Goal: Task Accomplishment & Management: Use online tool/utility

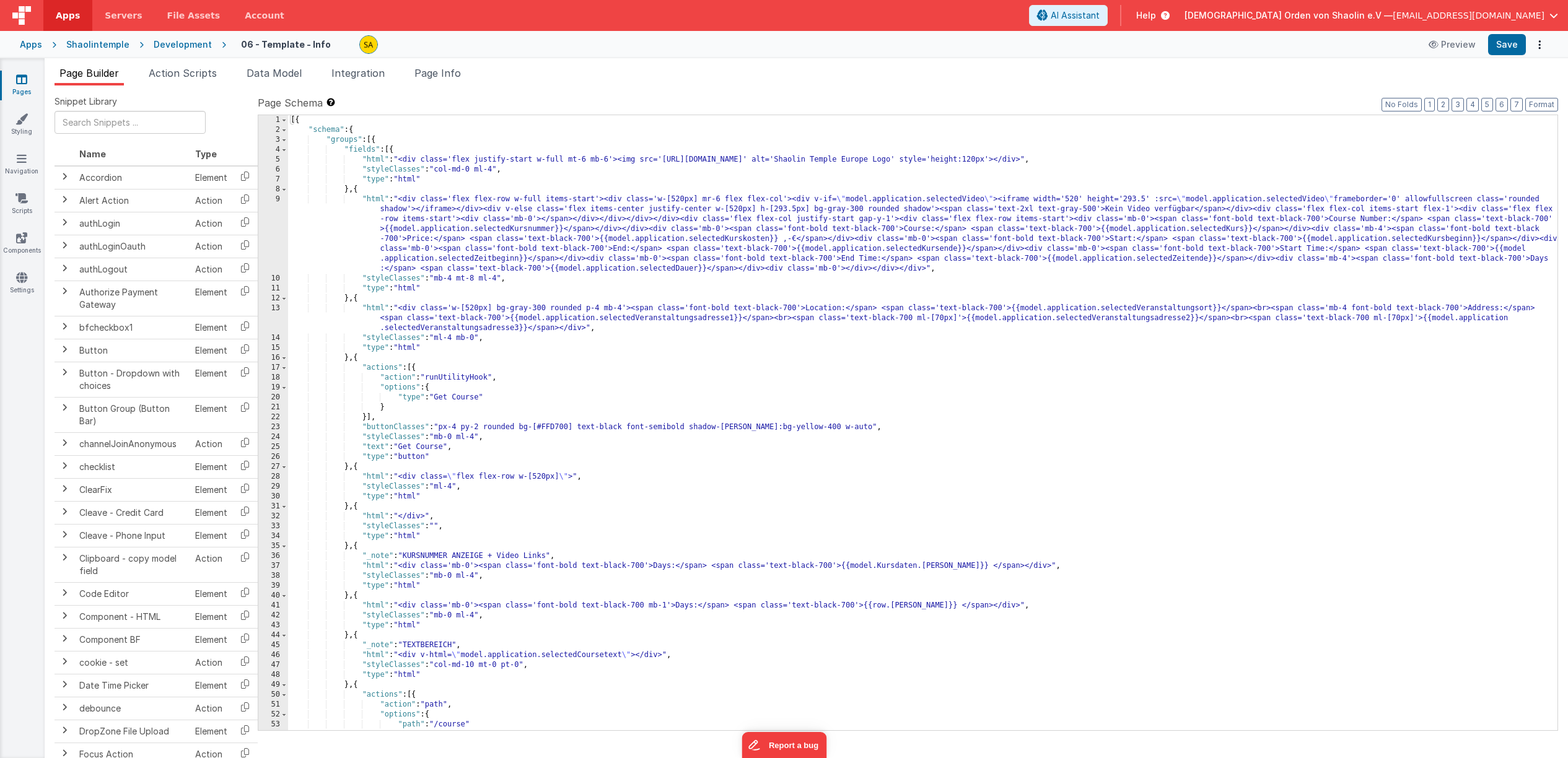
click at [22, 83] on icon at bounding box center [21, 79] width 11 height 12
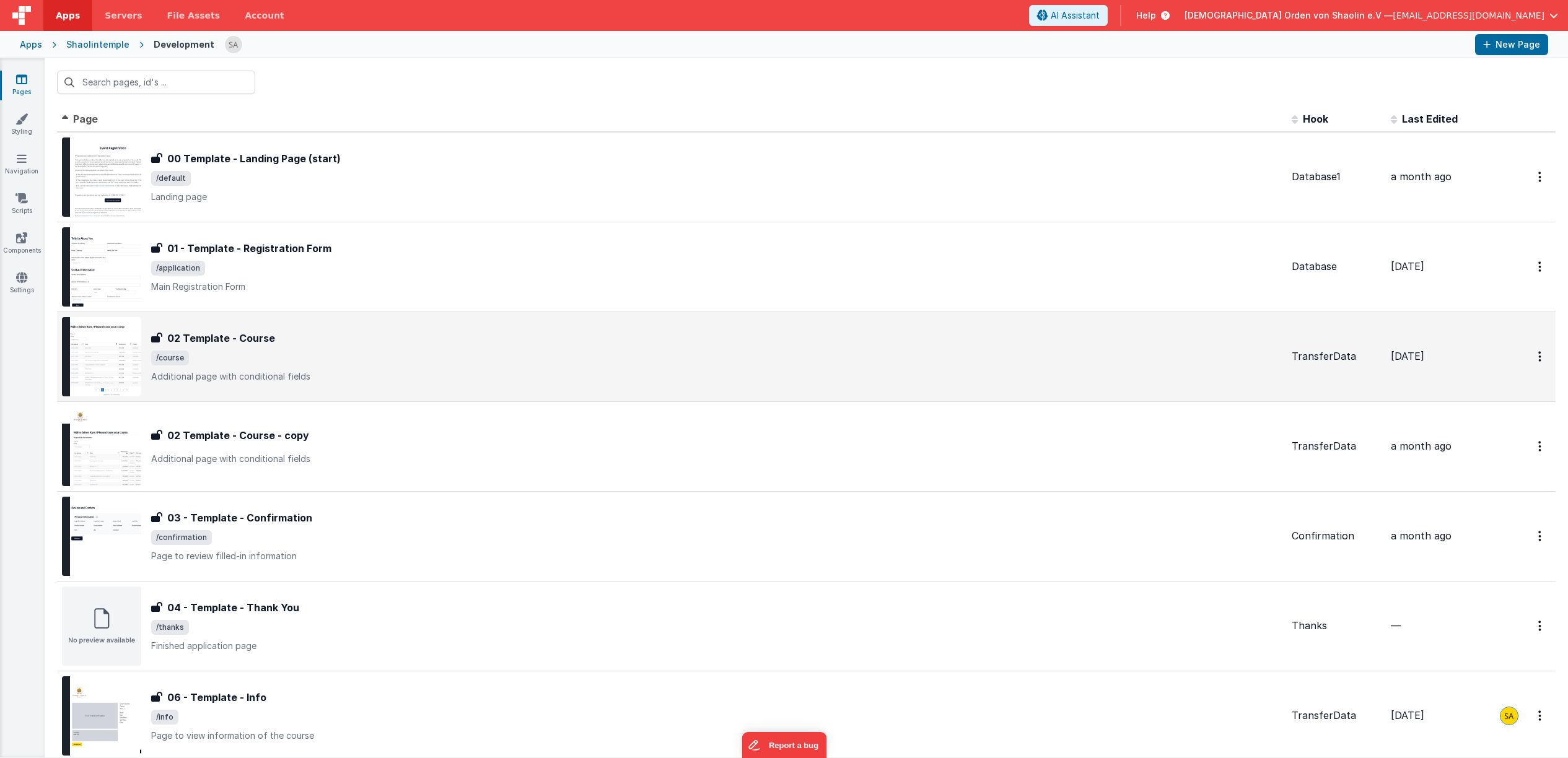
click at [478, 361] on span "/course" at bounding box center [716, 358] width 1131 height 15
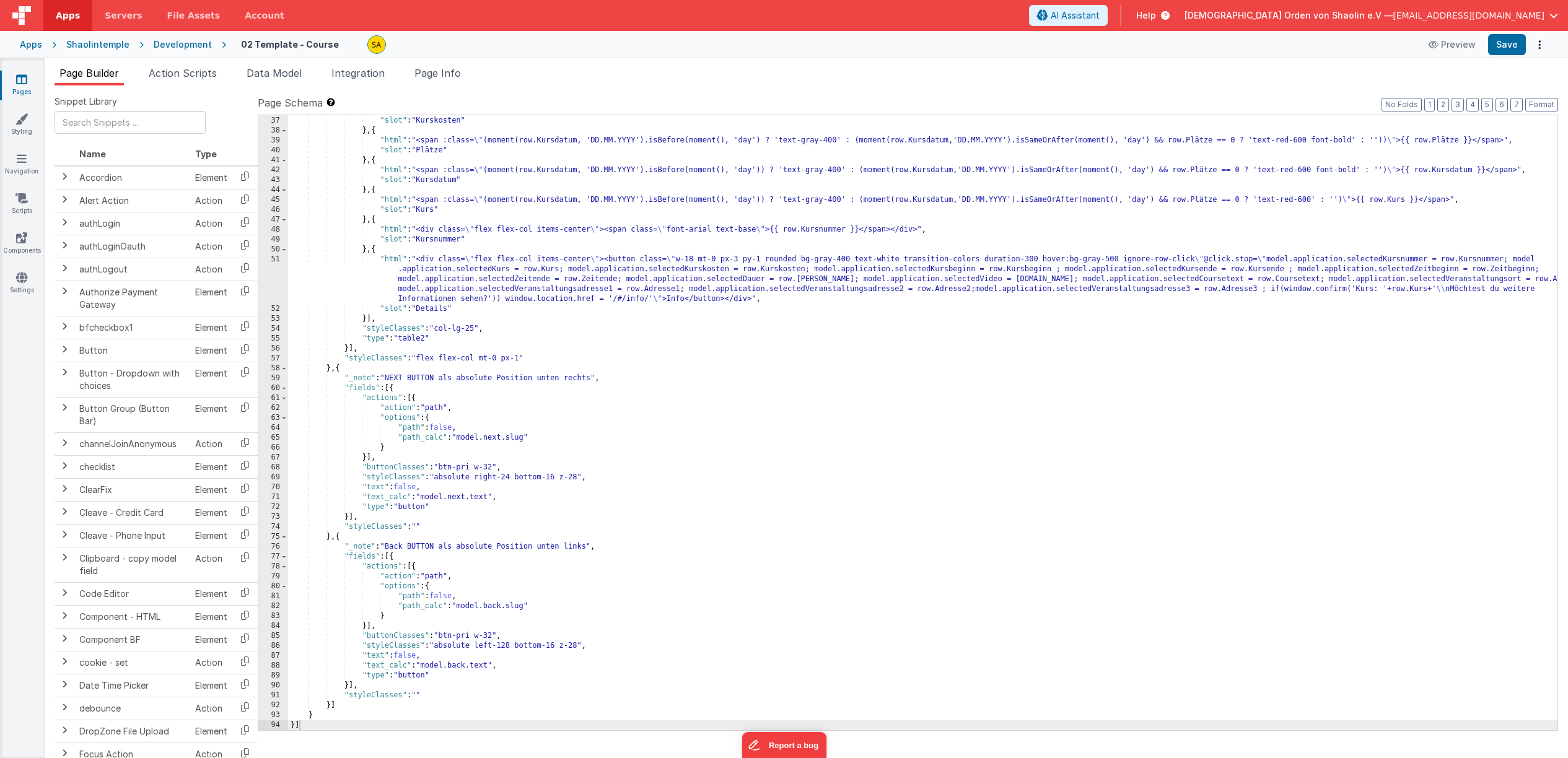
scroll to position [365, 0]
click at [934, 517] on div ""html" : "<span>{{ numeral(row.Kurskosten).format('0,0.00') }} · €</span>" , "s…" at bounding box center [923, 424] width 1270 height 635
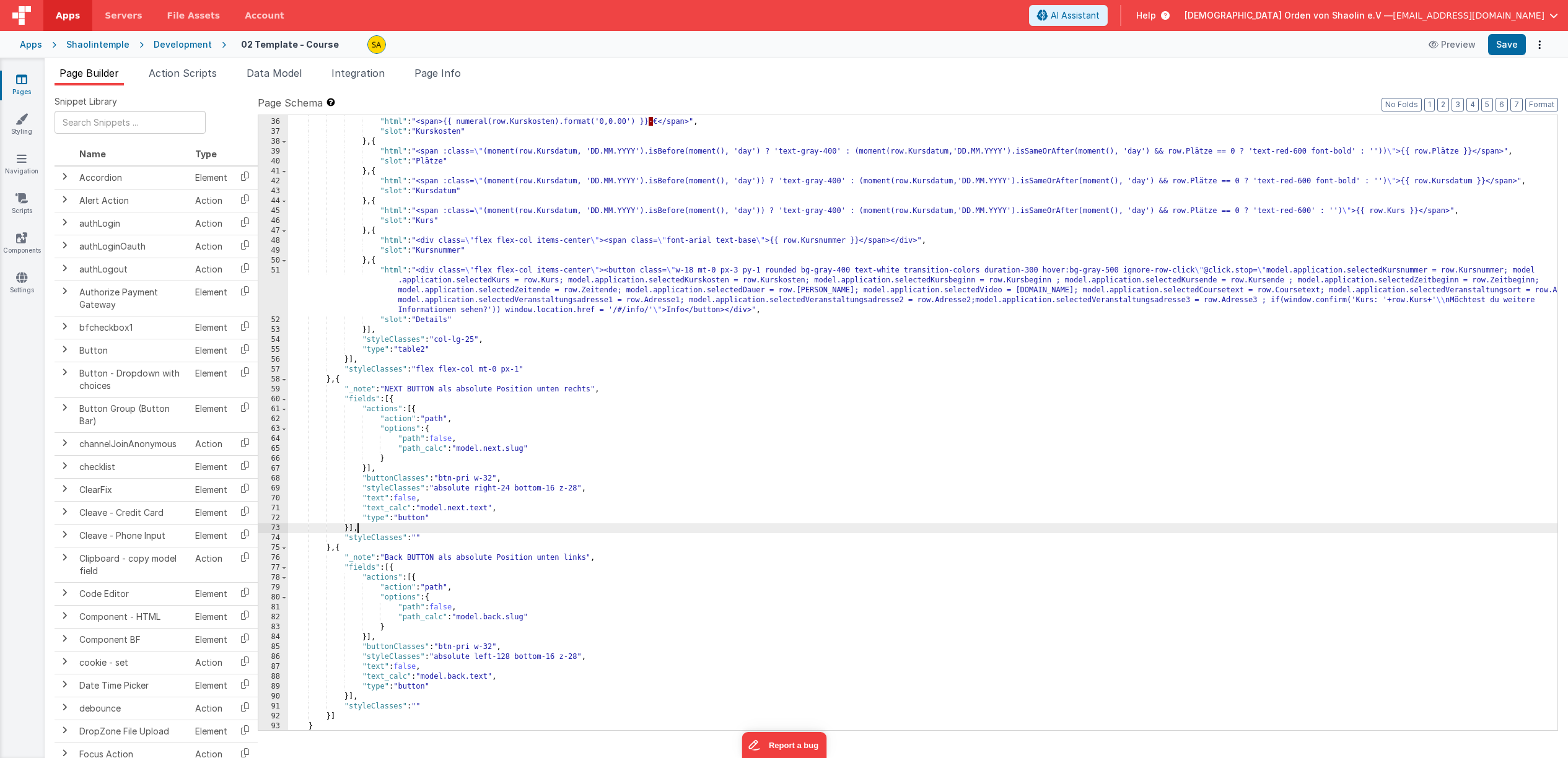
scroll to position [354, 0]
click at [1026, 293] on div ""slots" : [{ "html" : "<span>{{ numeral(row.Kurskosten).format('0,0.00') }} · €…" at bounding box center [923, 426] width 1270 height 635
drag, startPoint x: 1025, startPoint y: 290, endPoint x: 1261, endPoint y: 296, distance: 236.1
click at [1261, 296] on div ""slots" : [{ "html" : "<span>{{ numeral(row.Kurskosten).format('0,0.00') }} · €…" at bounding box center [923, 426] width 1270 height 635
click at [1269, 289] on div ""slots" : [{ "html" : "<span>{{ numeral(row.Kurskosten).format('0,0.00') }} · €…" at bounding box center [923, 426] width 1270 height 635
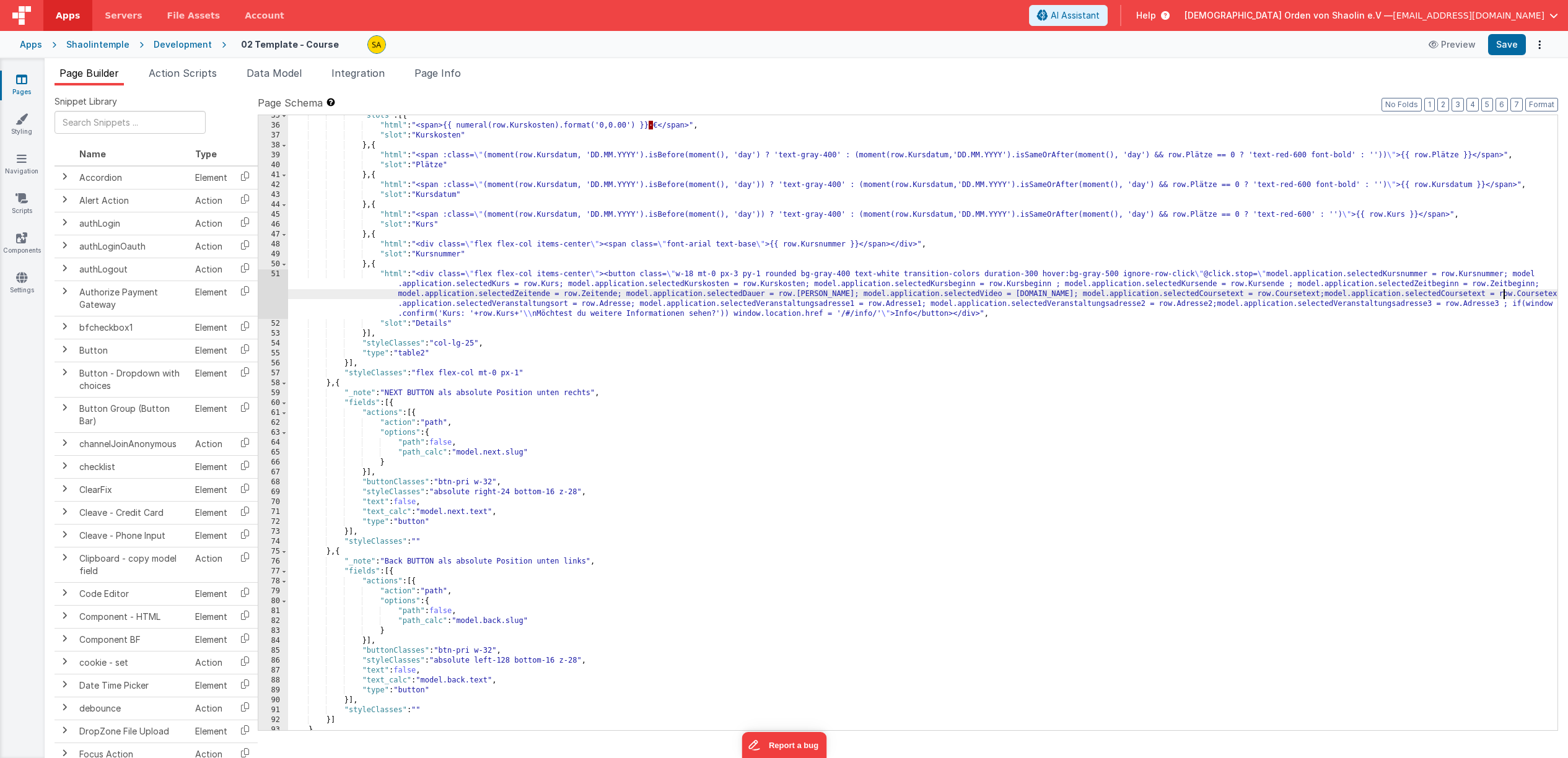
scroll to position [348, 0]
click at [1428, 296] on div ""slots" : [{ "html" : "<span>{{ numeral(row.Kurskosten).format('0,0.00') }} · €…" at bounding box center [923, 431] width 1270 height 635
click at [1540, 294] on div ""slots" : [{ "html" : "<span>{{ numeral(row.Kurskosten).format('0,0.00') }} · €…" at bounding box center [923, 428] width 1270 height 635
click at [1506, 45] on button "Save" at bounding box center [1507, 45] width 38 height 21
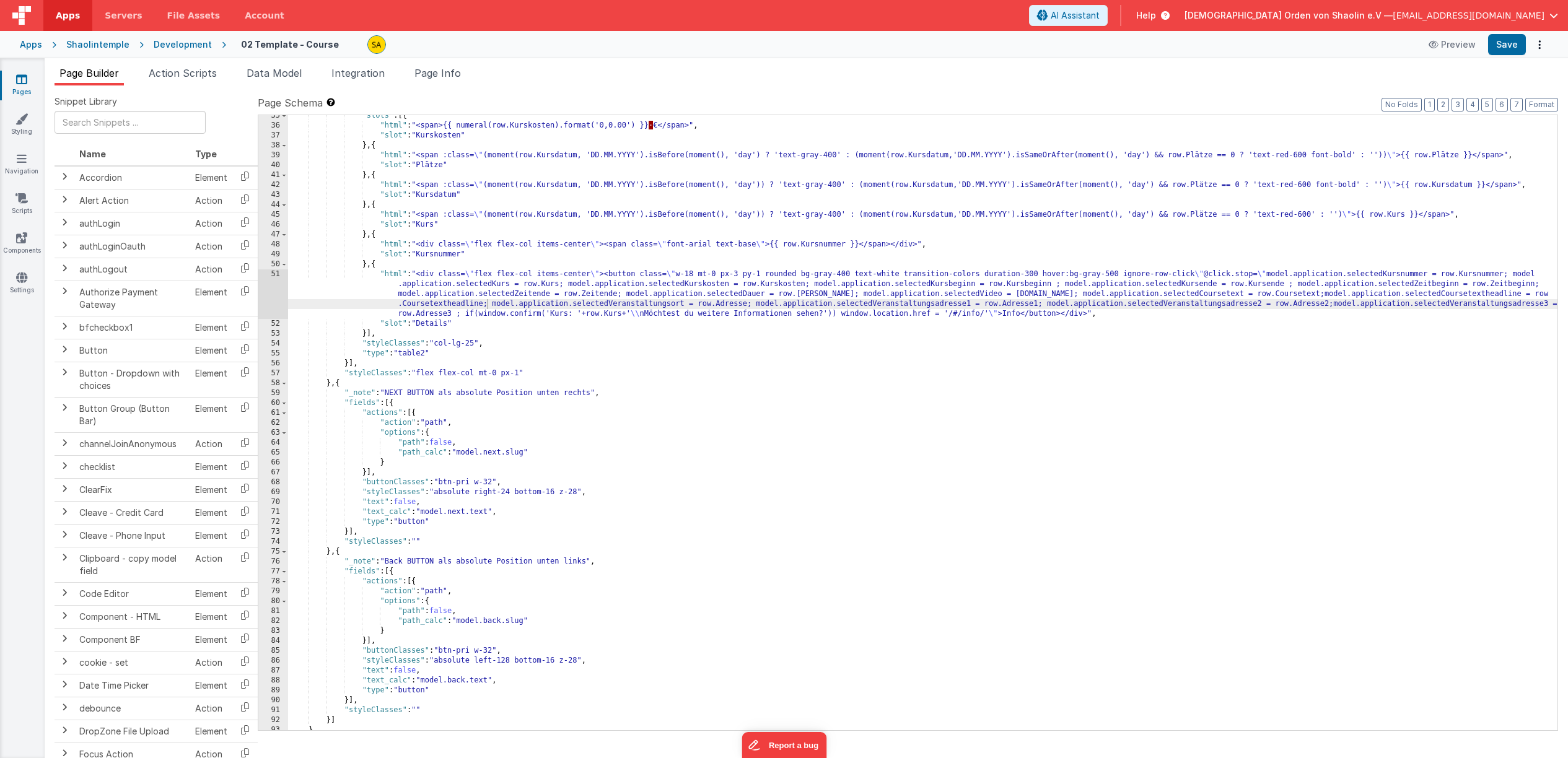
click at [16, 85] on icon at bounding box center [21, 79] width 11 height 12
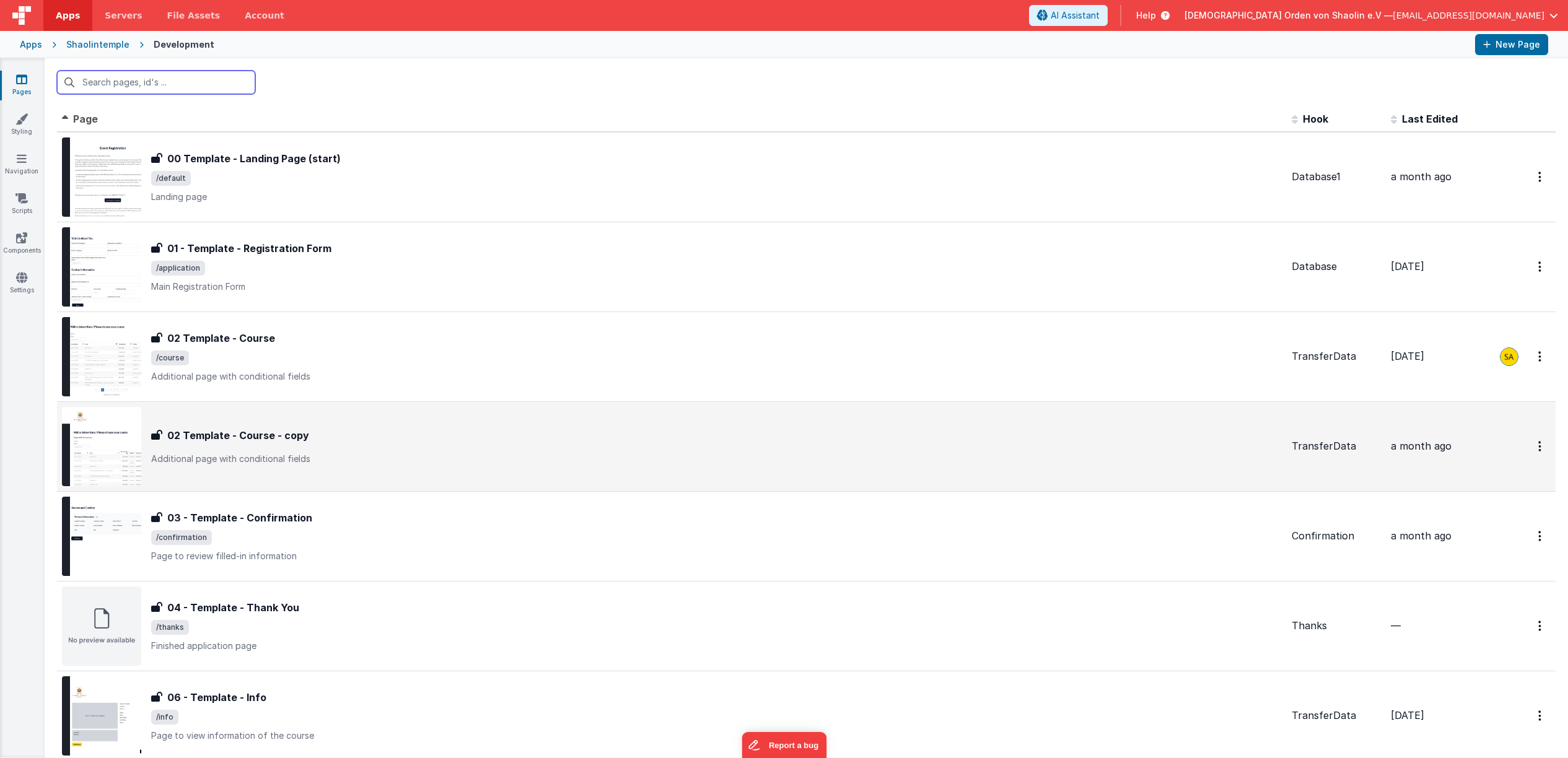
scroll to position [243, 0]
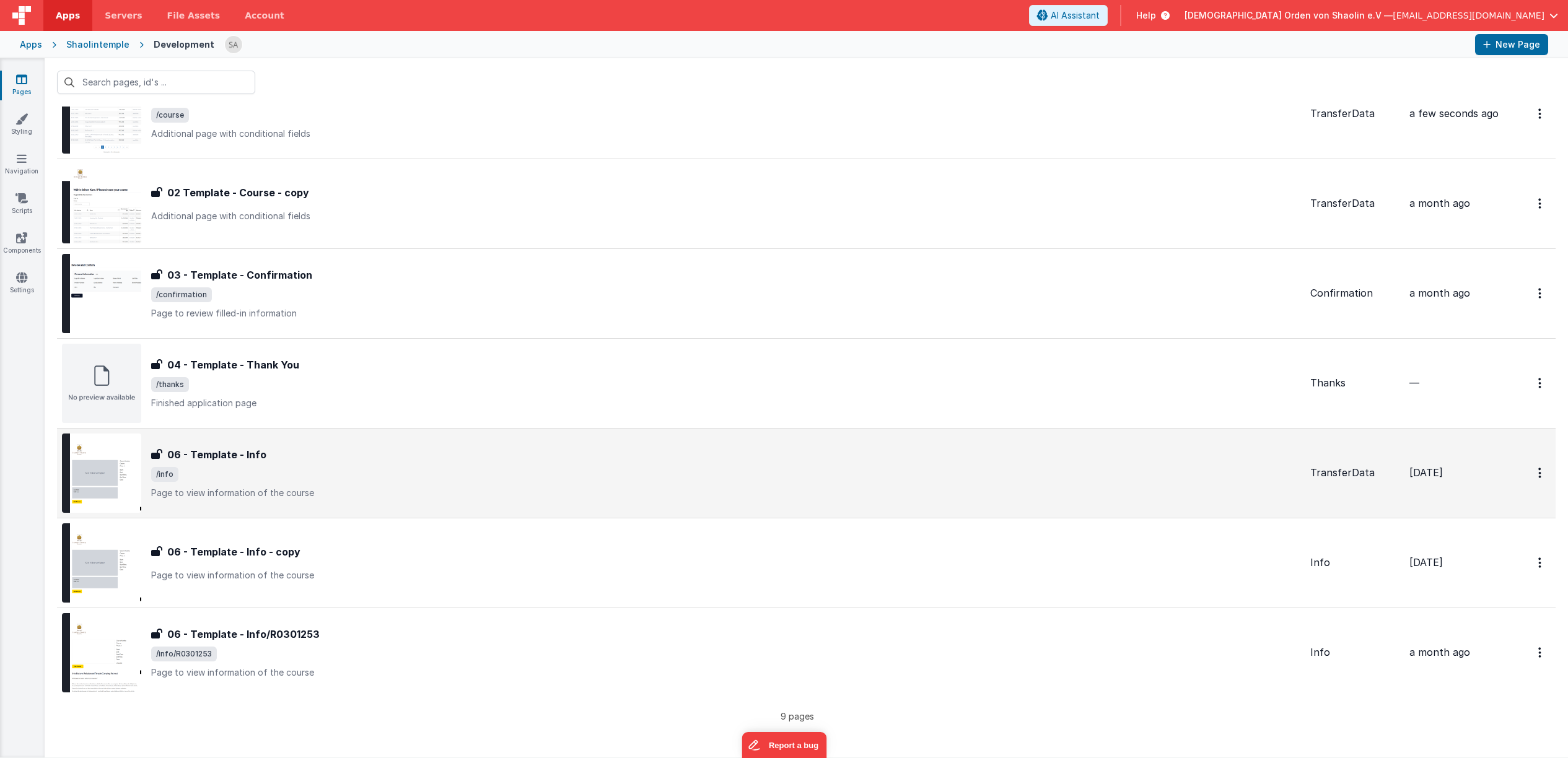
click at [781, 498] on p "Page to view information of the course" at bounding box center [726, 493] width 1149 height 12
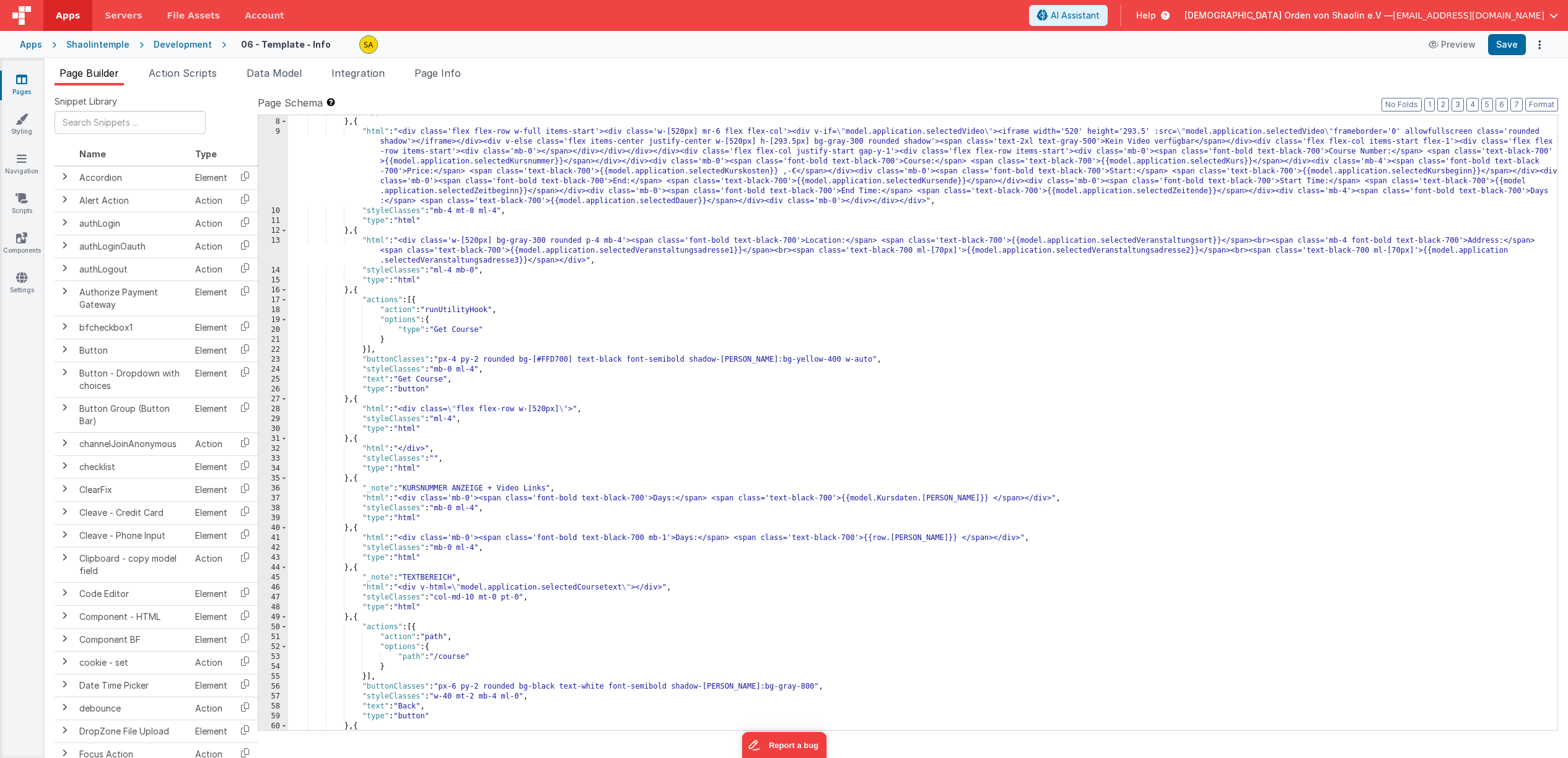
scroll to position [67, 0]
click at [355, 589] on div ""type" : "html" } , { "html" : "<div class='flex flex-row w-full items-start'><…" at bounding box center [923, 425] width 1270 height 635
drag, startPoint x: 355, startPoint y: 587, endPoint x: 377, endPoint y: 587, distance: 22.0
click at [377, 587] on div ""type" : "html" } , { "html" : "<div class='flex flex-row w-full items-start'><…" at bounding box center [923, 425] width 1270 height 635
click at [356, 588] on div ""type" : "html" } , { "html" : "<div class='flex flex-row w-full items-start'><…" at bounding box center [923, 423] width 1270 height 615
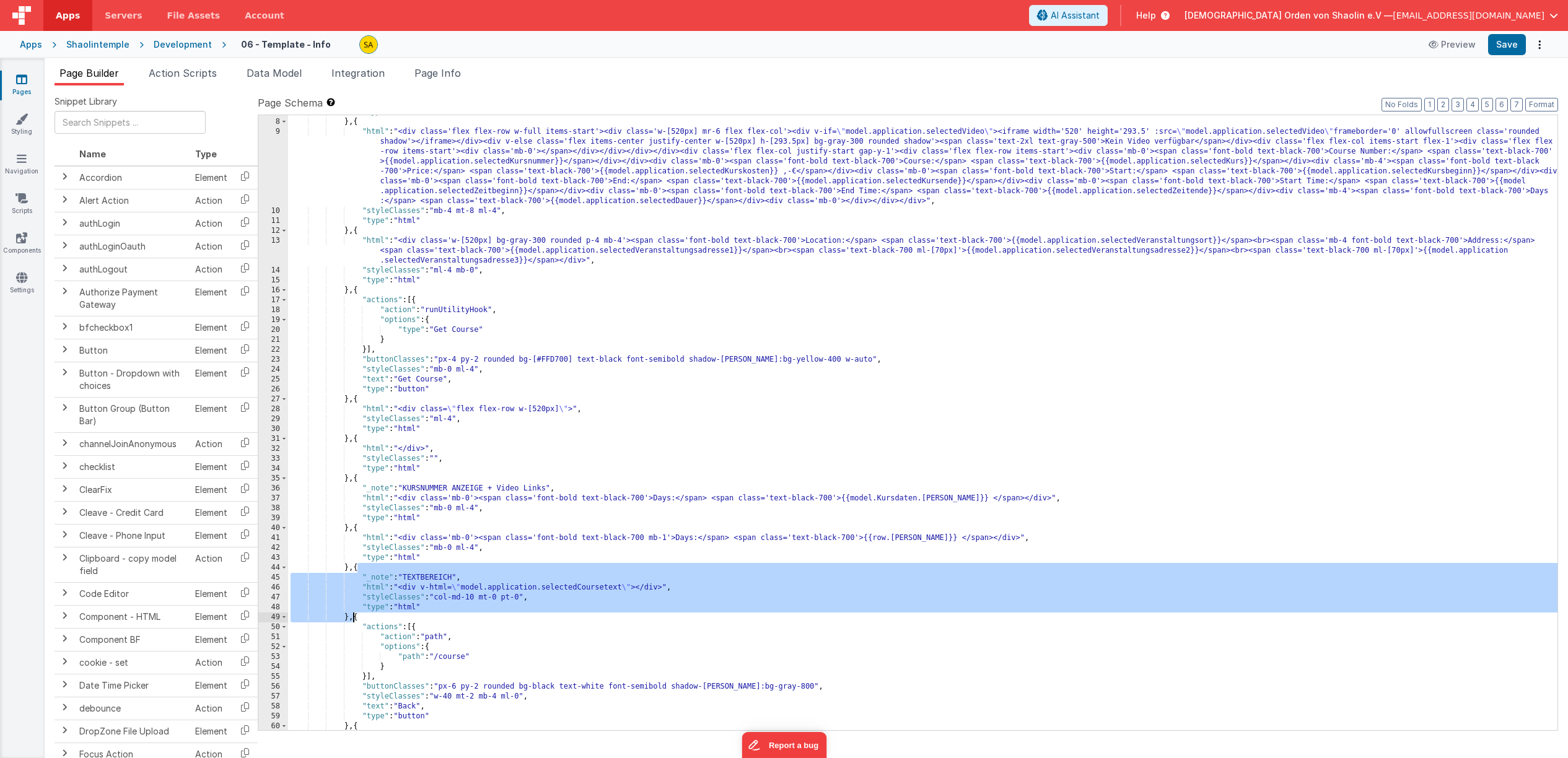
drag, startPoint x: 358, startPoint y: 565, endPoint x: 397, endPoint y: 654, distance: 97.2
click at [355, 616] on div ""type" : "html" } , { "html" : "<div class='flex flex-row w-full items-start'><…" at bounding box center [923, 425] width 1270 height 635
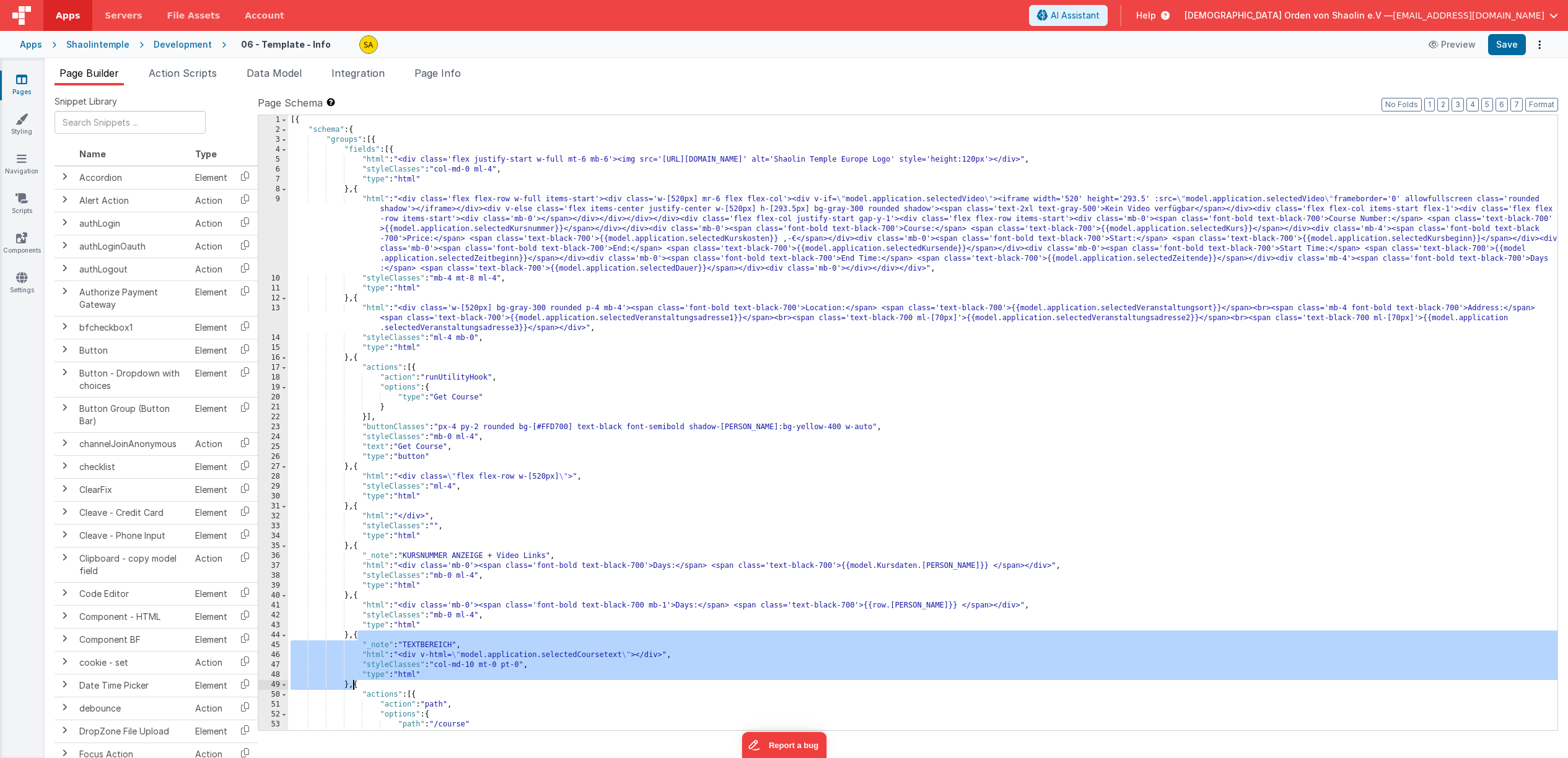
click at [357, 189] on div "[{ "schema" : { "groups" : [{ "fields" : [{ "html" : "<div class='flex justify-…" at bounding box center [923, 433] width 1270 height 635
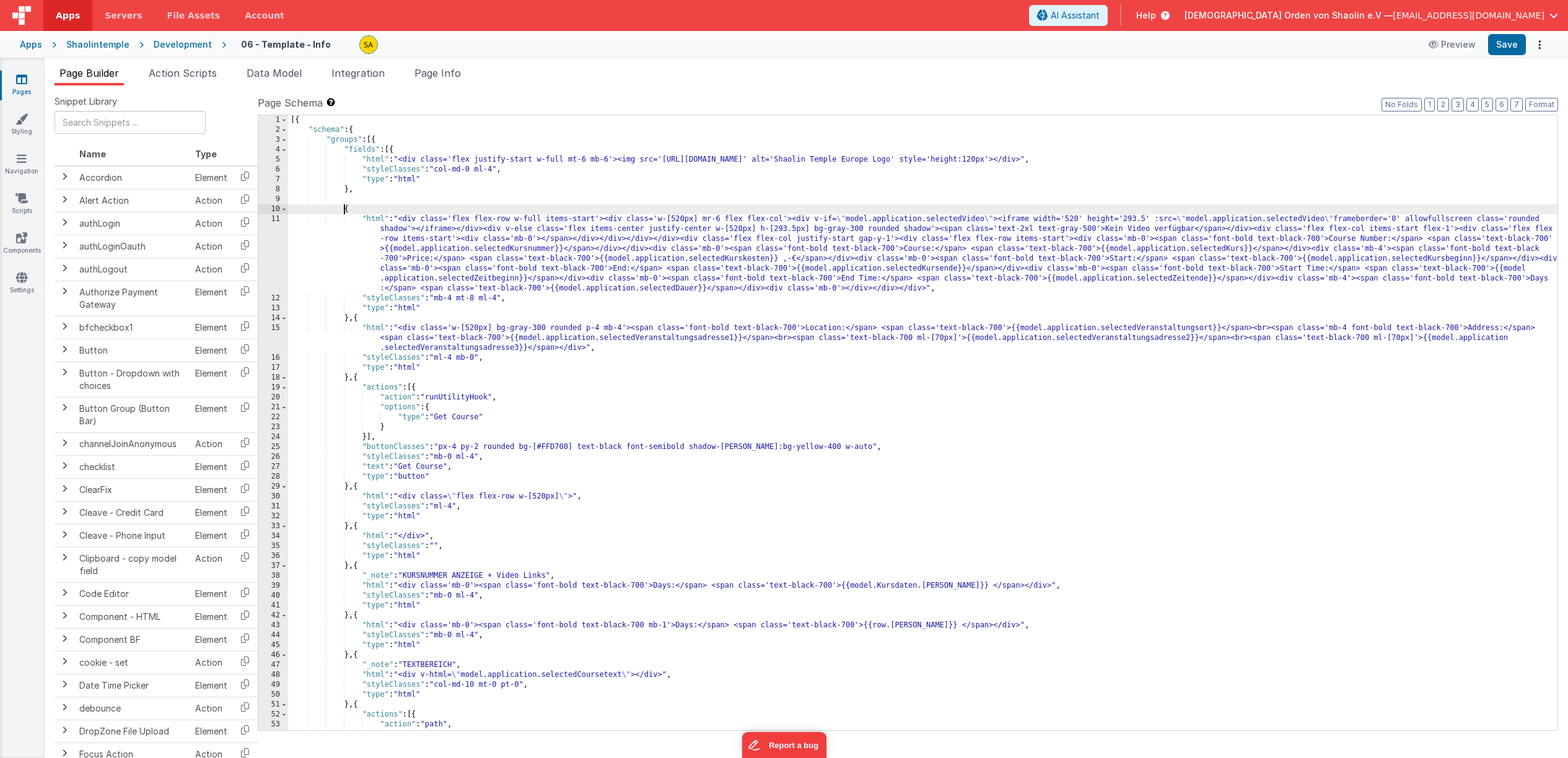
click at [375, 188] on div "[{ "schema" : { "groups" : [{ "fields" : [{ "html" : "<div class='flex justify-…" at bounding box center [923, 433] width 1270 height 635
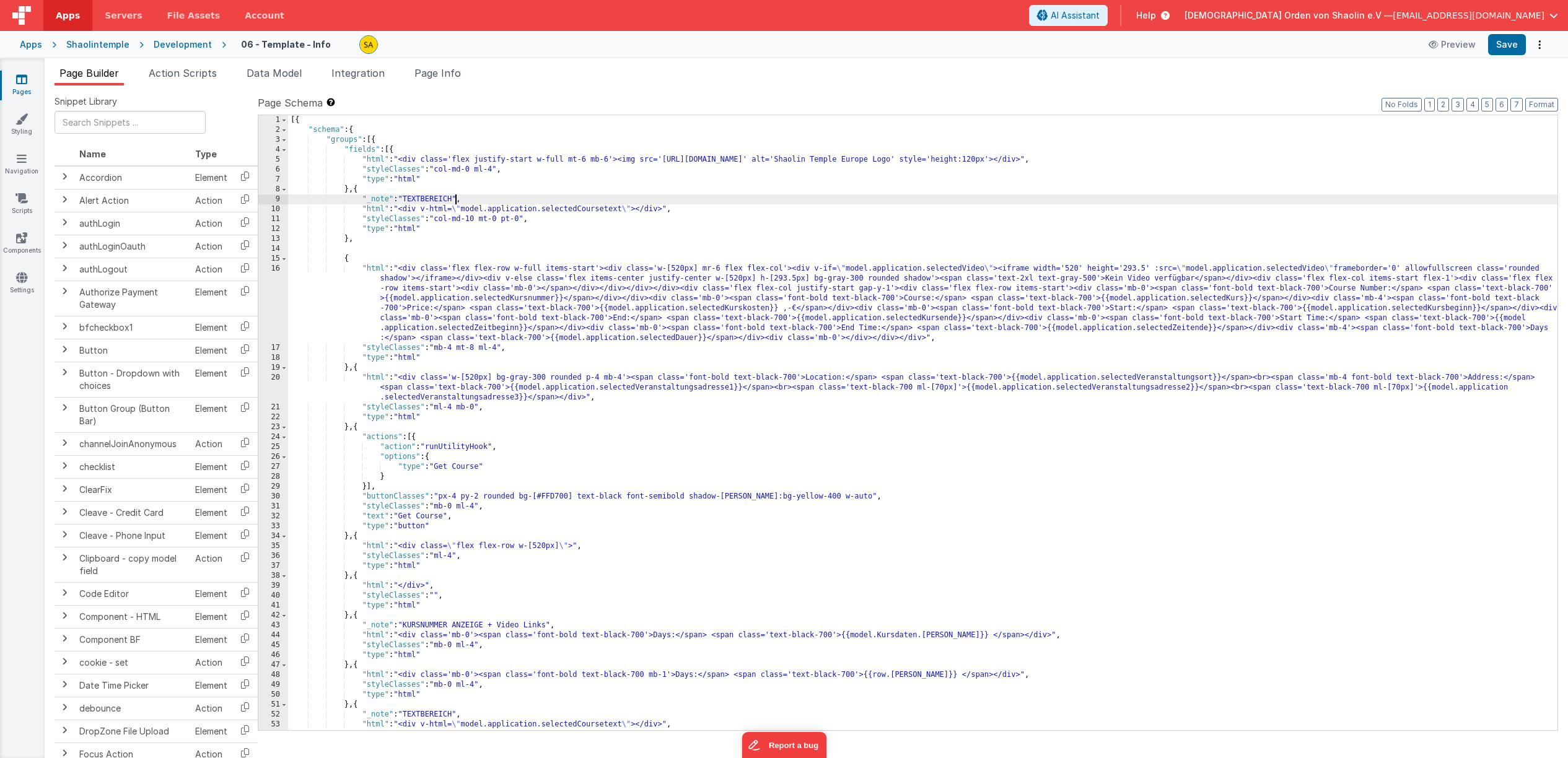
click at [455, 199] on div "[{ "schema" : { "groups" : [{ "fields" : [{ "html" : "<div class='flex justify-…" at bounding box center [923, 433] width 1270 height 635
drag, startPoint x: 624, startPoint y: 208, endPoint x: 626, endPoint y: 214, distance: 6.3
click at [623, 208] on div "[{ "schema" : { "groups" : [{ "fields" : [{ "html" : "<div class='flex justify-…" at bounding box center [923, 433] width 1270 height 635
click at [1497, 47] on button "Save" at bounding box center [1507, 45] width 38 height 21
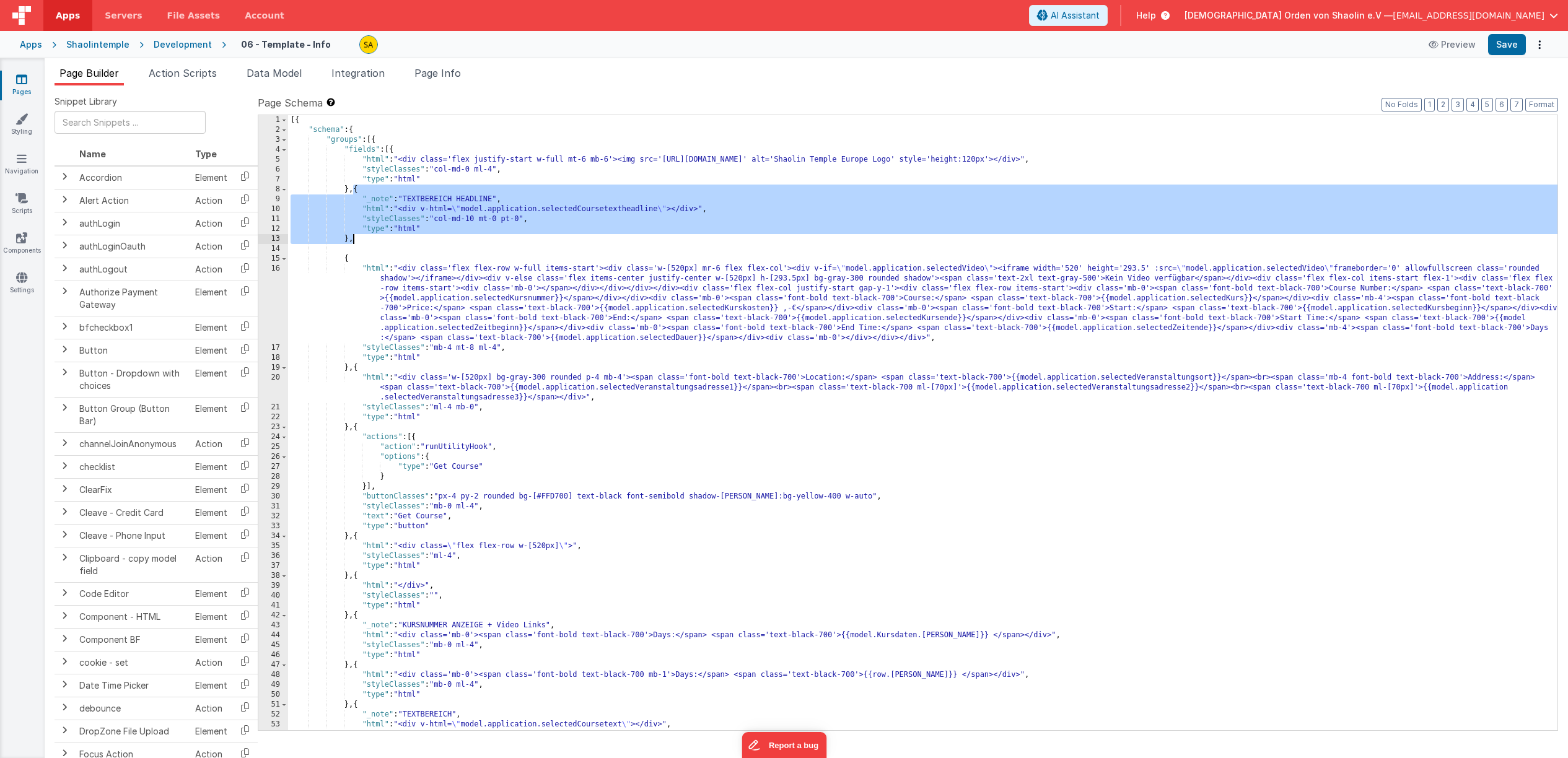
drag, startPoint x: 355, startPoint y: 189, endPoint x: 365, endPoint y: 238, distance: 50.0
click at [365, 238] on div "[{ "schema" : { "groups" : [{ "fields" : [{ "html" : "<div class='flex justify-…" at bounding box center [923, 433] width 1270 height 635
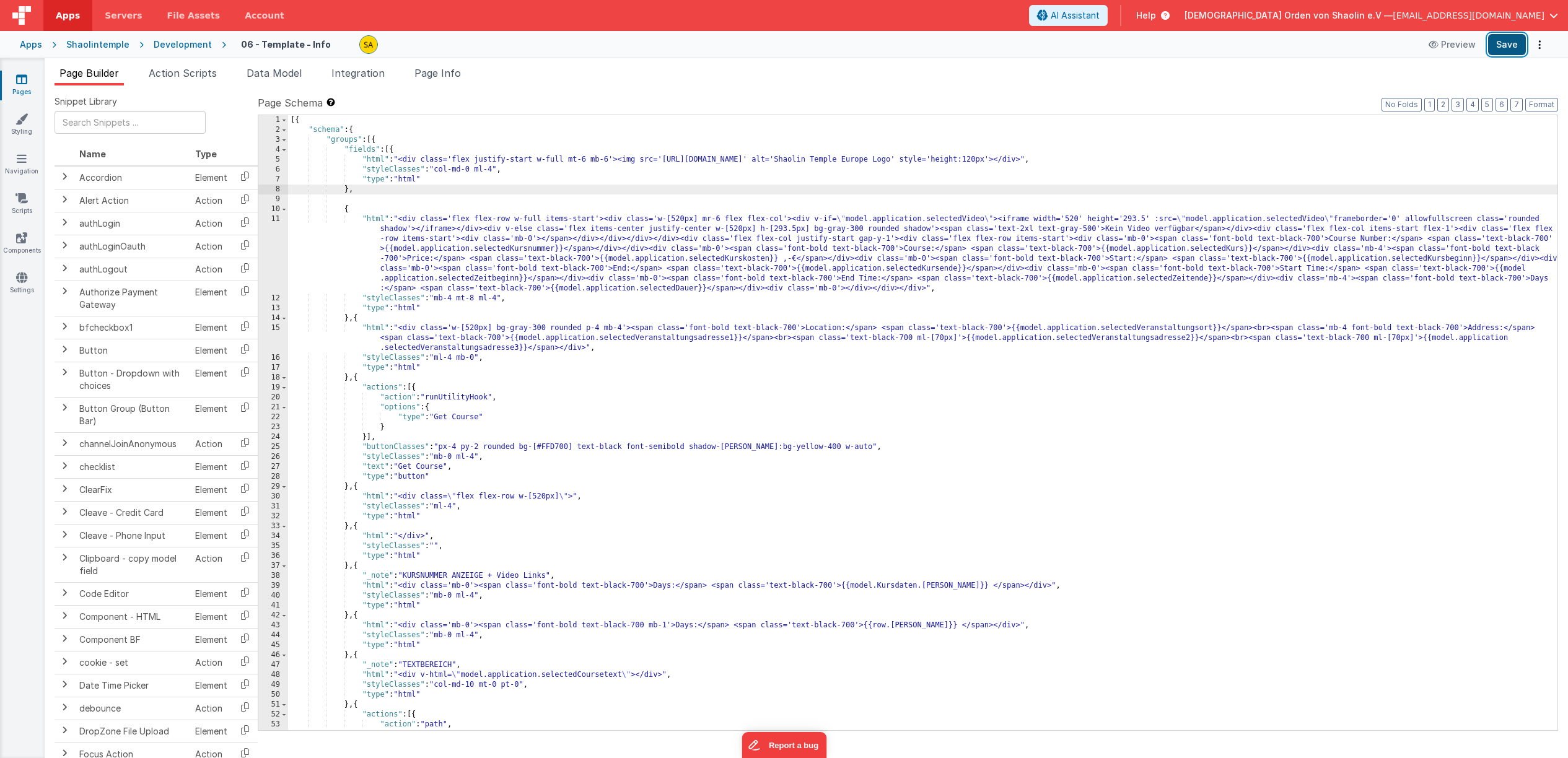
click at [1508, 43] on button "Save" at bounding box center [1507, 45] width 38 height 21
click at [1100, 20] on span "AI Assistant" at bounding box center [1075, 16] width 49 height 12
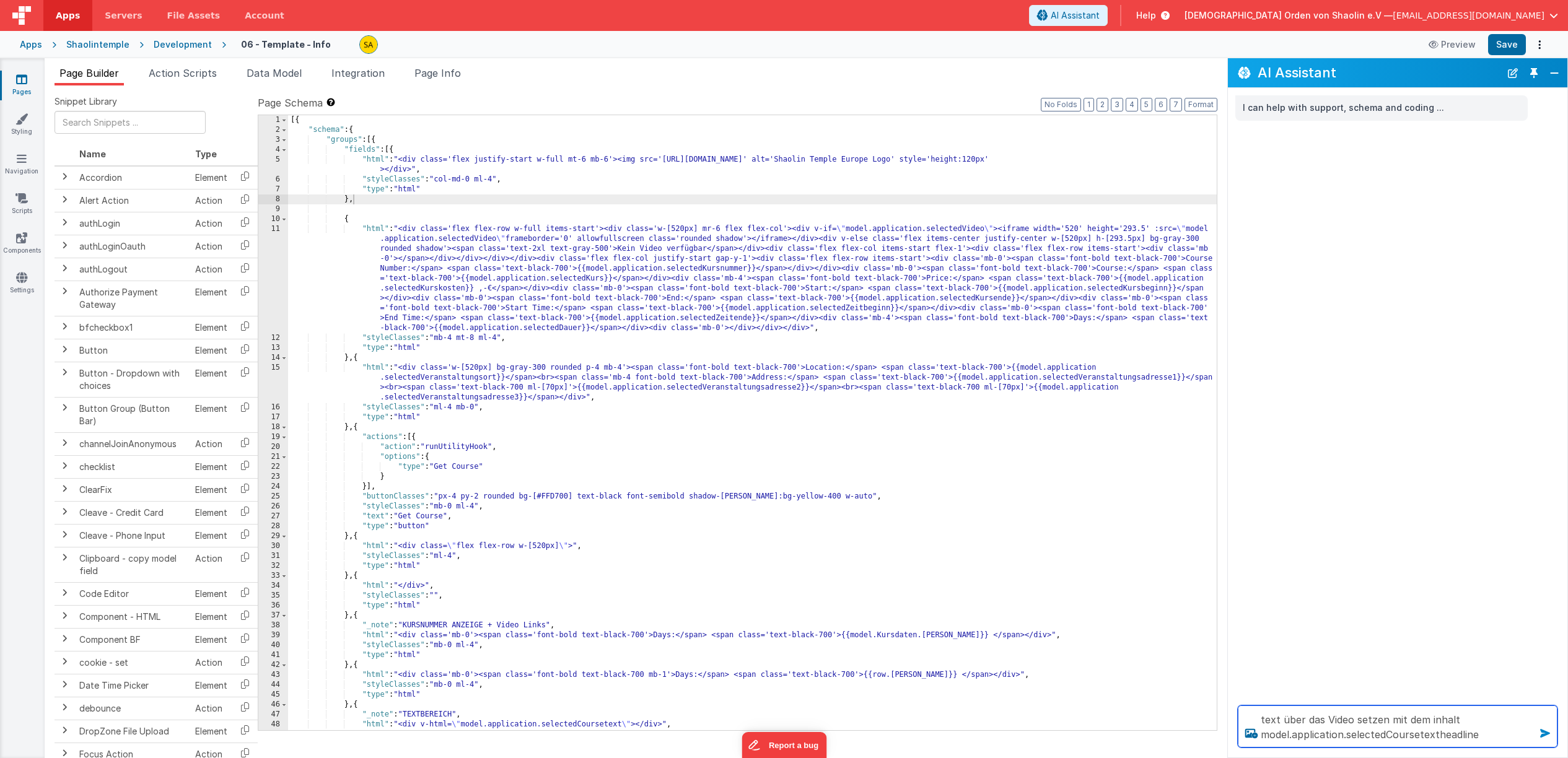
type textarea "text über das Video setzen mit dem inhalt model.application.selectedCoursetexth…"
click at [1545, 734] on icon at bounding box center [1545, 733] width 20 height 20
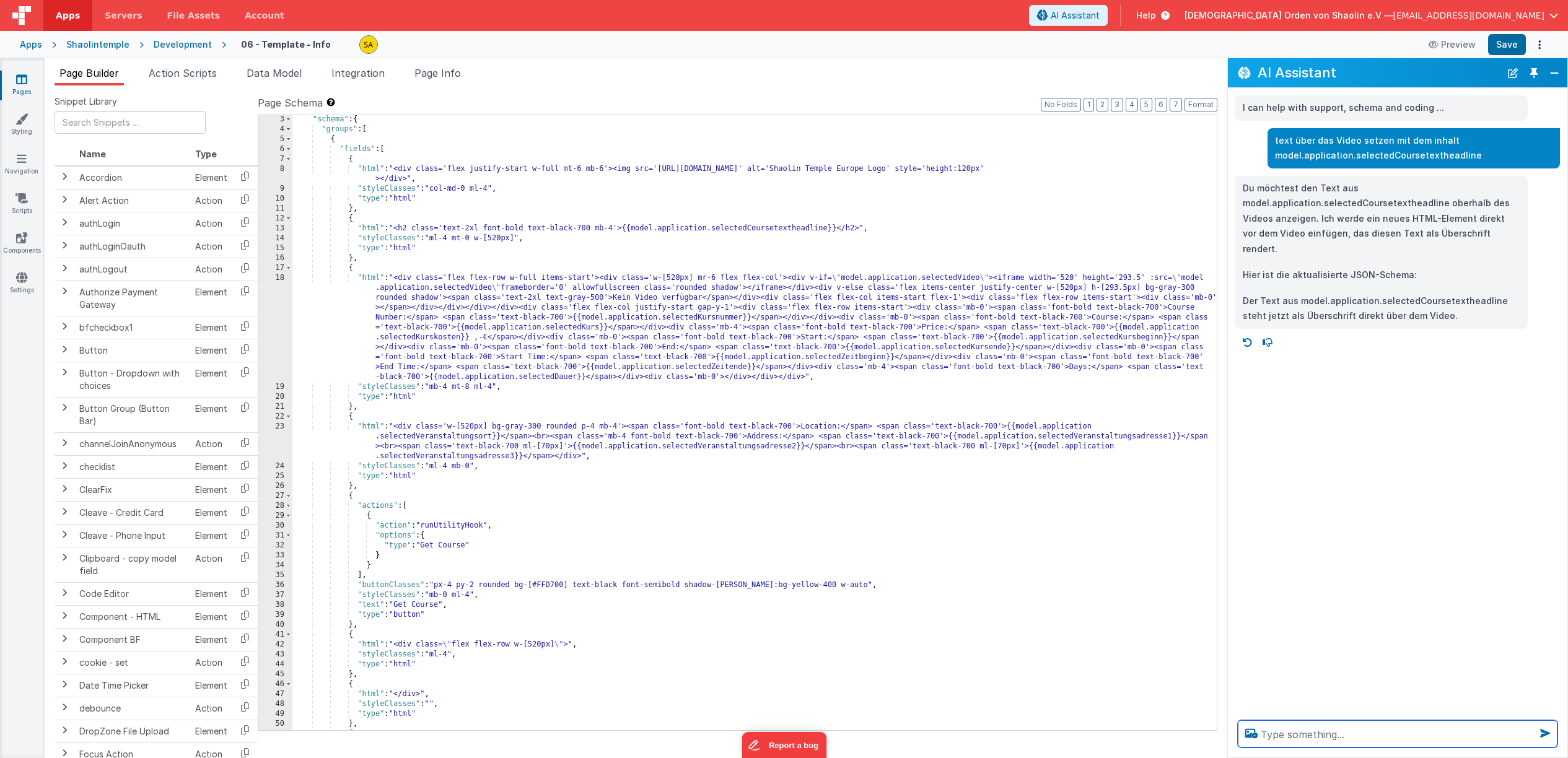
scroll to position [21, 0]
click at [1511, 46] on button "Save" at bounding box center [1507, 45] width 38 height 21
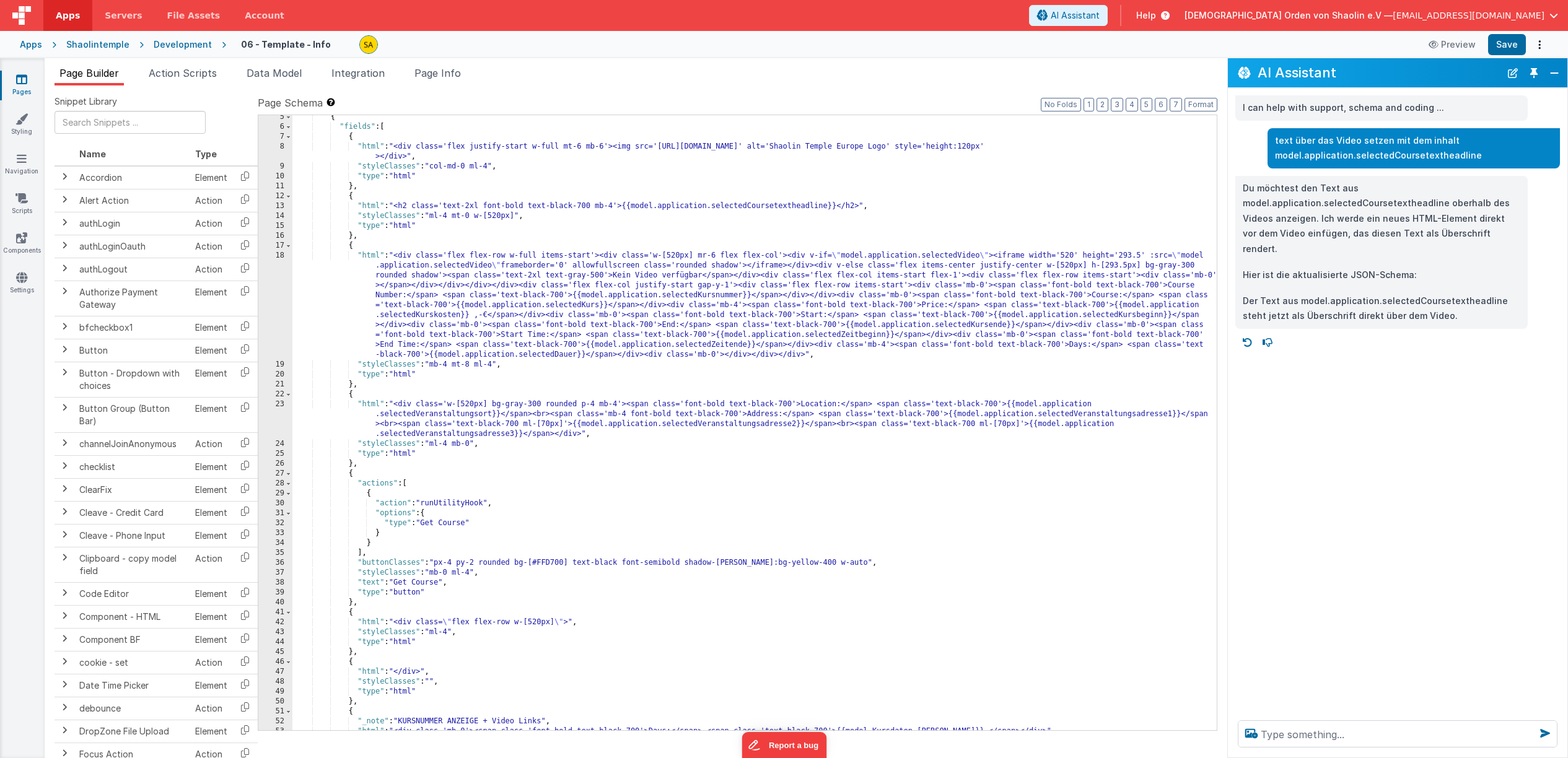
scroll to position [45, 0]
click at [16, 82] on link "Pages" at bounding box center [21, 85] width 45 height 25
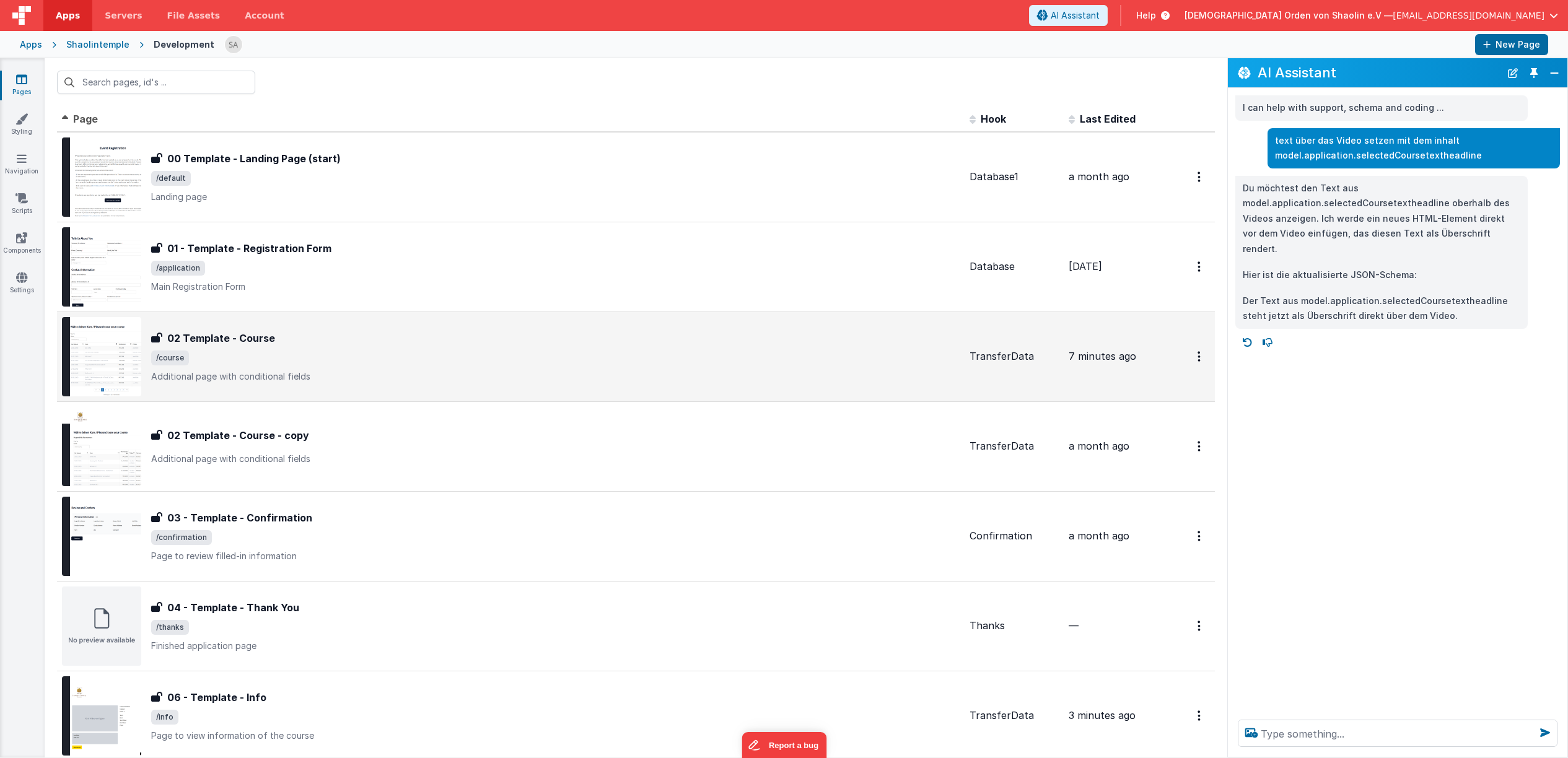
click at [349, 361] on span "/course" at bounding box center [555, 358] width 808 height 15
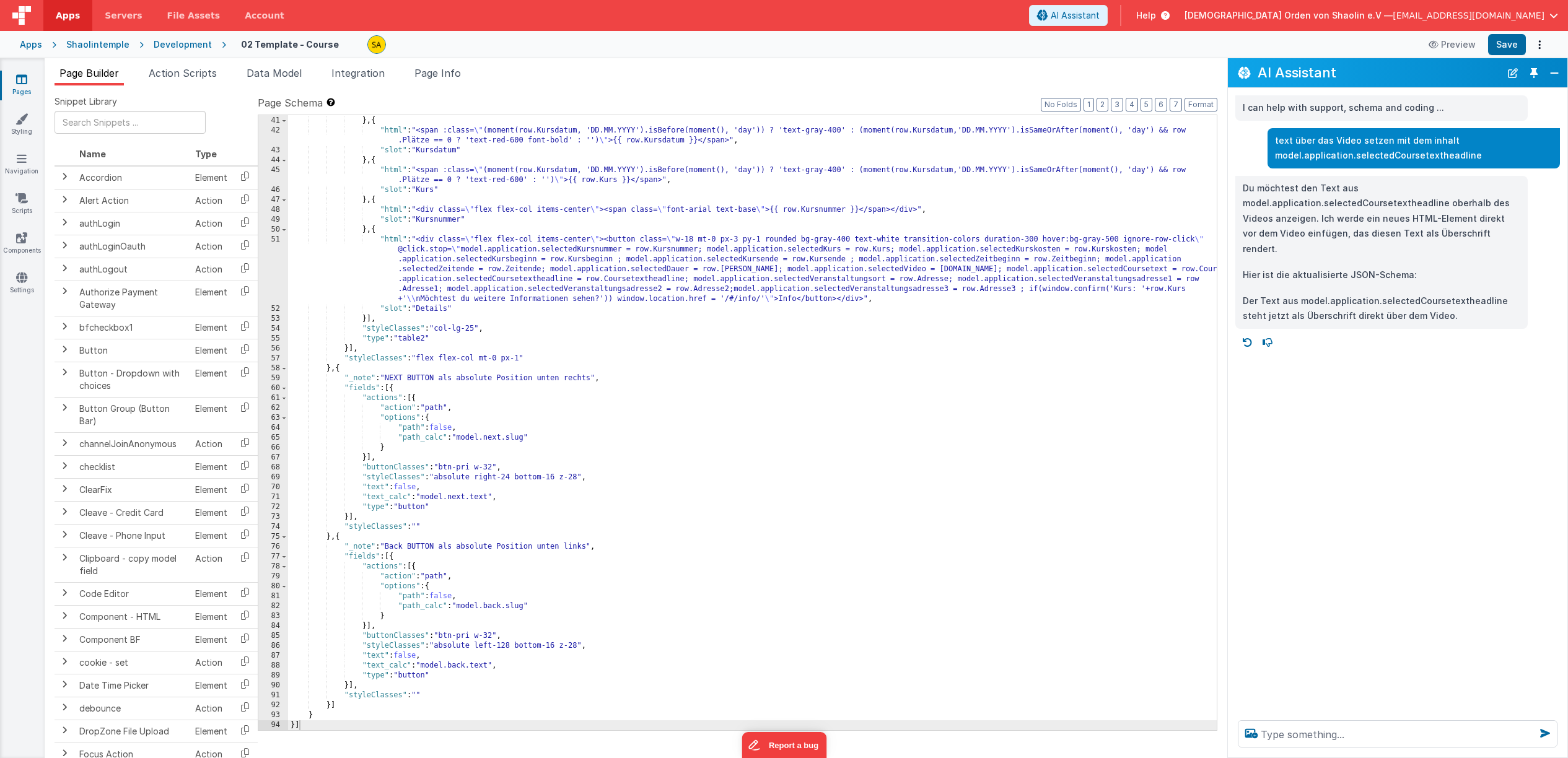
scroll to position [416, 0]
click at [22, 78] on icon at bounding box center [21, 79] width 11 height 12
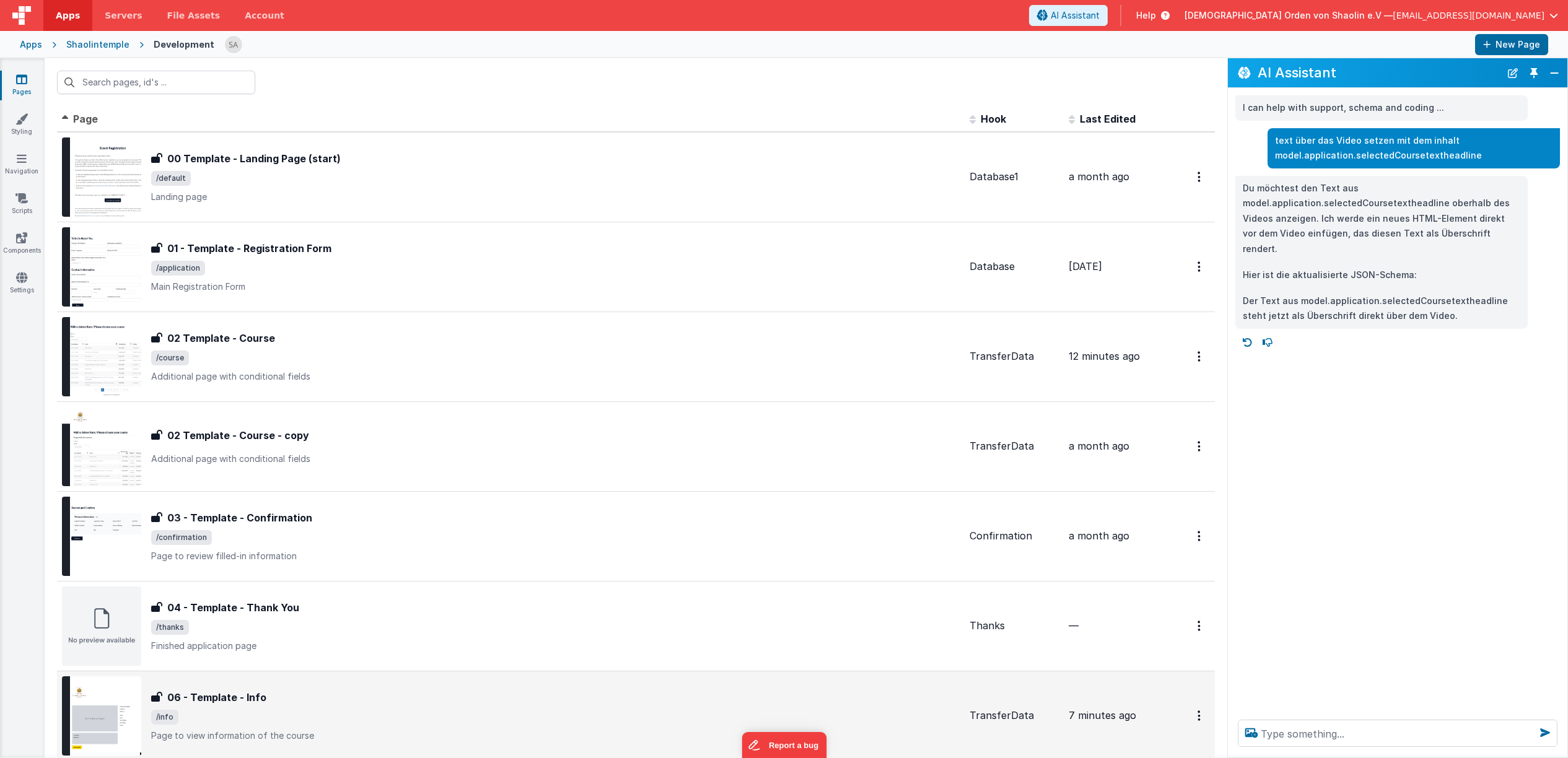
click at [410, 700] on div "06 - Template - Info" at bounding box center [555, 698] width 808 height 15
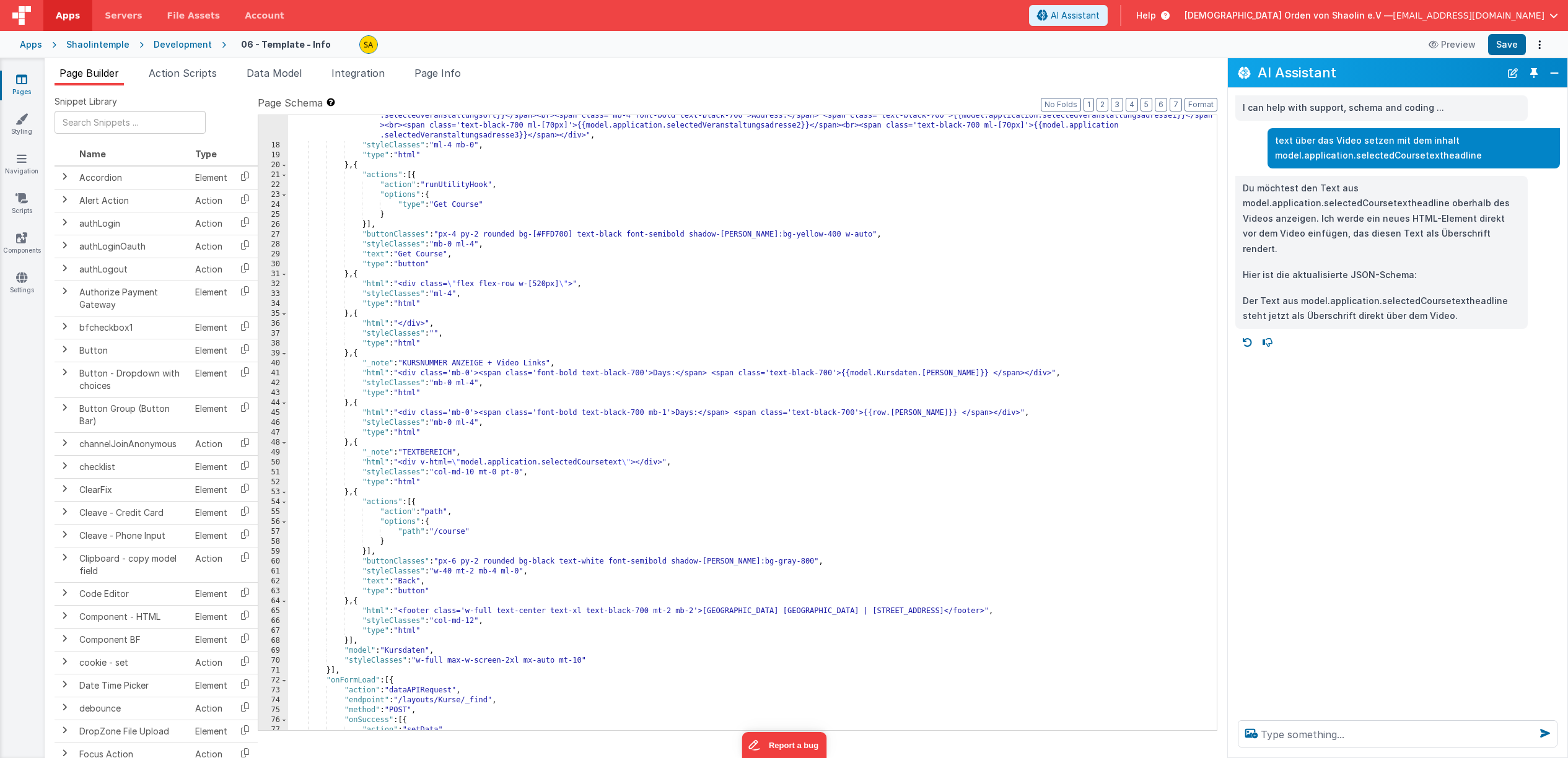
scroll to position [279, 0]
drag, startPoint x: 359, startPoint y: 465, endPoint x: 687, endPoint y: 467, distance: 328.0
click at [687, 467] on div ""html" : "<div class='w-[520px] bg-gray-300 rounded p-4 mb-4'><span class='font…" at bounding box center [752, 435] width 929 height 665
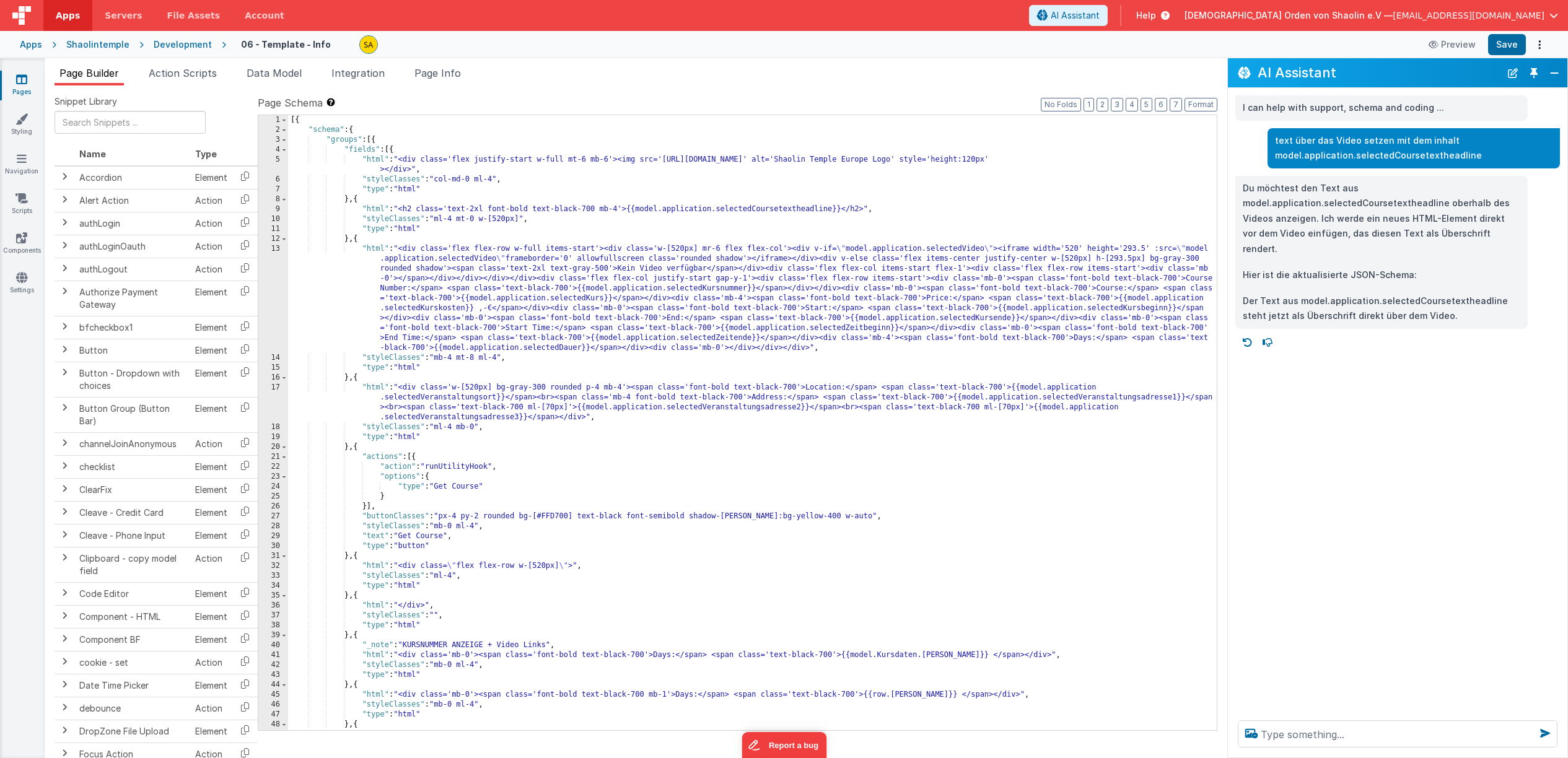
scroll to position [0, 0]
drag, startPoint x: 398, startPoint y: 209, endPoint x: 878, endPoint y: 216, distance: 480.1
click at [874, 208] on div "[{ "schema" : { "groups" : [{ "fields" : [{ "html" : "<div class='flex justify-…" at bounding box center [752, 433] width 929 height 635
click at [439, 210] on div "[{ "schema" : { "groups" : [{ "fields" : [{ "html" : "<div class='flex justify-…" at bounding box center [752, 433] width 929 height 635
drag, startPoint x: 625, startPoint y: 210, endPoint x: 623, endPoint y: 229, distance: 19.1
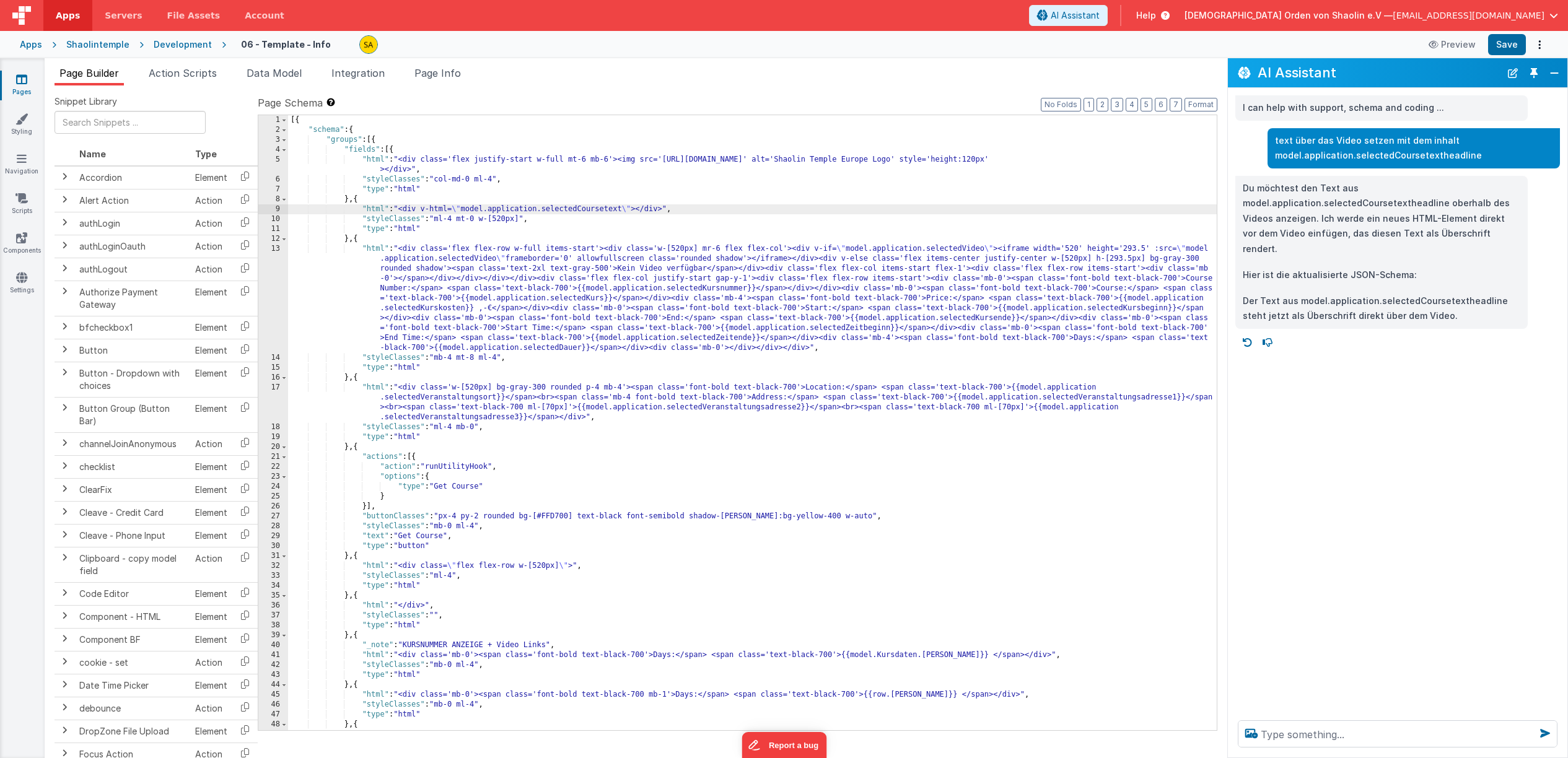
click at [625, 210] on div "[{ "schema" : { "groups" : [{ "fields" : [{ "html" : "<div class='flex justify-…" at bounding box center [752, 433] width 929 height 635
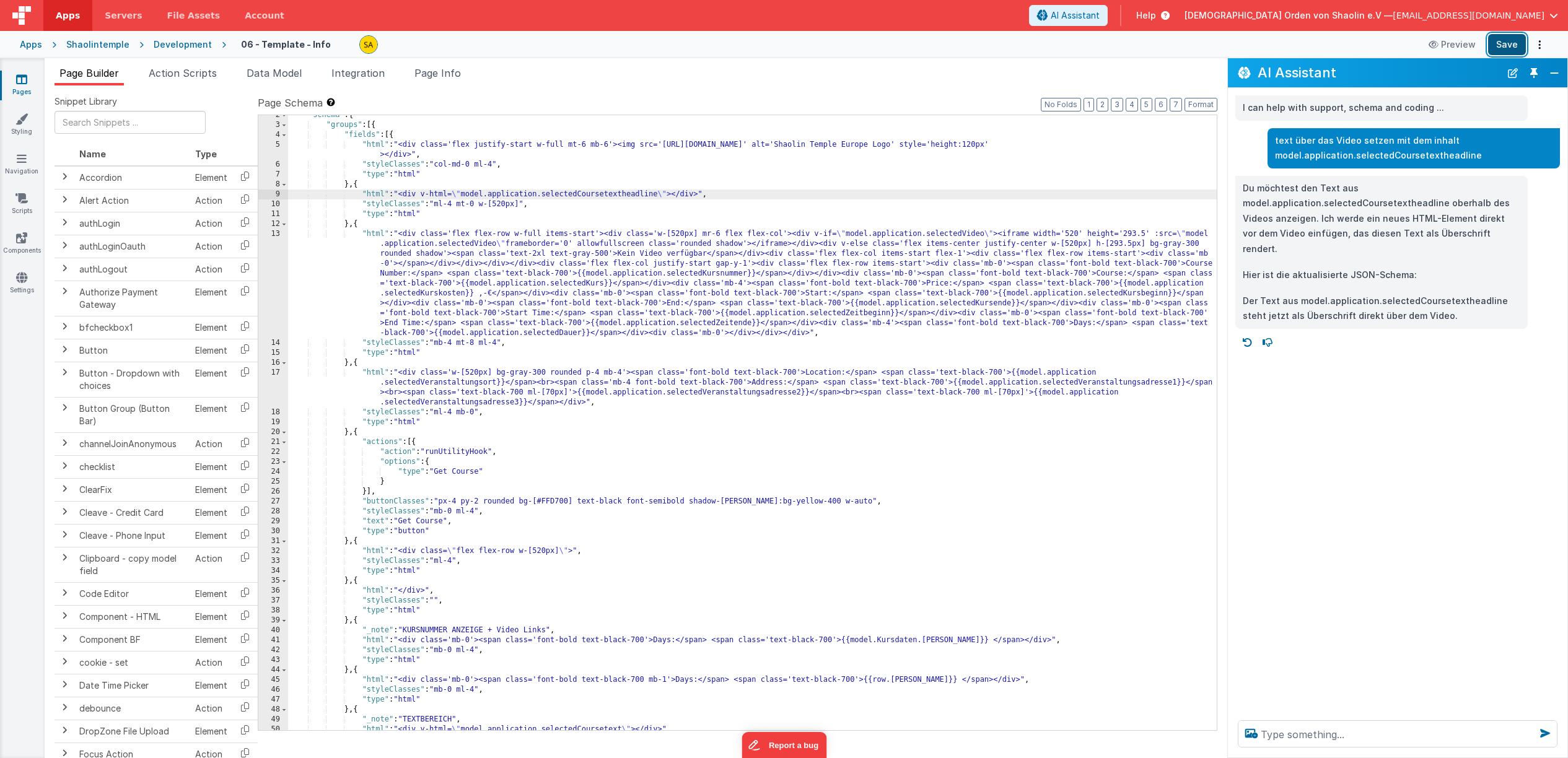
click at [1505, 44] on button "Save" at bounding box center [1507, 45] width 38 height 21
click at [501, 204] on div ""schema" : { "groups" : [{ "fields" : [{ "html" : "<div class='flex justify-sta…" at bounding box center [752, 427] width 929 height 635
click at [1503, 47] on button "Save" at bounding box center [1507, 45] width 38 height 21
click at [503, 203] on div ""schema" : { "groups" : [{ "fields" : [{ "html" : "<div class='flex justify-sta…" at bounding box center [752, 427] width 929 height 635
click at [1516, 42] on button "Save" at bounding box center [1507, 45] width 38 height 21
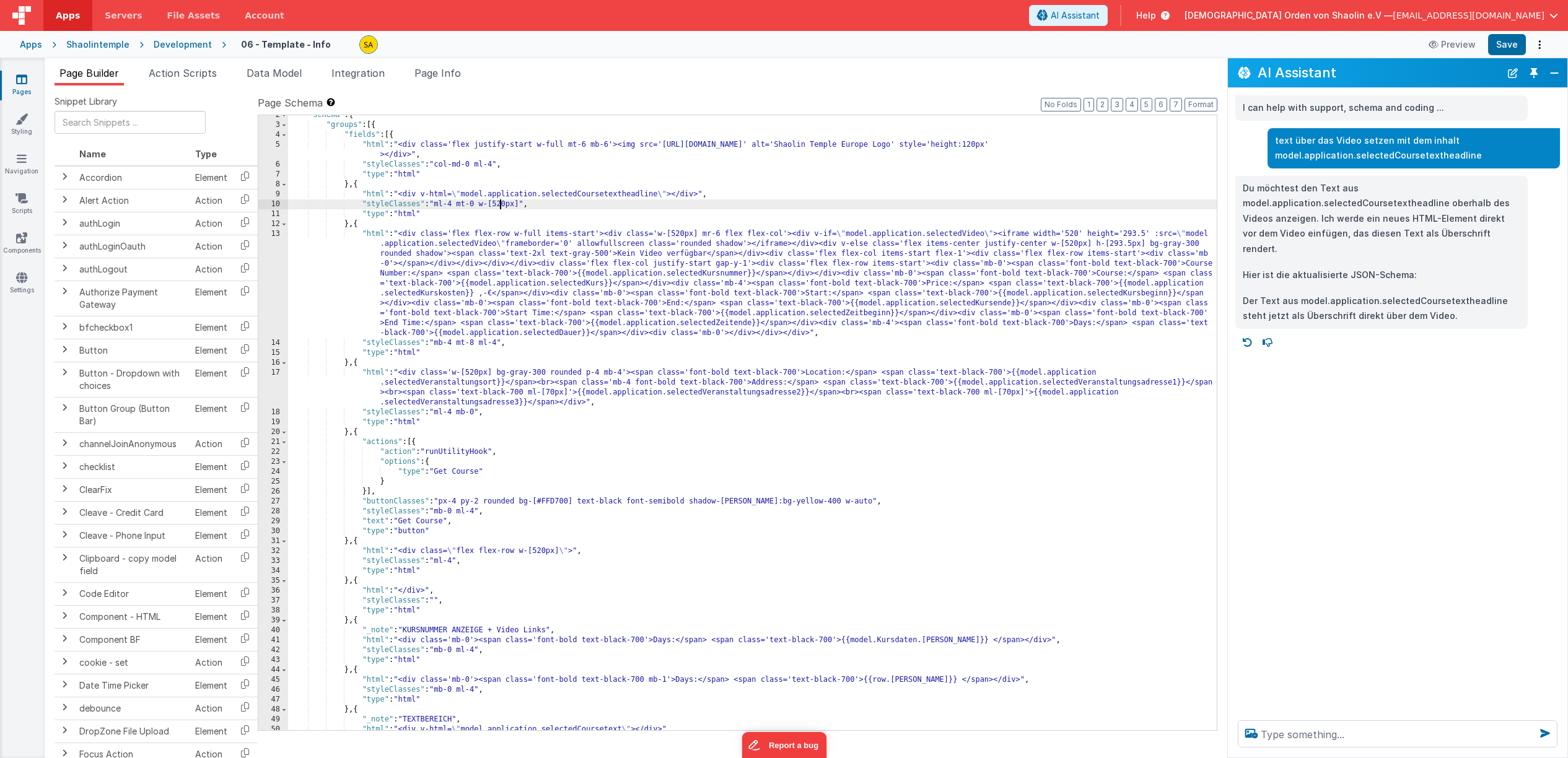
drag, startPoint x: 500, startPoint y: 204, endPoint x: 501, endPoint y: 217, distance: 13.0
click at [500, 204] on div ""schema" : { "groups" : [{ "fields" : [{ "html" : "<div class='flex justify-sta…" at bounding box center [752, 427] width 929 height 635
click at [1509, 47] on button "Save" at bounding box center [1507, 45] width 38 height 21
drag, startPoint x: 506, startPoint y: 203, endPoint x: 507, endPoint y: 277, distance: 74.0
click at [506, 204] on div ""schema" : { "groups" : [{ "fields" : [{ "html" : "<div class='flex justify-sta…" at bounding box center [752, 427] width 929 height 635
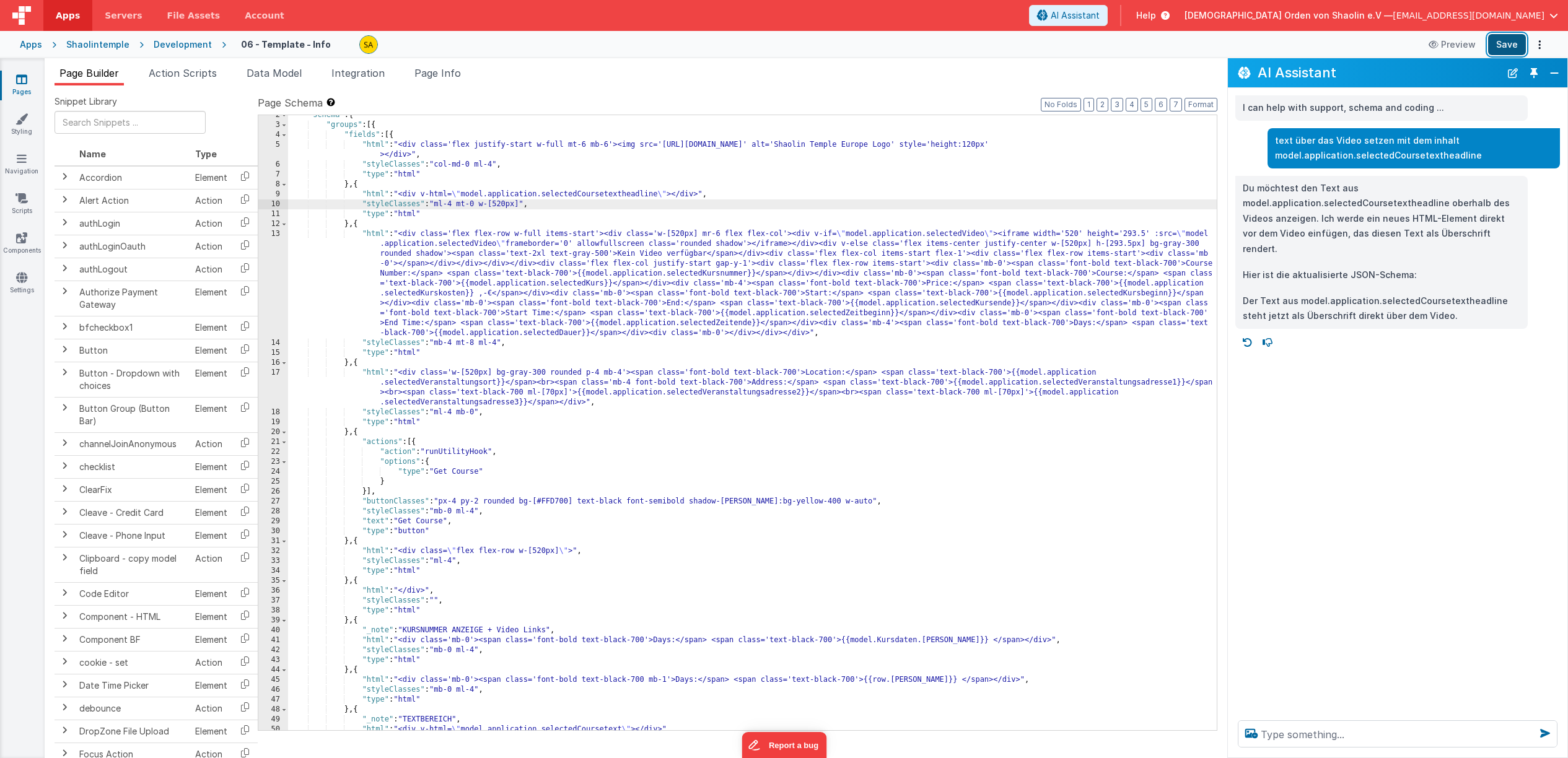
click at [1497, 45] on button "Save" at bounding box center [1507, 45] width 38 height 21
click at [502, 203] on div ""schema" : { "groups" : [{ "fields" : [{ "html" : "<div class='flex justify-sta…" at bounding box center [752, 427] width 929 height 635
click at [1503, 42] on button "Save" at bounding box center [1507, 45] width 38 height 21
click at [1331, 730] on textarea at bounding box center [1398, 734] width 320 height 27
type textarea "wie kann ich das logo etwas höher [PERSON_NAME]?"
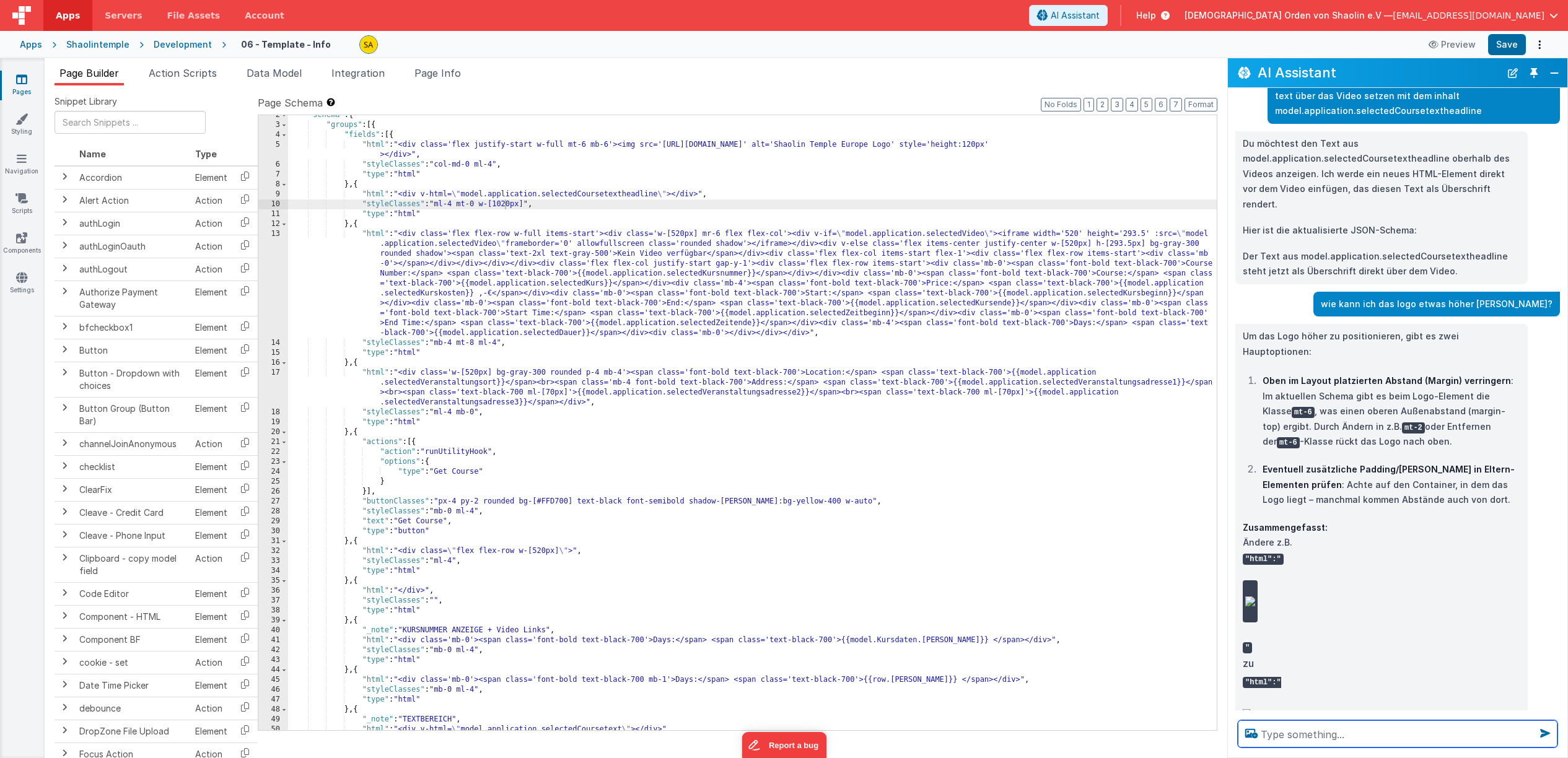
scroll to position [18, 0]
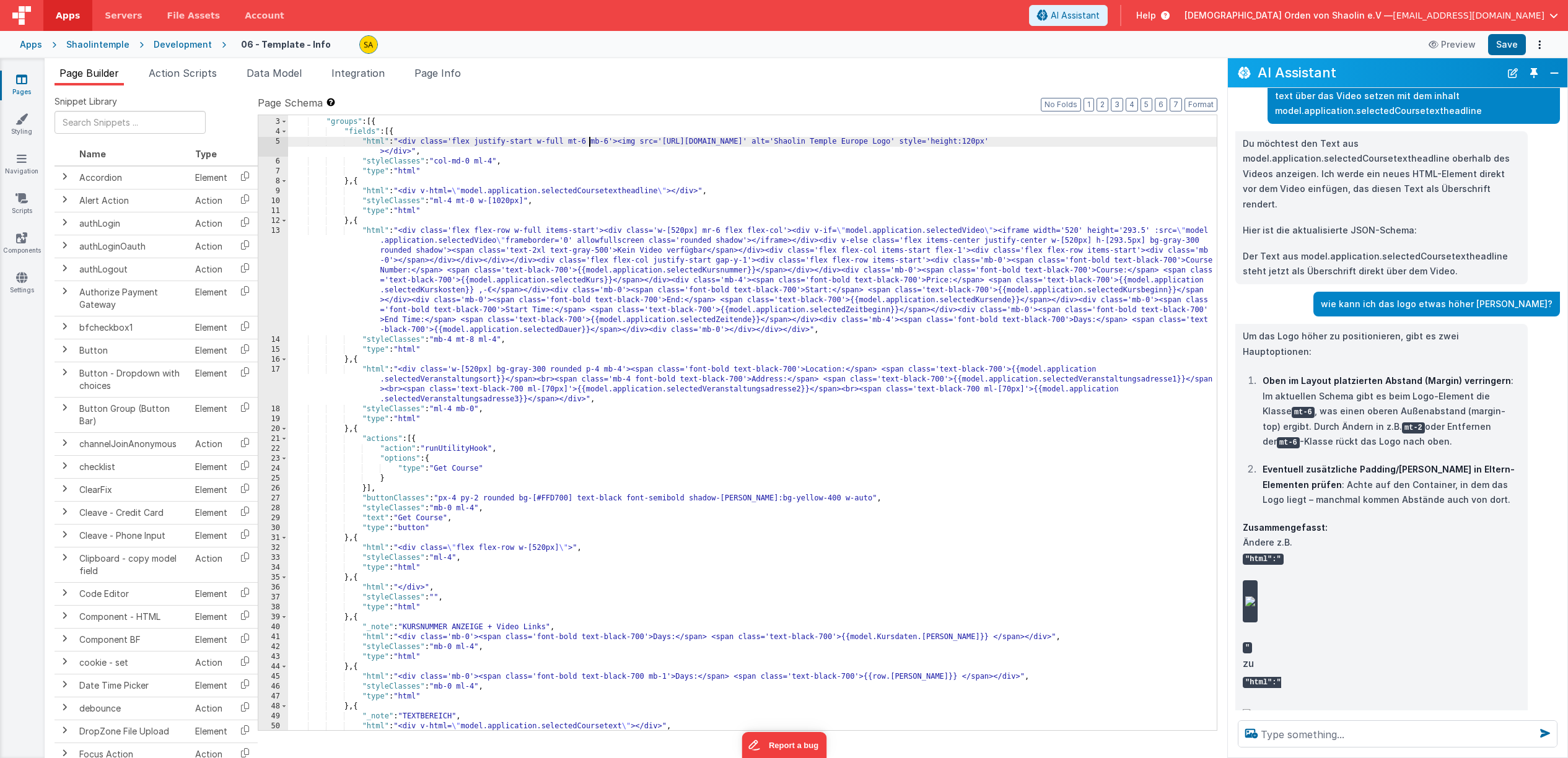
click at [590, 143] on div ""schema" : { "groups" : [{ "fields" : [{ "html" : "<div class='flex justify-sta…" at bounding box center [752, 425] width 929 height 635
click at [1507, 47] on button "Save" at bounding box center [1507, 45] width 38 height 21
click at [498, 161] on div ""schema" : { "groups" : [{ "fields" : [{ "html" : "<div class='flex justify-sta…" at bounding box center [752, 425] width 929 height 635
click at [1521, 43] on button "Save" at bounding box center [1507, 45] width 38 height 21
drag, startPoint x: 520, startPoint y: 163, endPoint x: 520, endPoint y: 175, distance: 12.0
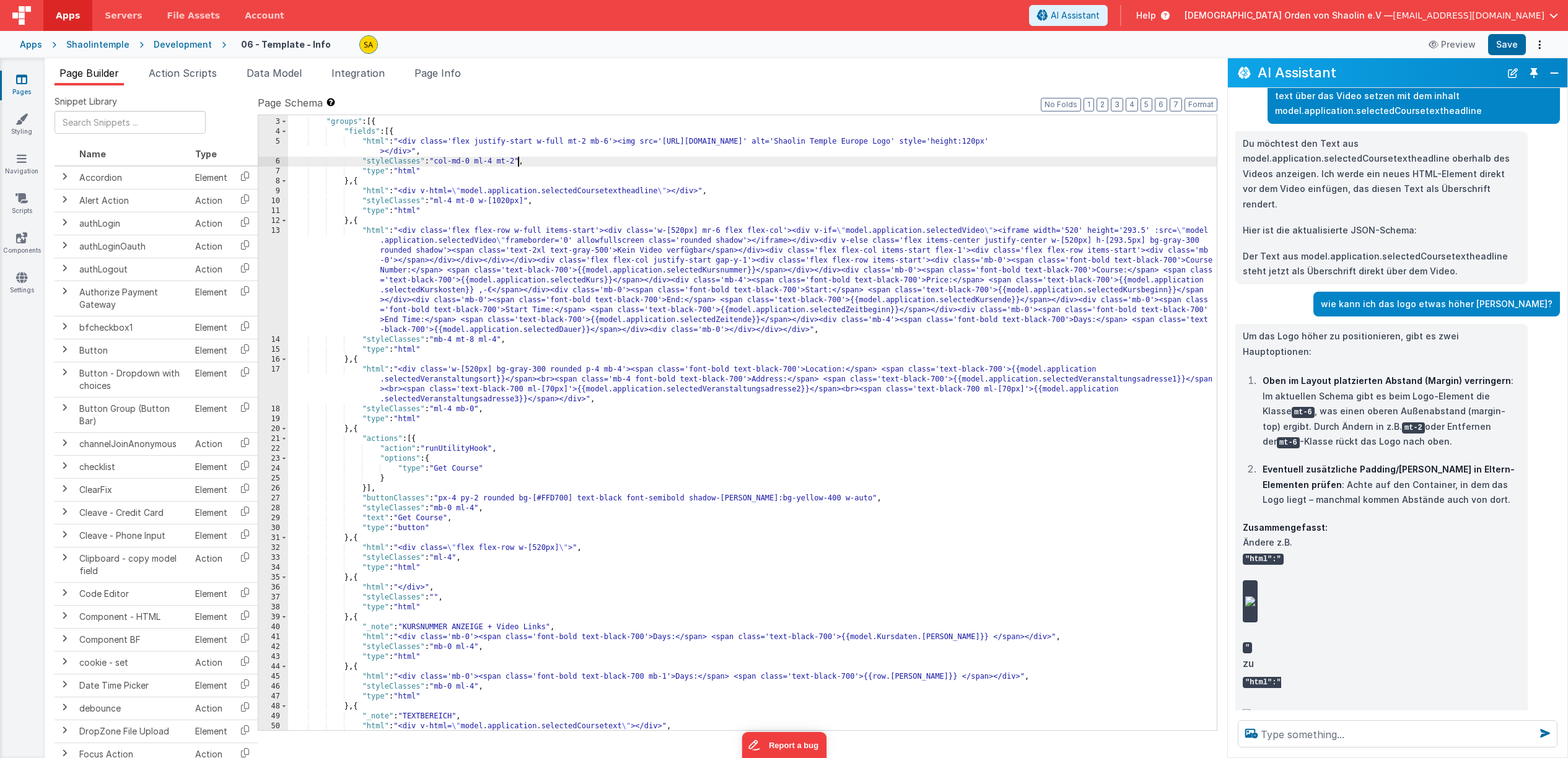
click at [520, 163] on div ""schema" : { "groups" : [{ "fields" : [{ "html" : "<div class='flex justify-sta…" at bounding box center [752, 425] width 929 height 635
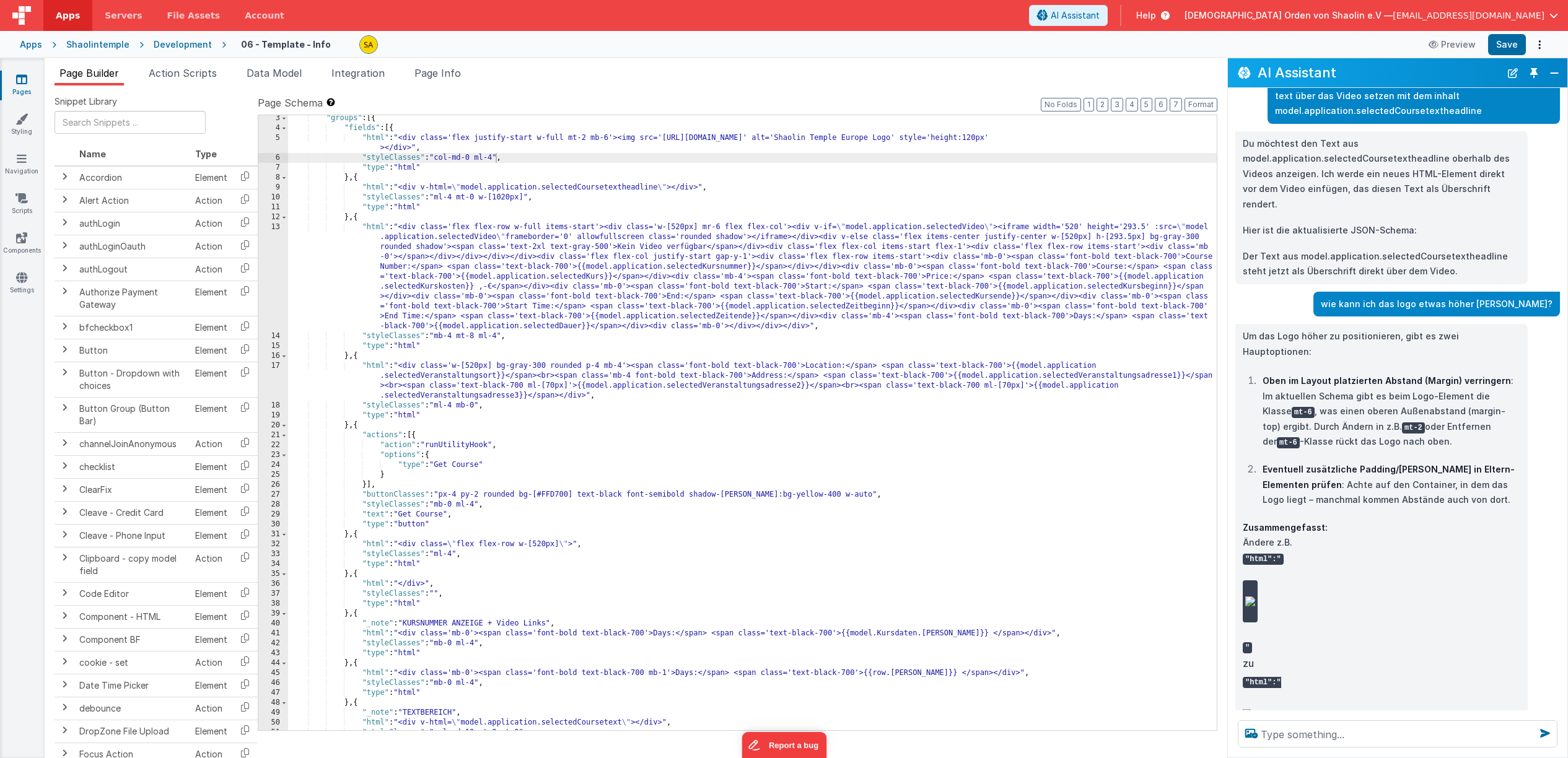
scroll to position [22, 0]
click at [1311, 735] on textarea at bounding box center [1398, 734] width 320 height 27
type textarea "von course number bis days einen zart gelben [PERSON_NAME] hinterlegen"
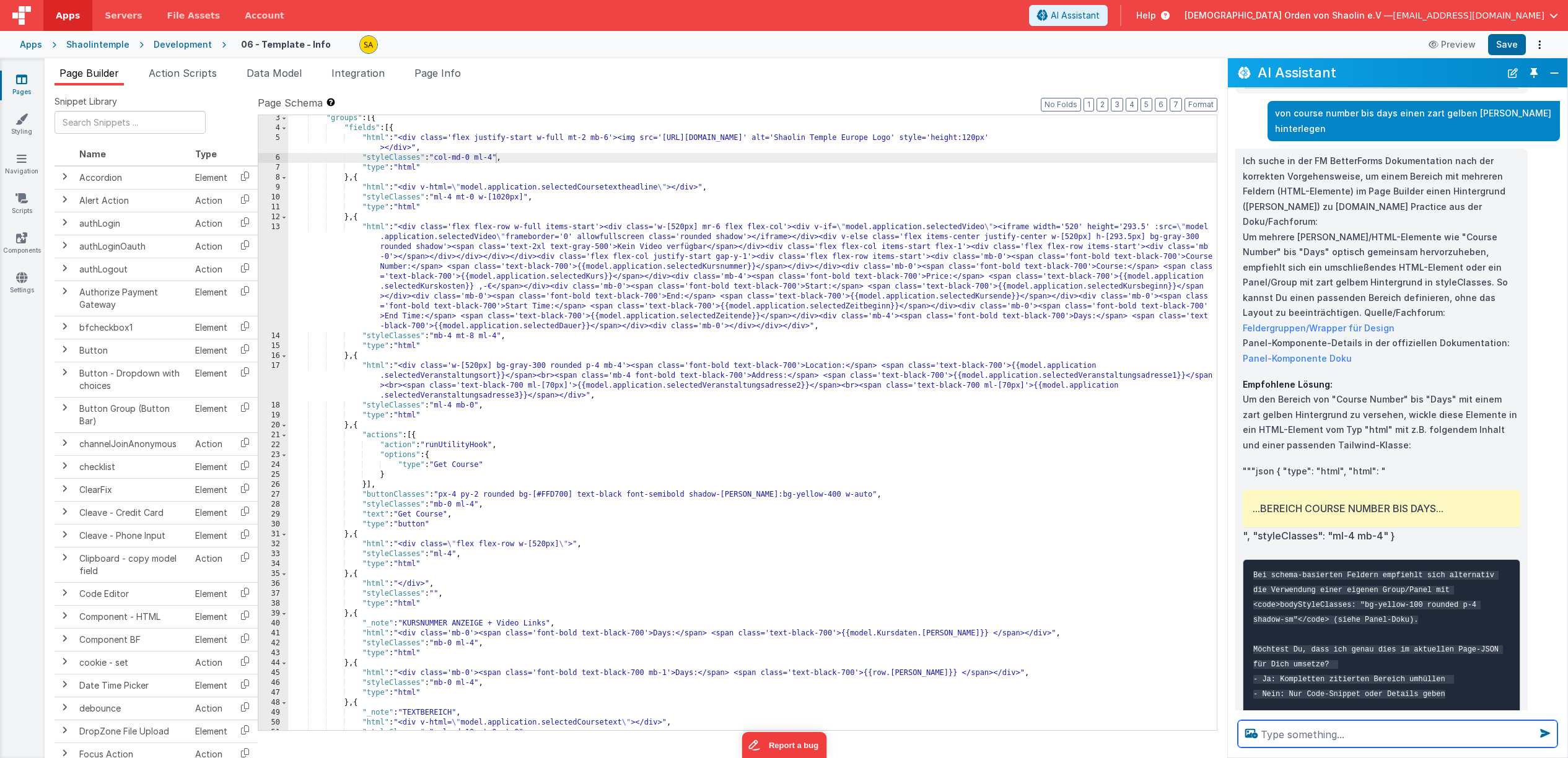
scroll to position [880, 0]
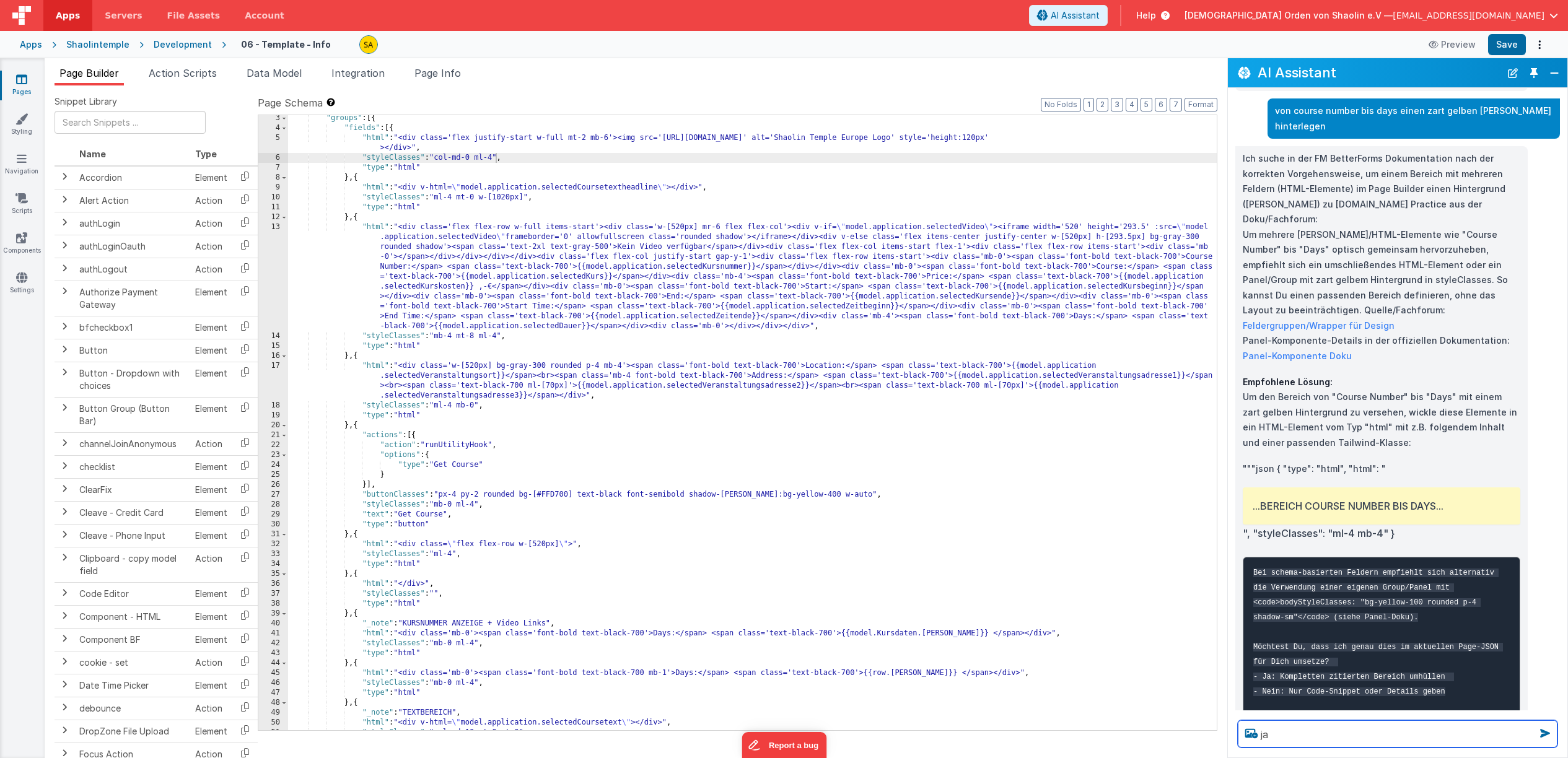
type textarea "ja"
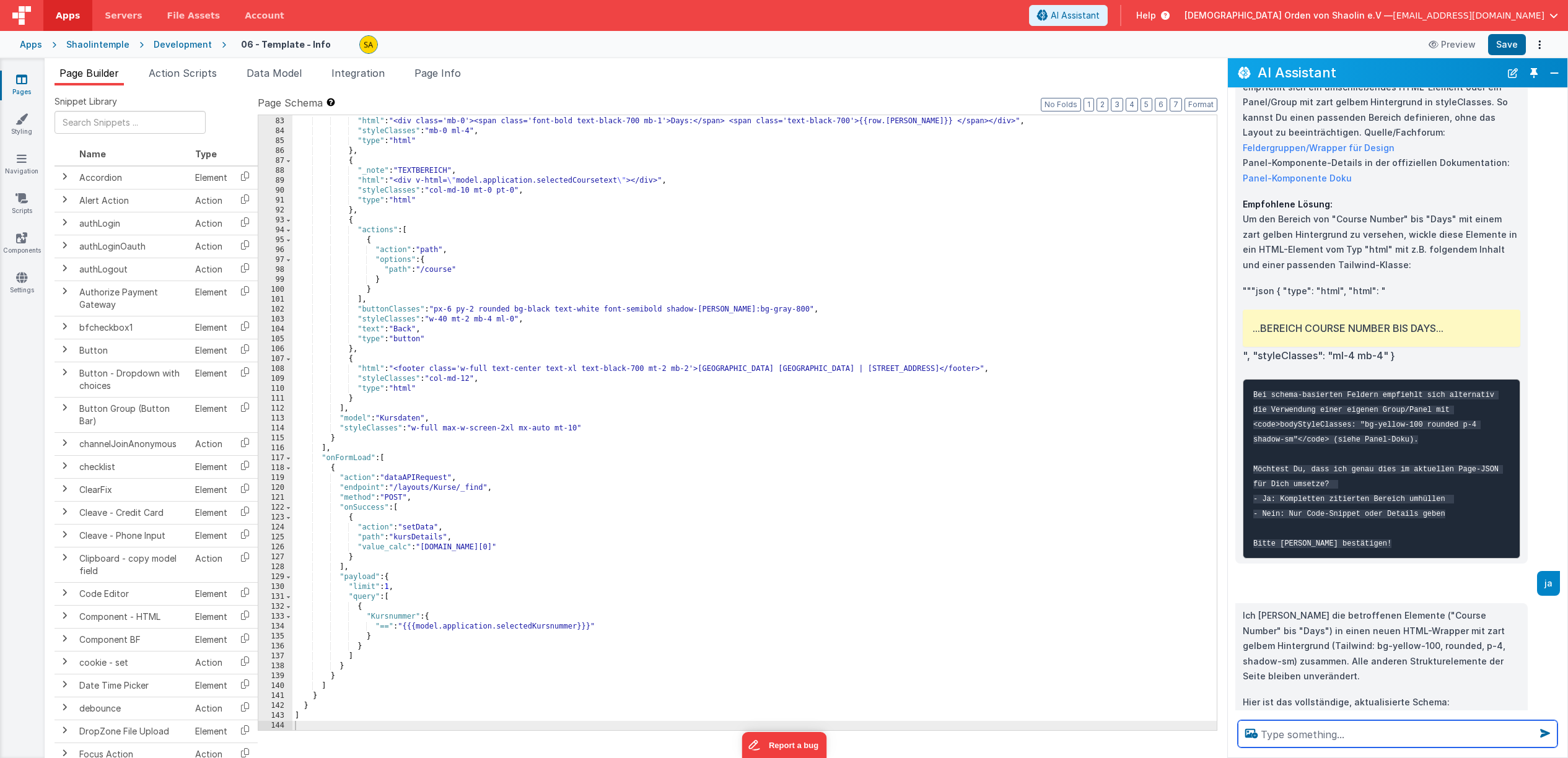
scroll to position [860, 0]
click at [982, 476] on div "{ "html" : "<div class='mb-0'><span class='font-bold text-black-700 mb-1'>Days:…" at bounding box center [754, 424] width 925 height 635
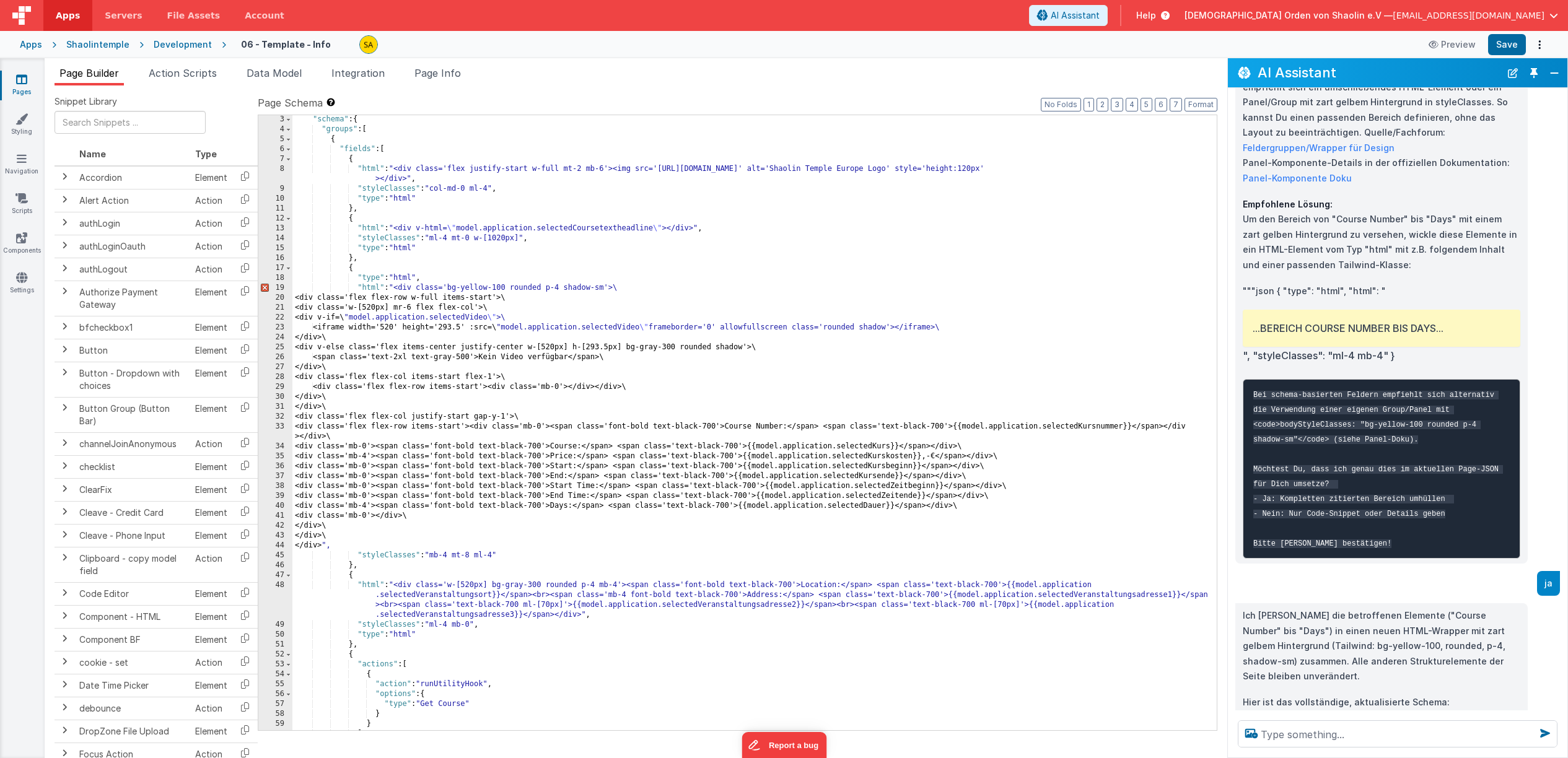
scroll to position [10, 0]
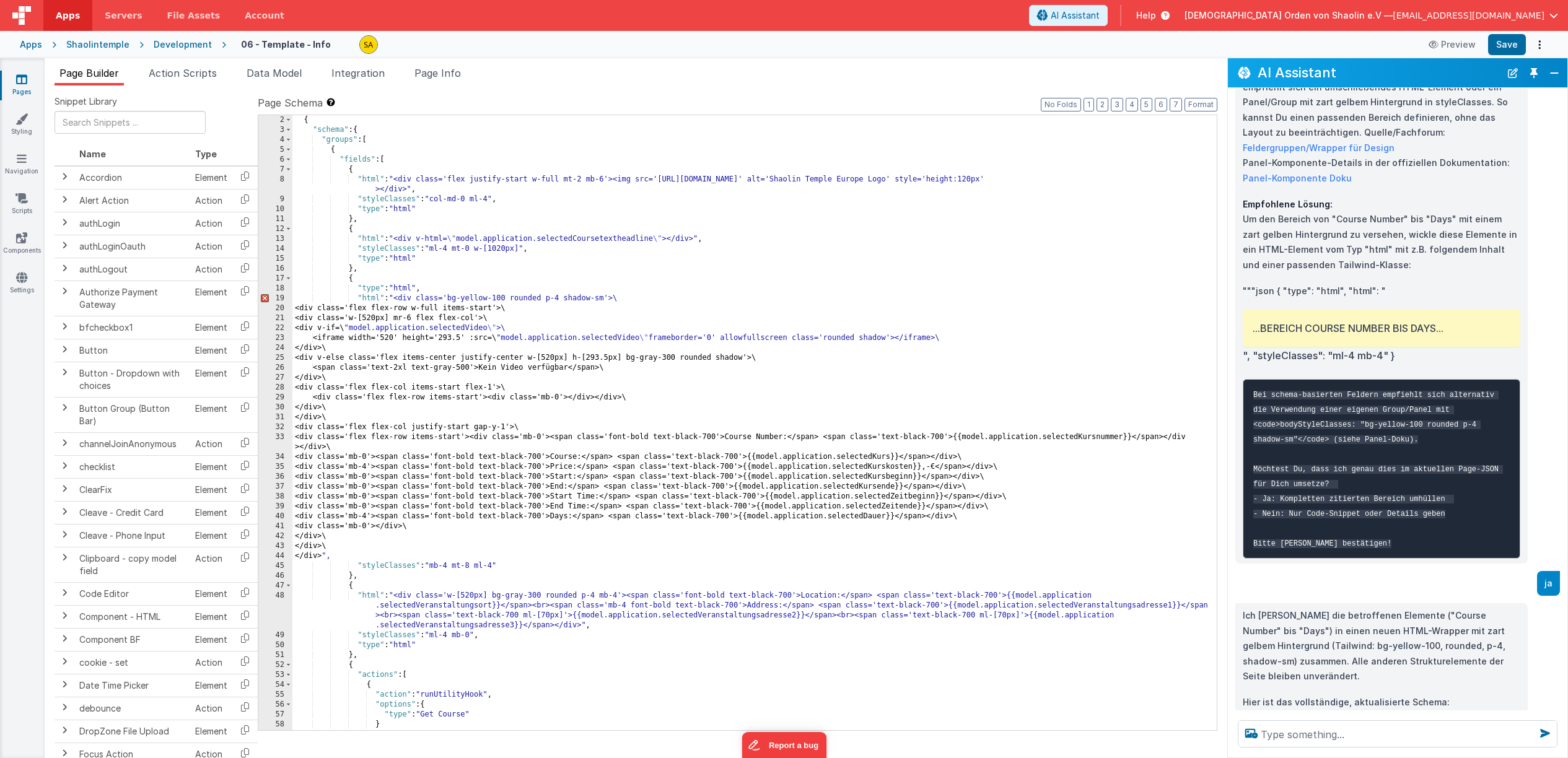
click at [27, 79] on icon at bounding box center [21, 79] width 11 height 12
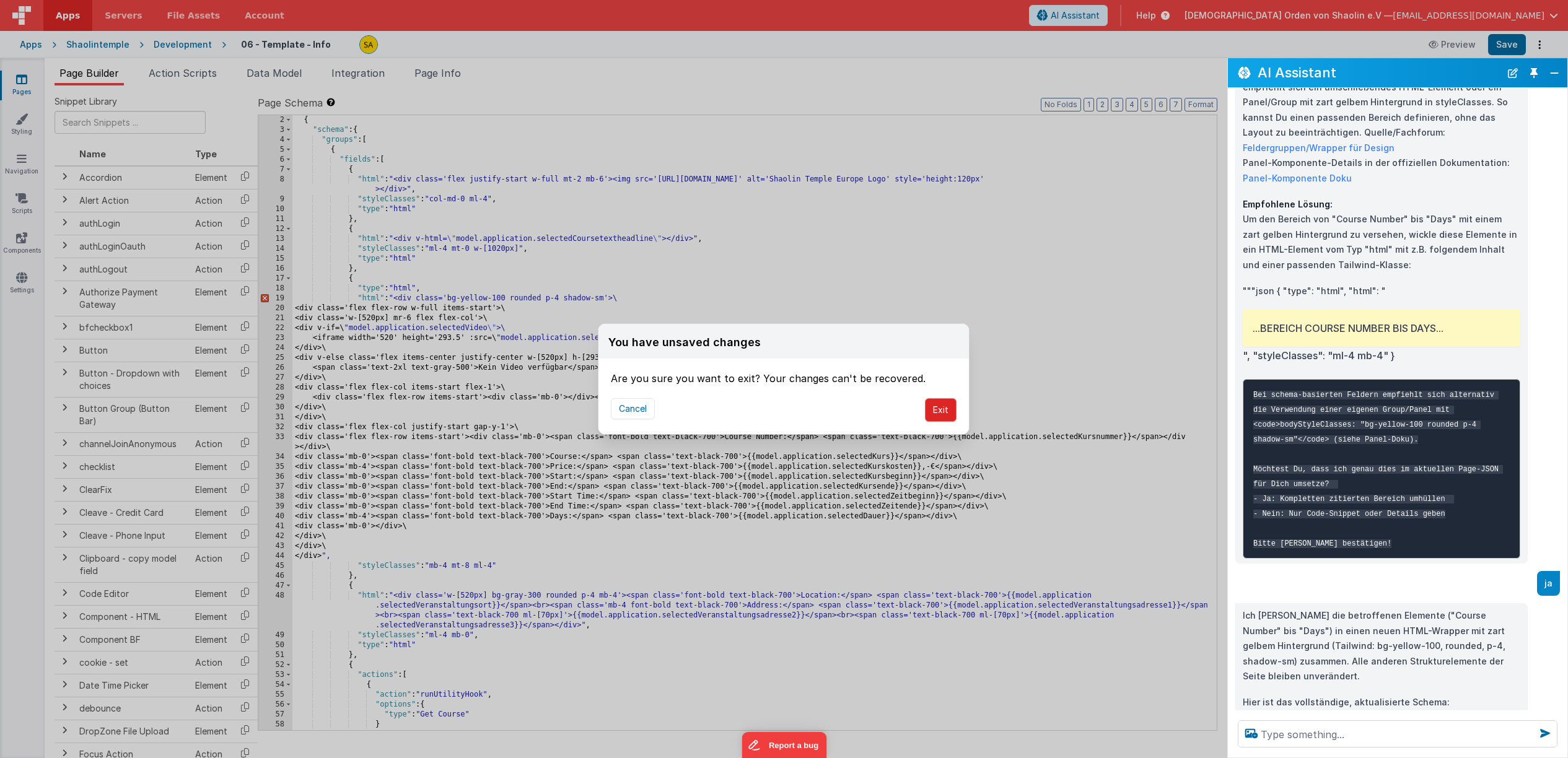
click at [942, 414] on button "Exit" at bounding box center [941, 410] width 32 height 23
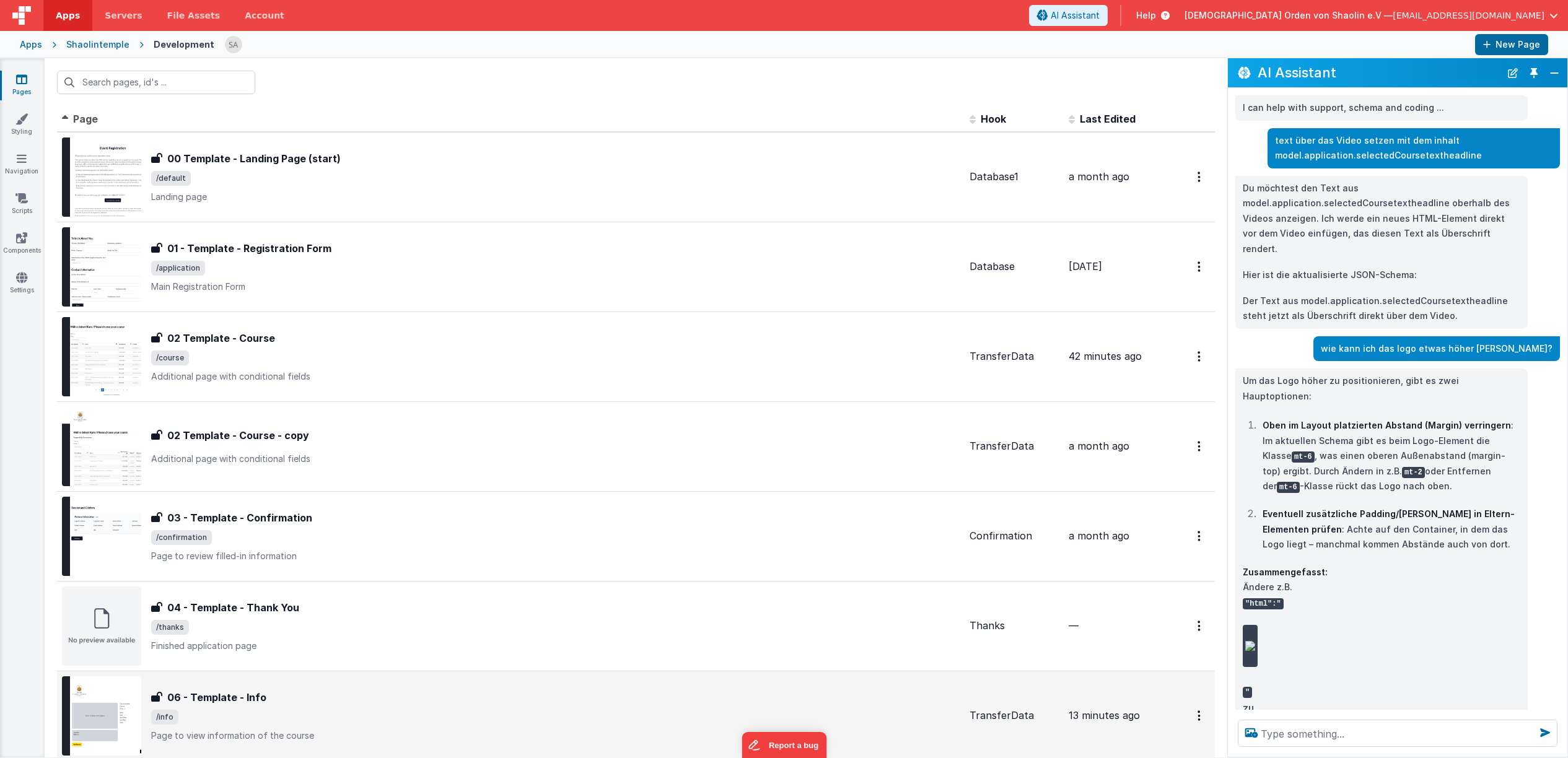
click at [423, 712] on span "/info" at bounding box center [555, 717] width 808 height 15
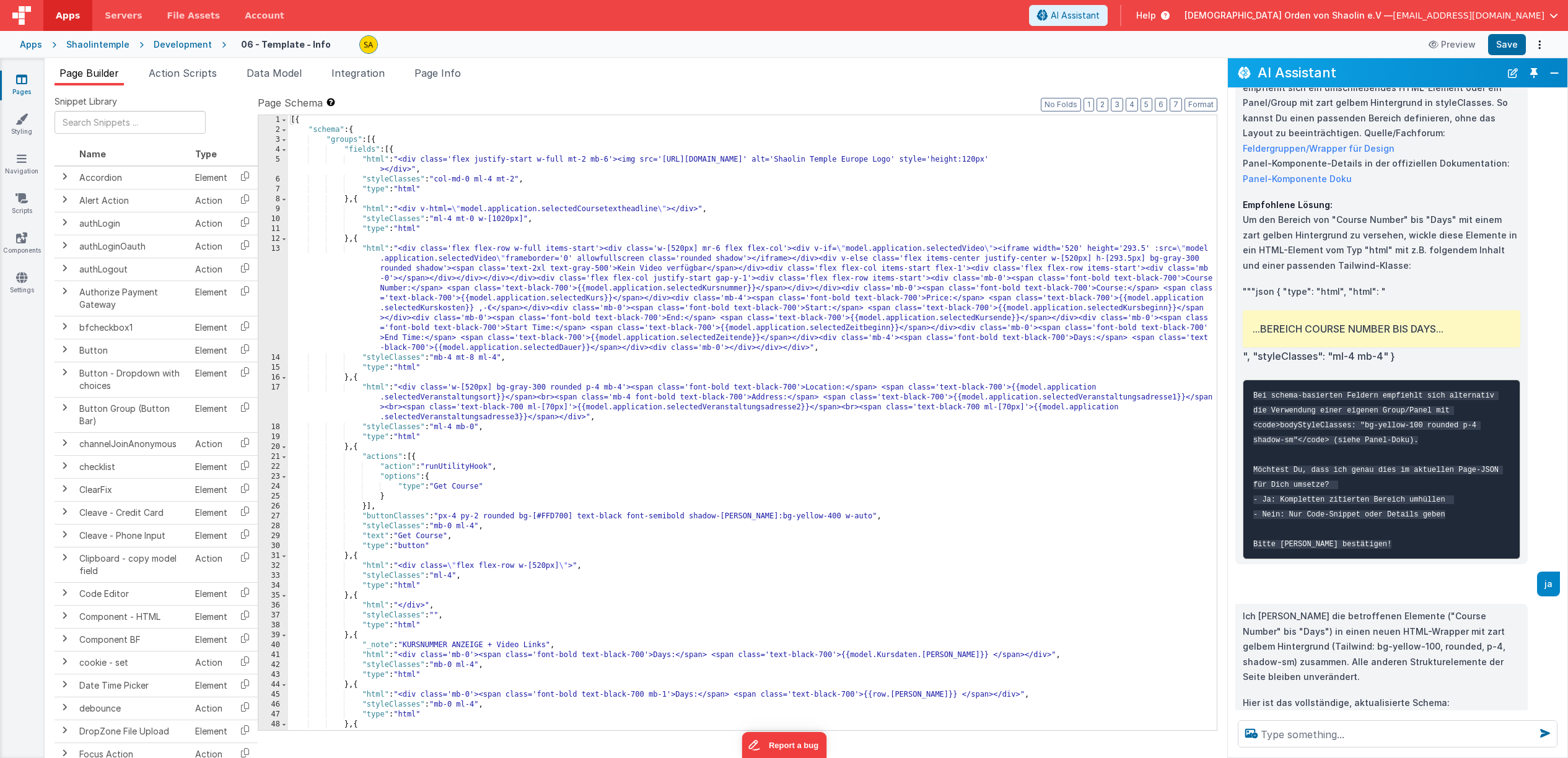
scroll to position [1058, 0]
click at [1401, 731] on textarea at bounding box center [1398, 734] width 320 height 27
type textarea "auflistung course number ..... bis days in einer tebelle darstellen"
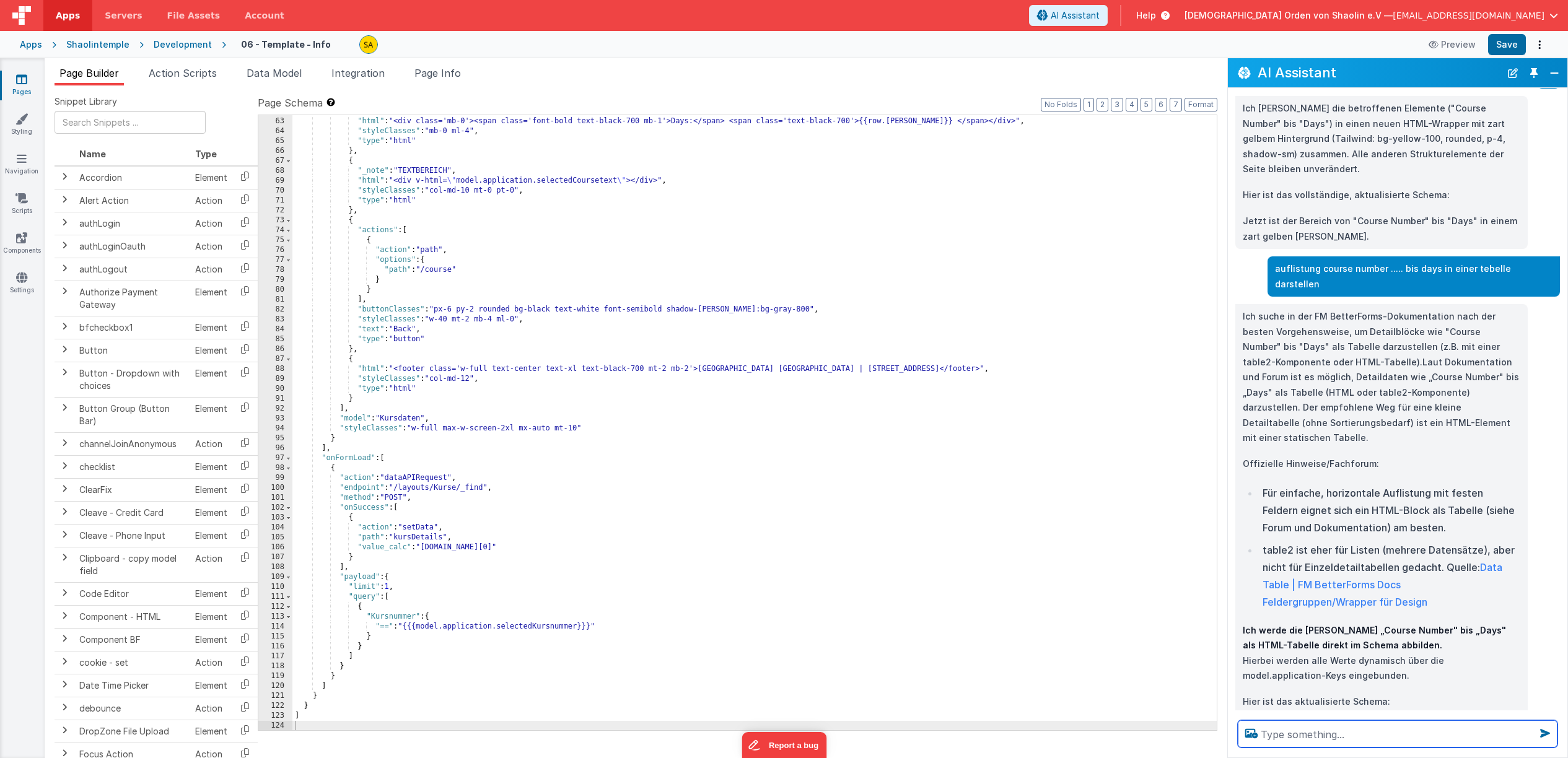
scroll to position [751, 0]
click at [1088, 428] on div "{ "html" : "<div class='mb-0'><span class='font-bold text-black-700 mb-1'>Days:…" at bounding box center [754, 424] width 925 height 635
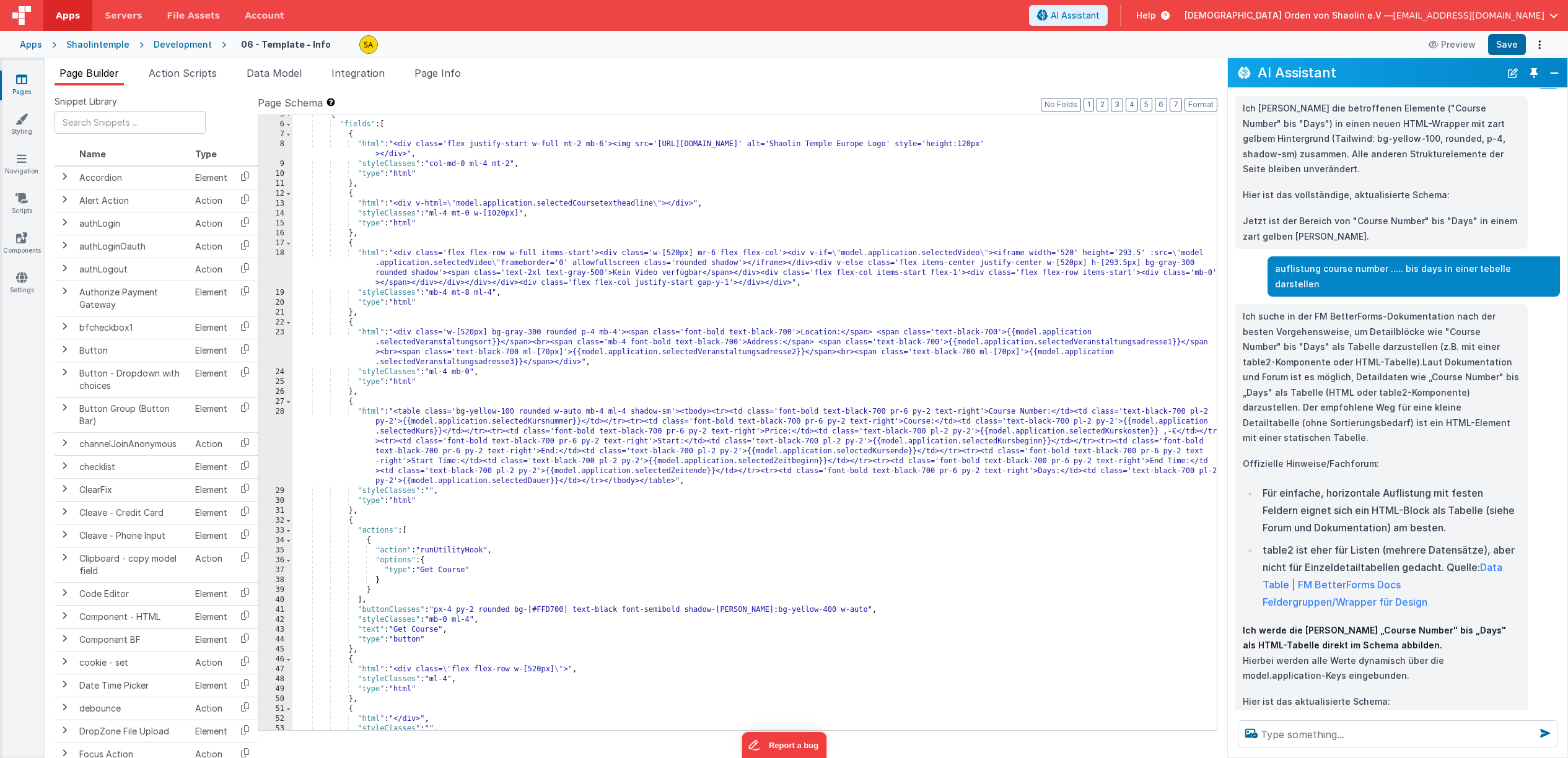
scroll to position [47, 0]
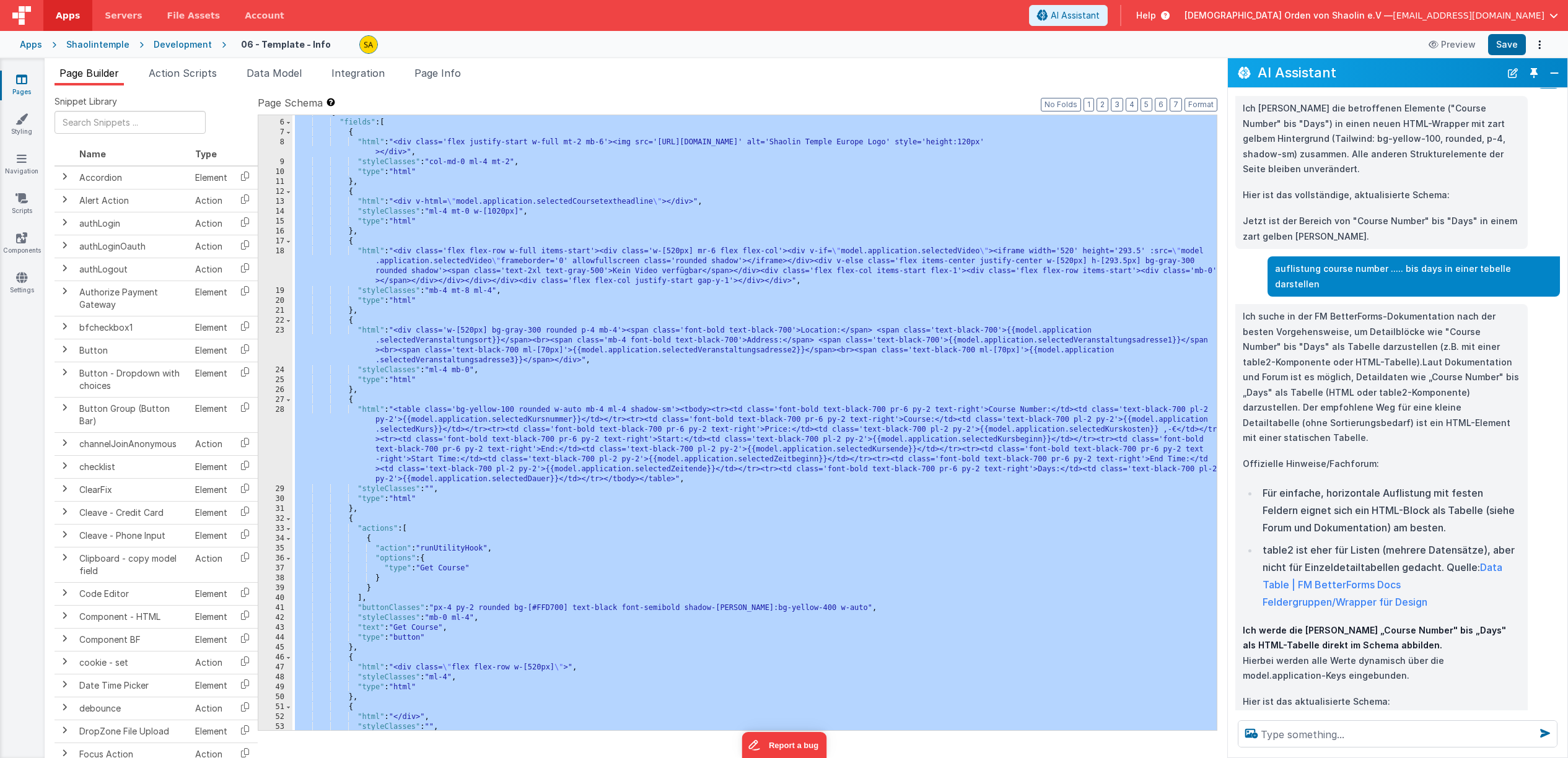
click at [16, 78] on icon at bounding box center [21, 79] width 11 height 12
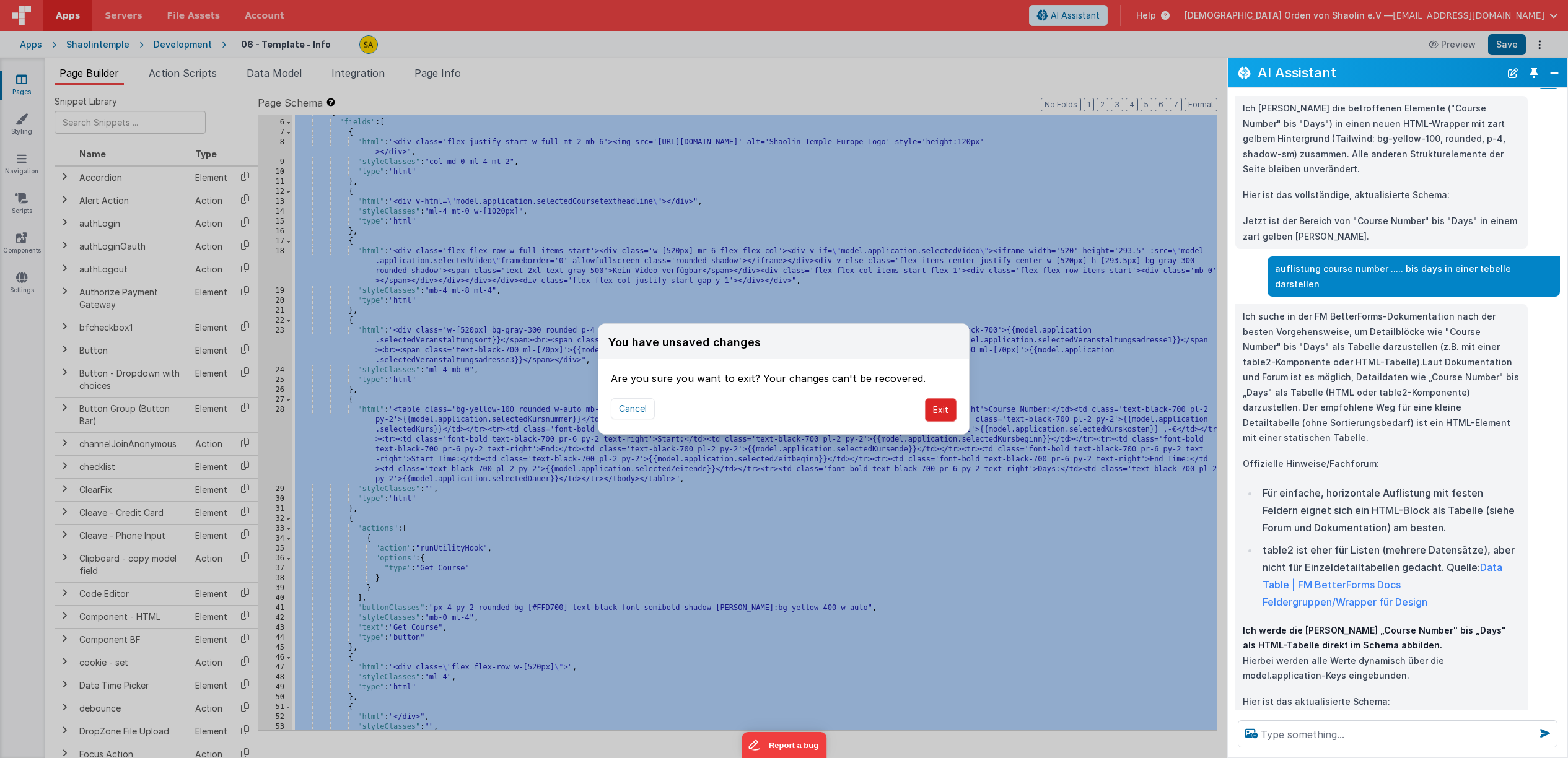
click at [942, 408] on button "Exit" at bounding box center [941, 410] width 32 height 23
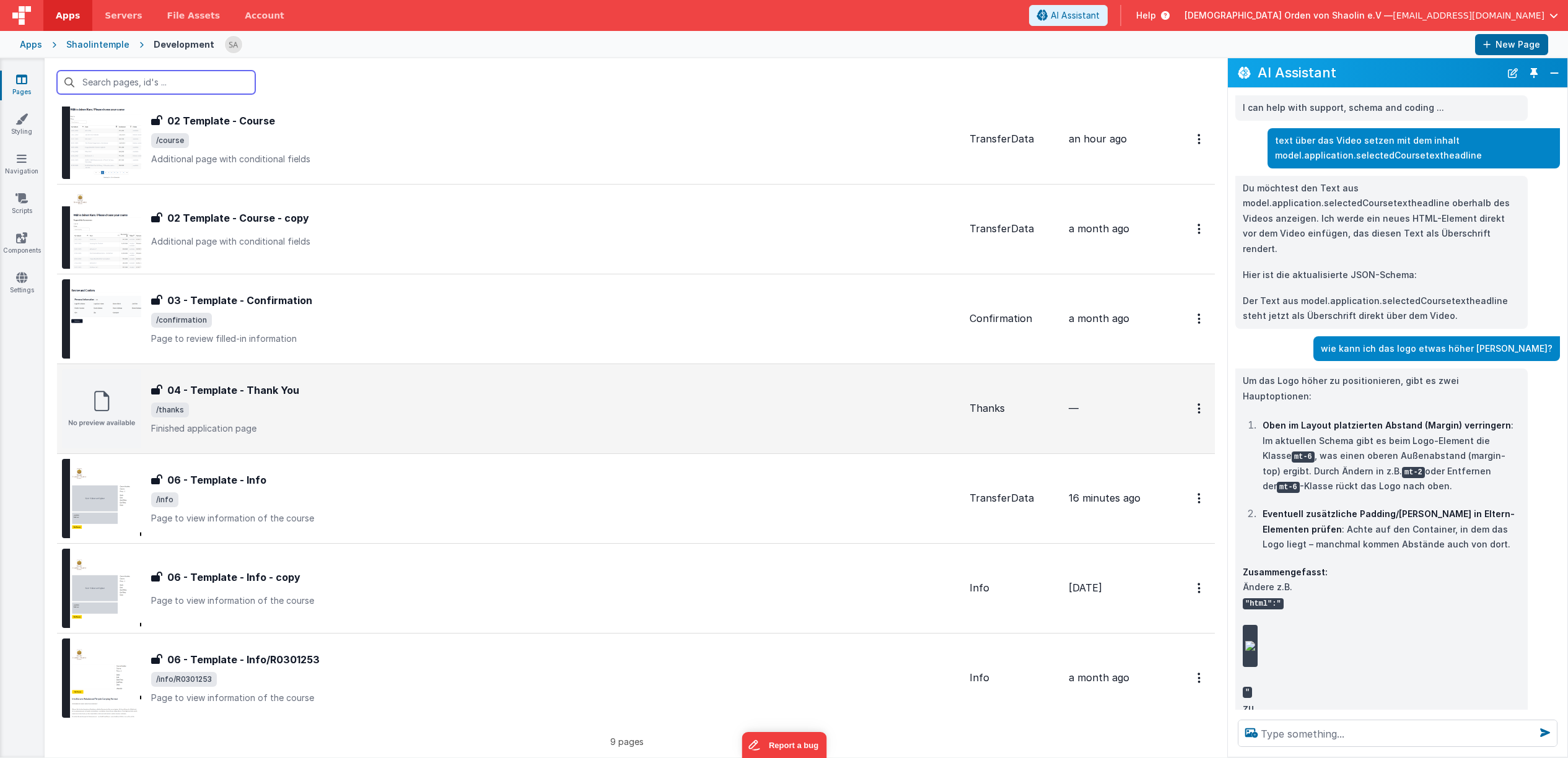
scroll to position [243, 0]
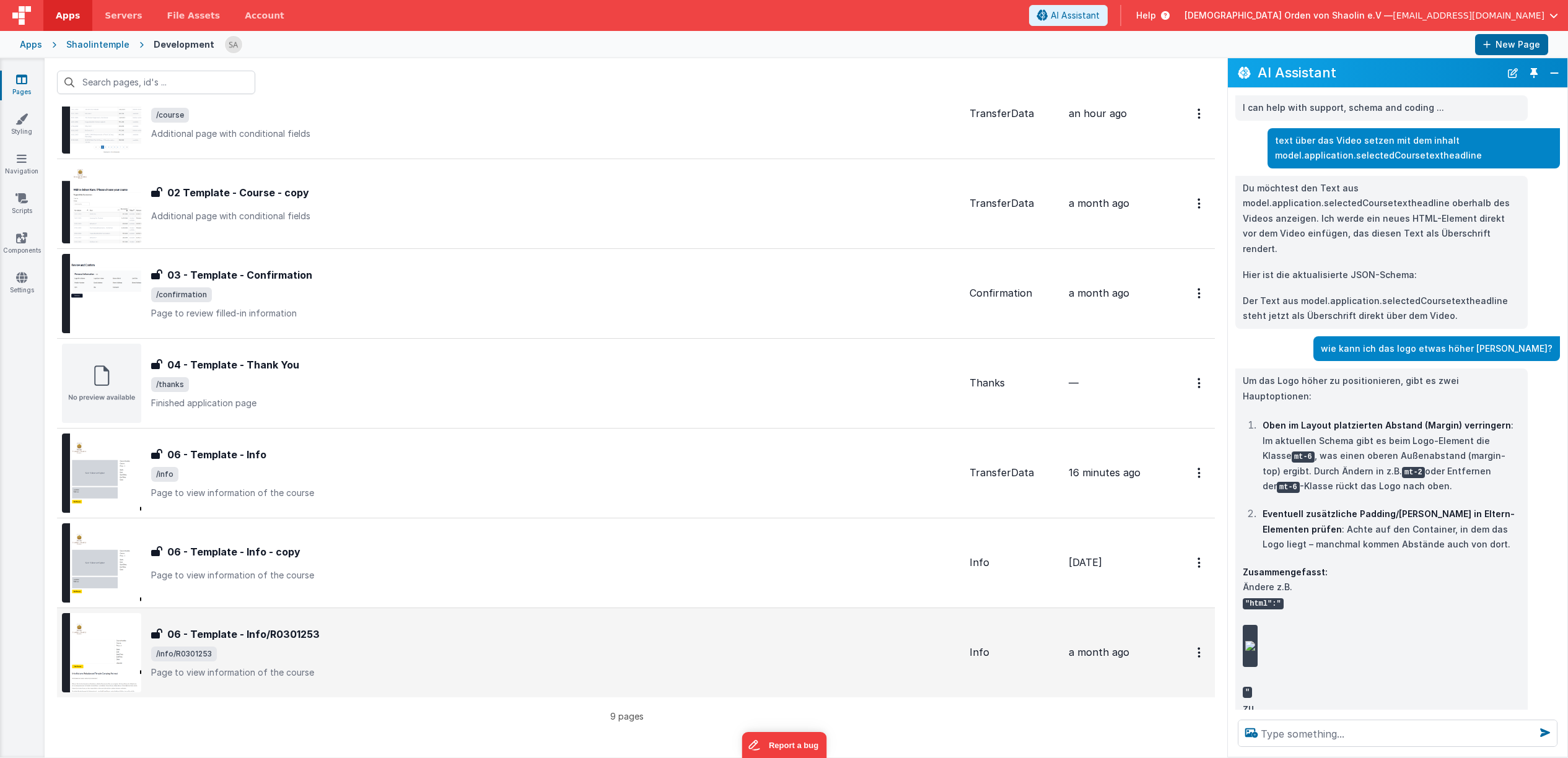
click at [496, 638] on div "06 - Template - Info/R0301253" at bounding box center [555, 634] width 808 height 15
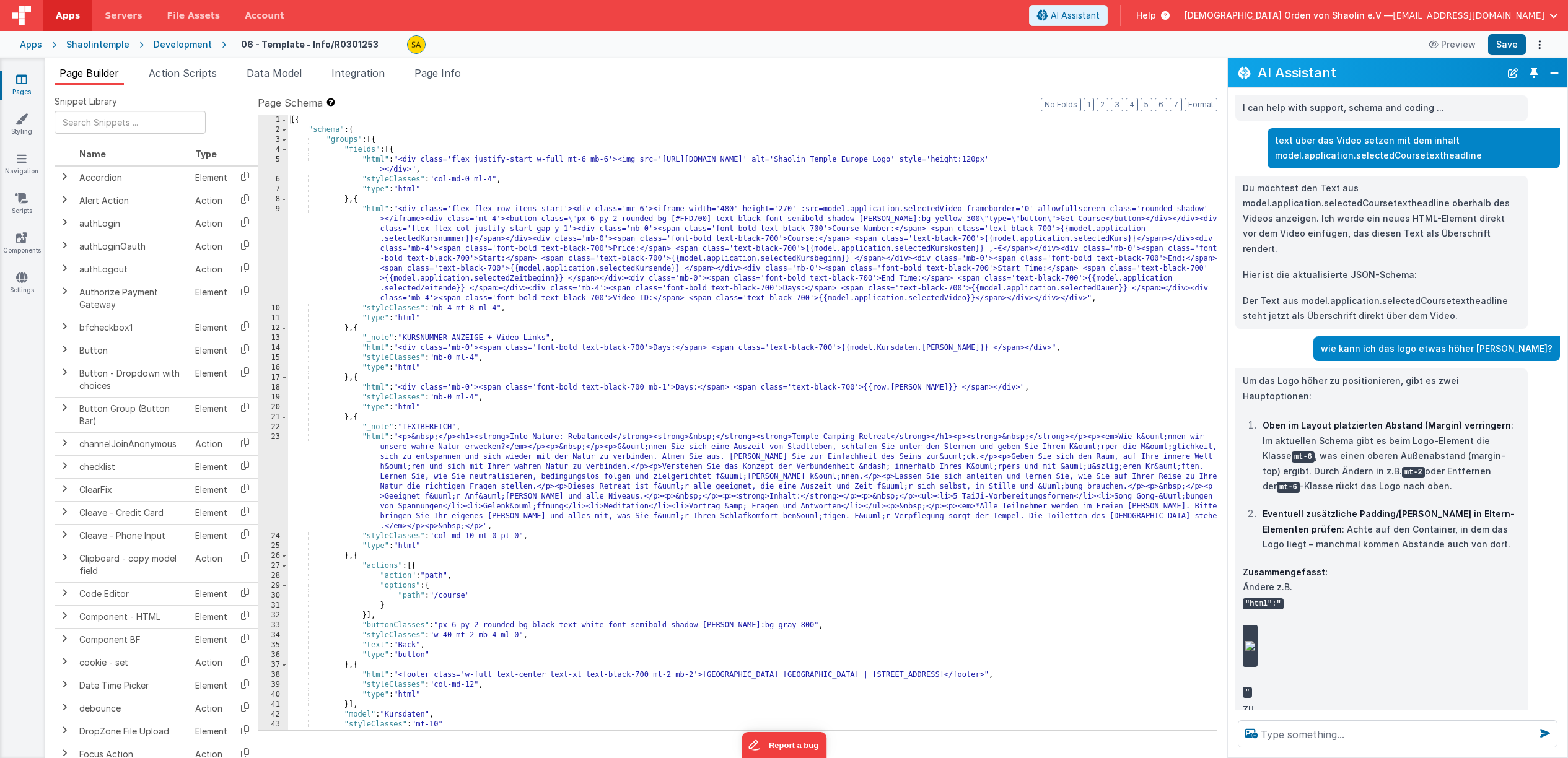
click at [709, 189] on div "[{ "schema" : { "groups" : [{ "fields" : [{ "html" : "<div class='flex justify-…" at bounding box center [752, 433] width 929 height 635
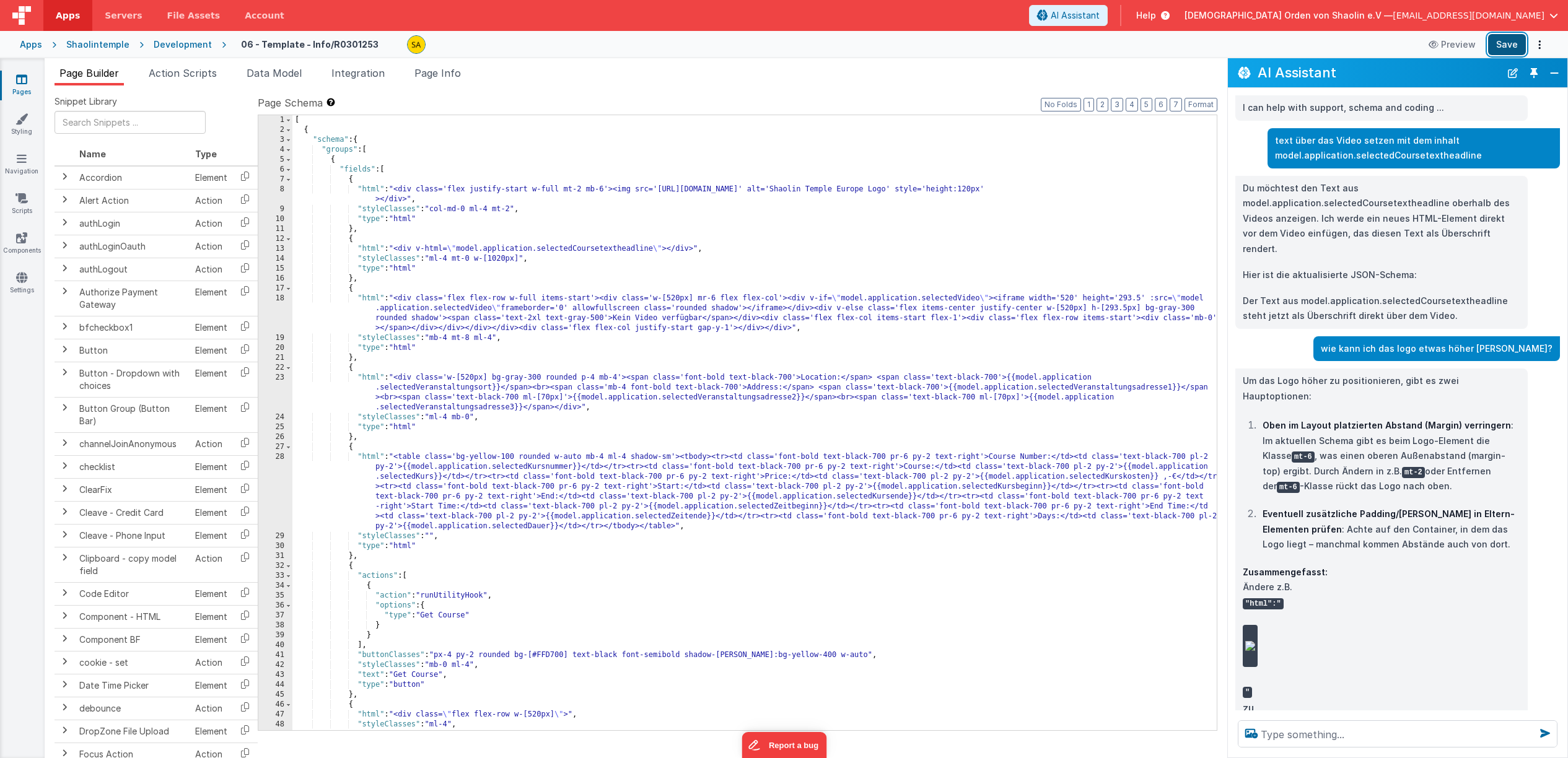
click at [1505, 43] on button "Save" at bounding box center [1507, 45] width 38 height 21
click at [1449, 42] on button "Preview" at bounding box center [1453, 44] width 62 height 20
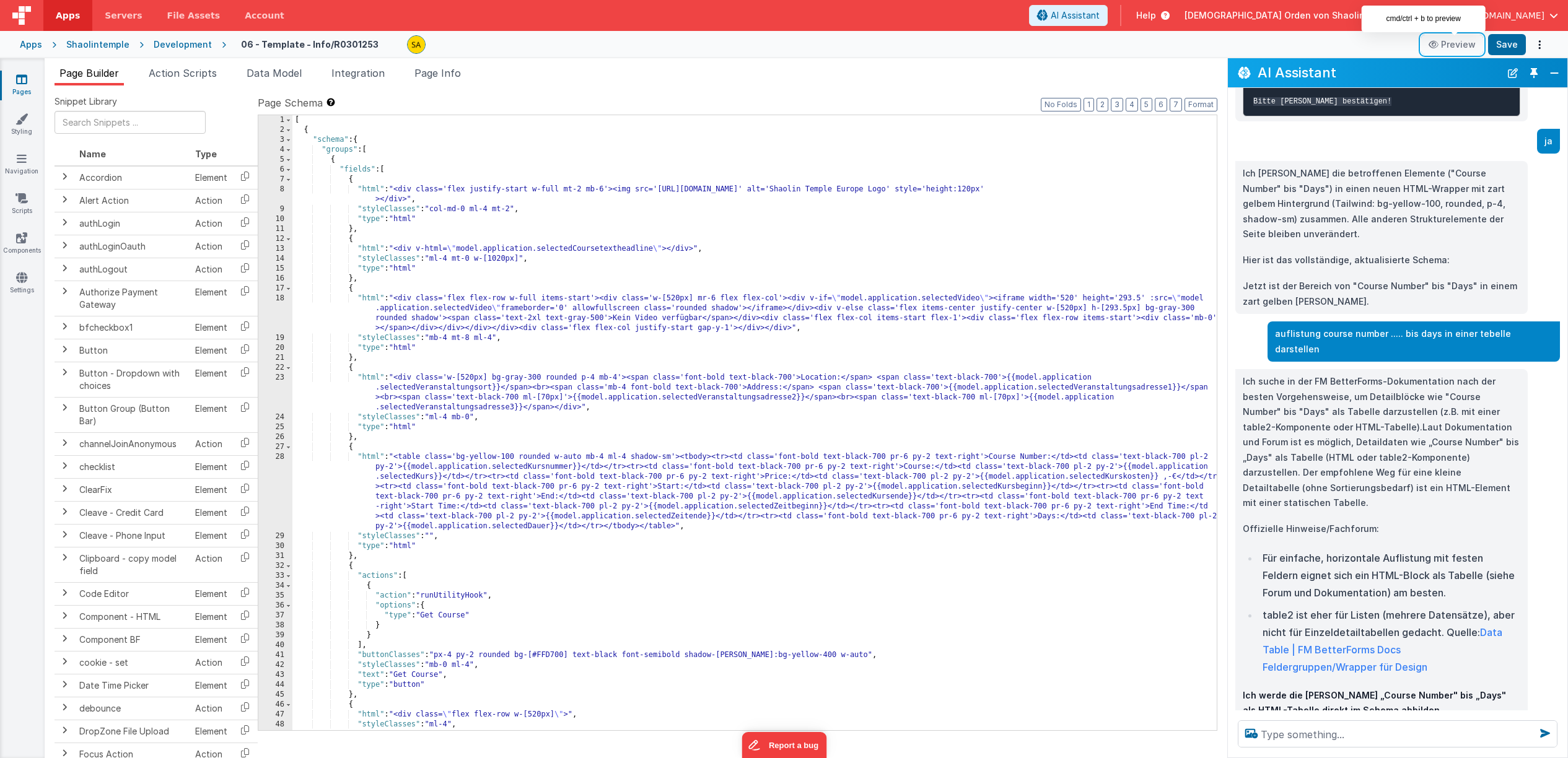
scroll to position [1565, 0]
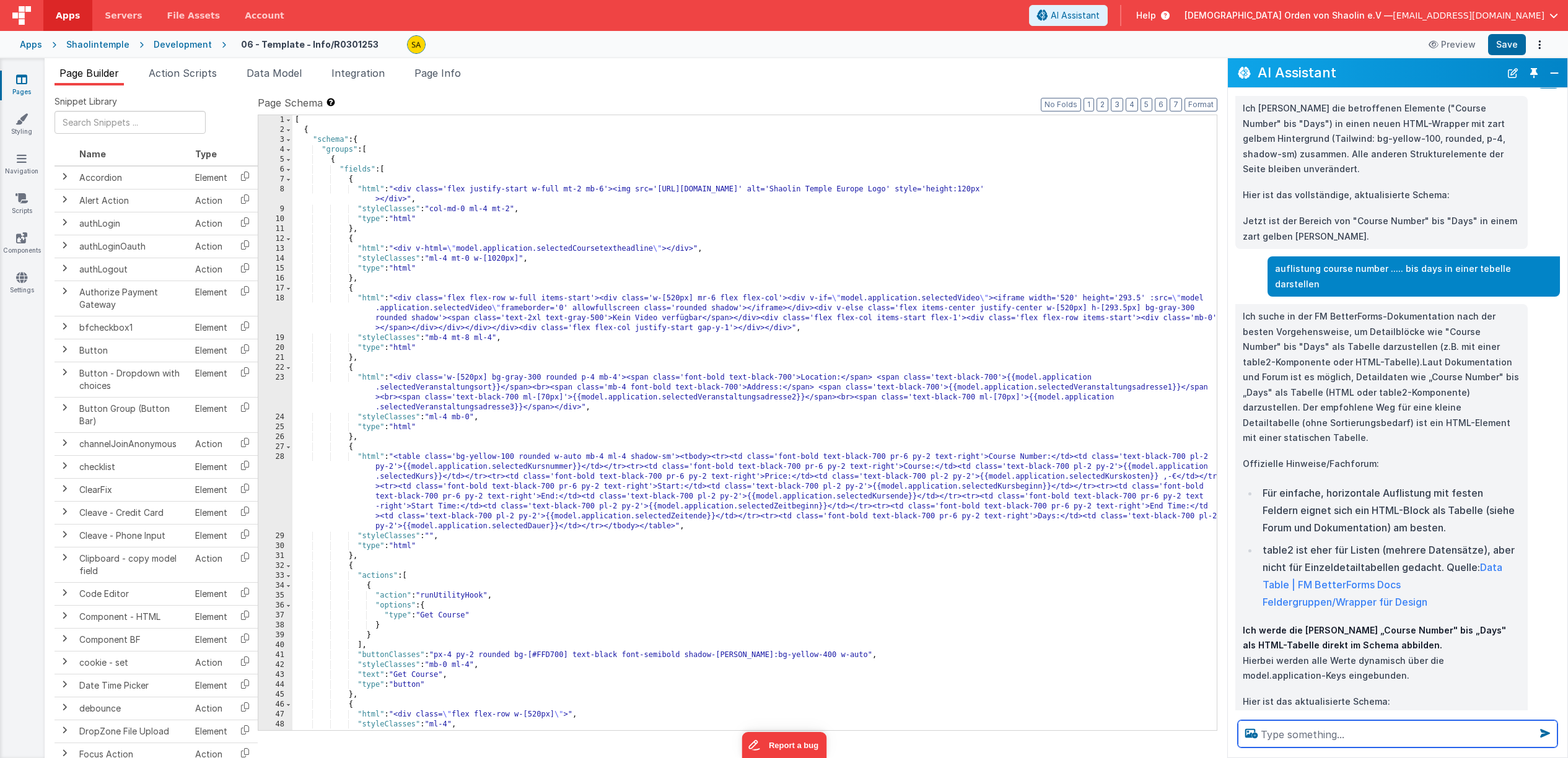
click at [1307, 733] on textarea at bounding box center [1398, 734] width 320 height 27
type textarea "diese Tabelle rechts neben dem Video platzieren"
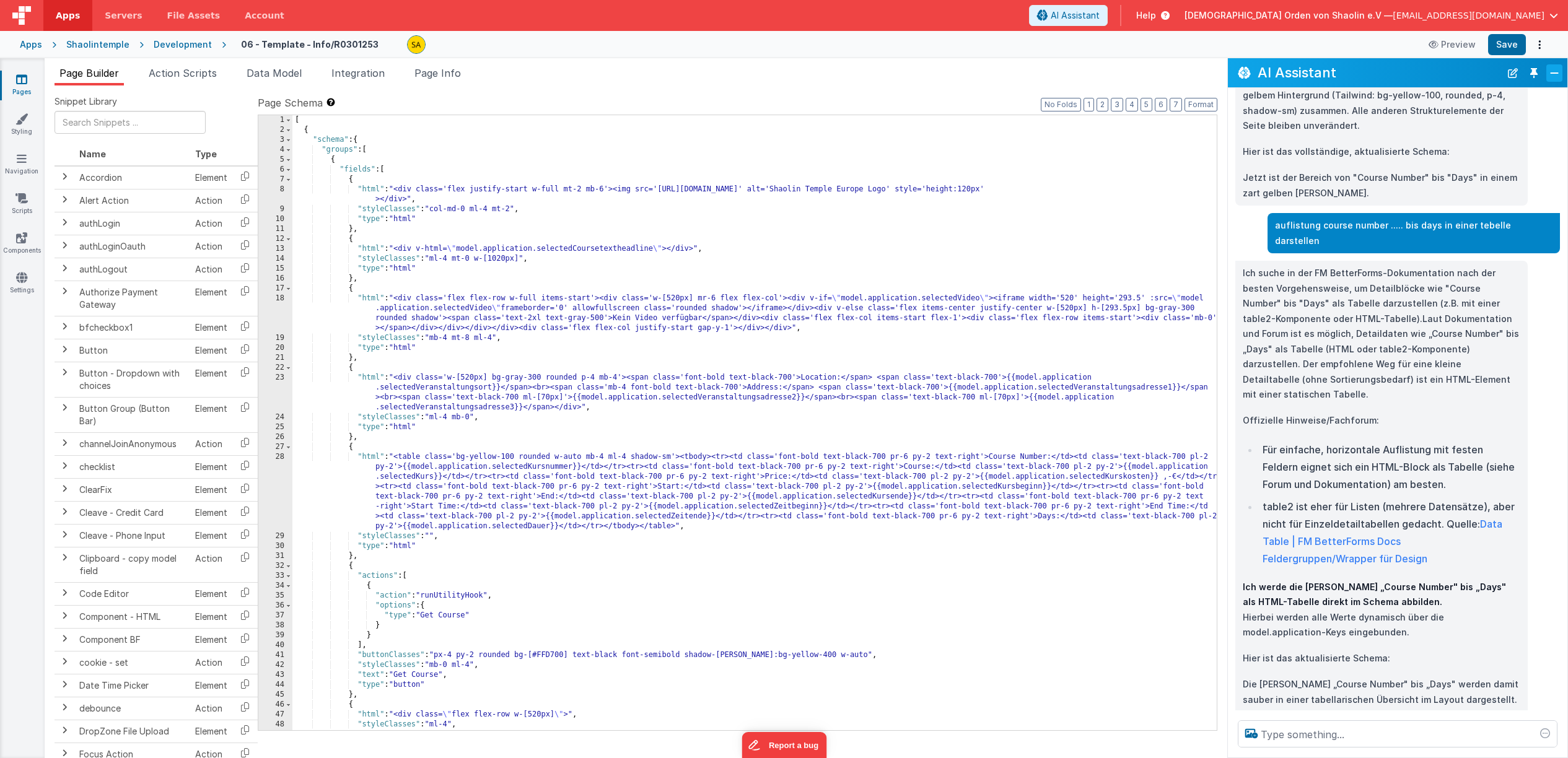
click at [1552, 76] on button "Close" at bounding box center [1554, 73] width 16 height 17
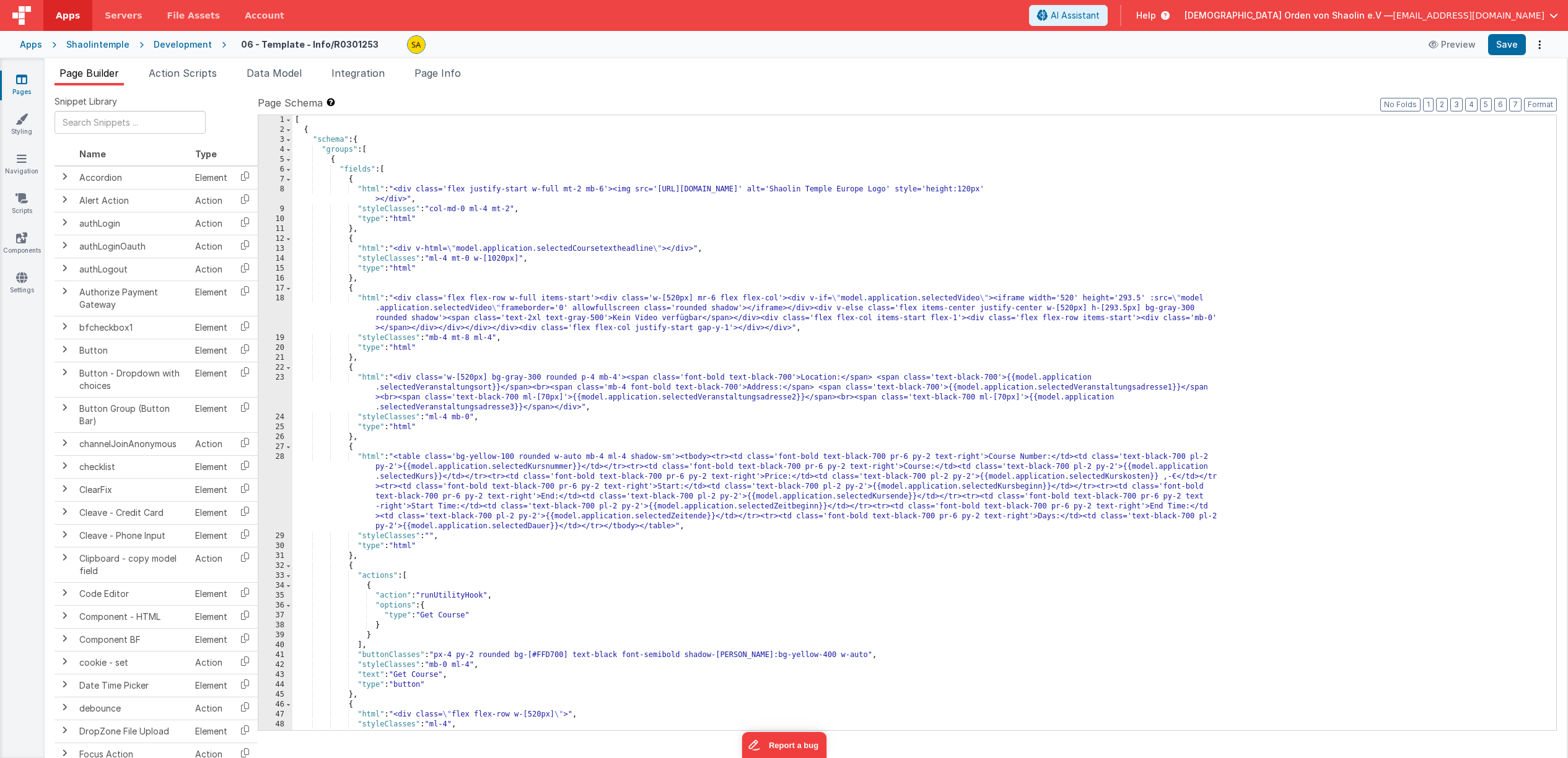
scroll to position [2588, 0]
click at [1100, 18] on span "AI Assistant" at bounding box center [1075, 16] width 49 height 12
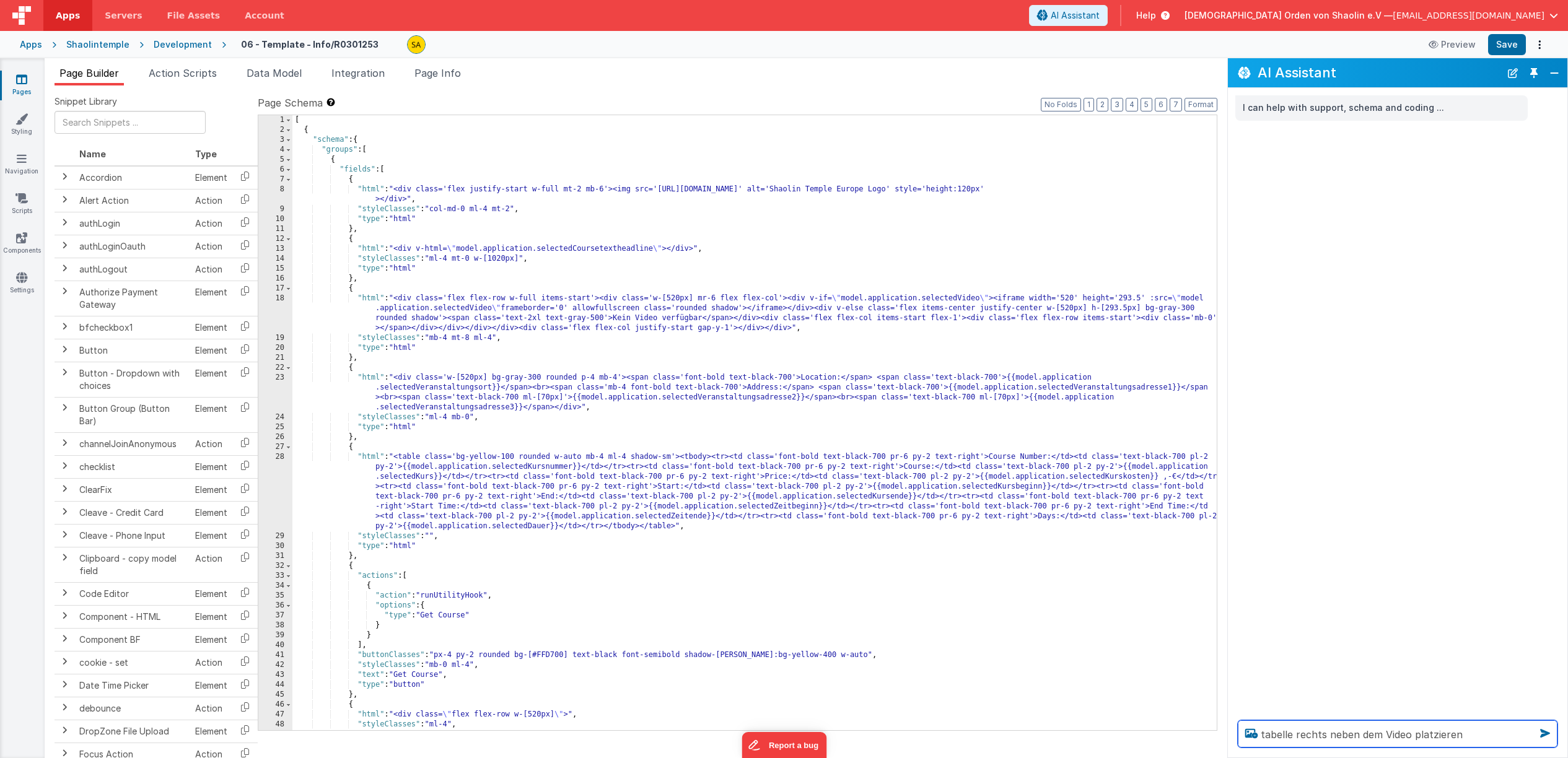
type textarea "tabelle rechts neben dem Video platzieren"
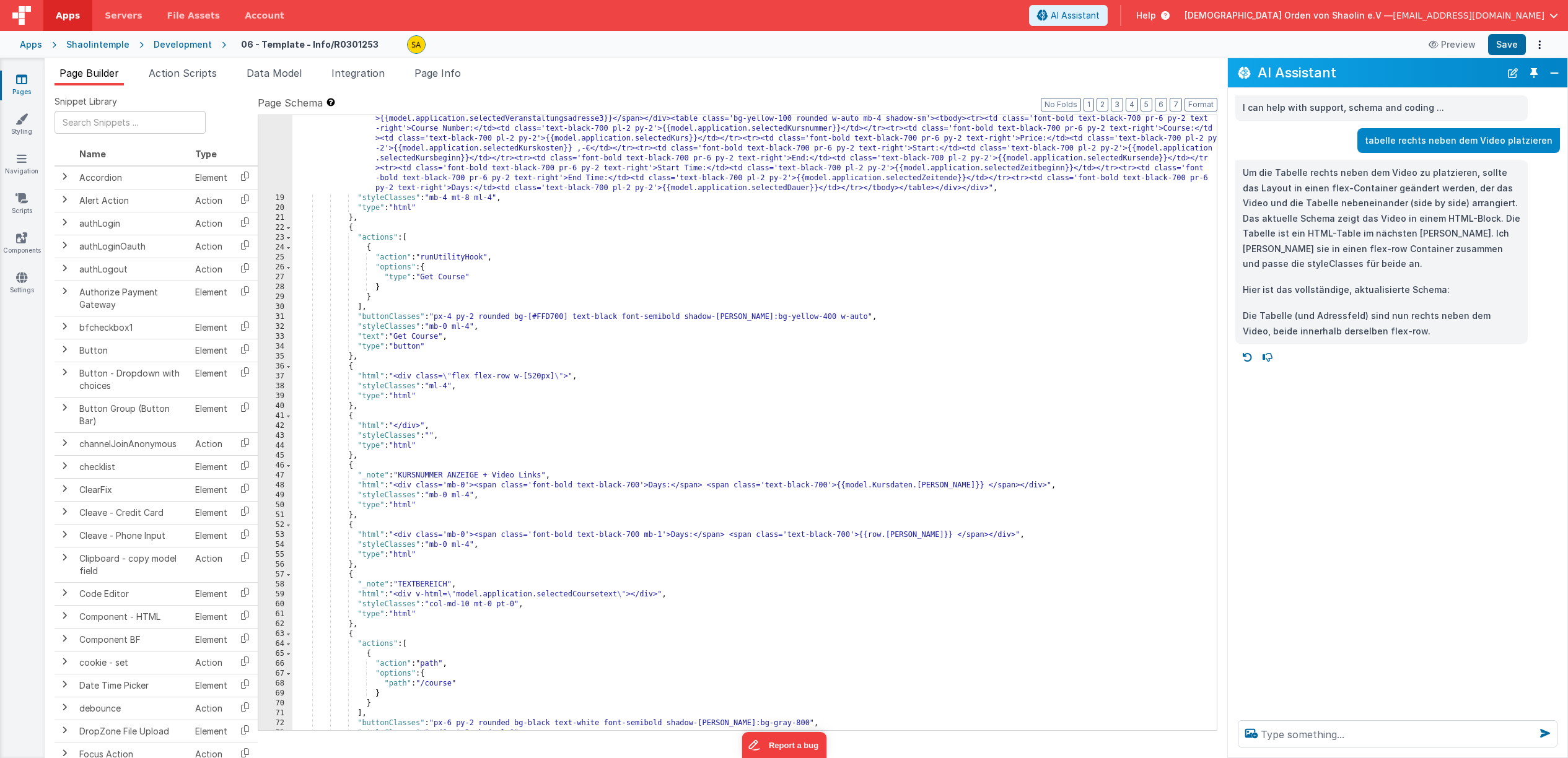
scroll to position [0, 0]
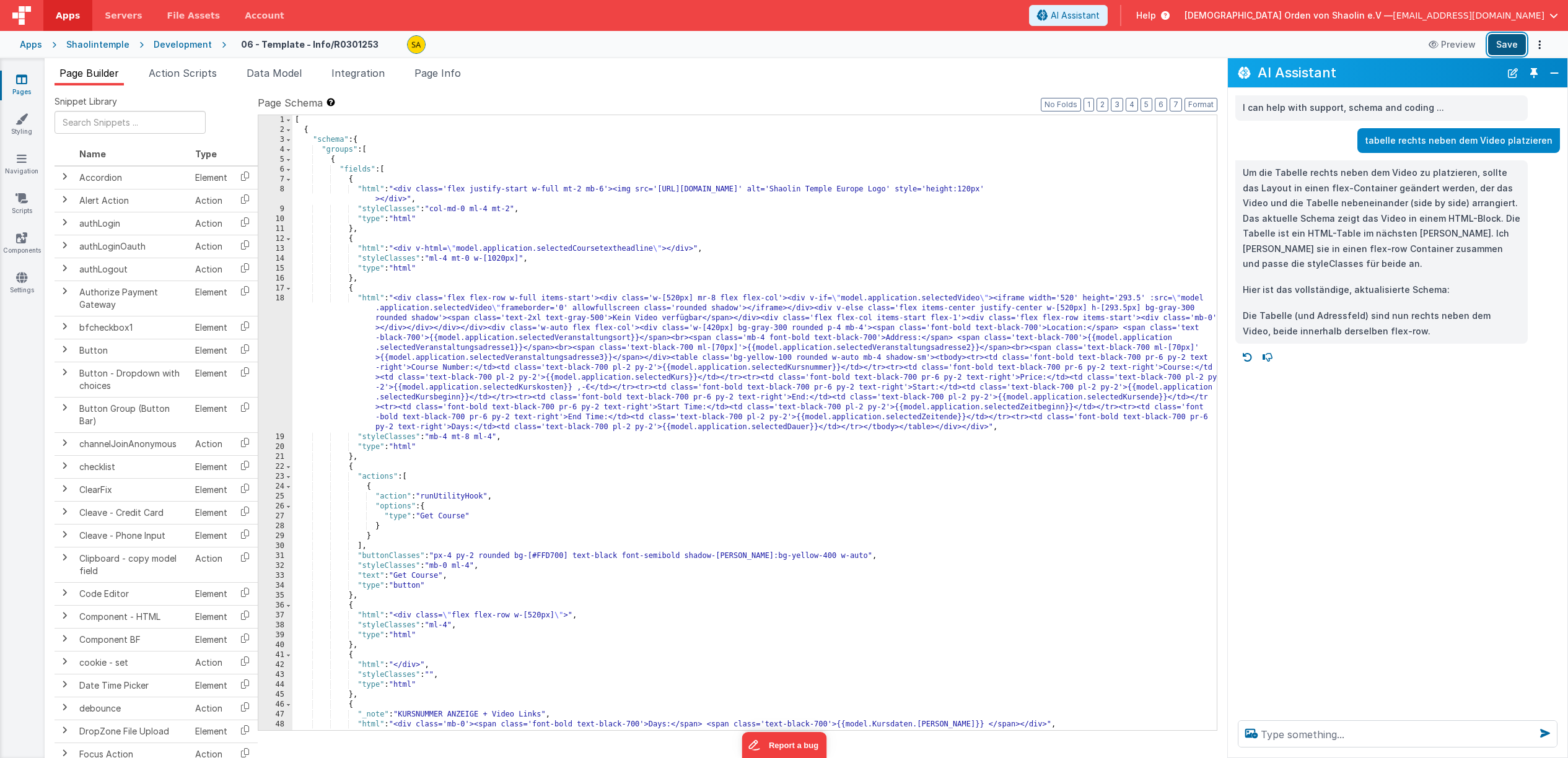
click at [1508, 47] on button "Save" at bounding box center [1507, 45] width 38 height 21
click at [879, 348] on div "[ { "schema" : { "groups" : [ { "fields" : [ { "html" : "<div class='flex justi…" at bounding box center [754, 433] width 925 height 635
click at [531, 338] on div "[ { "schema" : { "groups" : [ { "fields" : [ { "html" : "<div class='flex justi…" at bounding box center [754, 433] width 925 height 635
click at [1045, 329] on div "[ { "schema" : { "groups" : [ { "fields" : [ { "html" : "<div class='flex justi…" at bounding box center [754, 433] width 925 height 635
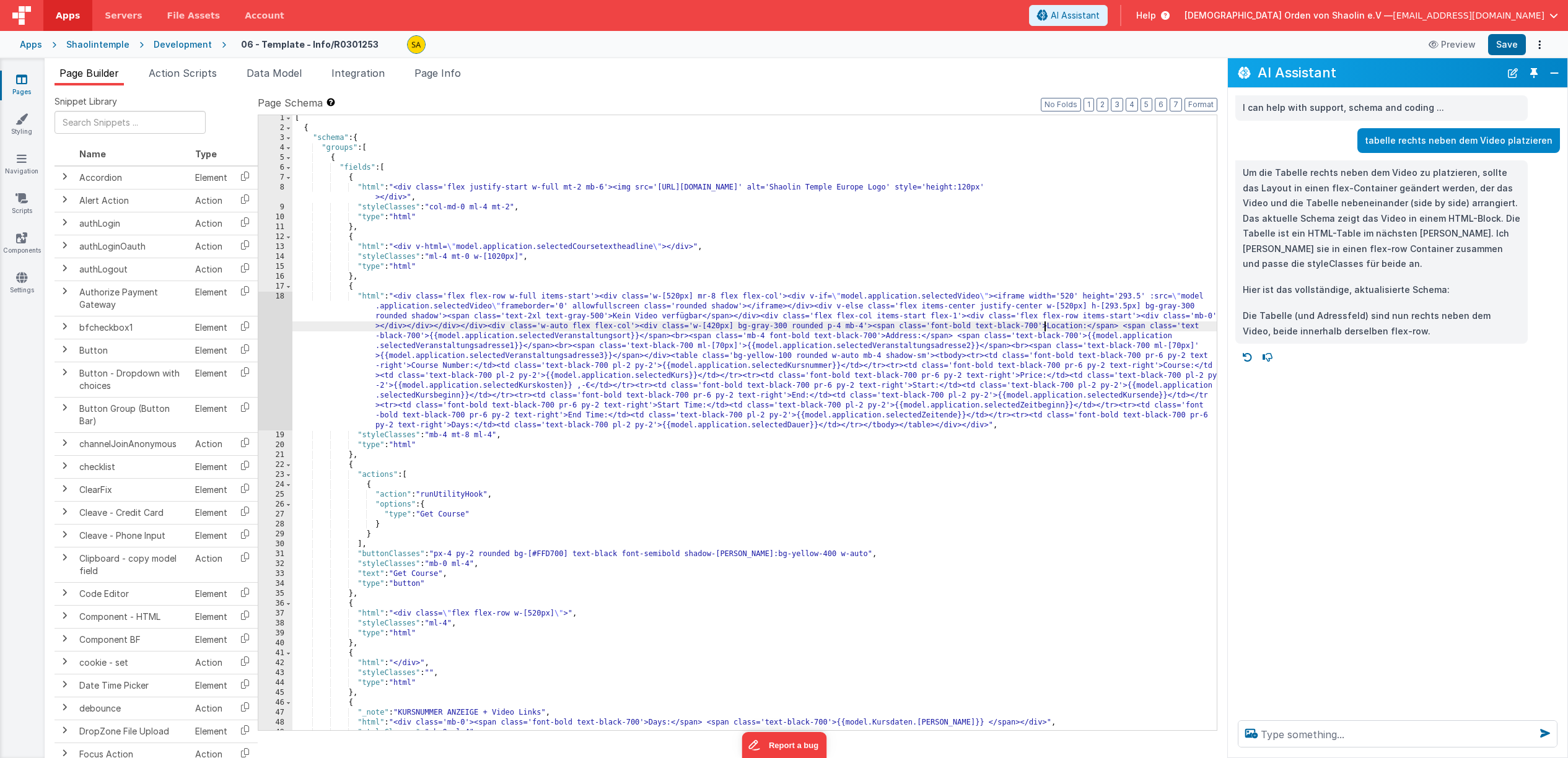
click at [751, 307] on div "[ { "schema" : { "groups" : [ { "fields" : [ { "html" : "<div class='flex justi…" at bounding box center [754, 431] width 925 height 635
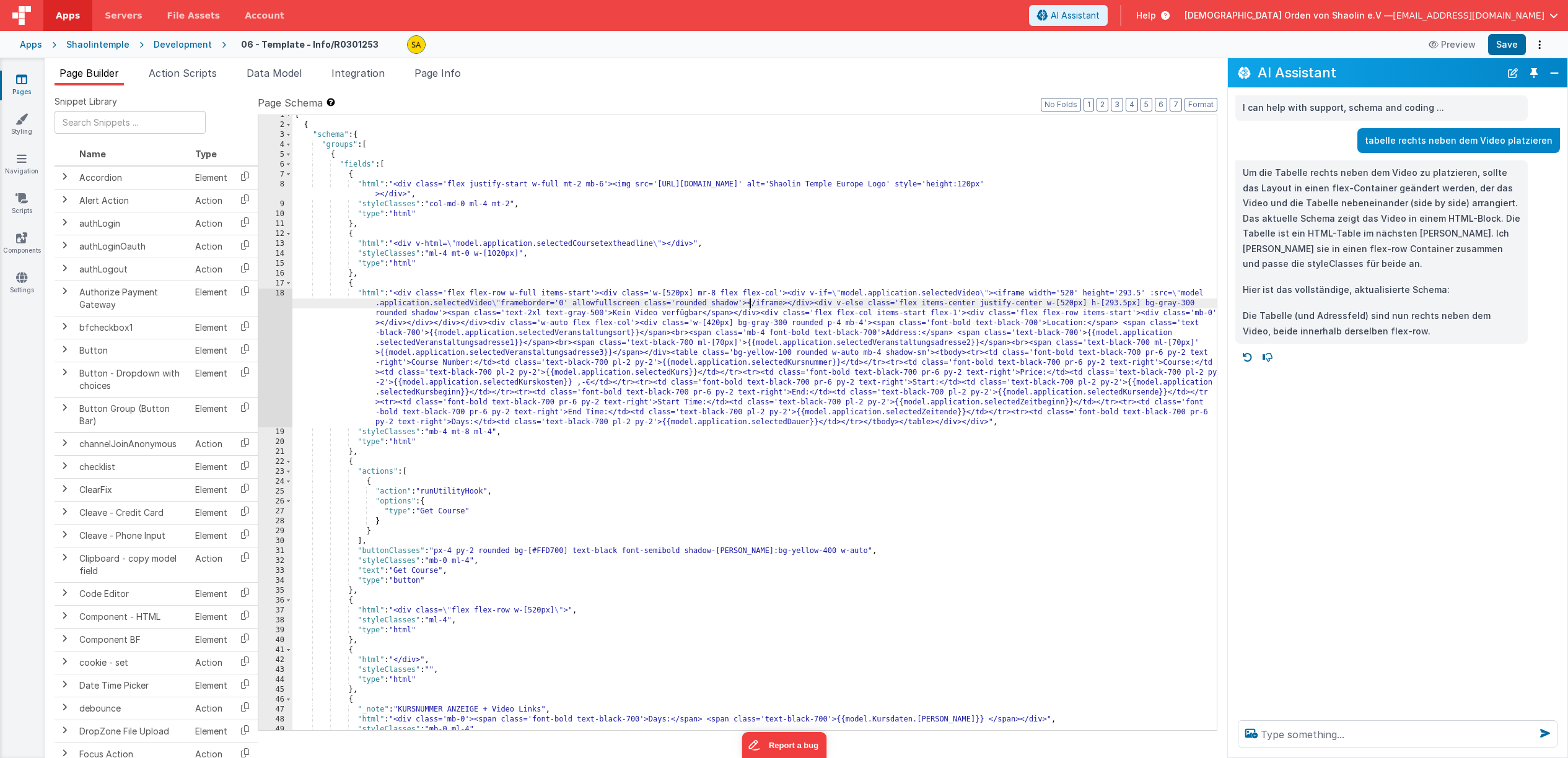
scroll to position [5, 0]
click at [21, 85] on icon at bounding box center [21, 79] width 11 height 12
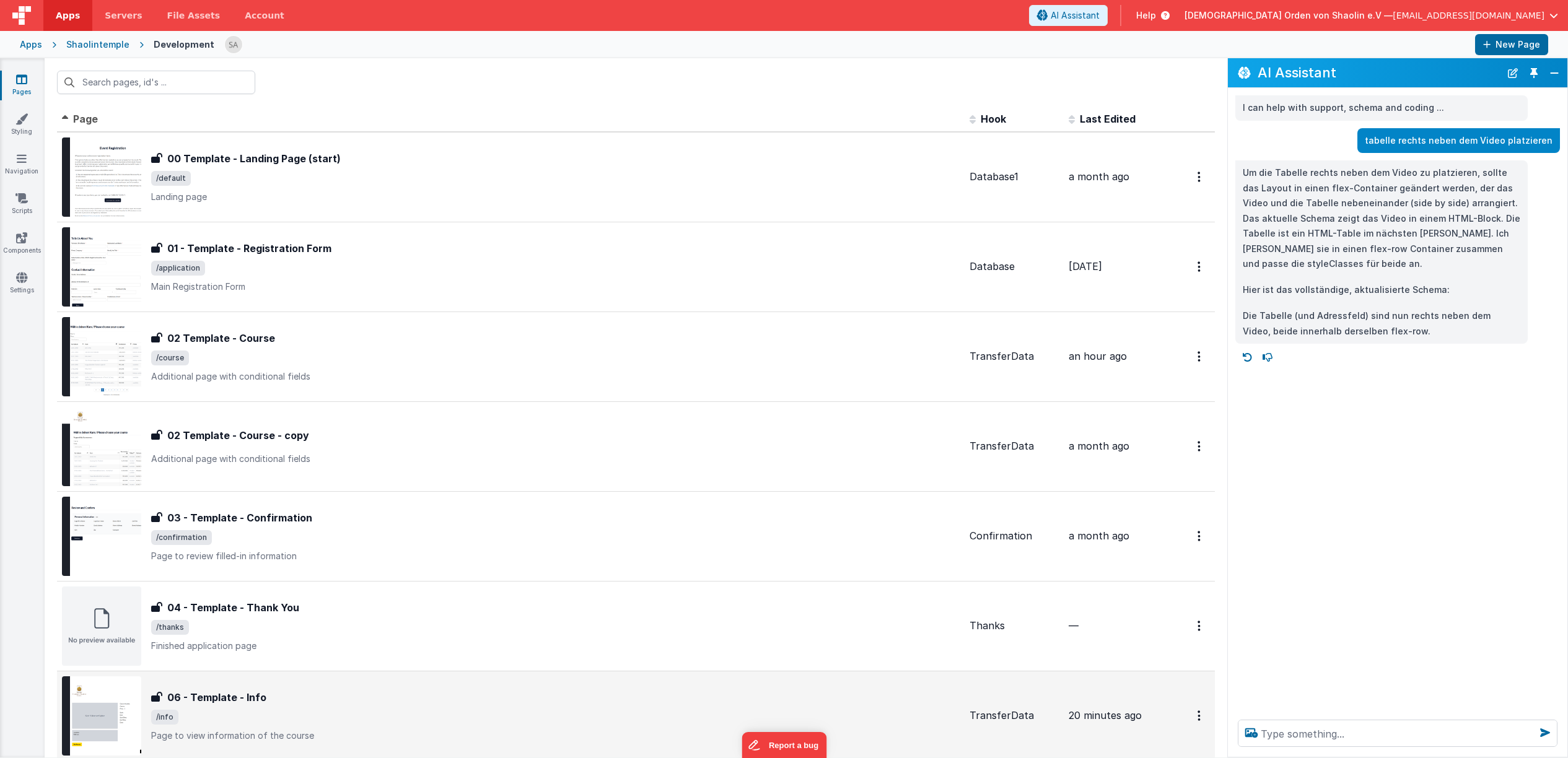
click at [478, 712] on span "/info" at bounding box center [555, 717] width 808 height 15
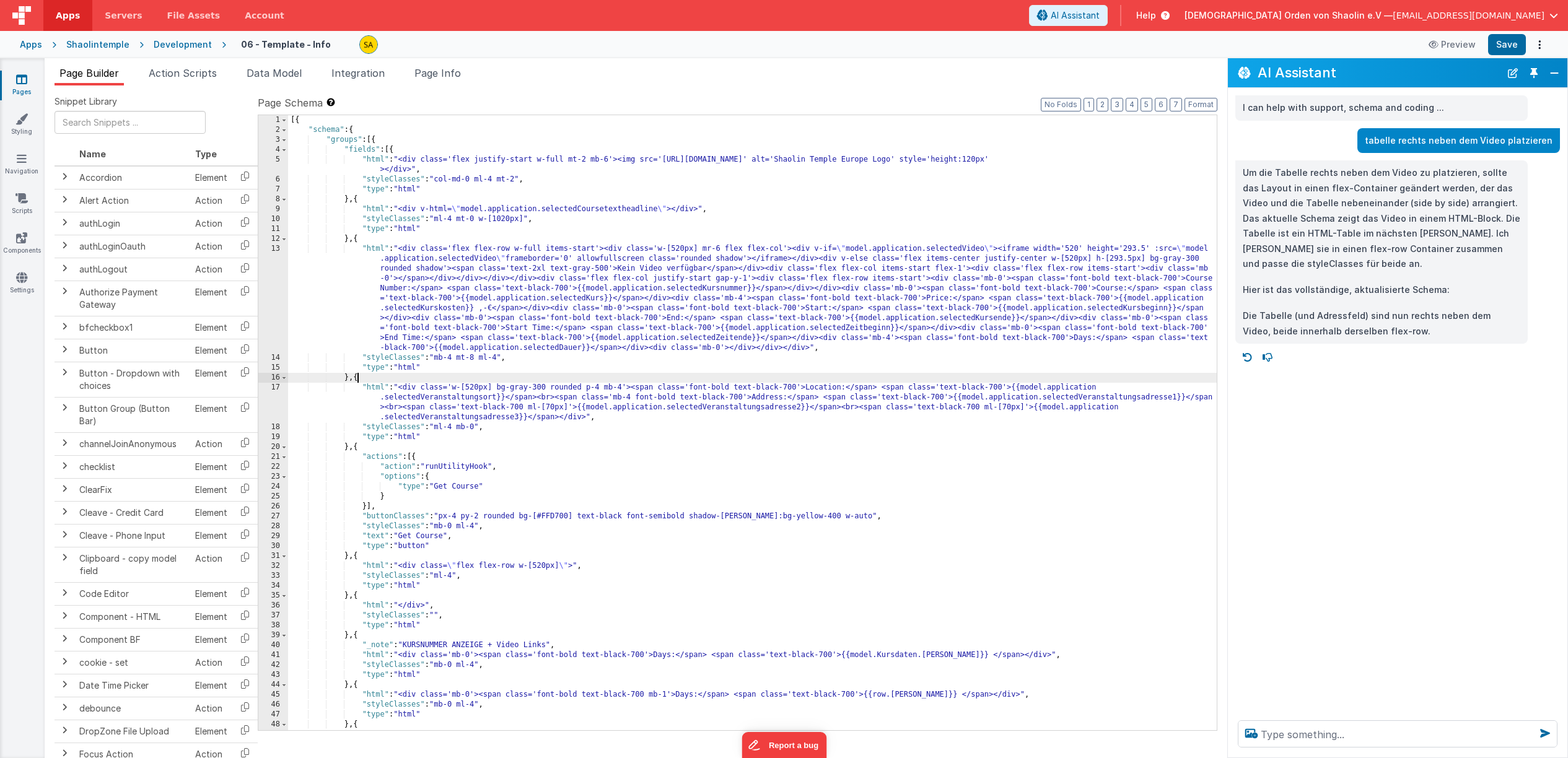
click at [359, 379] on div "[{ "schema" : { "groups" : [{ "fields" : [{ "html" : "<div class='flex justify-…" at bounding box center [752, 433] width 929 height 635
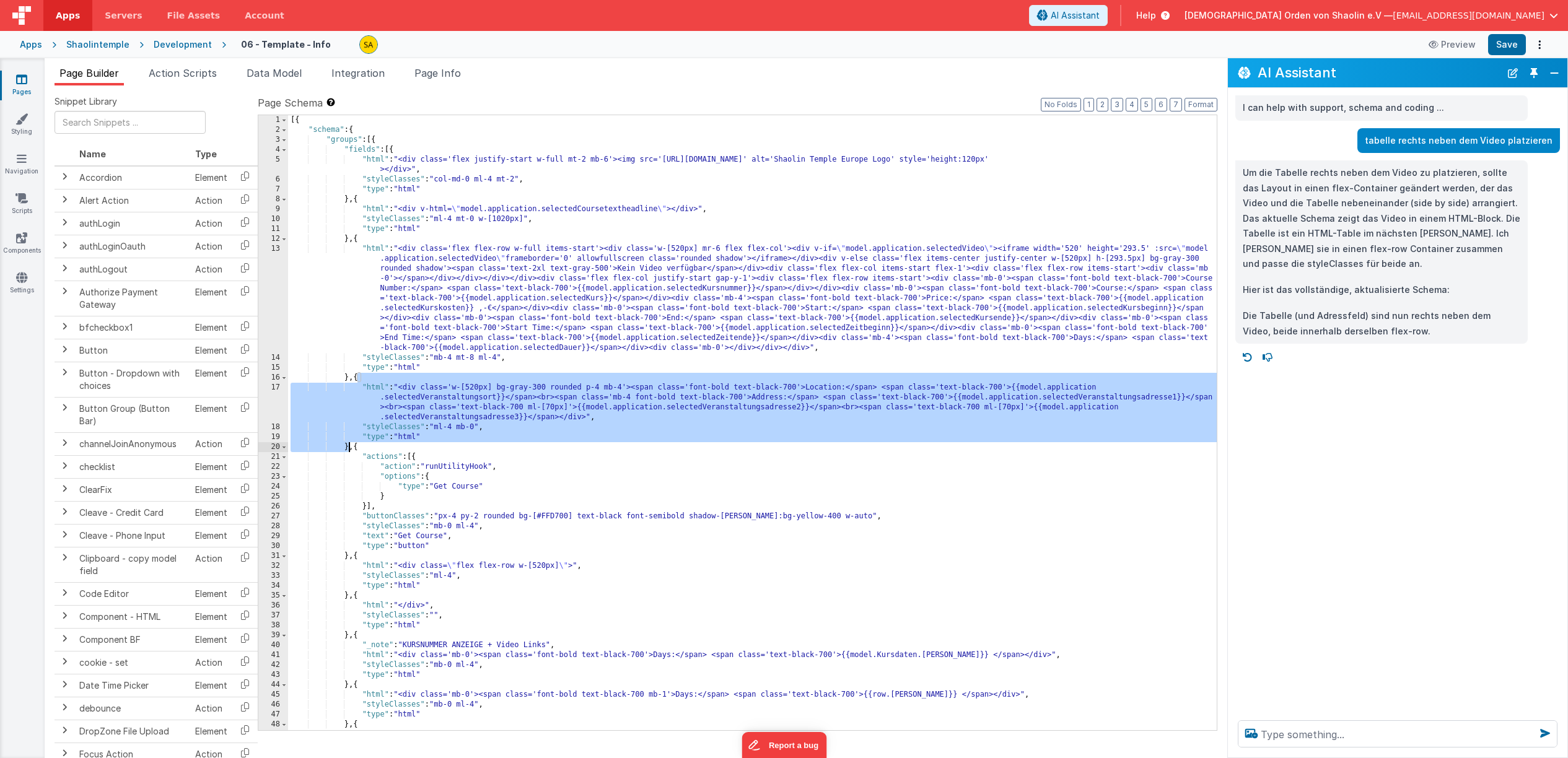
drag, startPoint x: 358, startPoint y: 378, endPoint x: 353, endPoint y: 445, distance: 67.2
click at [351, 445] on div "[{ "schema" : { "groups" : [{ "fields" : [{ "html" : "<div class='flex justify-…" at bounding box center [752, 433] width 929 height 635
click at [352, 391] on div "[{ "schema" : { "groups" : [{ "fields" : [{ "html" : "<div class='flex justify-…" at bounding box center [752, 433] width 929 height 635
drag, startPoint x: 356, startPoint y: 377, endPoint x: 351, endPoint y: 449, distance: 72.2
click at [351, 449] on div "[{ "schema" : { "groups" : [{ "fields" : [{ "html" : "<div class='flex justify-…" at bounding box center [752, 433] width 929 height 635
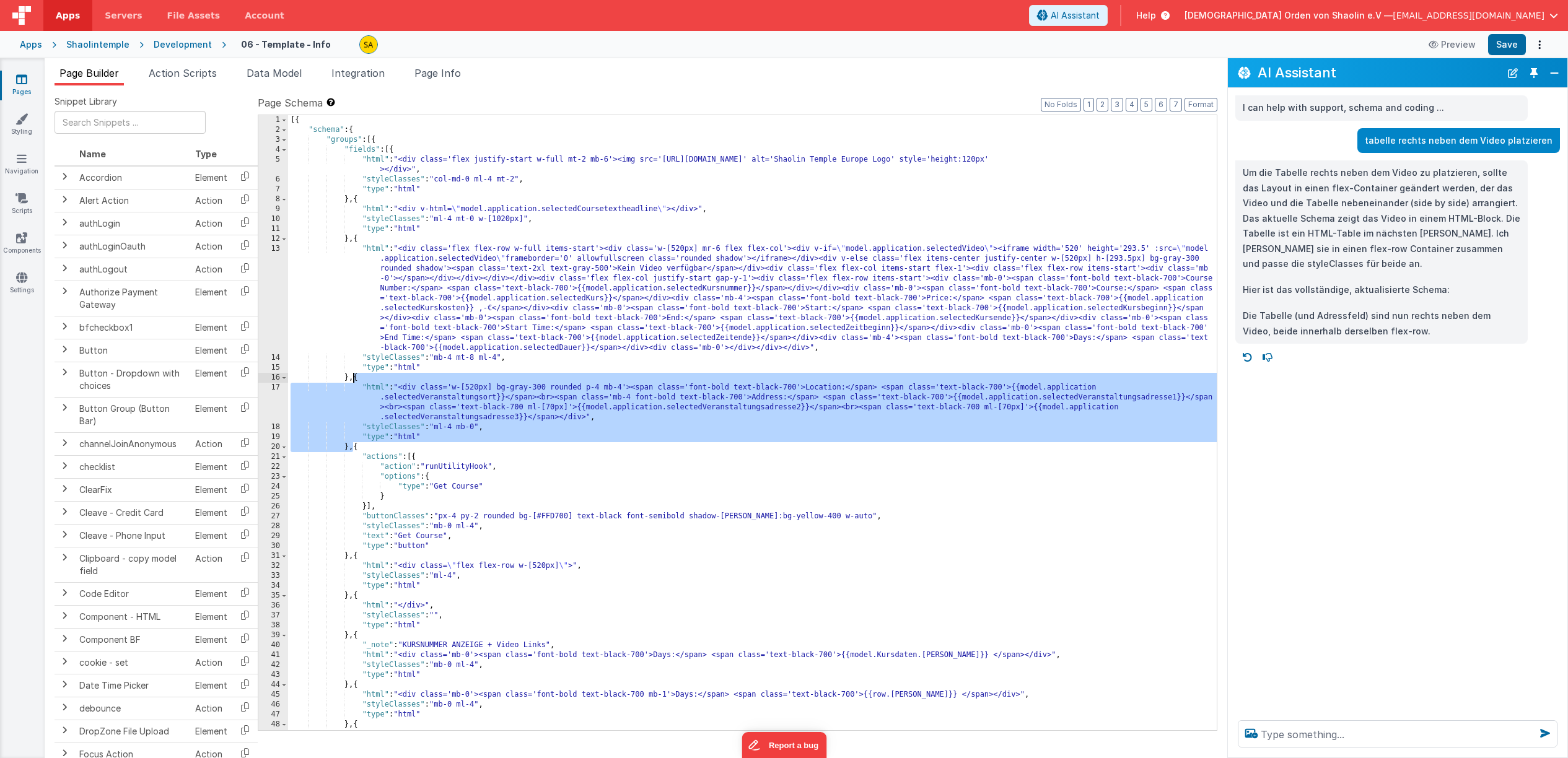
drag, startPoint x: 353, startPoint y: 449, endPoint x: 382, endPoint y: 405, distance: 52.7
click at [355, 374] on div "[{ "schema" : { "groups" : [{ "fields" : [{ "html" : "<div class='flex justify-…" at bounding box center [752, 433] width 929 height 635
click at [23, 80] on icon at bounding box center [21, 79] width 11 height 12
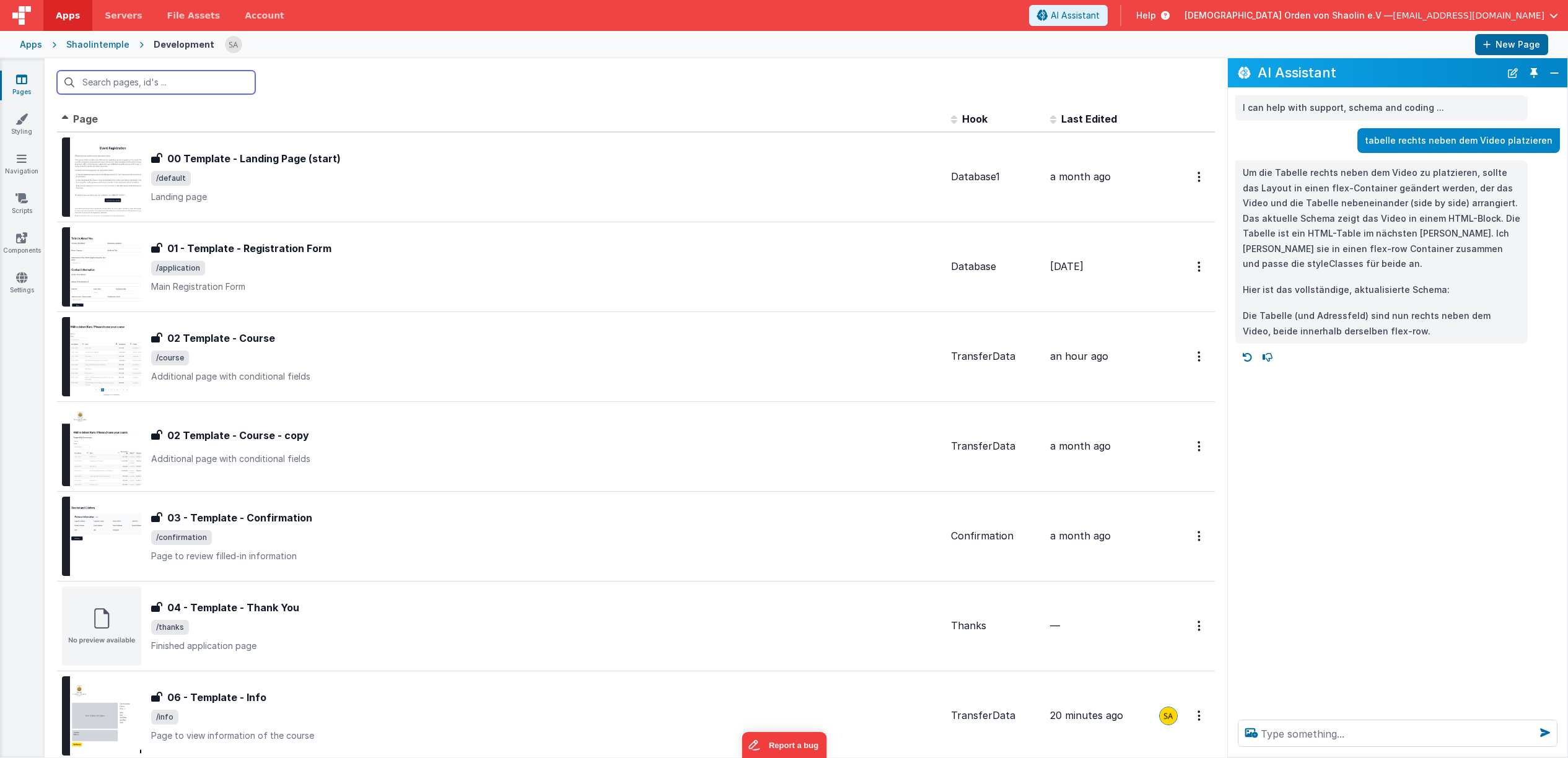
scroll to position [243, 0]
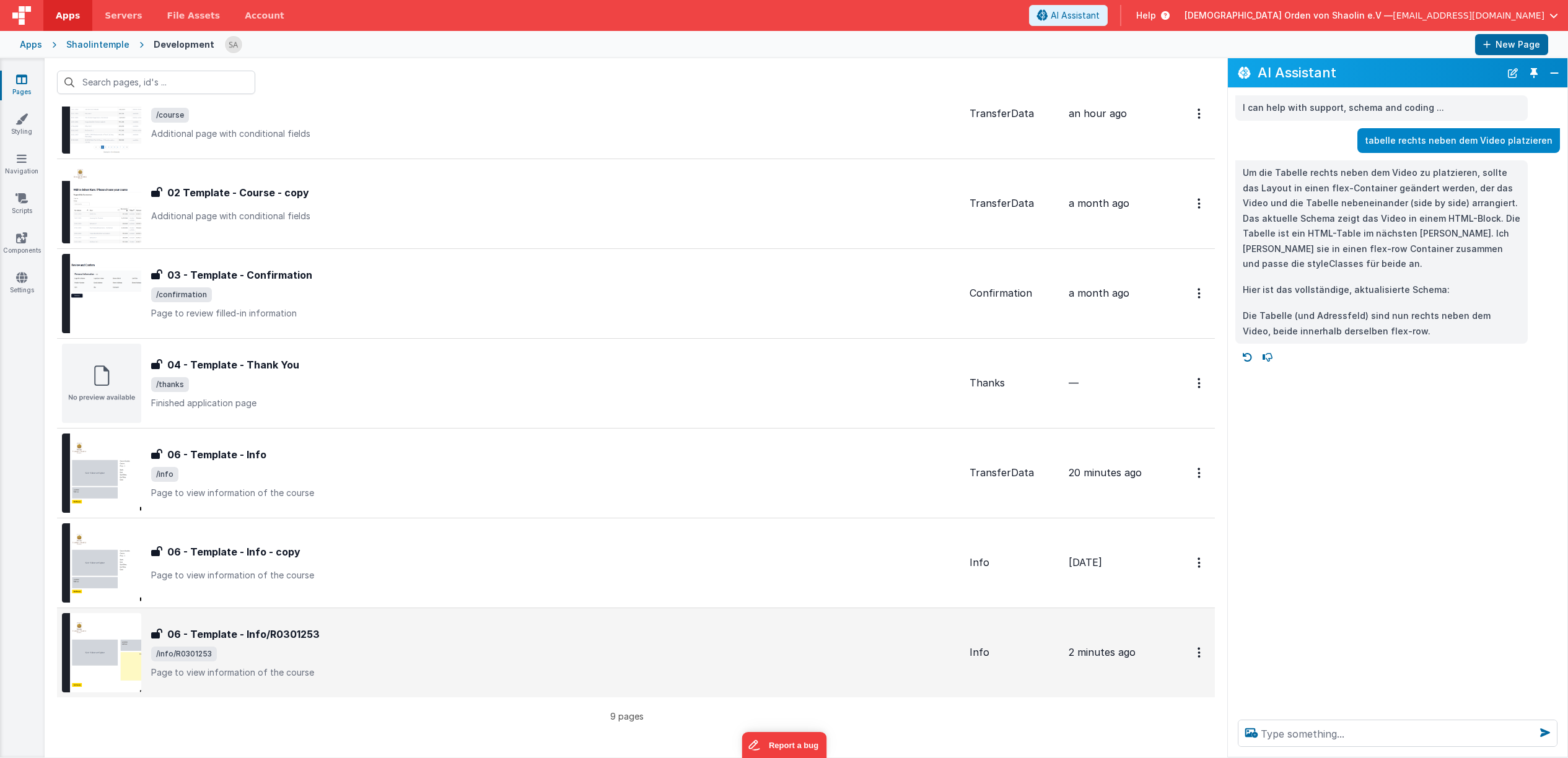
click at [422, 645] on div "06 - Template - Info/R0301253 06 - Template - Info/R0301253 /info/R0301253 Page…" at bounding box center [555, 653] width 808 height 52
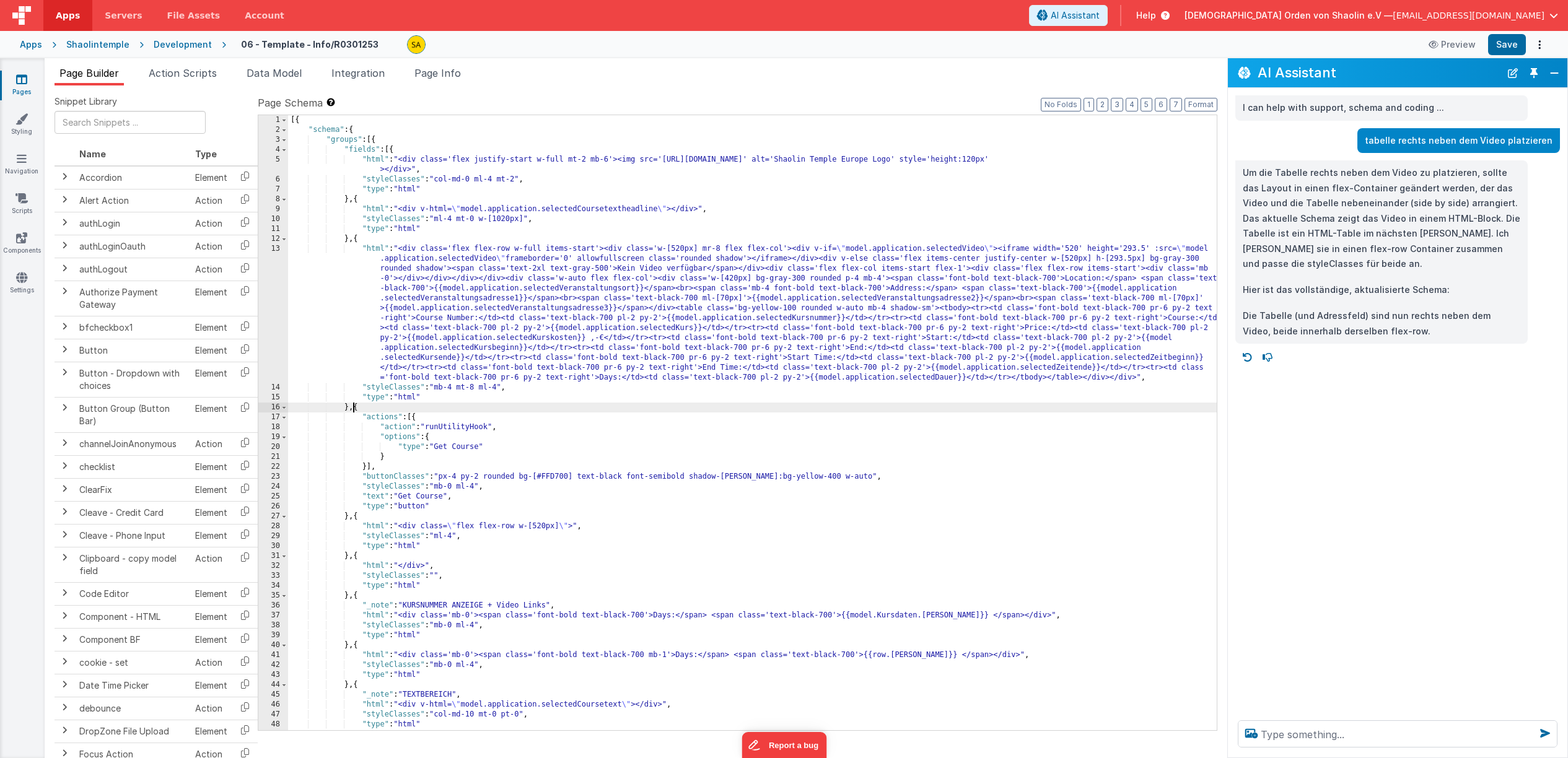
drag, startPoint x: 355, startPoint y: 408, endPoint x: 371, endPoint y: 433, distance: 29.7
click at [355, 408] on div "[{ "schema" : { "groups" : [{ "fields" : [{ "html" : "<div class='flex justify-…" at bounding box center [752, 433] width 929 height 635
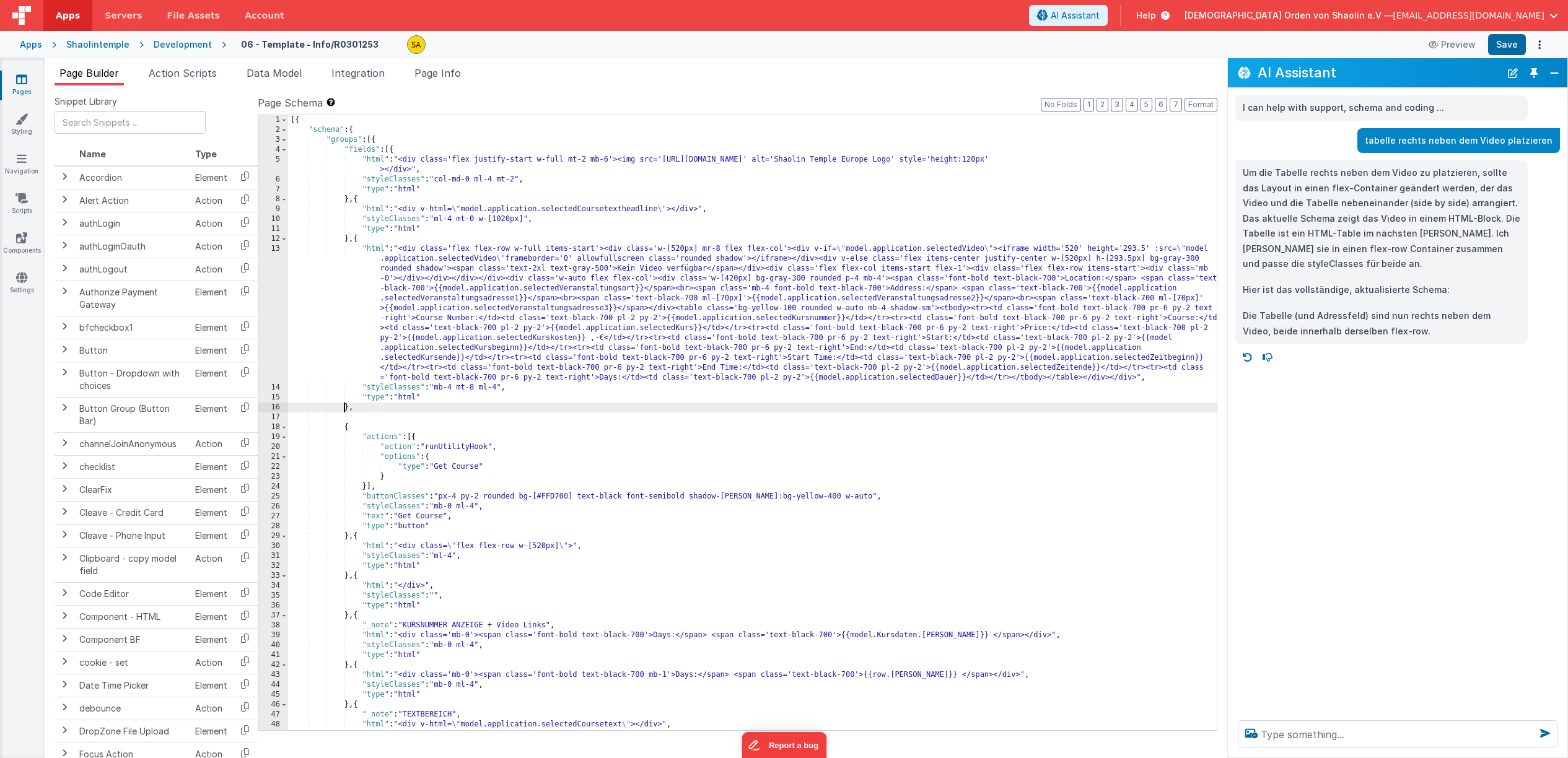
click at [387, 408] on div "[{ "schema" : { "groups" : [{ "fields" : [{ "html" : "<div class='flex justify-…" at bounding box center [752, 433] width 929 height 635
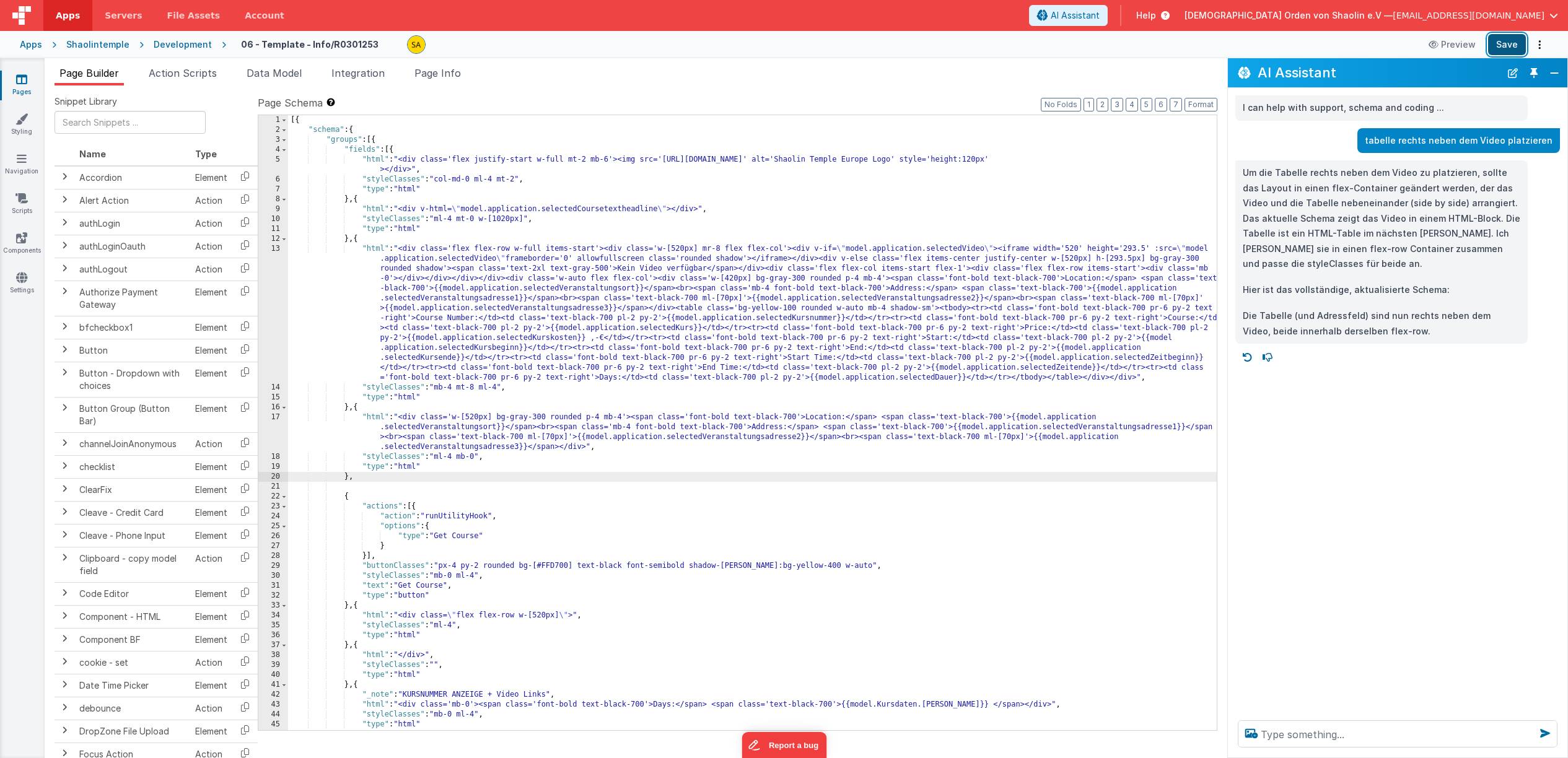
click at [1498, 49] on button "Save" at bounding box center [1507, 45] width 38 height 21
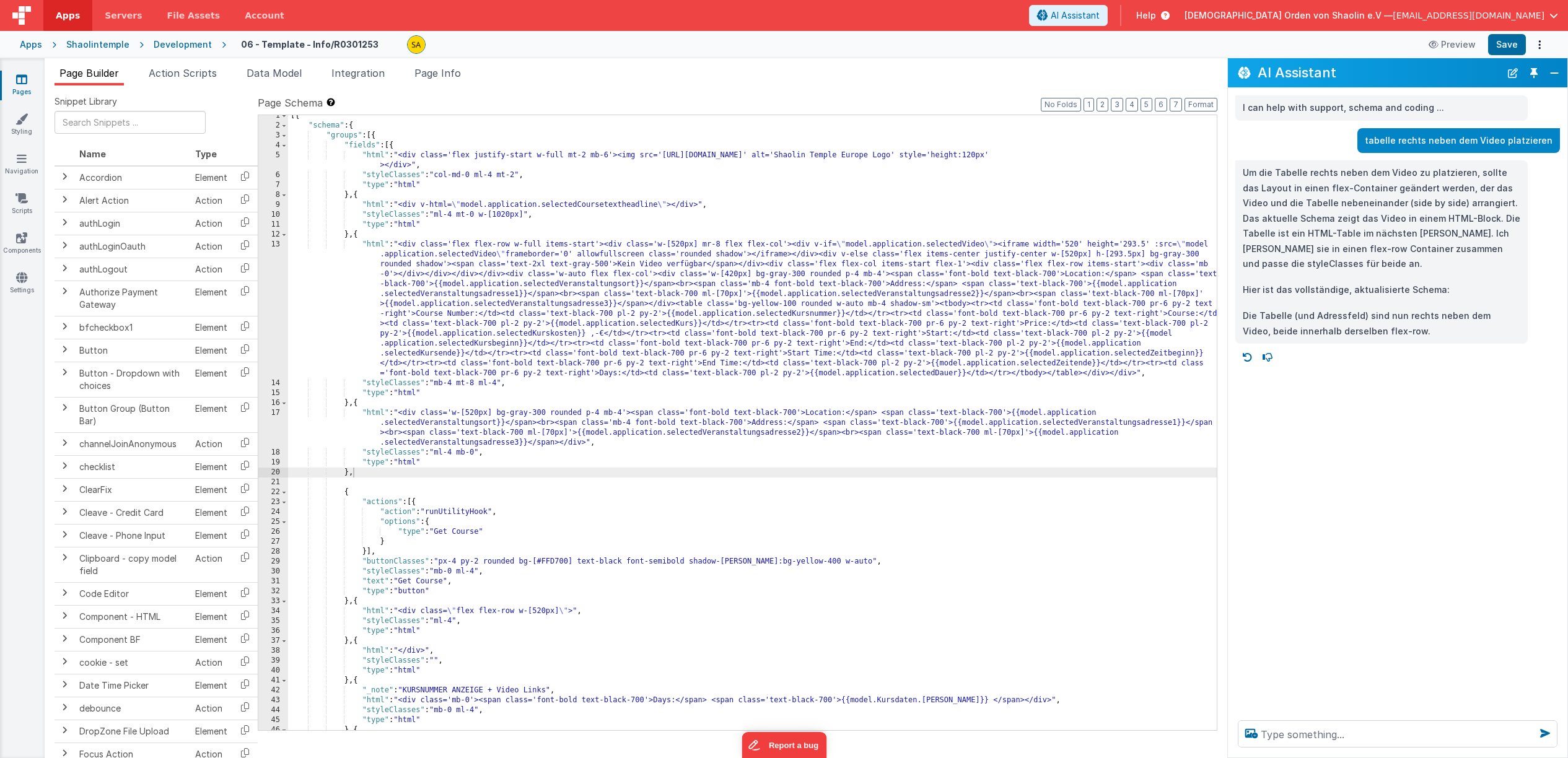
scroll to position [5, 0]
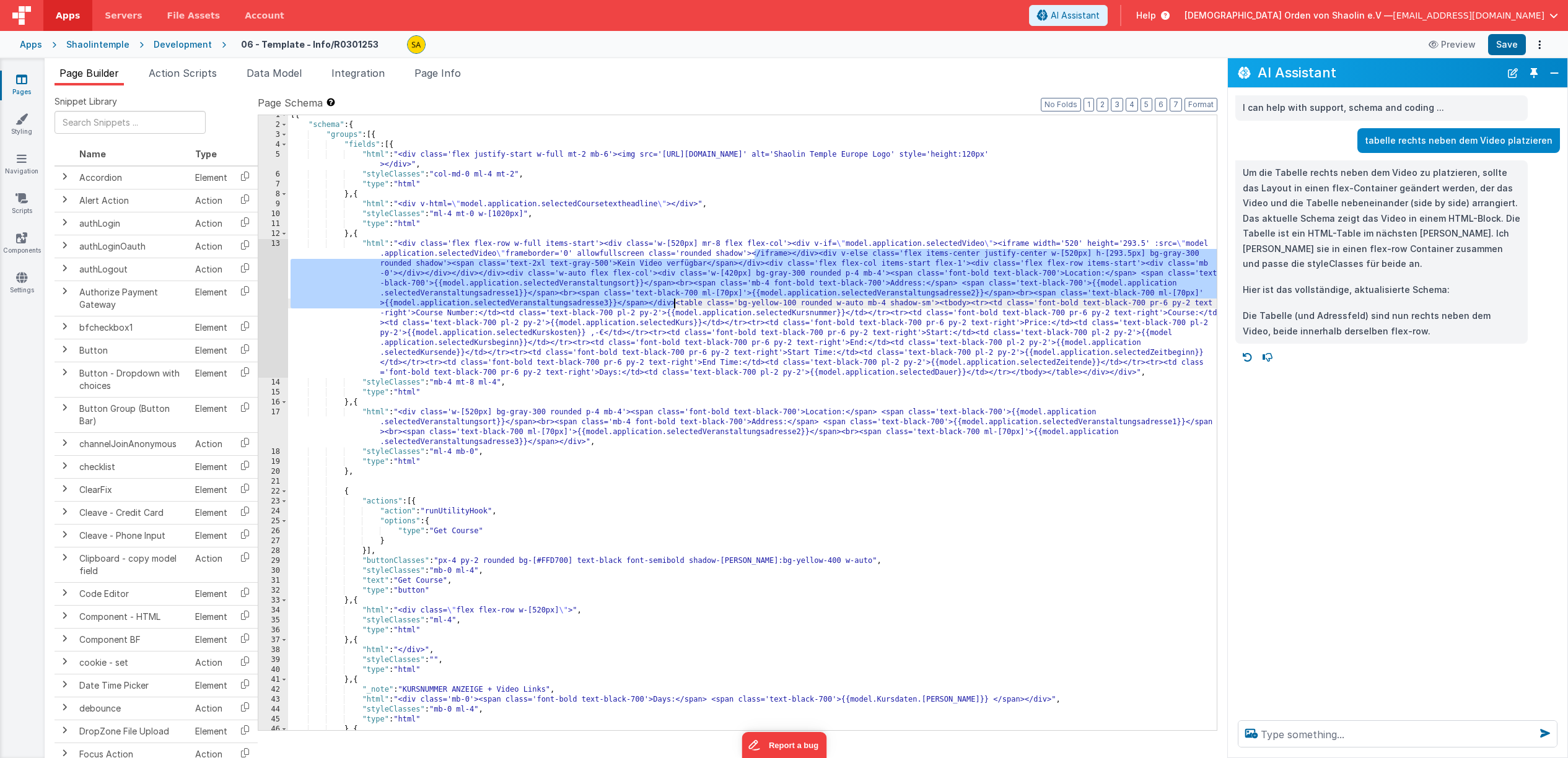
drag, startPoint x: 756, startPoint y: 254, endPoint x: 673, endPoint y: 302, distance: 95.9
click at [672, 301] on div "[{ "schema" : { "groups" : [{ "fields" : [{ "html" : "<div class='flex justify-…" at bounding box center [752, 427] width 929 height 635
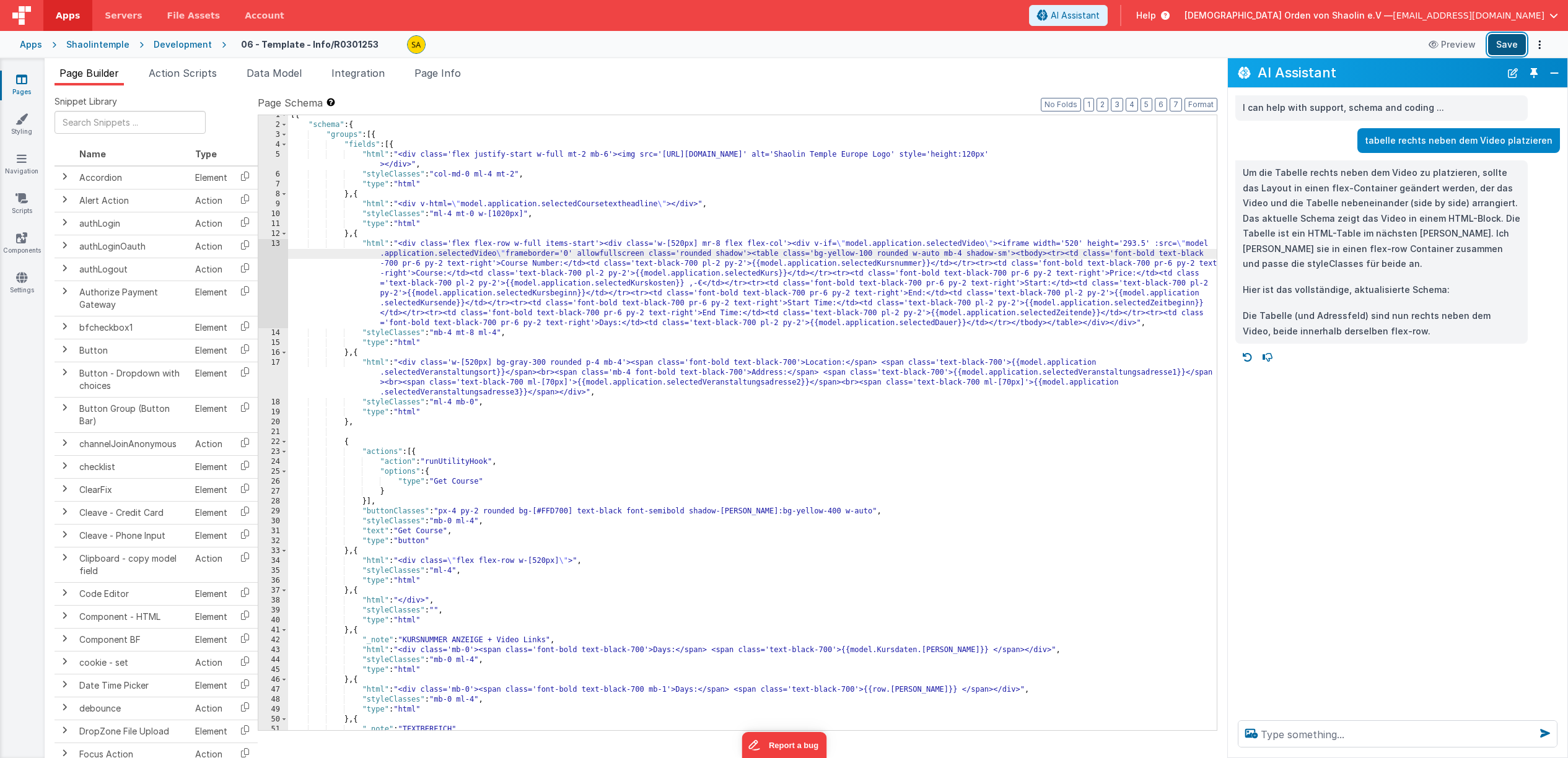
click at [1512, 43] on button "Save" at bounding box center [1507, 45] width 38 height 21
click at [938, 258] on div "[{ "schema" : { "groups" : [{ "fields" : [{ "html" : "<div class='flex justify-…" at bounding box center [752, 427] width 929 height 635
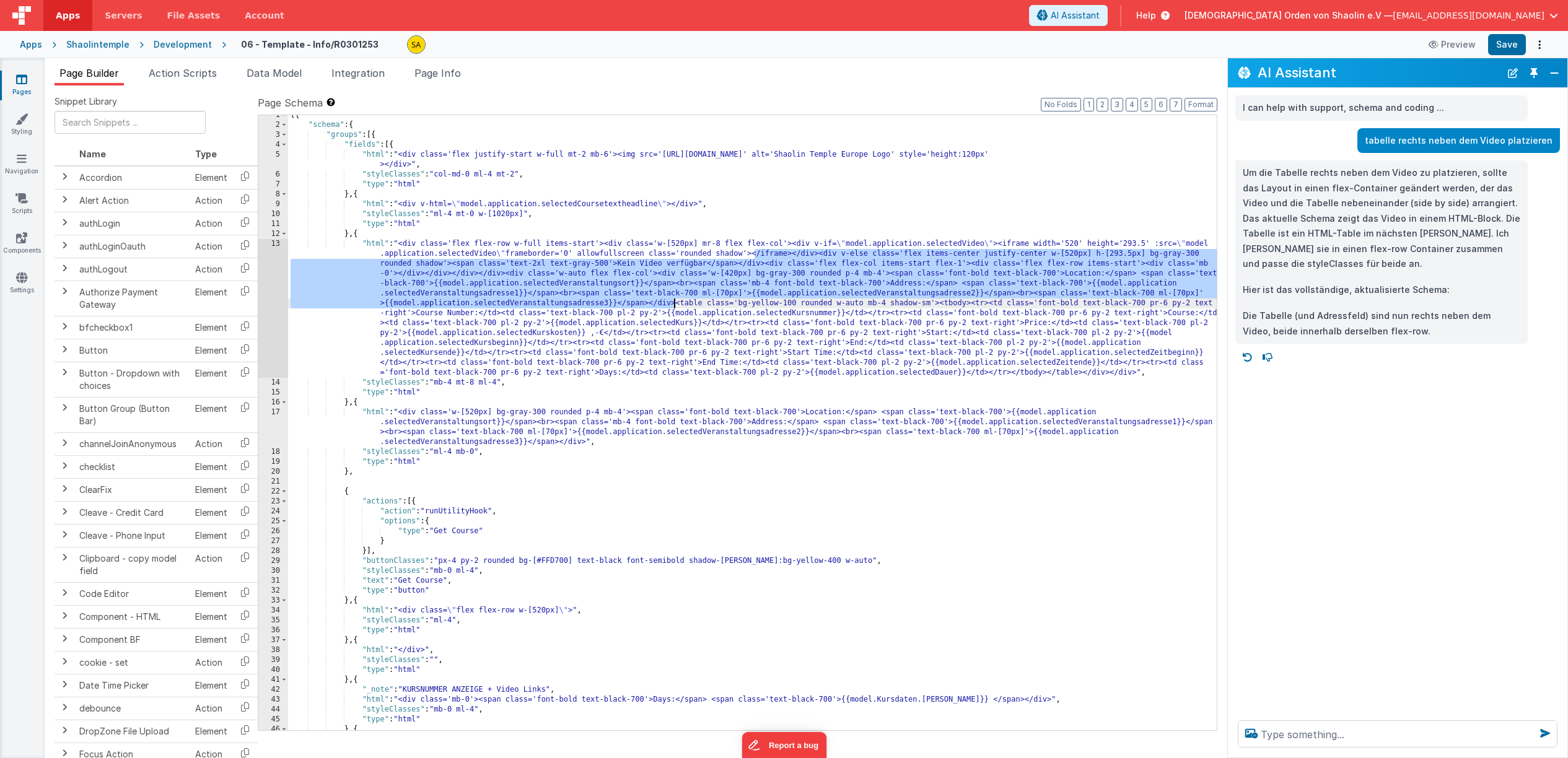
click at [765, 266] on div "[{ "schema" : { "groups" : [{ "fields" : [{ "html" : "<div class='flex justify-…" at bounding box center [752, 427] width 929 height 635
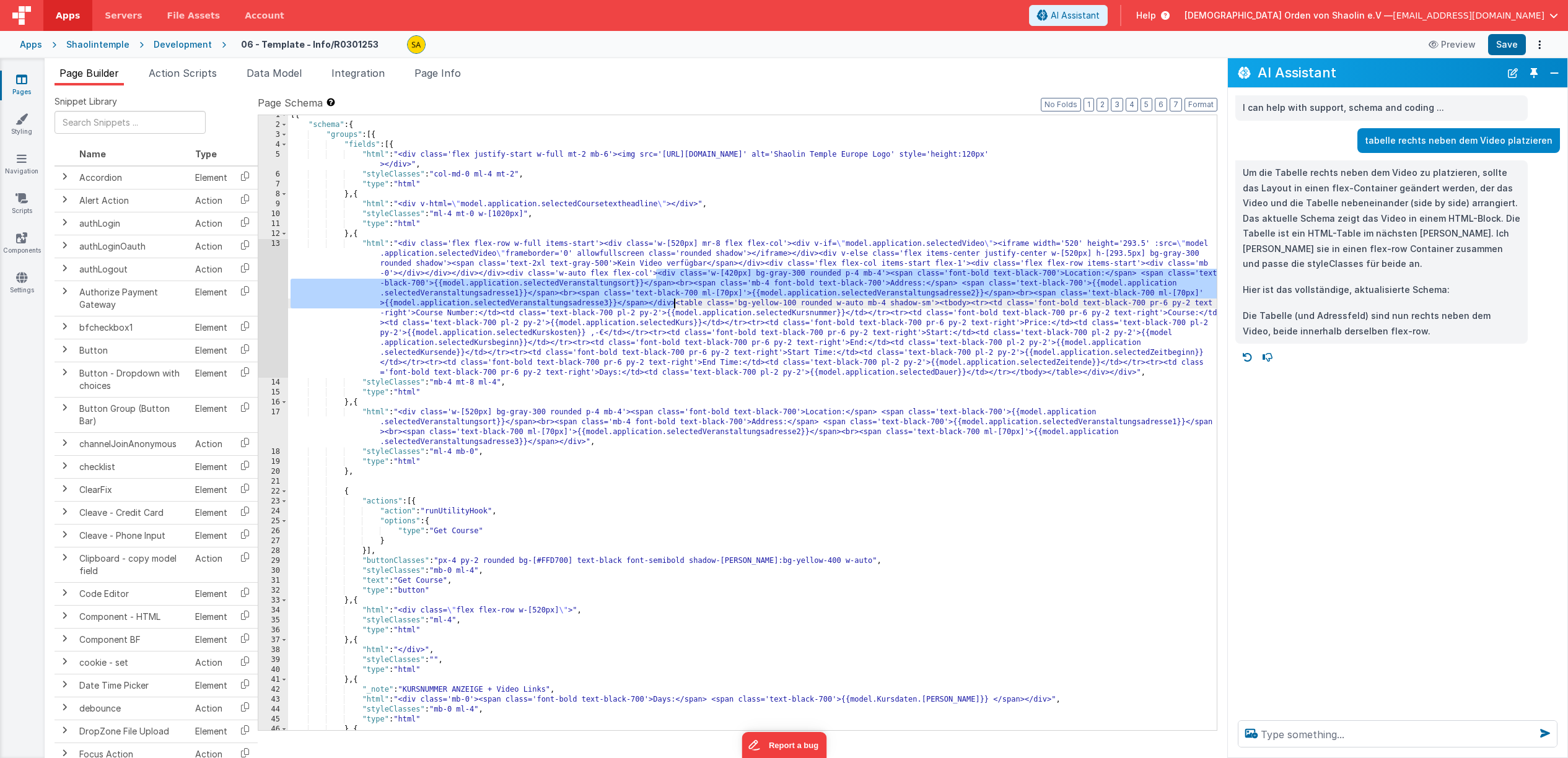
drag, startPoint x: 656, startPoint y: 274, endPoint x: 673, endPoint y: 303, distance: 33.6
click at [673, 303] on div "[{ "schema" : { "groups" : [{ "fields" : [{ "html" : "<div class='flex justify-…" at bounding box center [752, 427] width 929 height 635
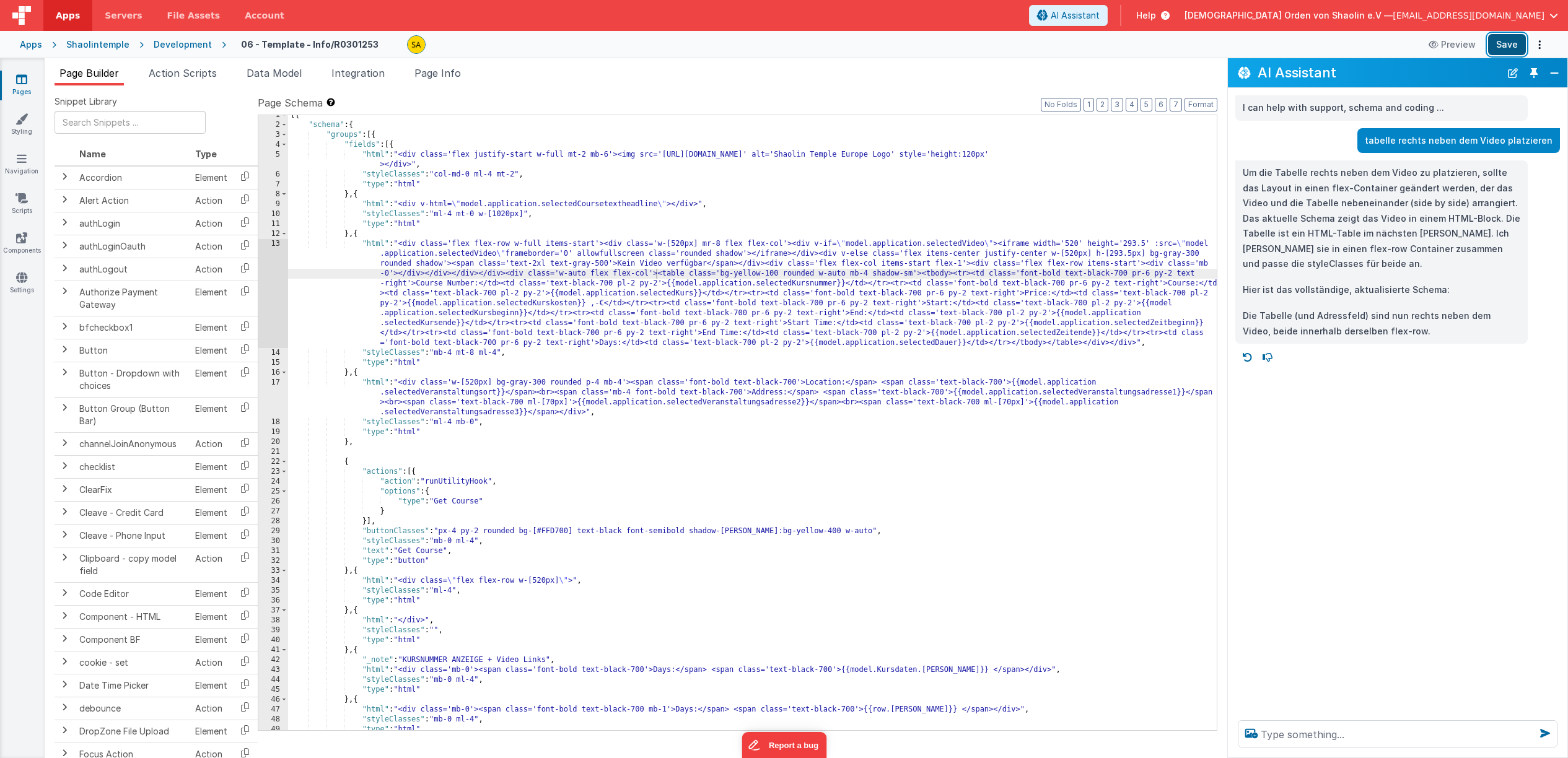
click at [1509, 48] on button "Save" at bounding box center [1507, 45] width 38 height 21
click at [1321, 734] on textarea at bounding box center [1398, 734] width 320 height 27
type textarea "tabelle abstände veringern"
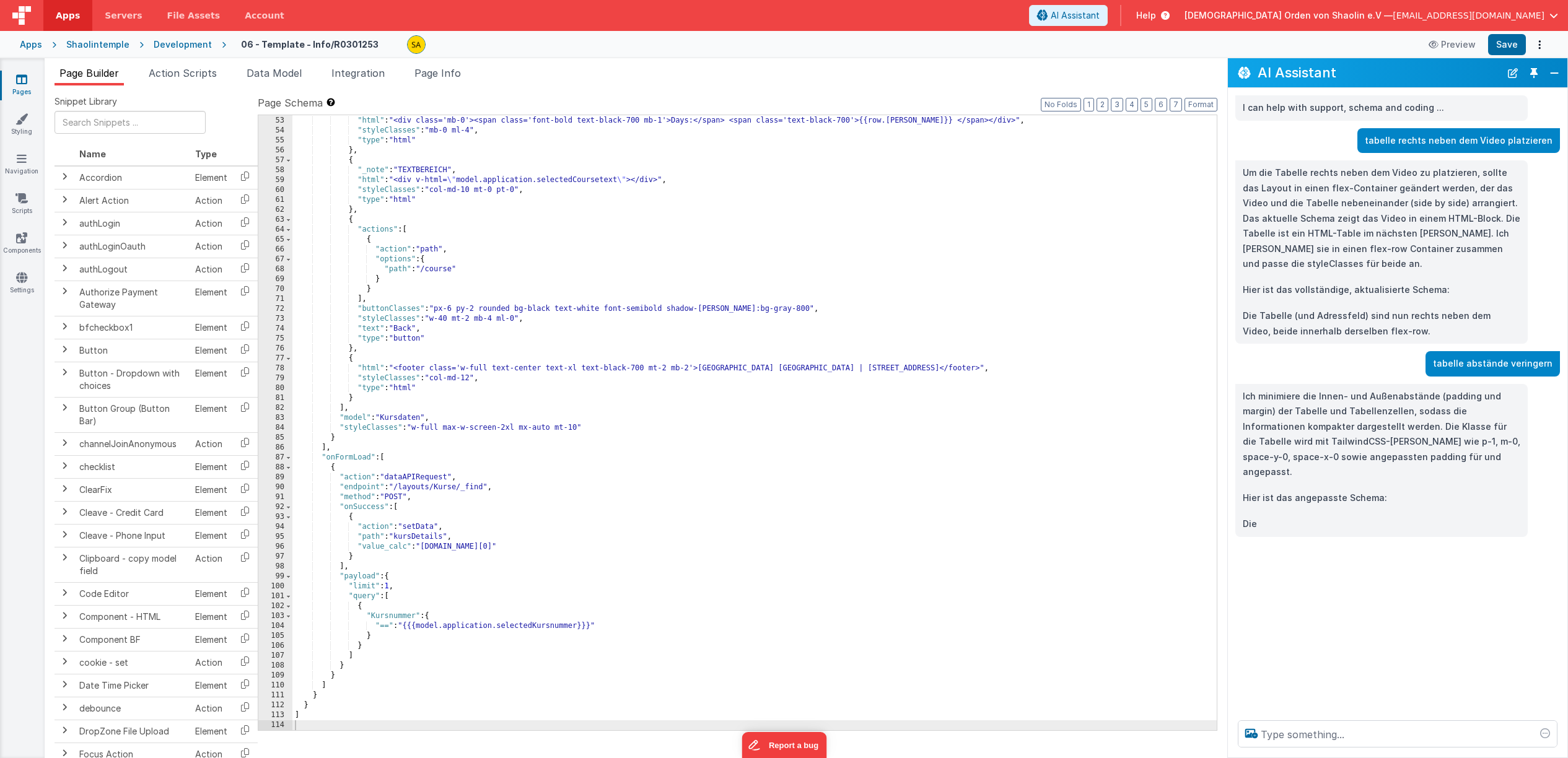
scroll to position [673, 0]
click at [1505, 46] on button "Save" at bounding box center [1507, 45] width 38 height 21
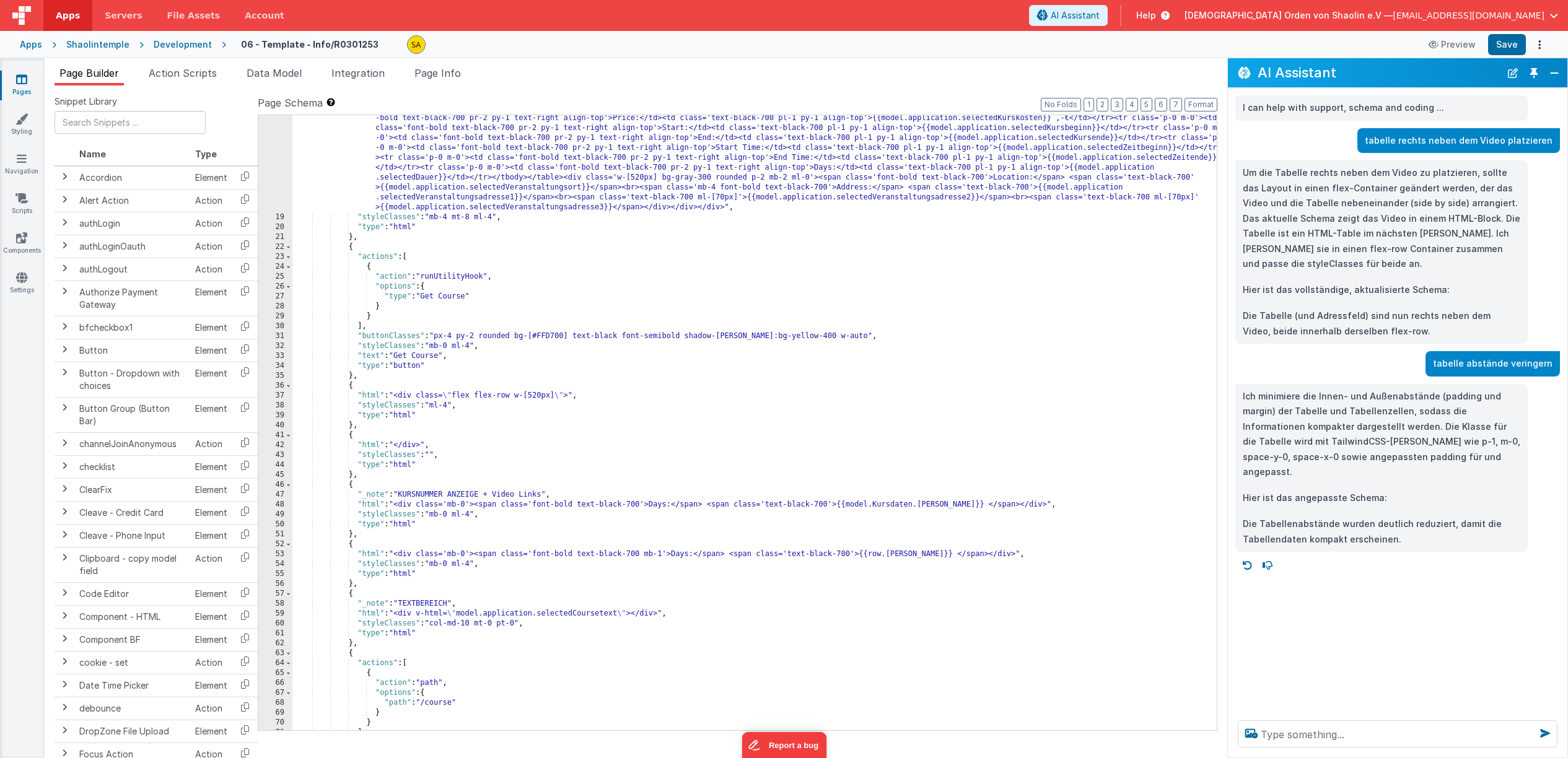
scroll to position [239, 0]
click at [22, 81] on icon at bounding box center [21, 79] width 11 height 12
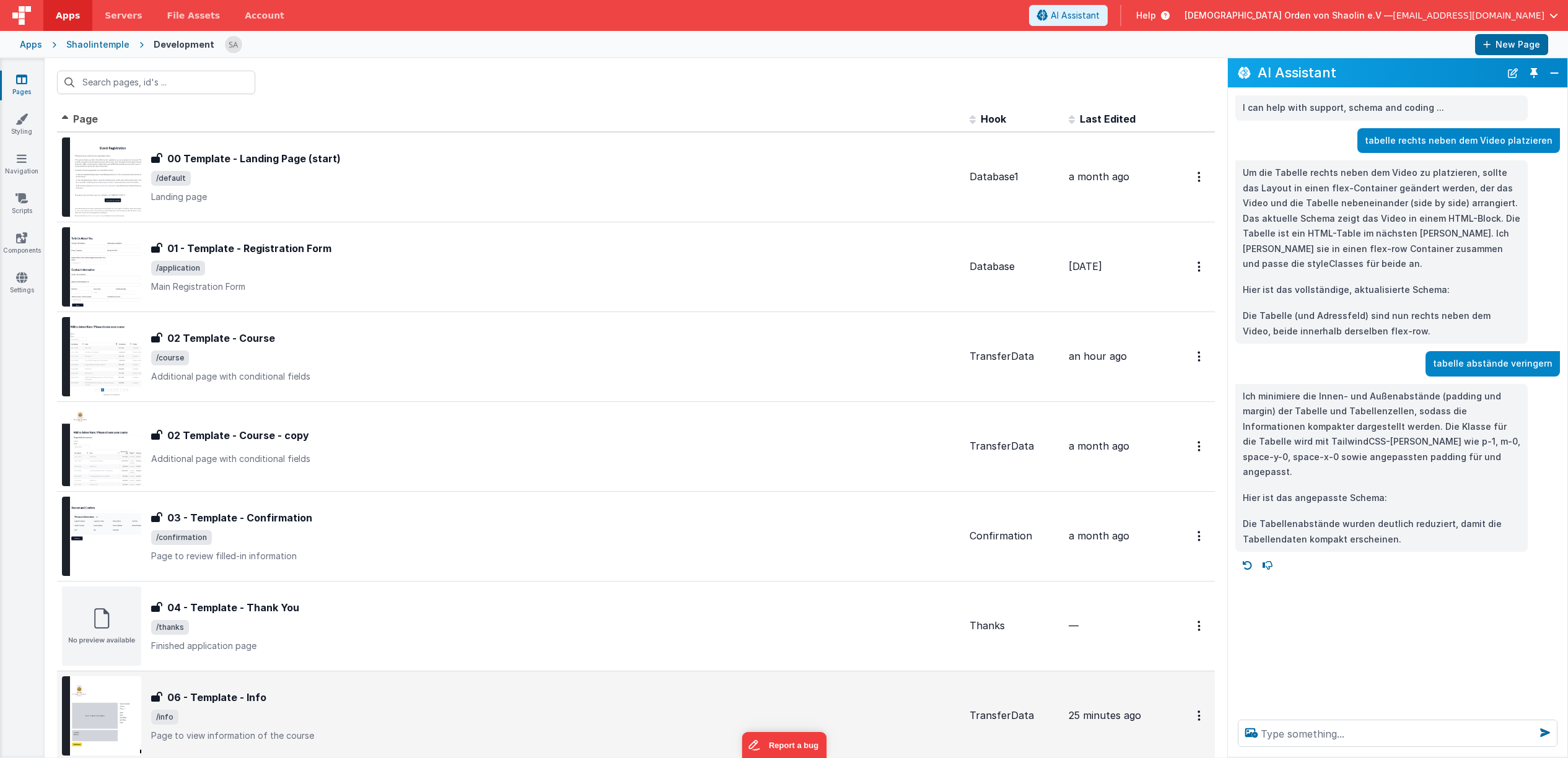
click at [411, 697] on div "06 - Template - Info" at bounding box center [555, 698] width 808 height 15
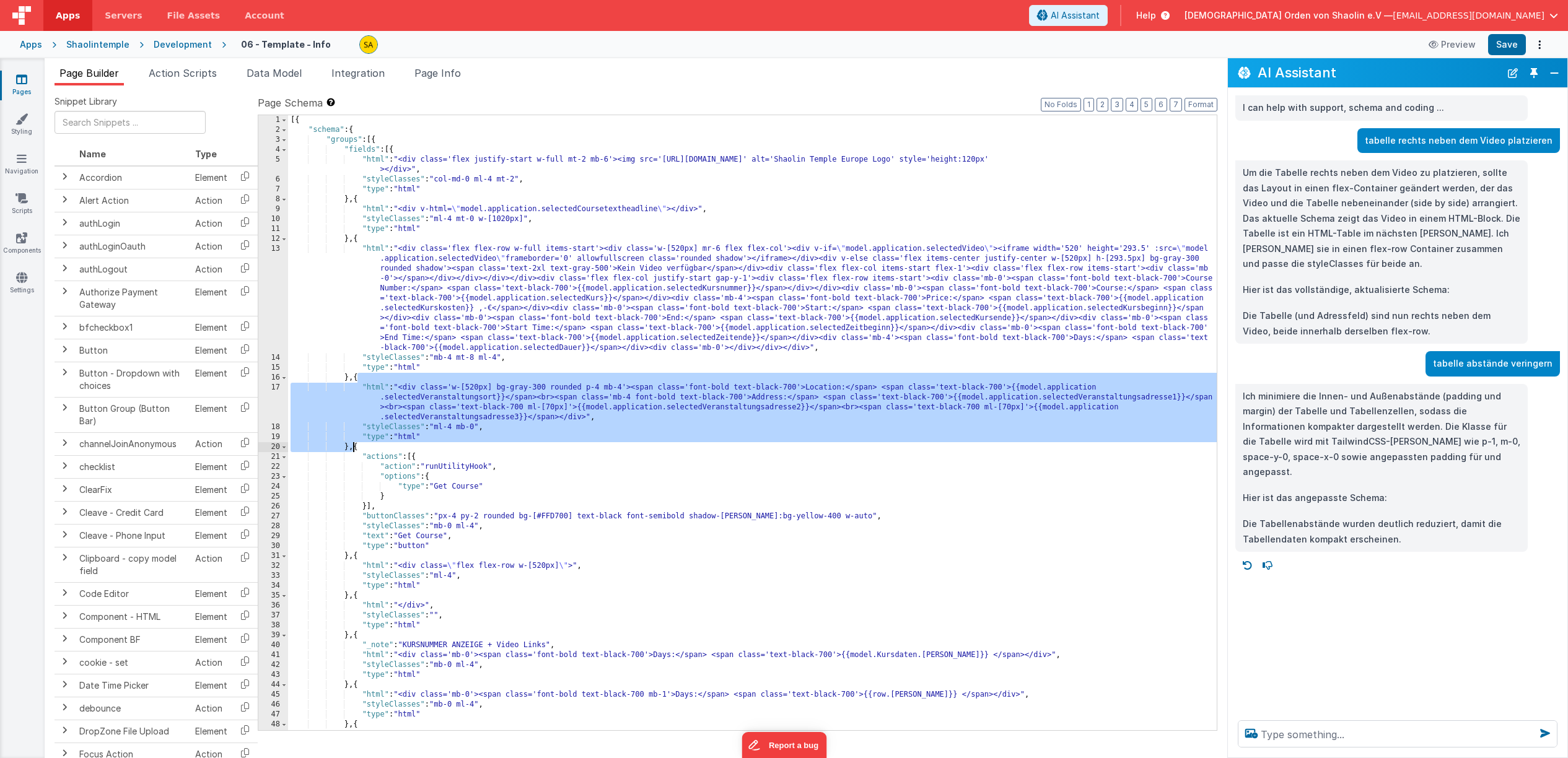
drag, startPoint x: 356, startPoint y: 377, endPoint x: 407, endPoint y: 565, distance: 194.8
click at [351, 445] on div "[{ "schema" : { "groups" : [{ "fields" : [{ "html" : "<div class='flex justify-…" at bounding box center [752, 433] width 929 height 635
click at [21, 85] on icon at bounding box center [21, 79] width 11 height 12
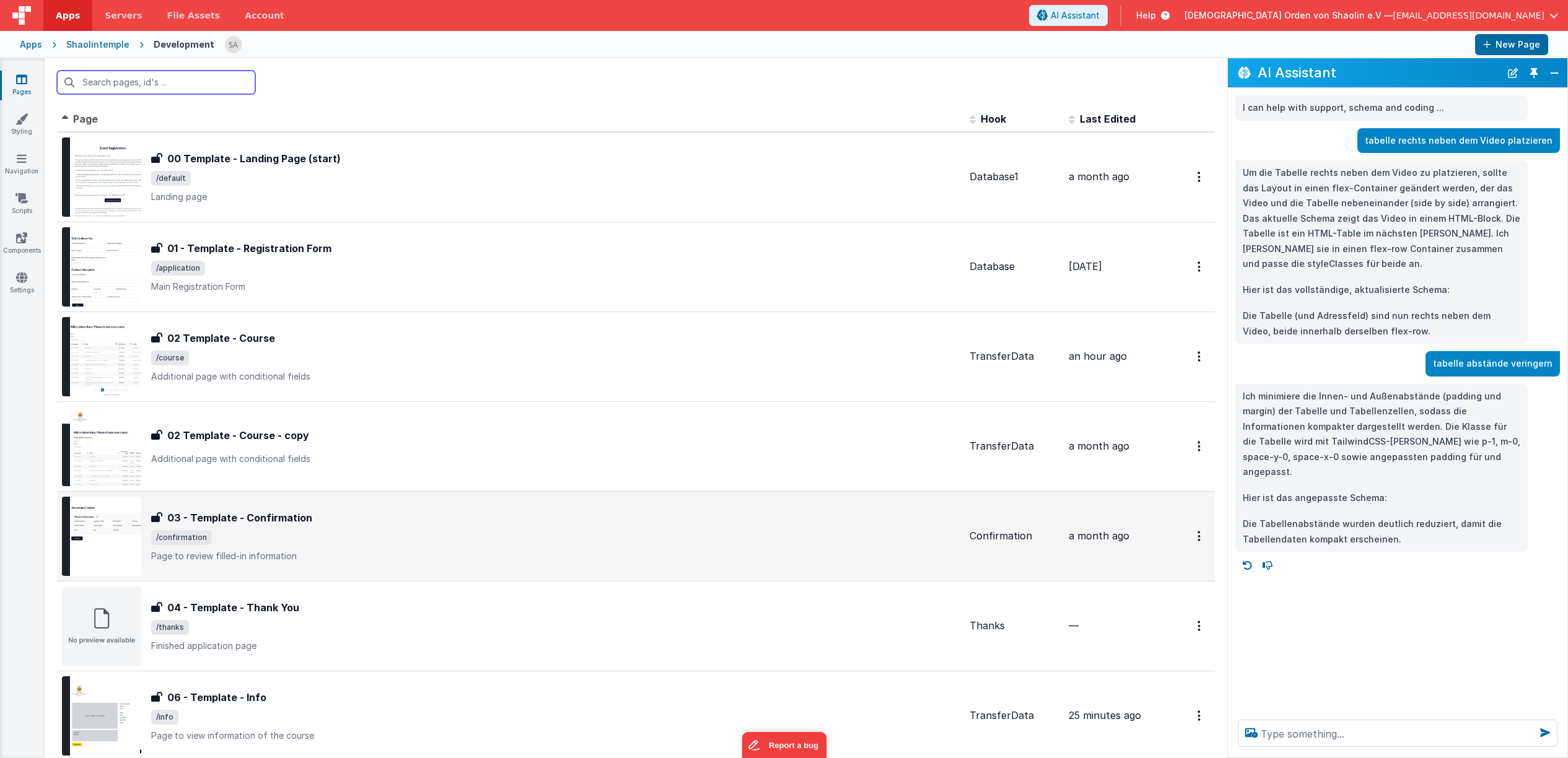
scroll to position [240, 0]
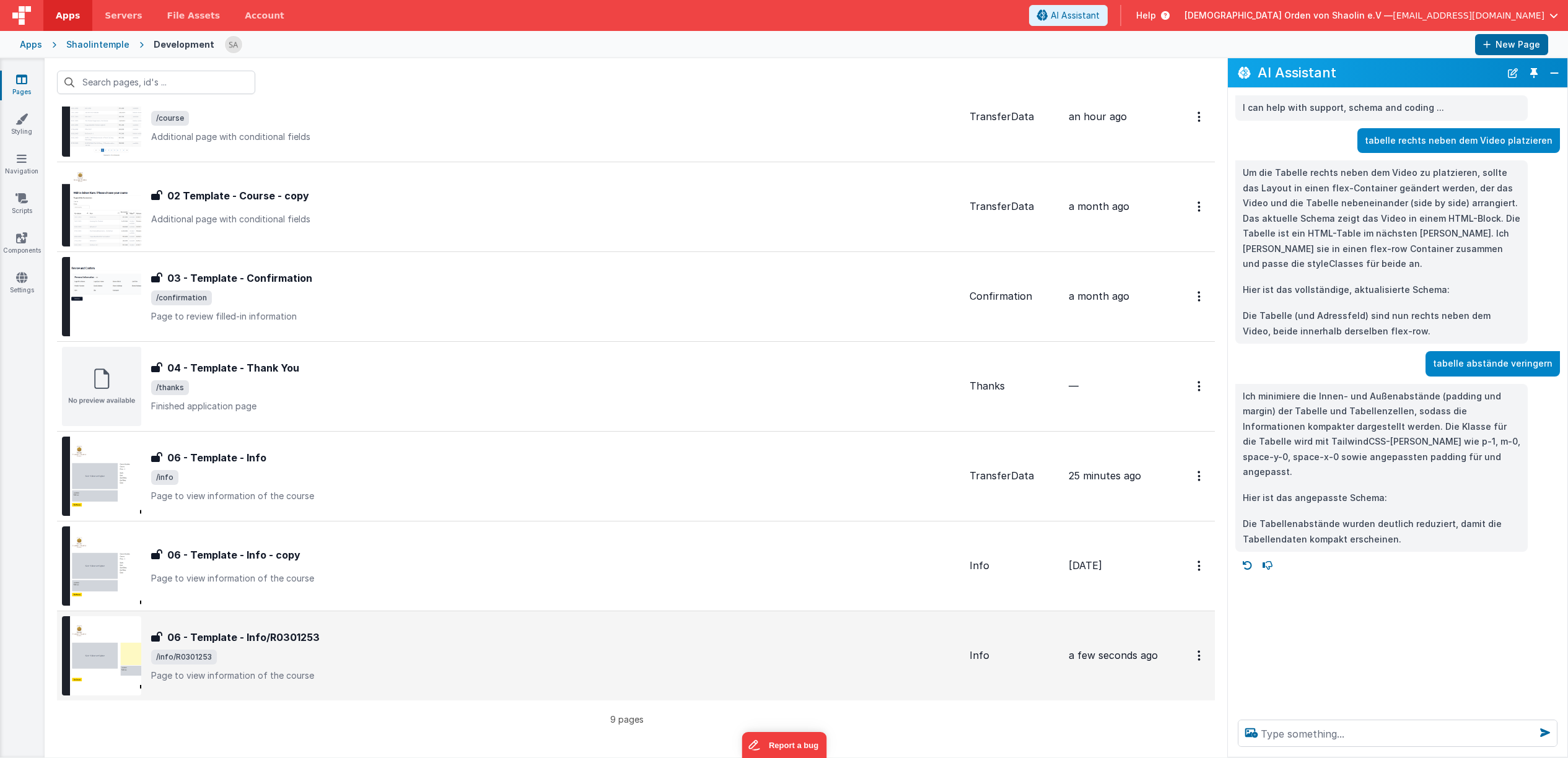
click at [399, 671] on p "Page to view information of the course" at bounding box center [555, 676] width 808 height 12
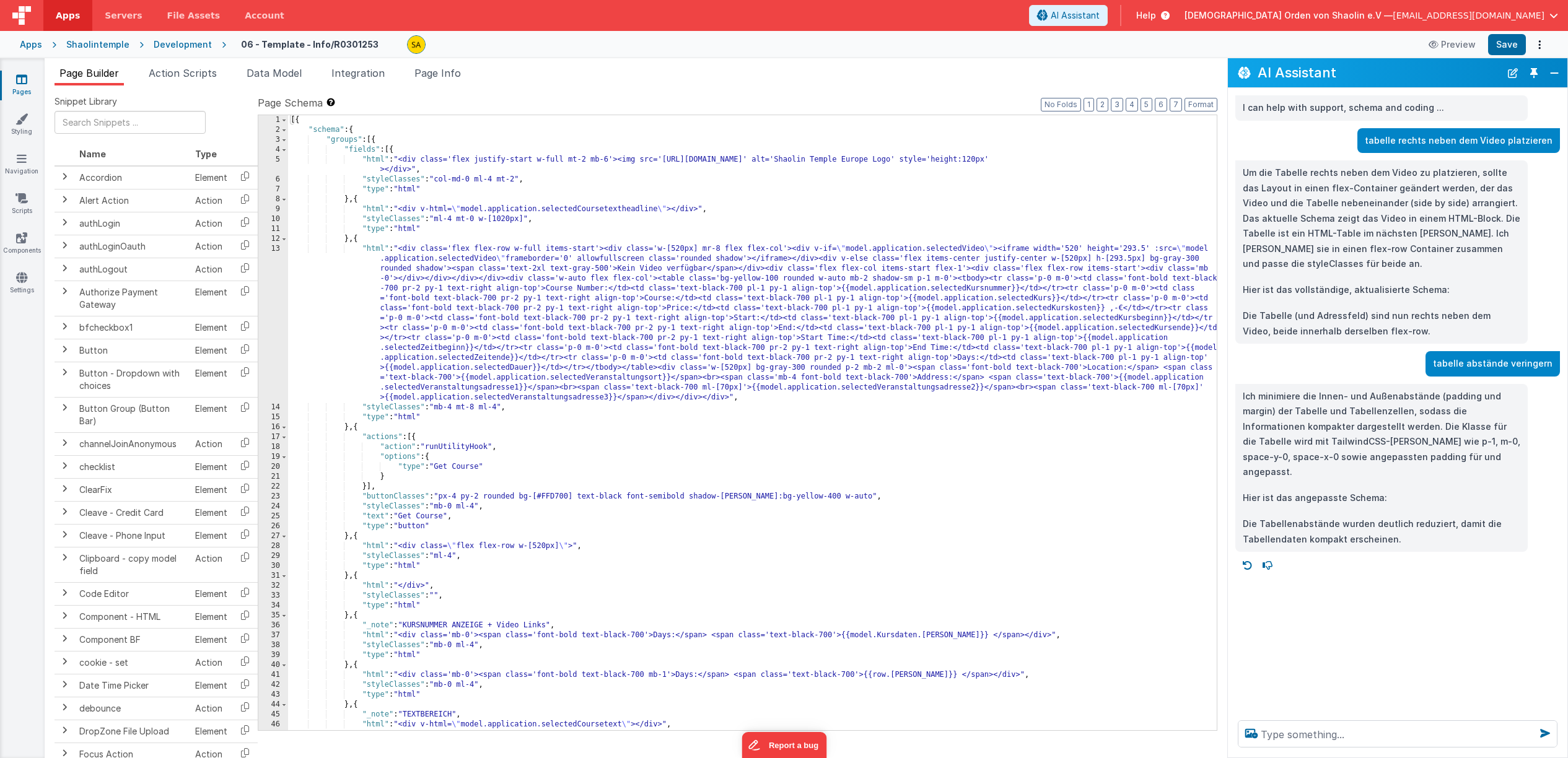
click at [355, 426] on div "[{ "schema" : { "groups" : [{ "fields" : [{ "html" : "<div class='flex justify-…" at bounding box center [752, 433] width 929 height 635
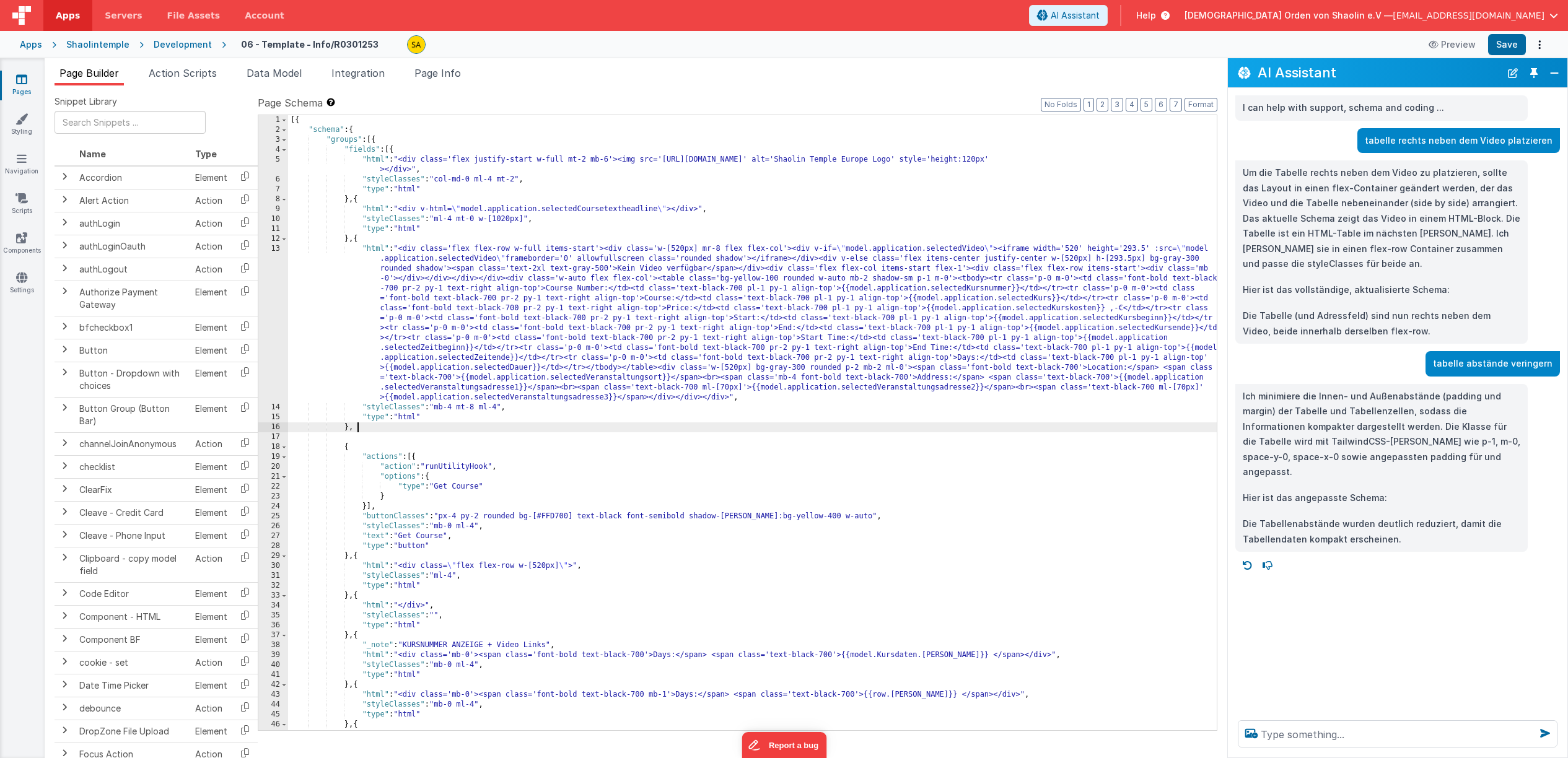
click at [408, 430] on div "[{ "schema" : { "groups" : [{ "fields" : [{ "html" : "<div class='flex justify-…" at bounding box center [752, 433] width 929 height 635
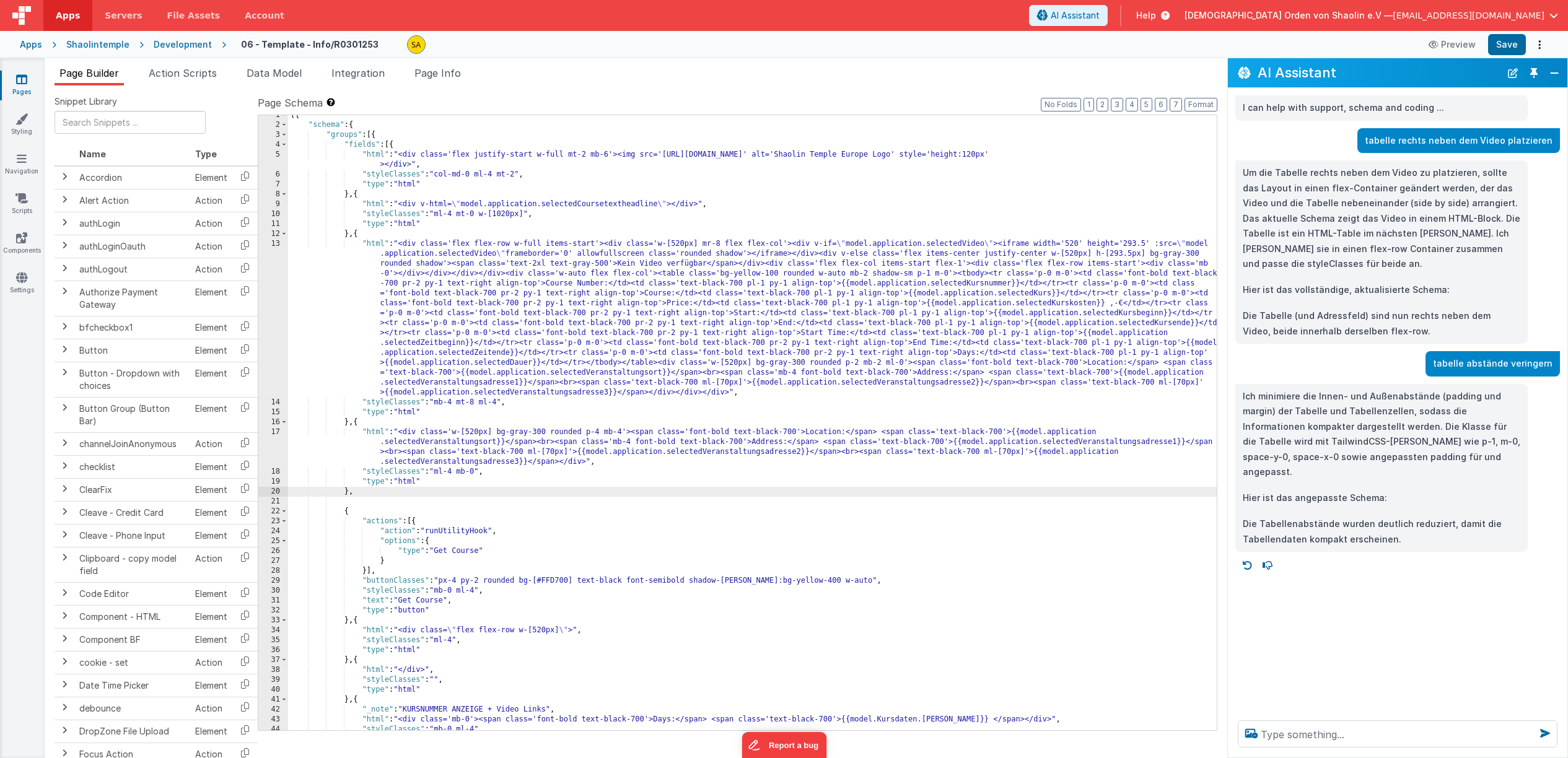
scroll to position [3, 0]
click at [658, 365] on div "[{ "schema" : { "groups" : [{ "fields" : [{ "html" : "<div class='flex justify-…" at bounding box center [752, 427] width 929 height 635
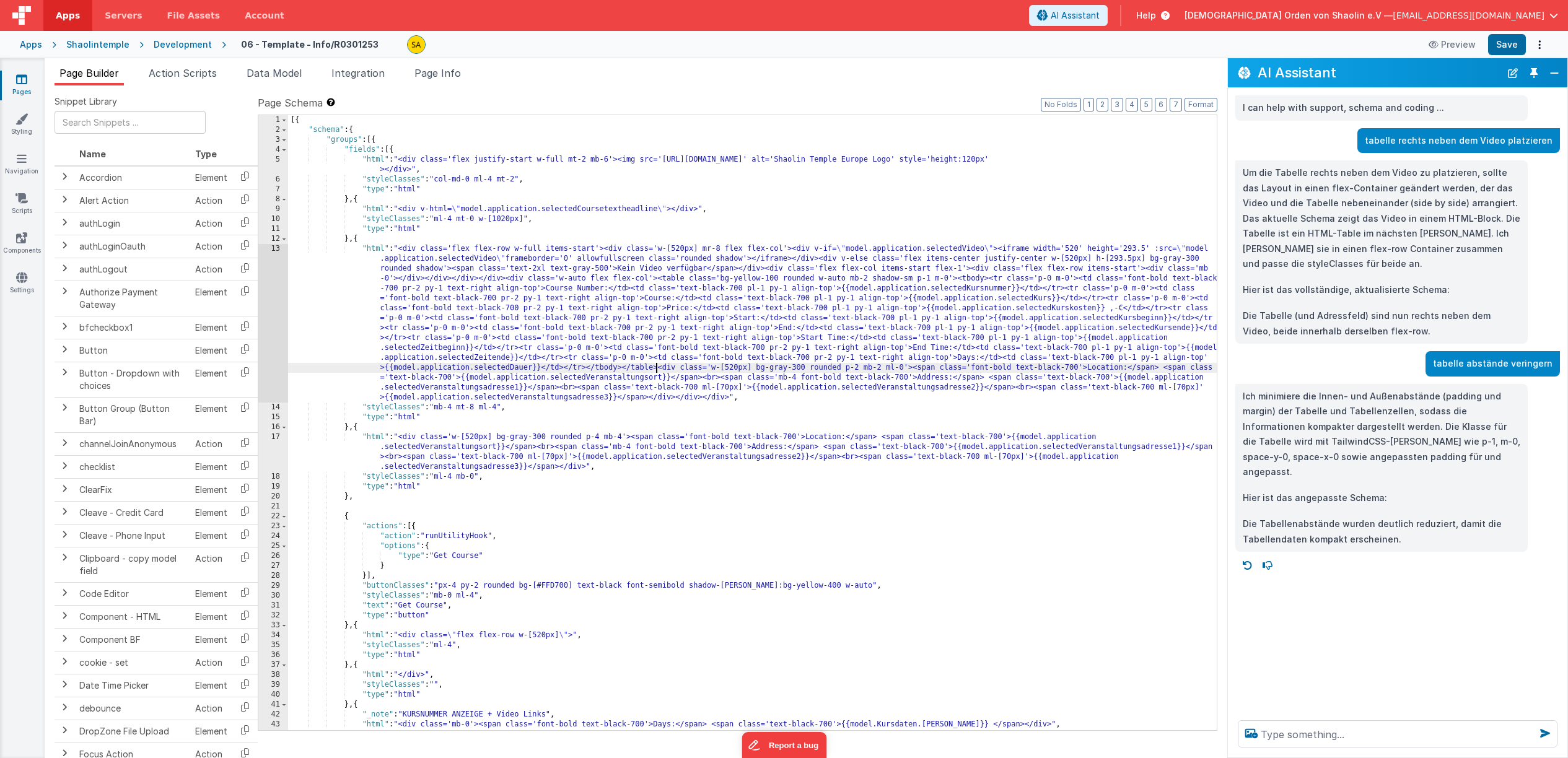
scroll to position [0, 0]
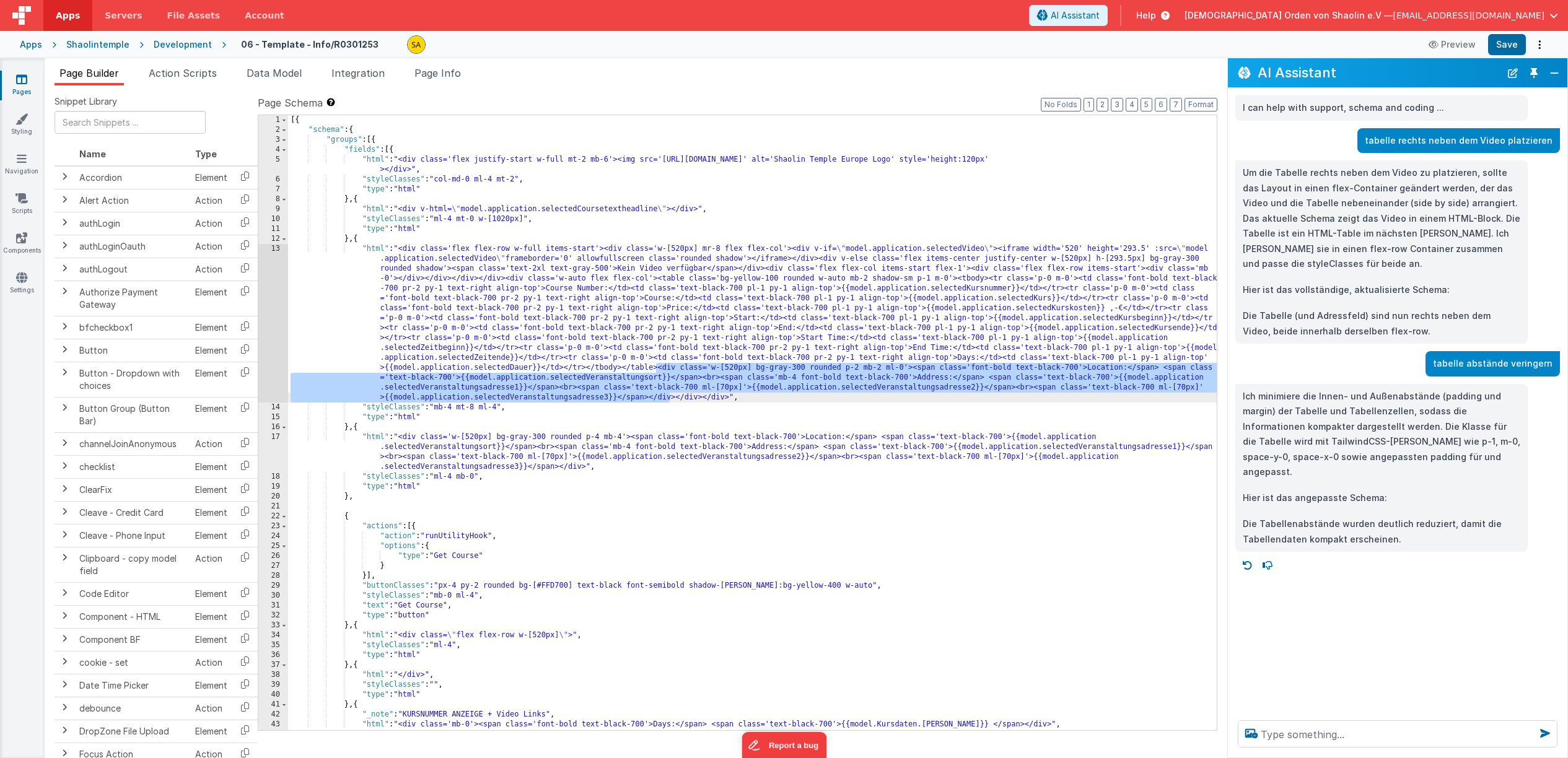
drag, startPoint x: 657, startPoint y: 364, endPoint x: 671, endPoint y: 398, distance: 36.8
click at [671, 398] on div "[{ "schema" : { "groups" : [{ "fields" : [{ "html" : "<div class='flex justify-…" at bounding box center [752, 433] width 929 height 635
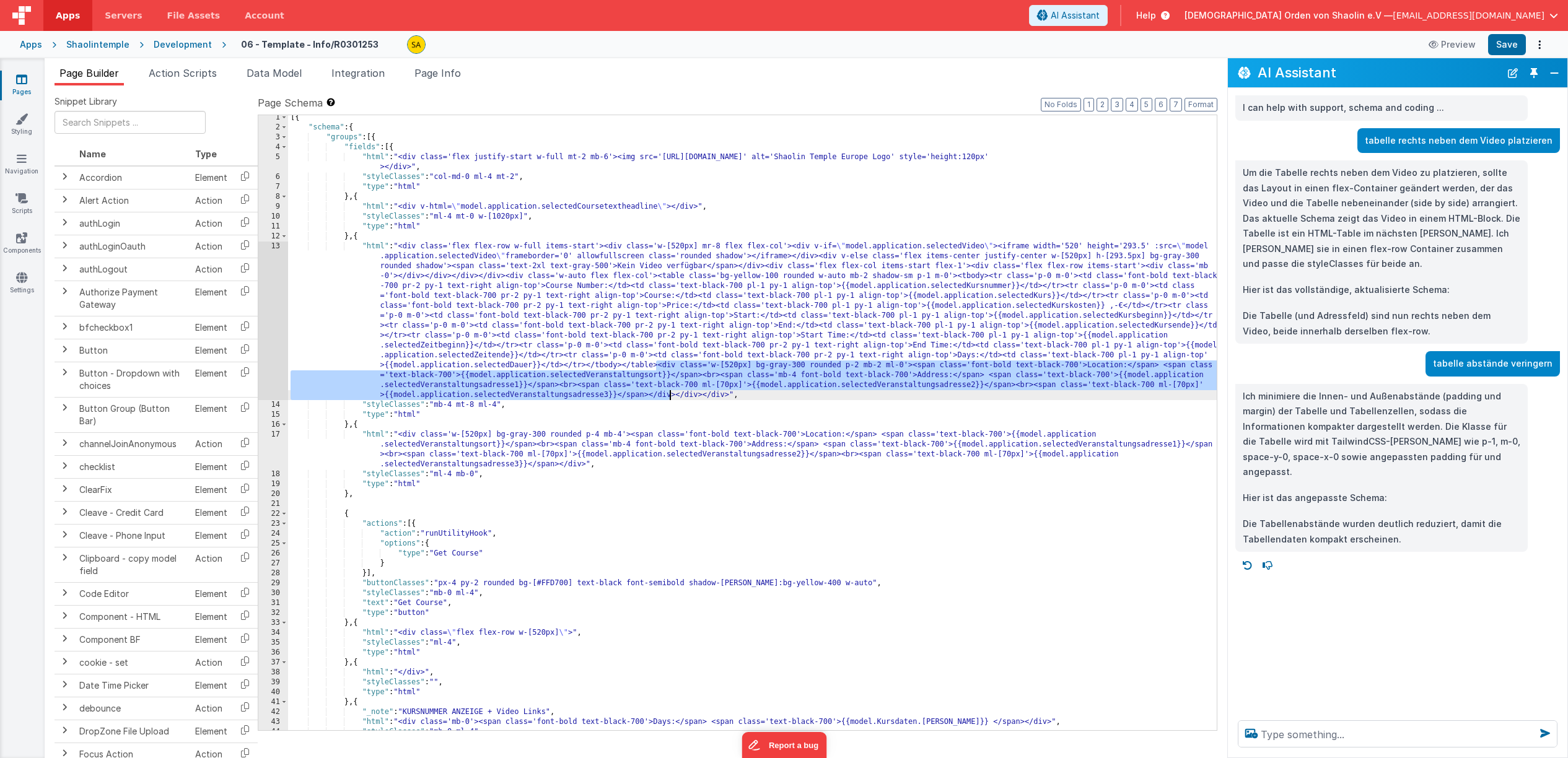
scroll to position [3, 0]
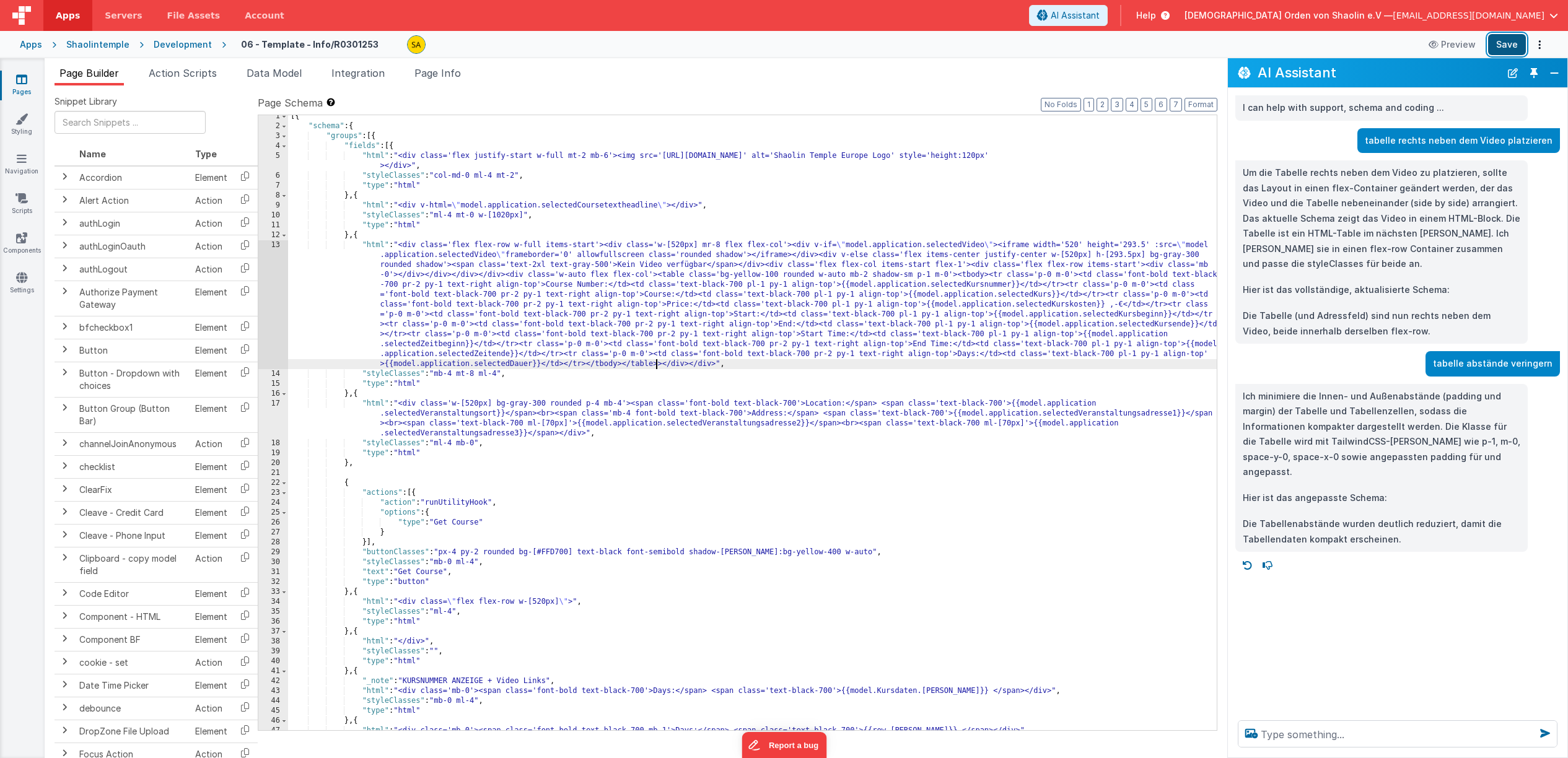
click at [1519, 47] on button "Save" at bounding box center [1507, 45] width 38 height 21
click at [1375, 725] on textarea at bounding box center [1398, 734] width 320 height 27
click at [1363, 732] on textarea "[PERSON_NAME] seite der tabelle rechtsbündig ausrichten" at bounding box center [1398, 734] width 320 height 27
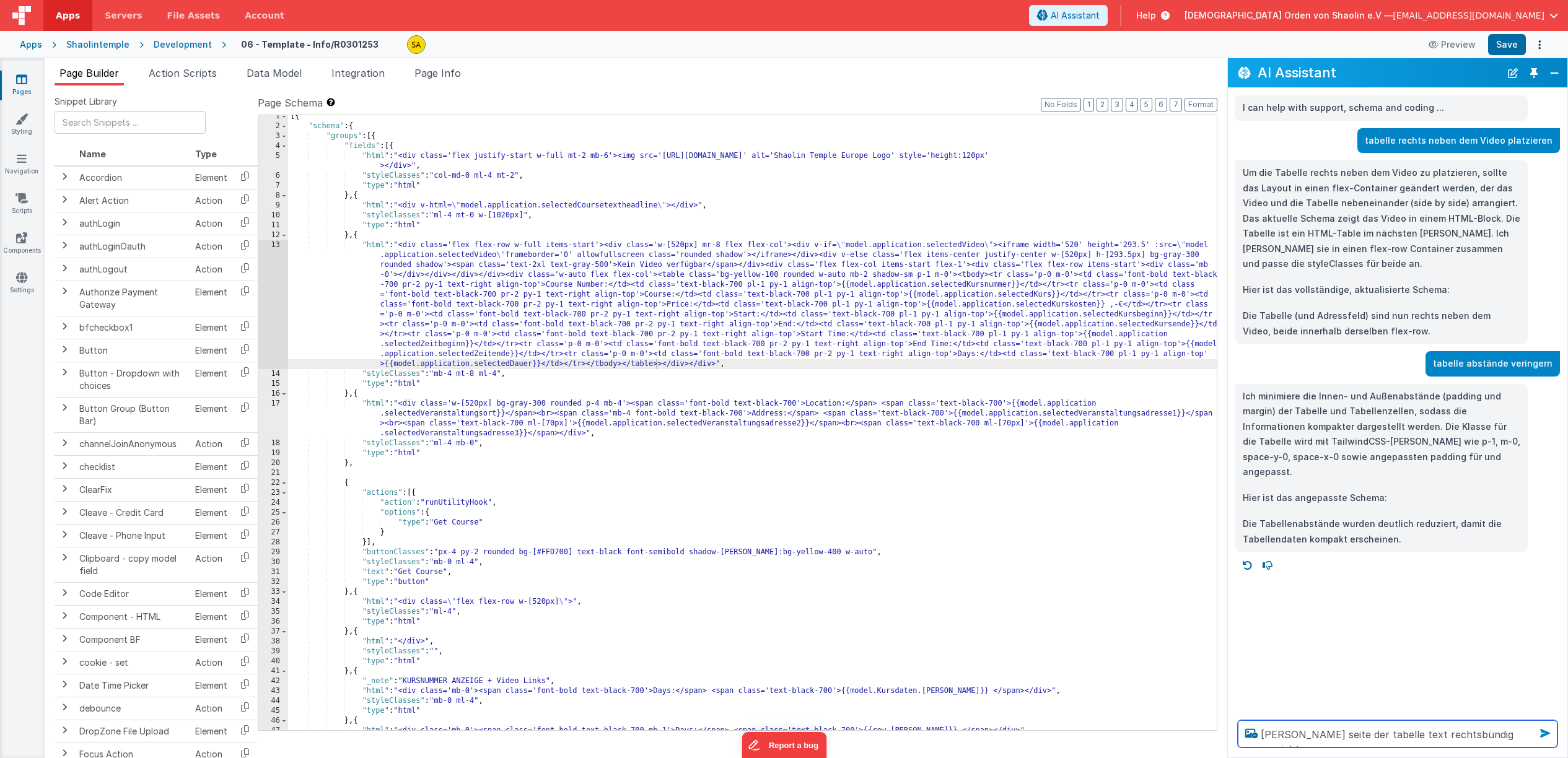
type textarea "[PERSON_NAME] seite der tabelle text rechtsbündig ausrichten"
click at [1549, 731] on icon at bounding box center [1545, 733] width 20 height 20
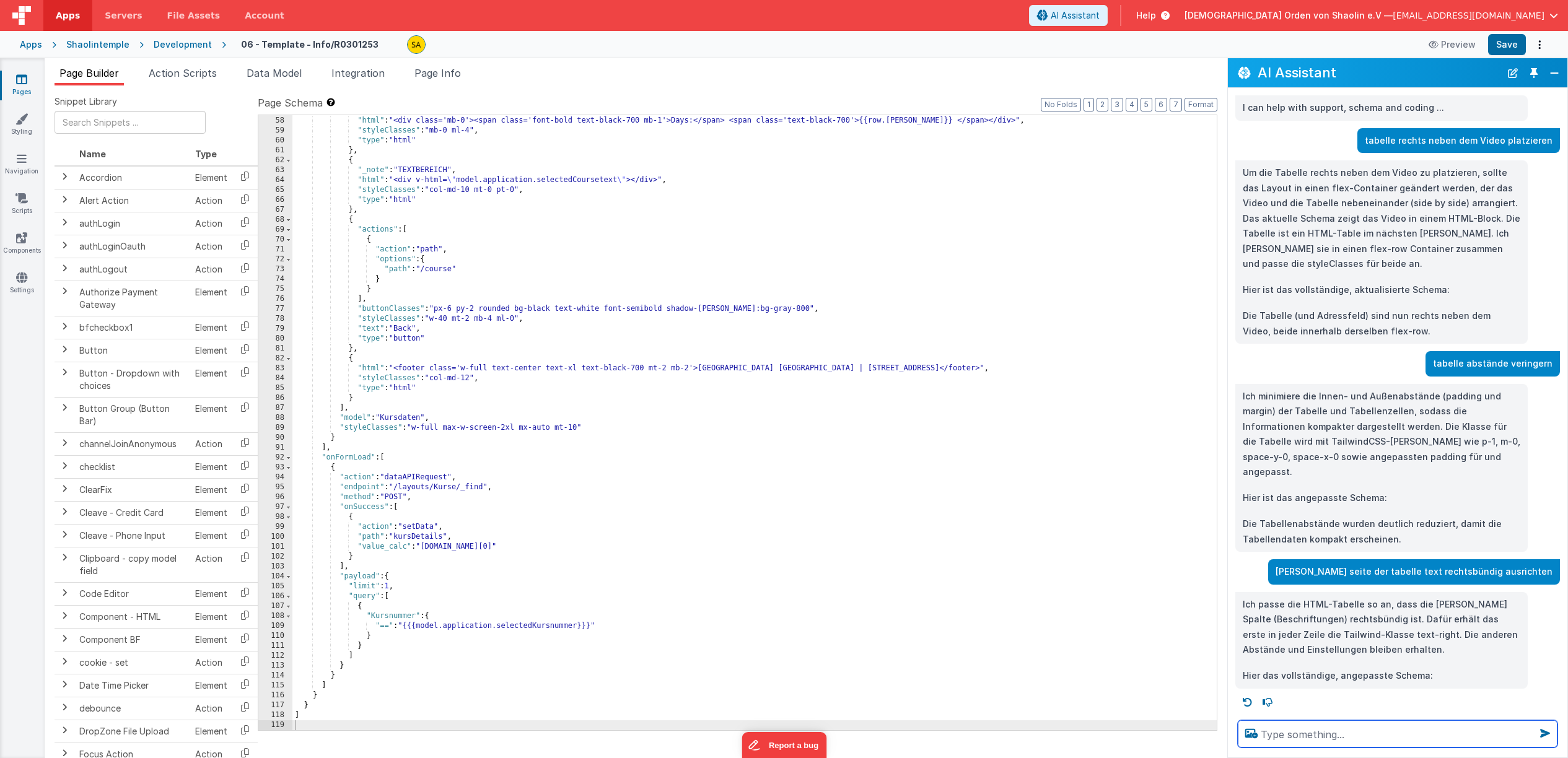
scroll to position [723, 0]
click at [1505, 44] on button "Save" at bounding box center [1507, 45] width 38 height 21
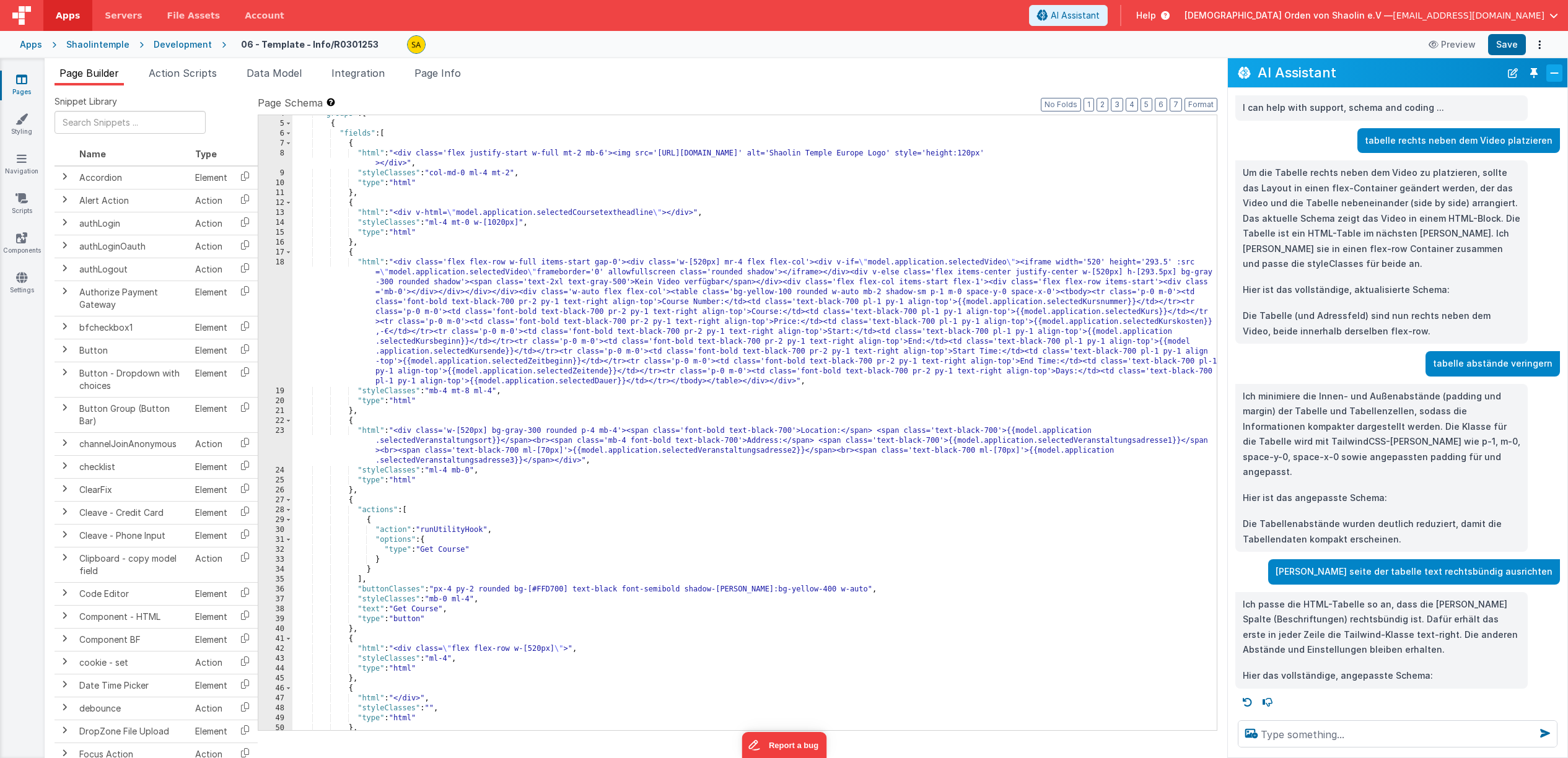
scroll to position [36, 0]
click at [1479, 626] on p "Ich passe die HTML-Tabelle so an, dass die [PERSON_NAME] Spalte (Beschriftungen…" at bounding box center [1382, 627] width 278 height 60
click at [1480, 685] on div "I can help with support, schema and coding ... tabelle rechts neben dem Video p…" at bounding box center [1398, 399] width 340 height 623
click at [1083, 579] on div ""groups" : [ { "fields" : [ { "html" : "<div class='flex justify-start w-full m…" at bounding box center [754, 427] width 925 height 635
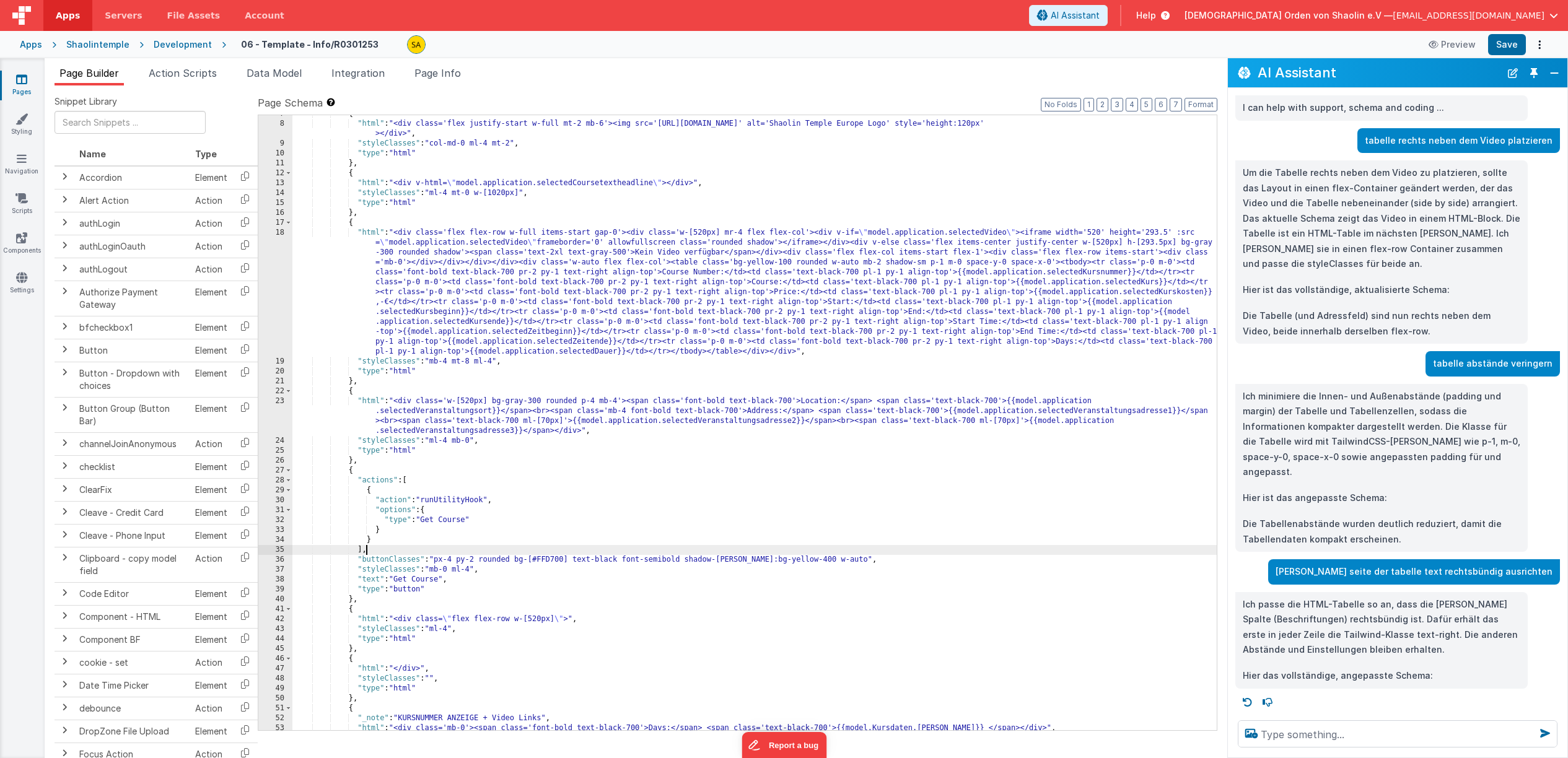
scroll to position [57, 0]
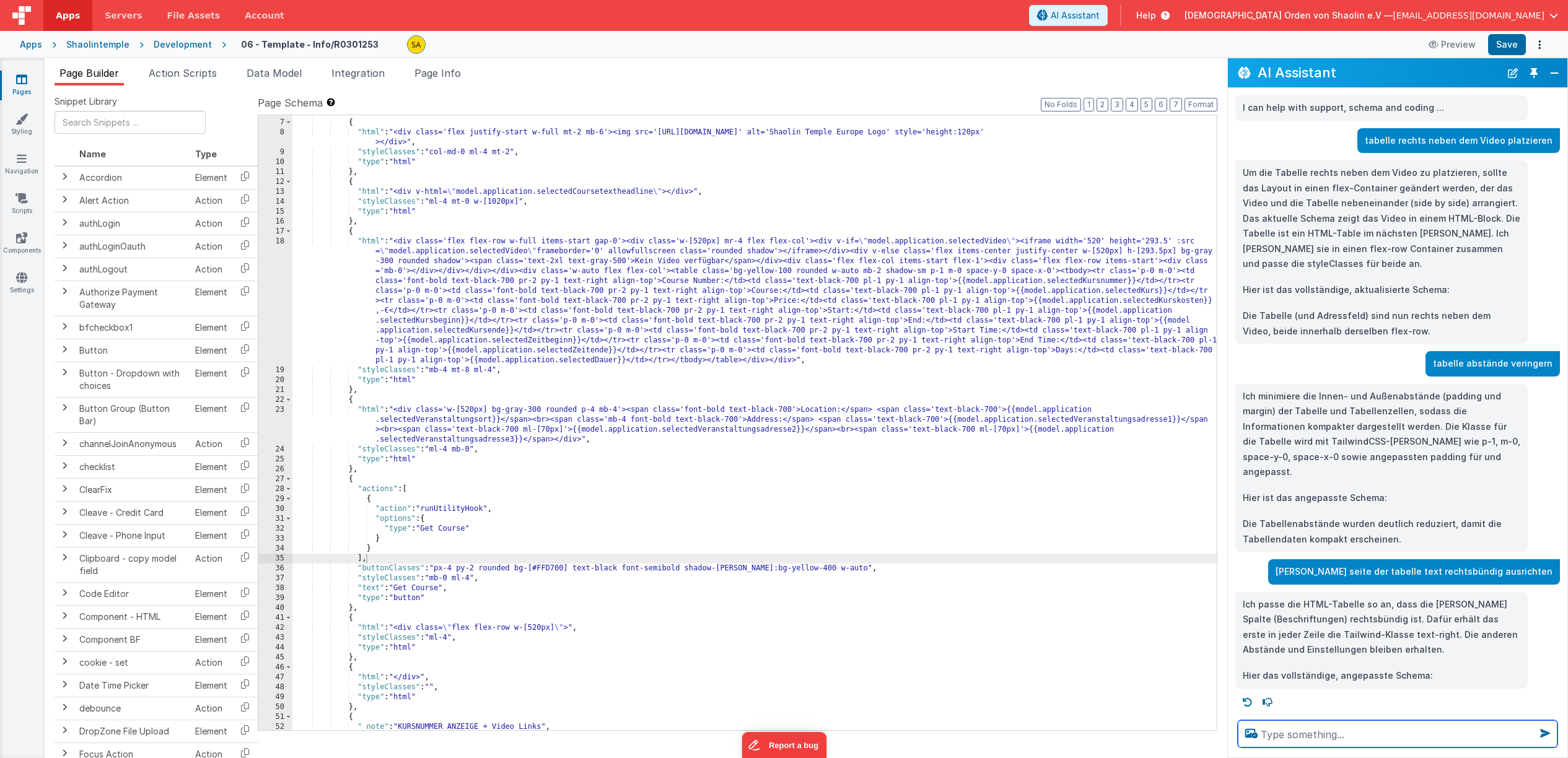
click at [1328, 733] on textarea at bounding box center [1398, 734] width 320 height 27
click at [1398, 738] on textarea at bounding box center [1398, 734] width 320 height 27
type textarea "[PERSON_NAME] hintergund etwas verbreitern"
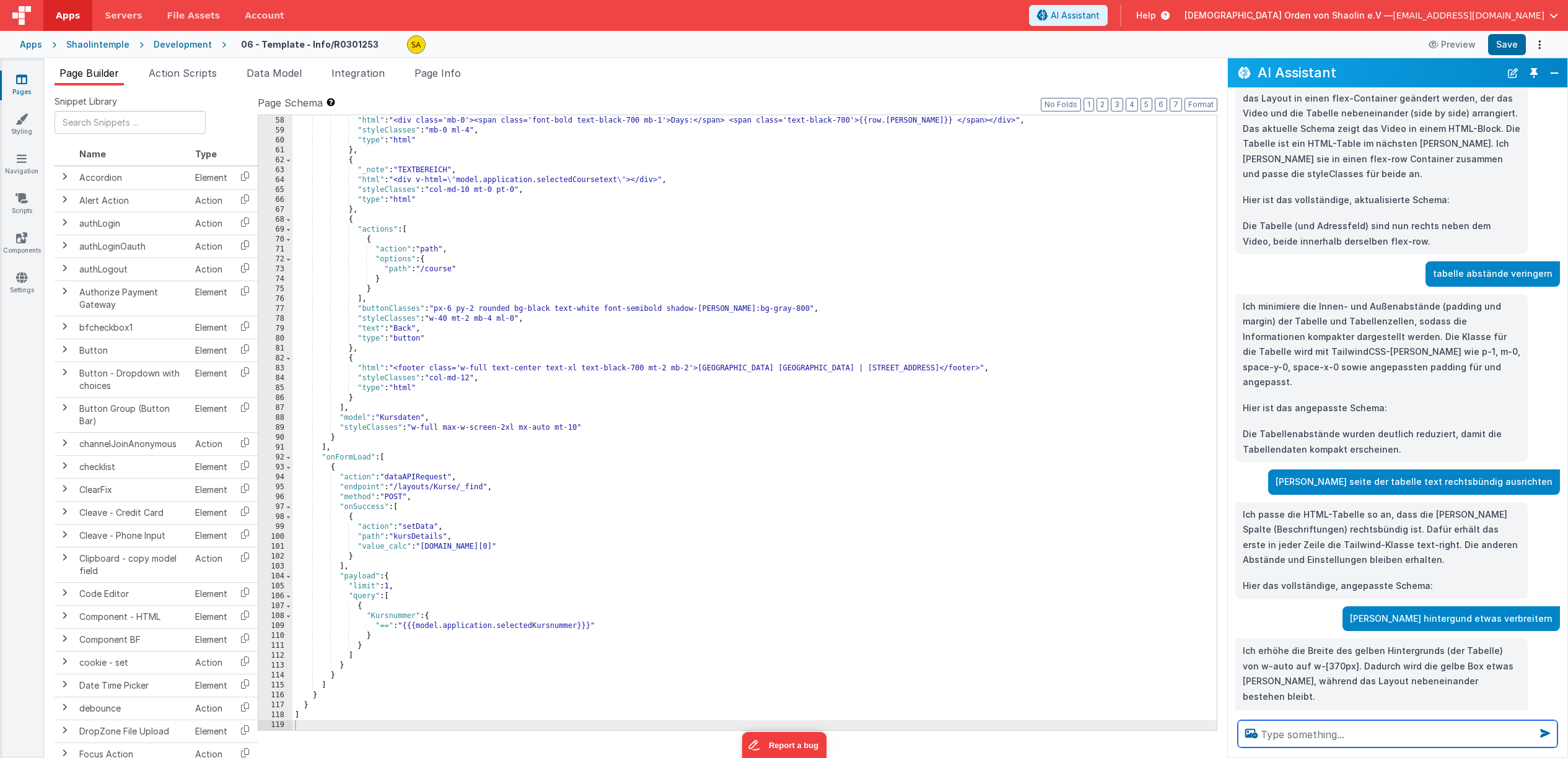
scroll to position [93, 0]
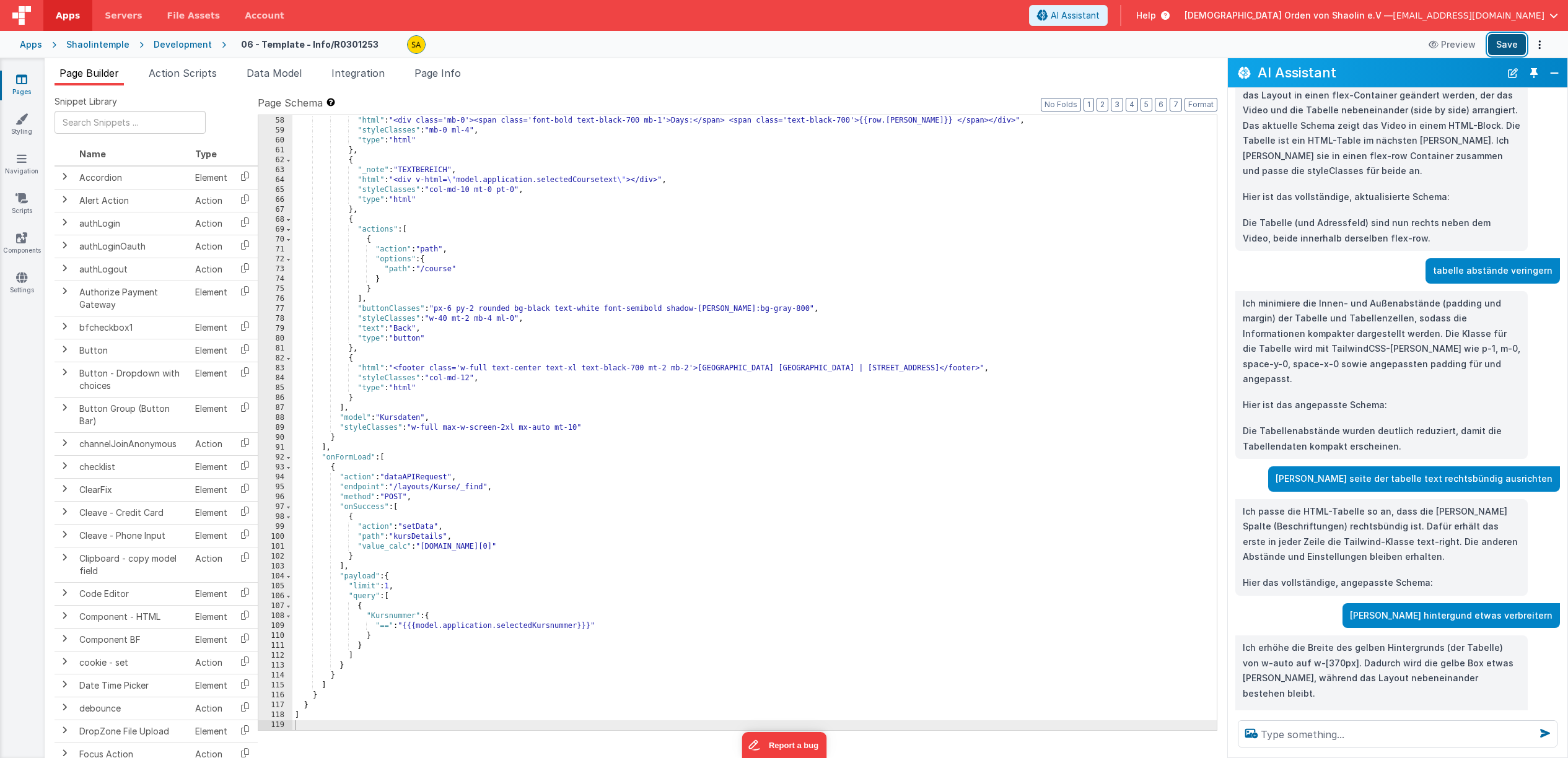
click at [1505, 50] on button "Save" at bounding box center [1507, 45] width 38 height 21
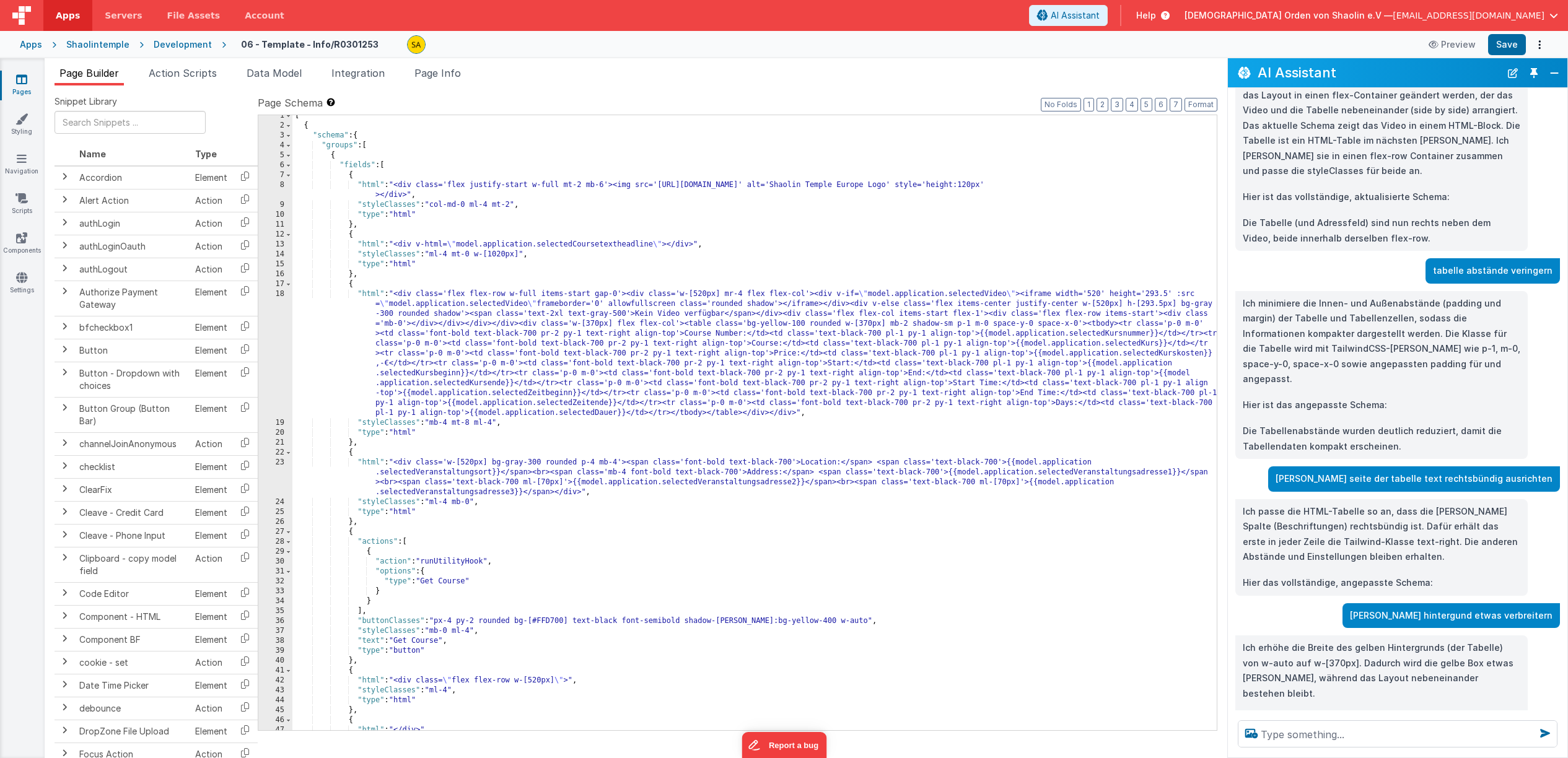
scroll to position [1, 0]
click at [597, 327] on div "[ { "schema" : { "groups" : [ { "fields" : [ { "html" : "<div class='flex justi…" at bounding box center [754, 431] width 925 height 635
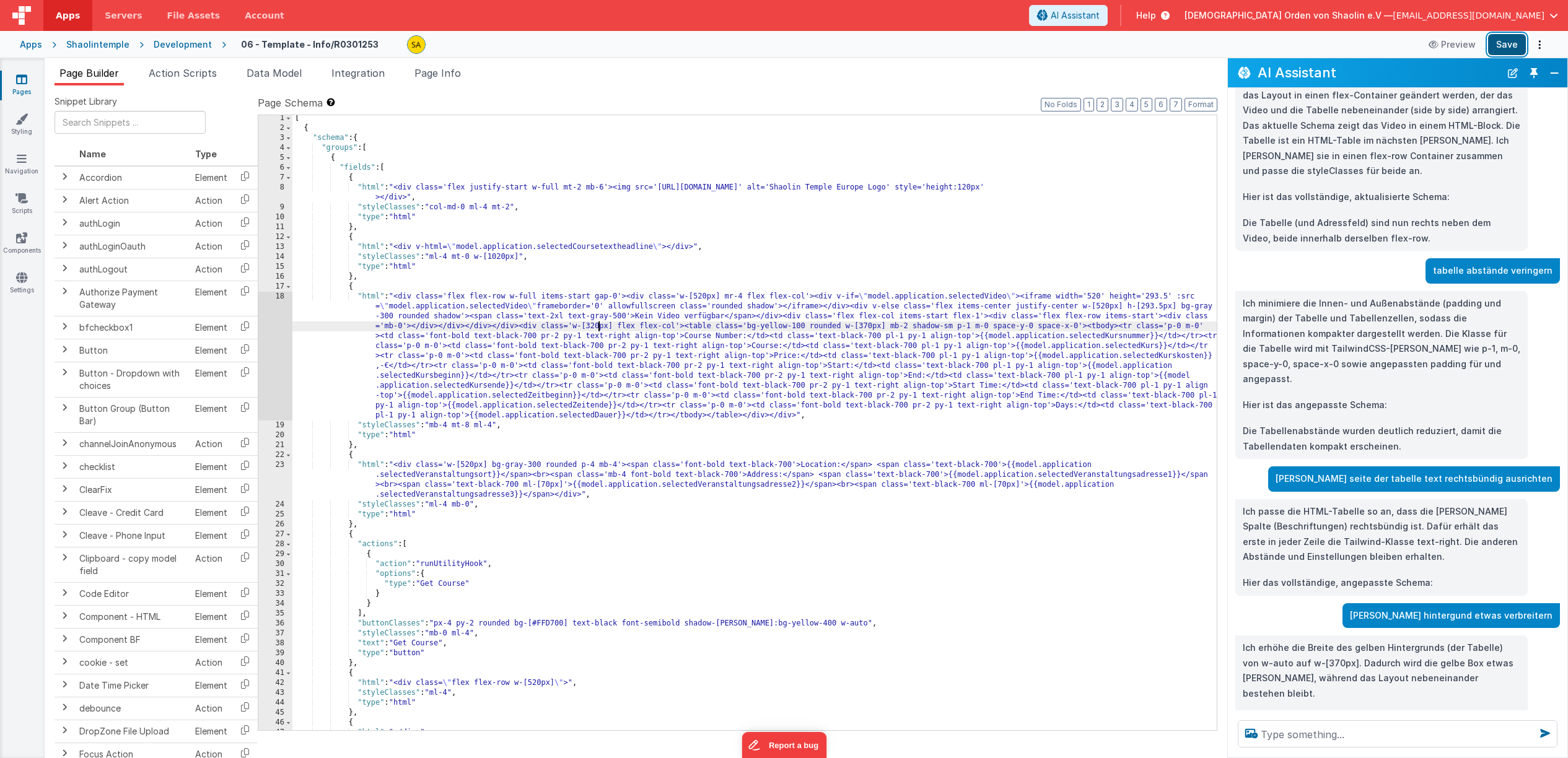
click at [1500, 47] on button "Save" at bounding box center [1507, 45] width 38 height 21
click at [598, 329] on div "[ { "schema" : { "groups" : [ { "fields" : [ { "html" : "<div class='flex justi…" at bounding box center [754, 431] width 925 height 635
click at [1505, 43] on button "Save" at bounding box center [1507, 45] width 38 height 21
click at [869, 327] on div "[ { "schema" : { "groups" : [ { "fields" : [ { "html" : "<div class='flex justi…" at bounding box center [754, 431] width 925 height 635
click at [1497, 46] on button "Save" at bounding box center [1507, 45] width 38 height 21
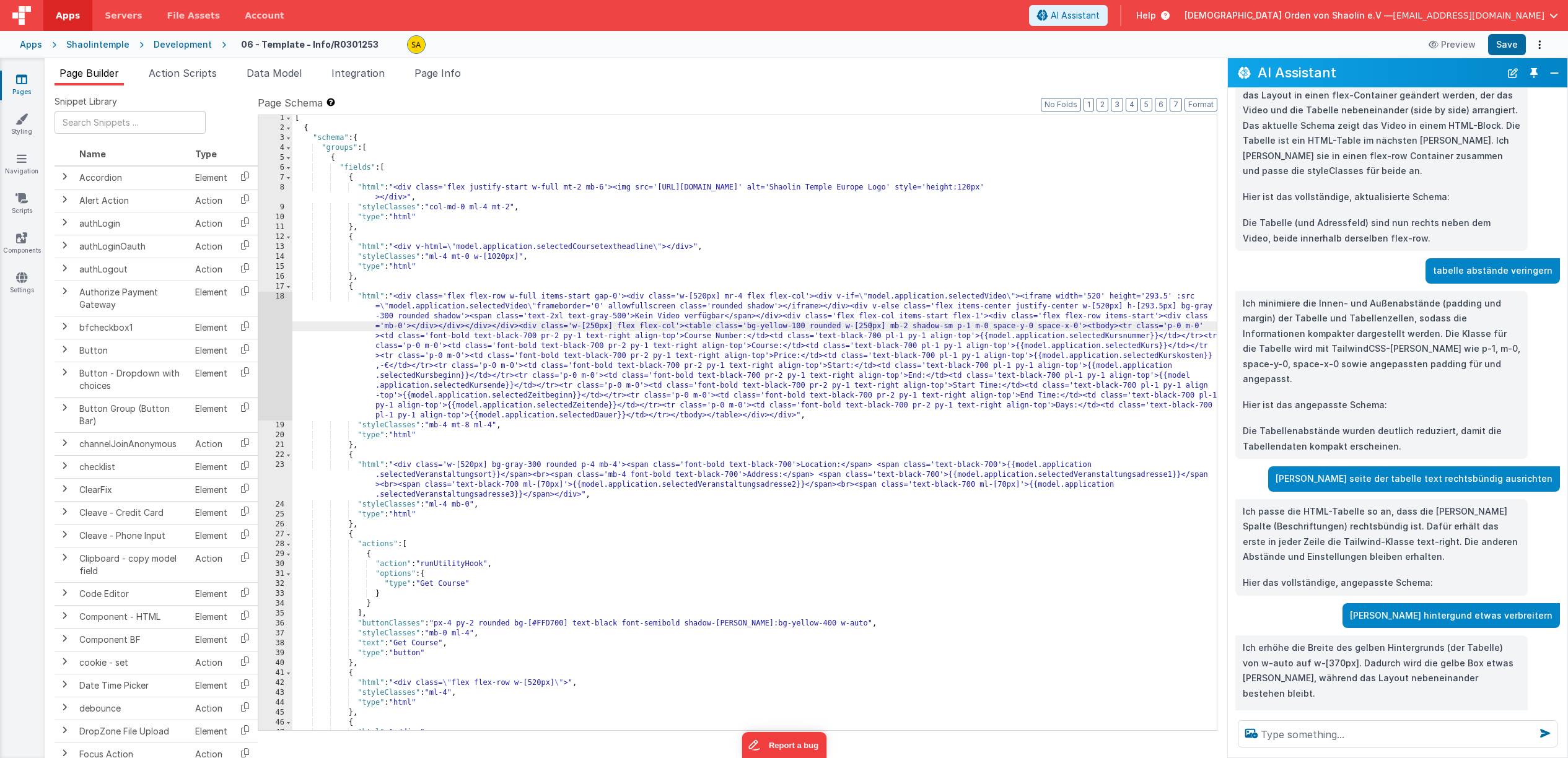
click at [872, 326] on div "[ { "schema" : { "groups" : [ { "fields" : [ { "html" : "<div class='flex justi…" at bounding box center [754, 431] width 925 height 635
click at [1508, 46] on button "Save" at bounding box center [1507, 45] width 38 height 21
click at [1283, 731] on textarea at bounding box center [1398, 734] width 320 height 27
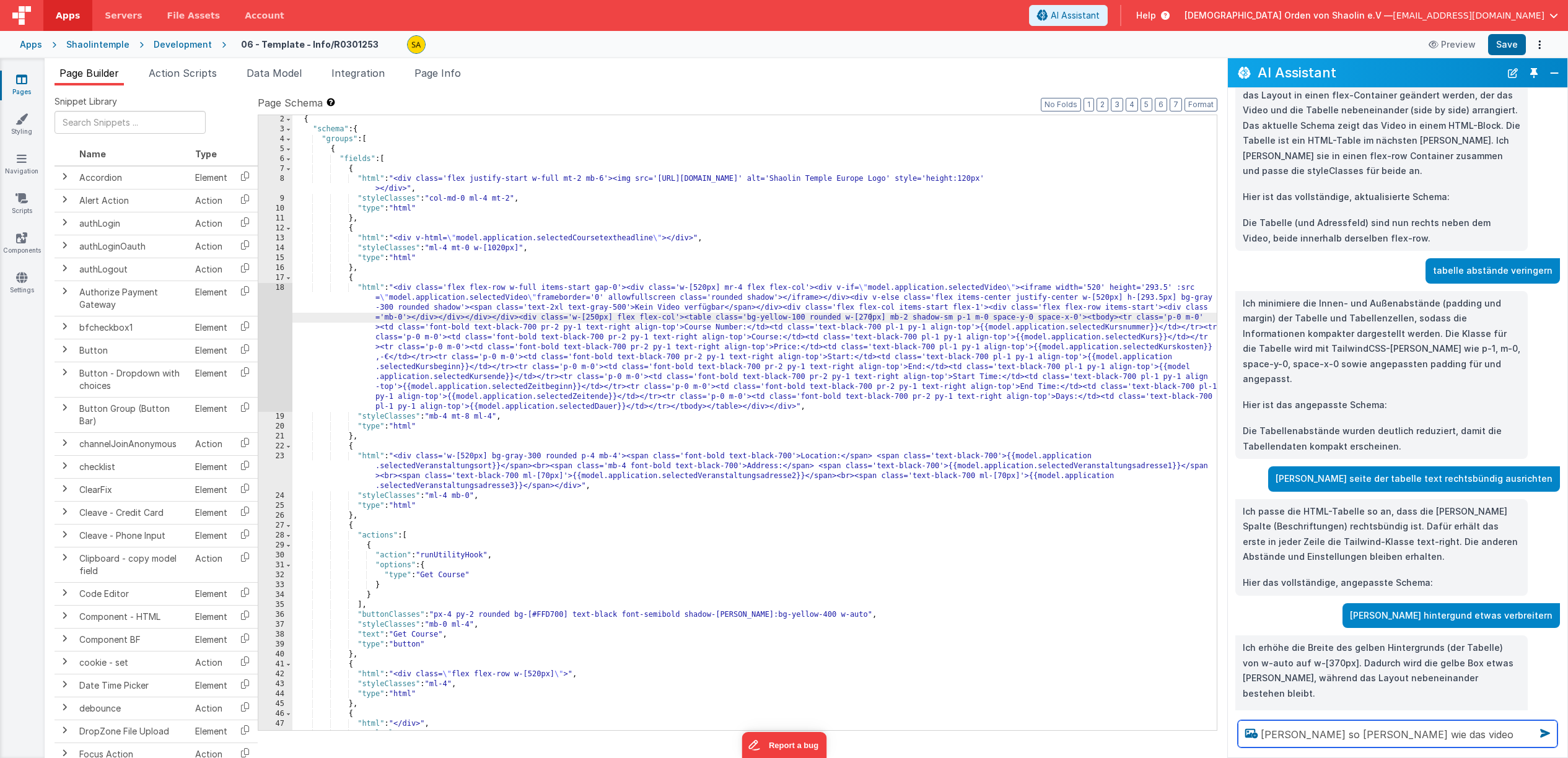
scroll to position [18, 0]
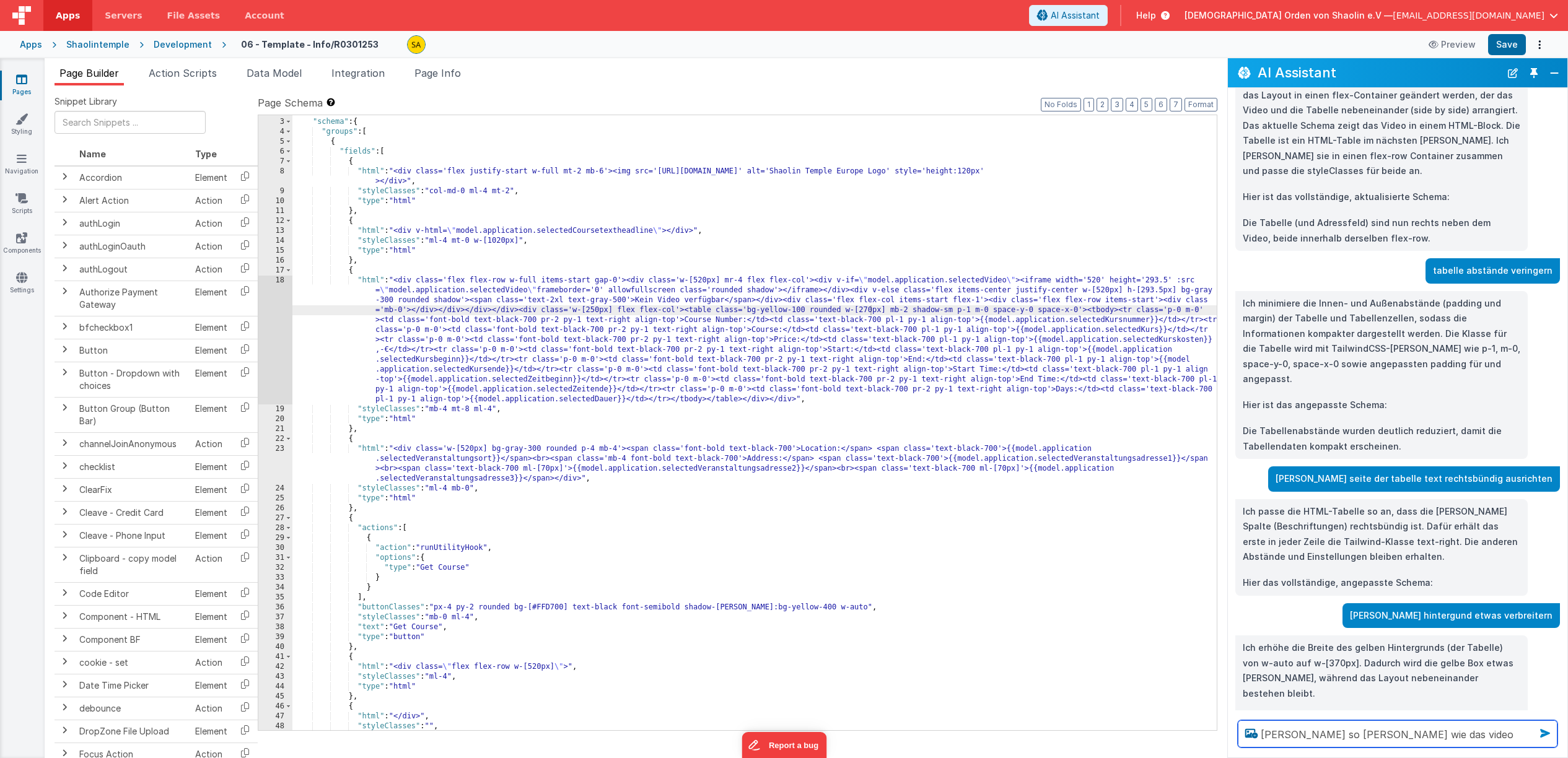
type textarea "[PERSON_NAME] so [PERSON_NAME] wie das video"
click at [1543, 734] on icon at bounding box center [1545, 733] width 20 height 20
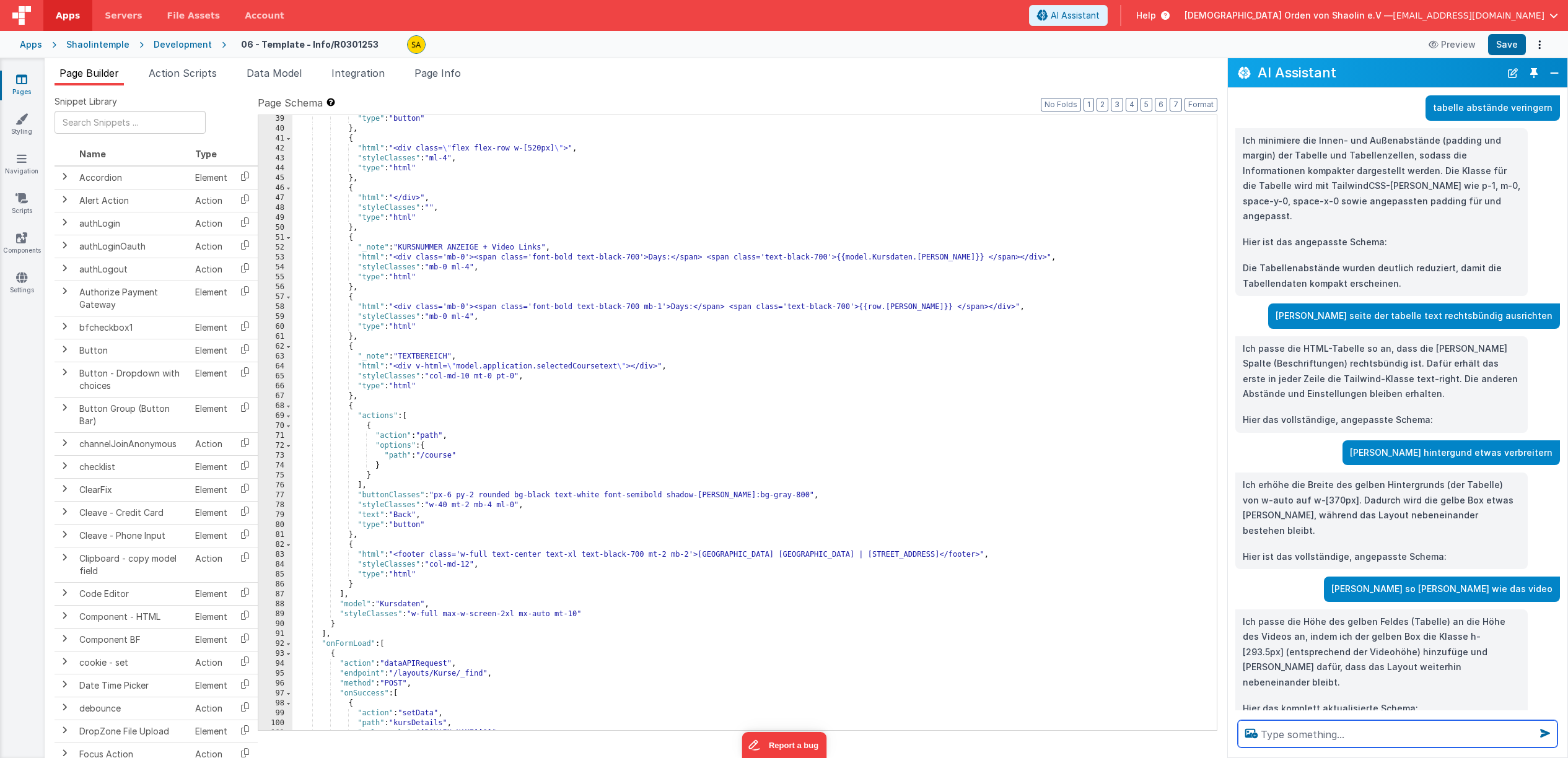
scroll to position [0, 0]
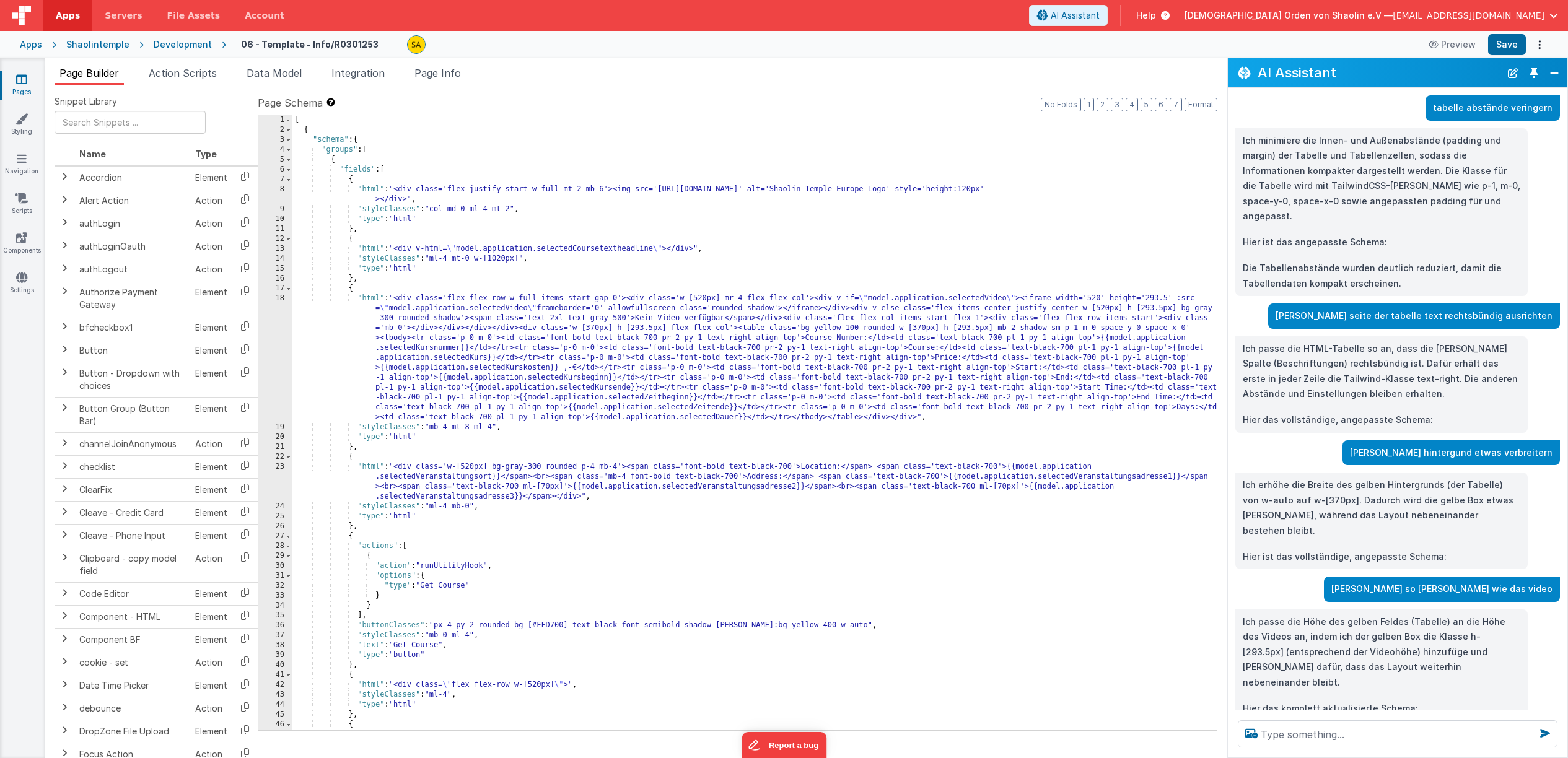
drag, startPoint x: 599, startPoint y: 329, endPoint x: 606, endPoint y: 357, distance: 28.9
click at [599, 329] on div "[ { "schema" : { "groups" : [ { "fields" : [ { "html" : "<div class='flex justi…" at bounding box center [754, 433] width 925 height 635
click at [586, 328] on div "[ { "schema" : { "groups" : [ { "fields" : [ { "html" : "<div class='flex justi…" at bounding box center [754, 433] width 925 height 635
click at [914, 329] on div "[ { "schema" : { "groups" : [ { "fields" : [ { "html" : "<div class='flex justi…" at bounding box center [754, 433] width 925 height 635
click at [1519, 45] on button "Save" at bounding box center [1507, 45] width 38 height 21
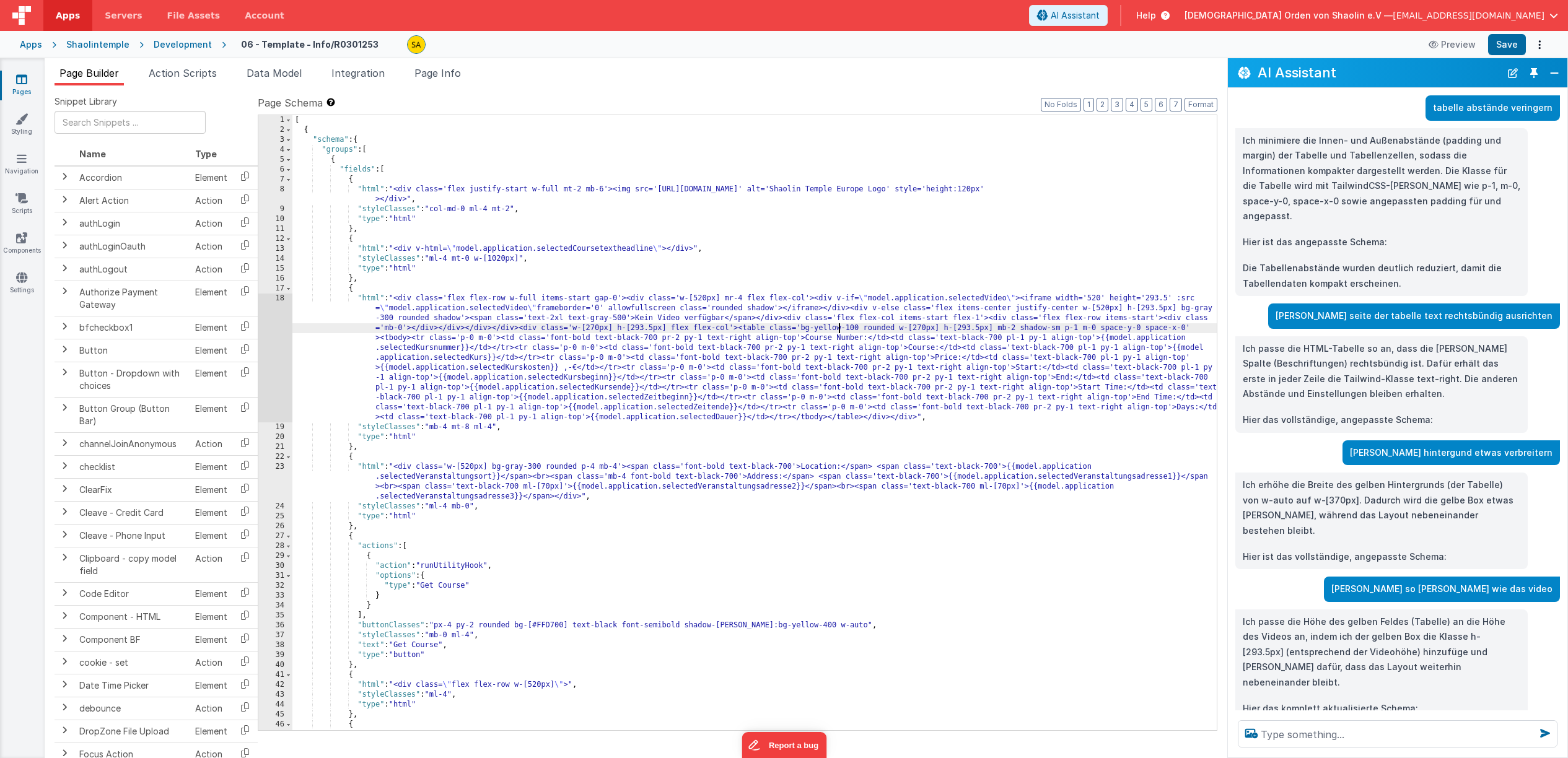
click at [838, 329] on div "[ { "schema" : { "groups" : [ { "fields" : [ { "html" : "<div class='flex justi…" at bounding box center [754, 433] width 925 height 635
drag, startPoint x: 839, startPoint y: 328, endPoint x: 839, endPoint y: 338, distance: 10.0
click at [839, 328] on div "[ { "schema" : { "groups" : [ { "fields" : [ { "html" : "<div class='flex justi…" at bounding box center [754, 433] width 925 height 635
click at [1511, 45] on button "Save" at bounding box center [1507, 45] width 38 height 21
drag, startPoint x: 650, startPoint y: 328, endPoint x: 656, endPoint y: 361, distance: 33.5
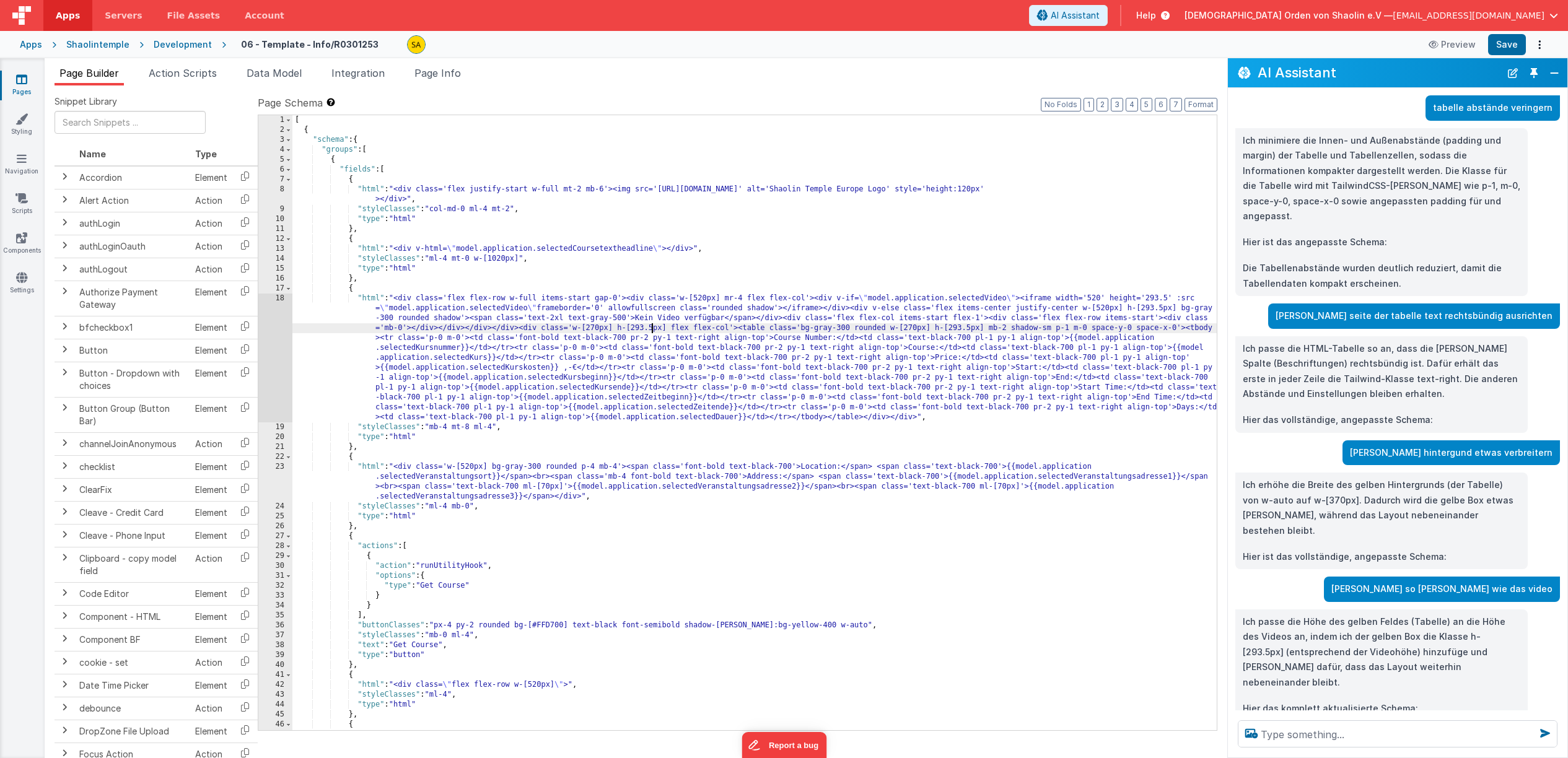
click at [650, 328] on div "[ { "schema" : { "groups" : [ { "fields" : [ { "html" : "<div class='flex justi…" at bounding box center [754, 433] width 925 height 635
drag, startPoint x: 958, startPoint y: 329, endPoint x: 958, endPoint y: 353, distance: 24.0
click at [958, 329] on div "[ { "schema" : { "groups" : [ { "fields" : [ { "html" : "<div class='flex justi…" at bounding box center [754, 433] width 925 height 635
click at [1512, 45] on button "Save" at bounding box center [1507, 45] width 38 height 21
click at [1464, 46] on button "Preview" at bounding box center [1453, 44] width 62 height 20
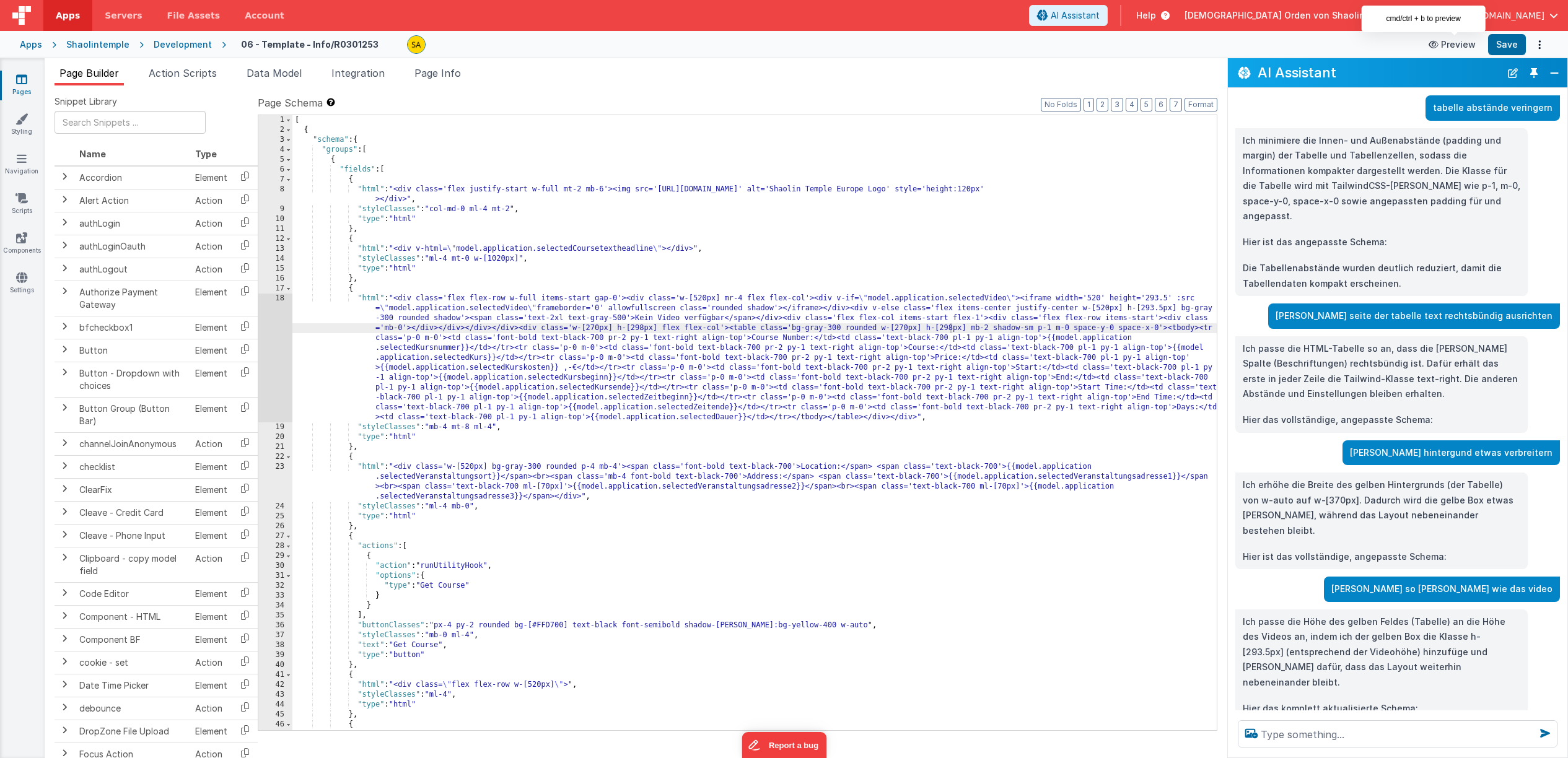
click at [641, 328] on div "[ { "schema" : { "groups" : [ { "fields" : [ { "html" : "<div class='flex justi…" at bounding box center [754, 433] width 925 height 635
drag, startPoint x: 950, startPoint y: 327, endPoint x: 954, endPoint y: 360, distance: 33.2
click at [950, 328] on div "[ { "schema" : { "groups" : [ { "fields" : [ { "html" : "<div class='flex justi…" at bounding box center [754, 433] width 925 height 635
click at [1505, 49] on button "Save" at bounding box center [1507, 45] width 38 height 21
drag, startPoint x: 954, startPoint y: 339, endPoint x: 1034, endPoint y: 352, distance: 81.0
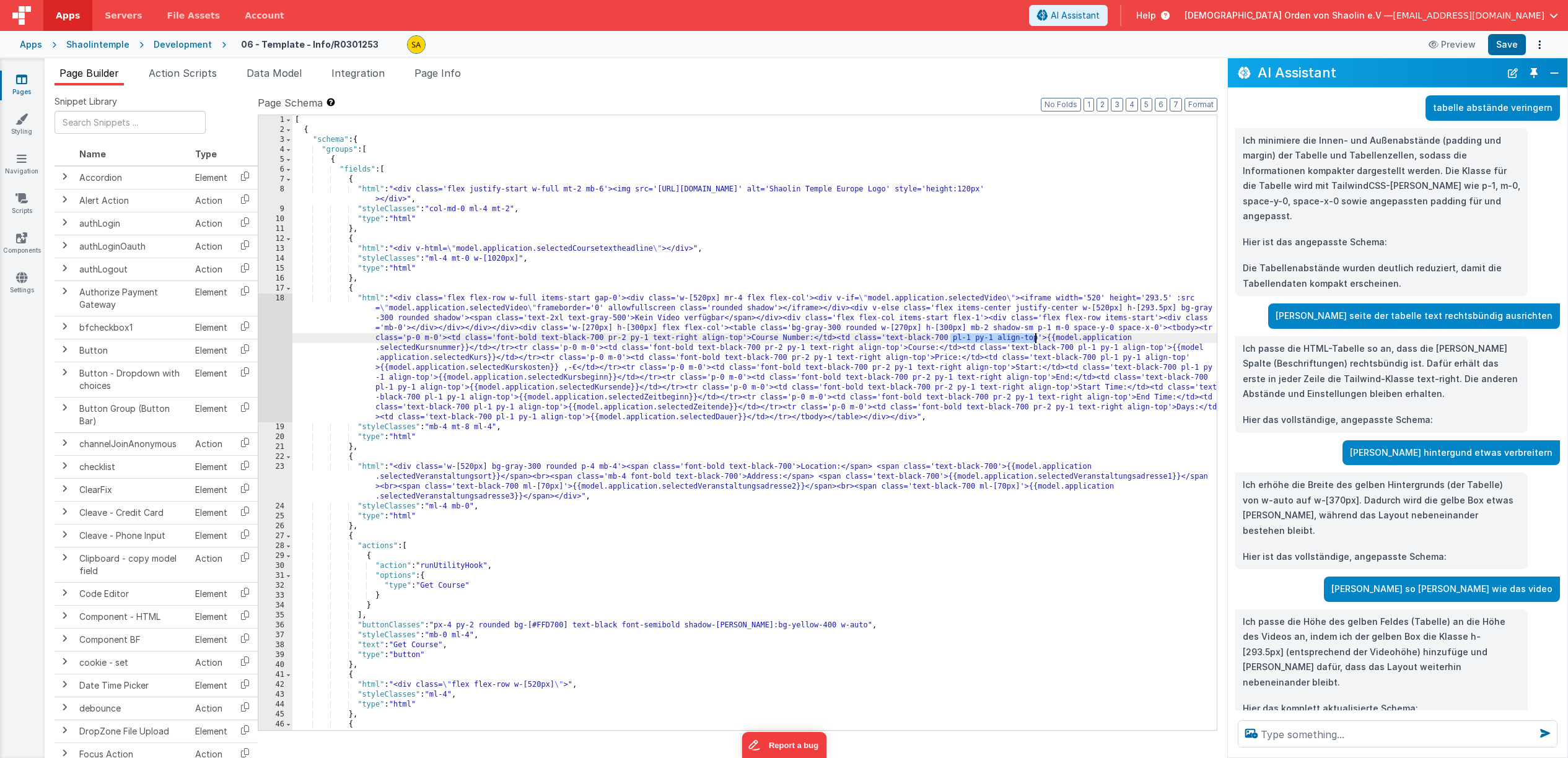
click at [1035, 342] on div "[ { "schema" : { "groups" : [ { "fields" : [ { "html" : "<div class='flex justi…" at bounding box center [754, 433] width 925 height 635
click at [1303, 737] on textarea at bounding box center [1398, 734] width 320 height 27
paste textarea "pl-1 py-1 align-top"
type textarea "was heißt pl-1 py-1 align-top"
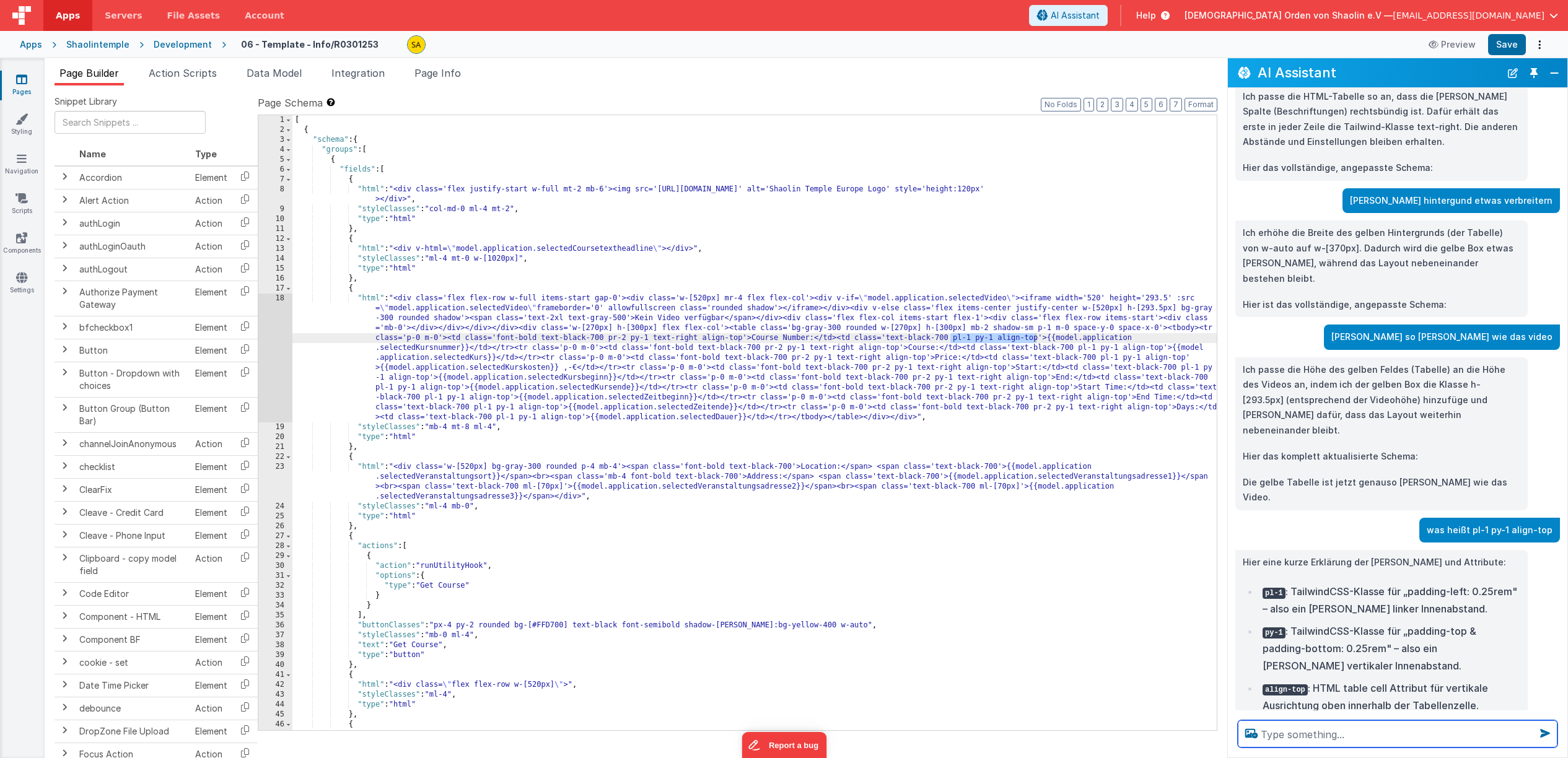
scroll to position [0, 0]
click at [809, 337] on div "[ { "schema" : { "groups" : [ { "fields" : [ { "html" : "<div class='flex justi…" at bounding box center [754, 433] width 925 height 635
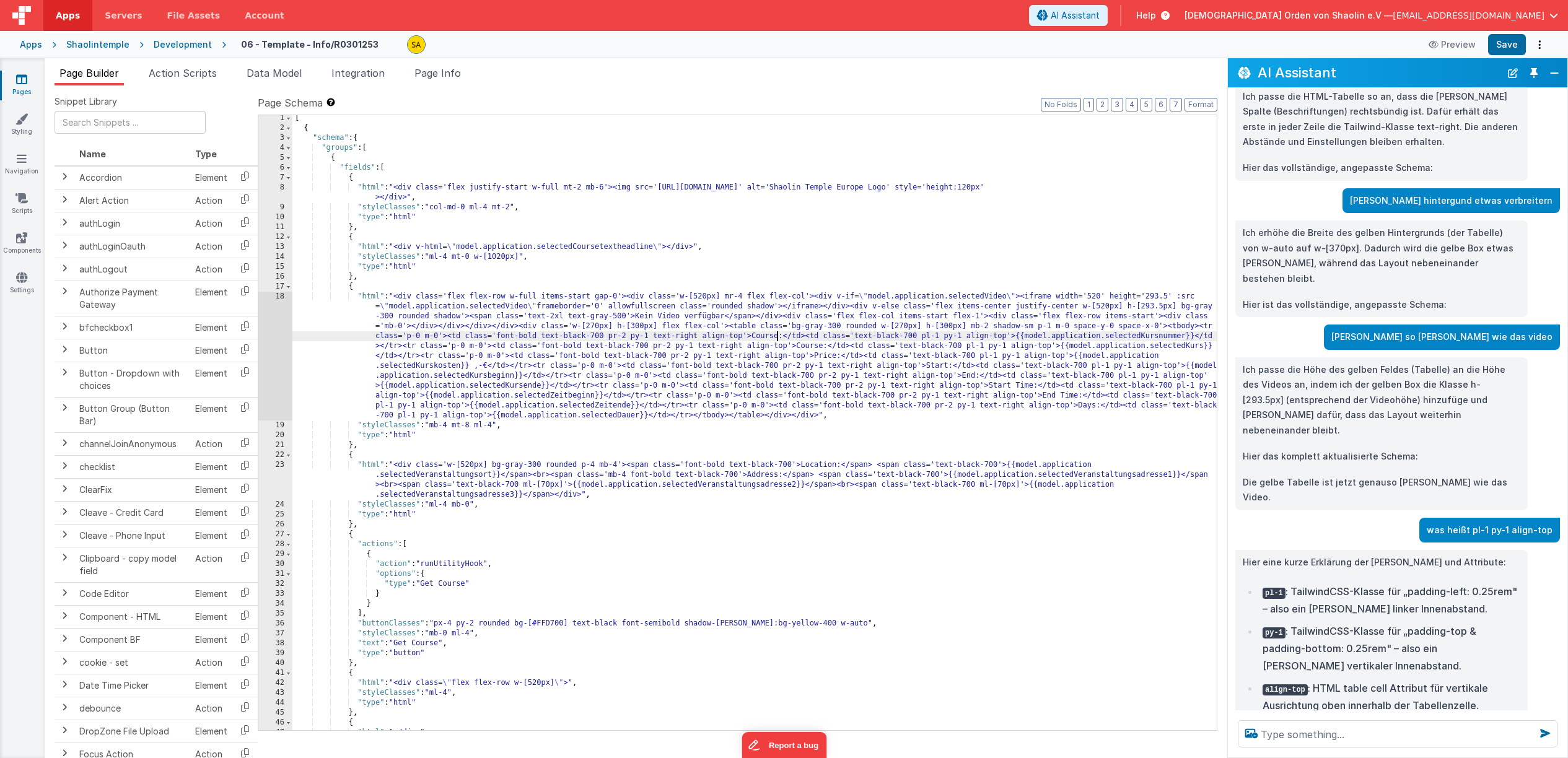
click at [1183, 337] on div "[ { "schema" : { "groups" : [ { "fields" : [ { "html" : "<div class='flex justi…" at bounding box center [754, 431] width 925 height 635
drag, startPoint x: 1178, startPoint y: 348, endPoint x: 1178, endPoint y: 359, distance: 11.0
click at [1178, 348] on div "[ { "schema" : { "groups" : [ { "fields" : [ { "html" : "<div class='flex justi…" at bounding box center [754, 431] width 925 height 635
click at [799, 348] on div "[ { "schema" : { "groups" : [ { "fields" : [ { "html" : "<div class='flex justi…" at bounding box center [754, 431] width 925 height 635
click at [433, 357] on div "[ { "schema" : { "groups" : [ { "fields" : [ { "html" : "<div class='flex justi…" at bounding box center [754, 431] width 925 height 635
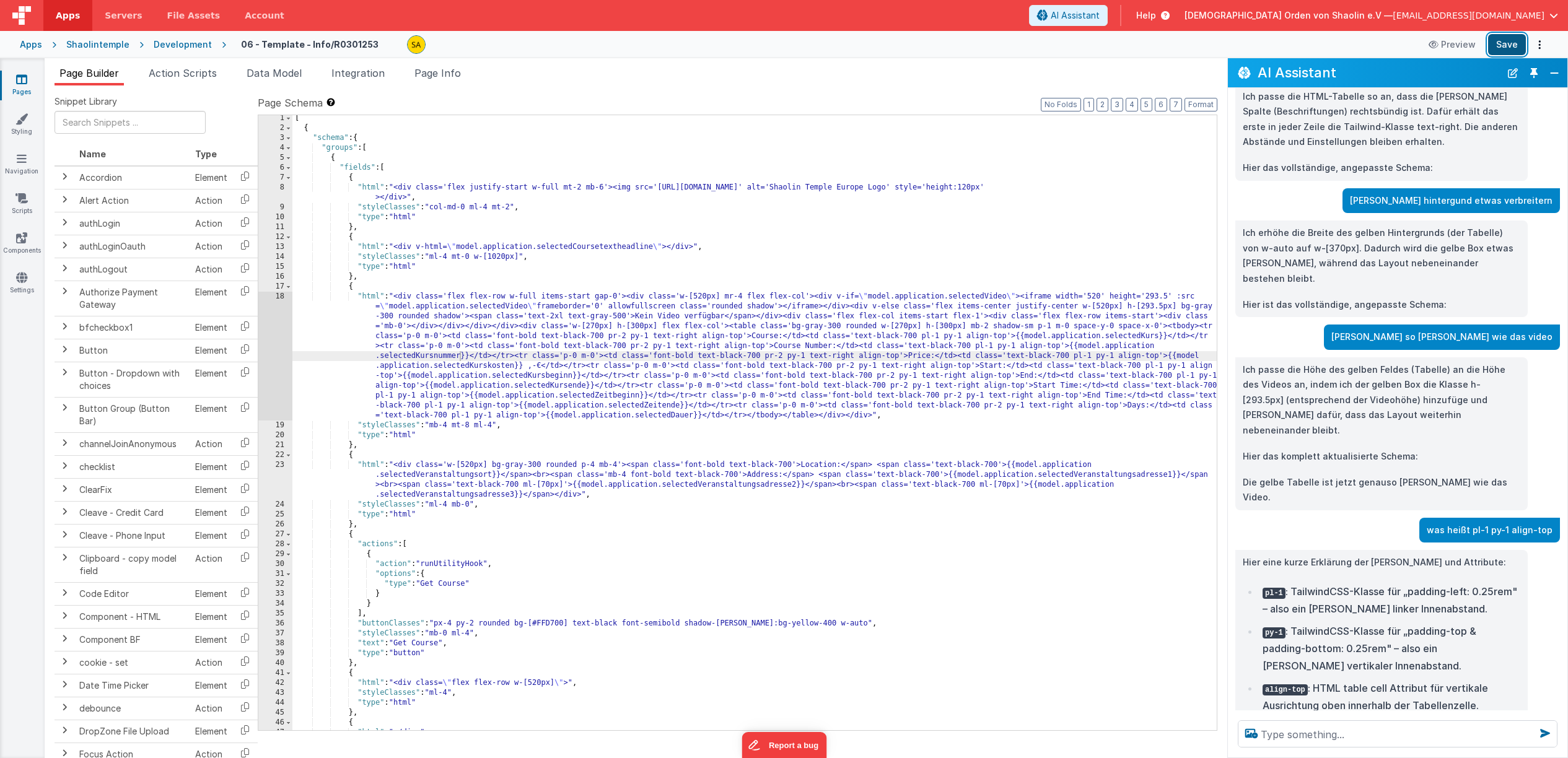
click at [1516, 45] on button "Save" at bounding box center [1507, 45] width 38 height 21
click at [804, 348] on div "[ { "schema" : { "groups" : [ { "fields" : [ { "html" : "<div class='flex justi…" at bounding box center [754, 431] width 925 height 635
click at [1503, 43] on button "Save" at bounding box center [1507, 45] width 38 height 21
click at [641, 327] on div "[ { "schema" : { "groups" : [ { "fields" : [ { "html" : "<div class='flex justi…" at bounding box center [754, 431] width 925 height 635
click at [951, 327] on div "[ { "schema" : { "groups" : [ { "fields" : [ { "html" : "<div class='flex justi…" at bounding box center [754, 431] width 925 height 635
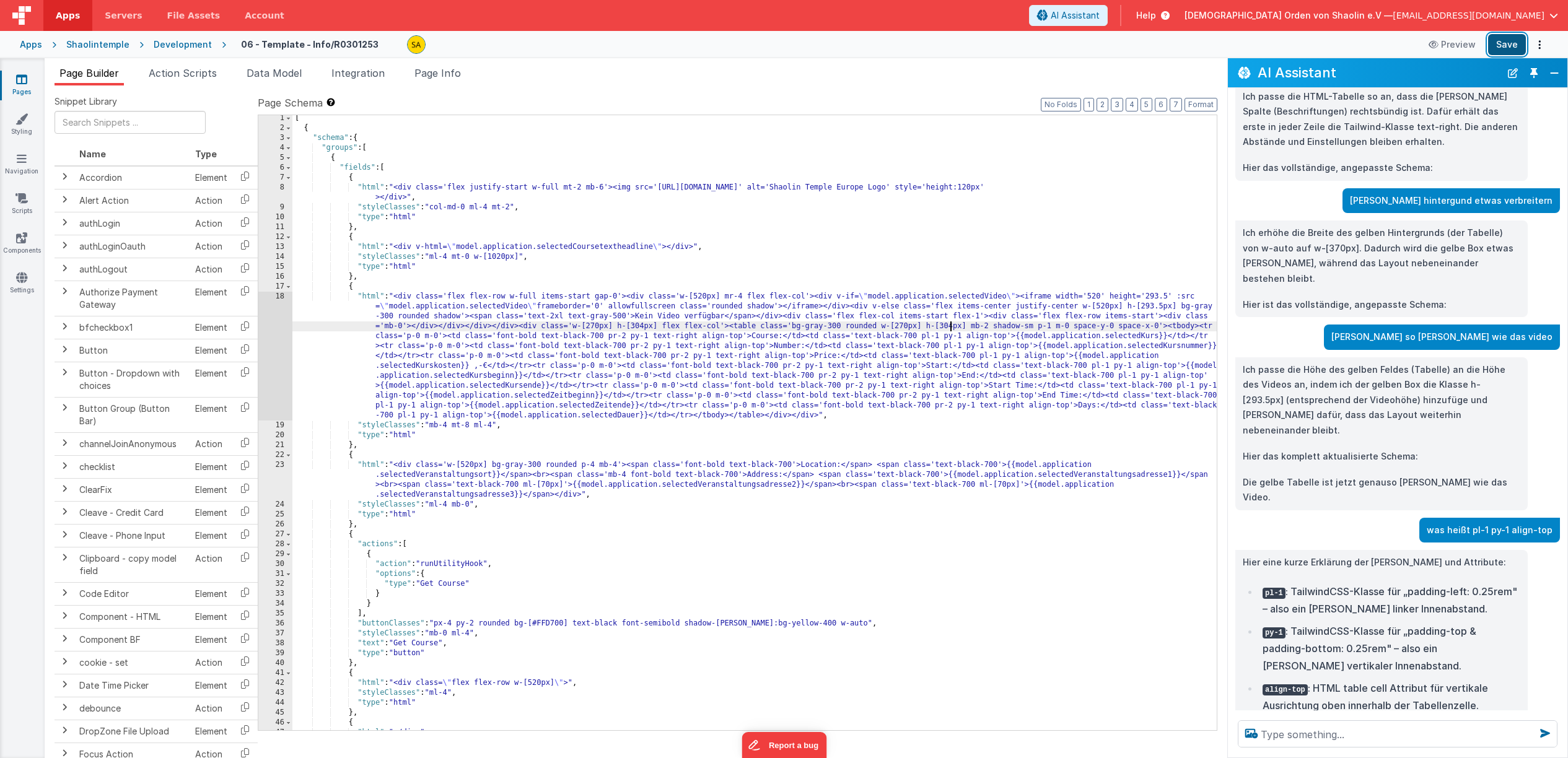
click at [1503, 43] on button "Save" at bounding box center [1507, 45] width 38 height 21
click at [1340, 737] on textarea at bounding box center [1398, 734] width 320 height 27
drag, startPoint x: 1312, startPoint y: 735, endPoint x: 1321, endPoint y: 744, distance: 12.7
click at [1312, 735] on textarea "ziehe eine Linien unterhalb des videofensters bis zum" at bounding box center [1398, 734] width 320 height 27
click at [1312, 733] on textarea "ziehe eine horizontale Linien unterhalb des videofensters bis zum" at bounding box center [1398, 726] width 320 height 42
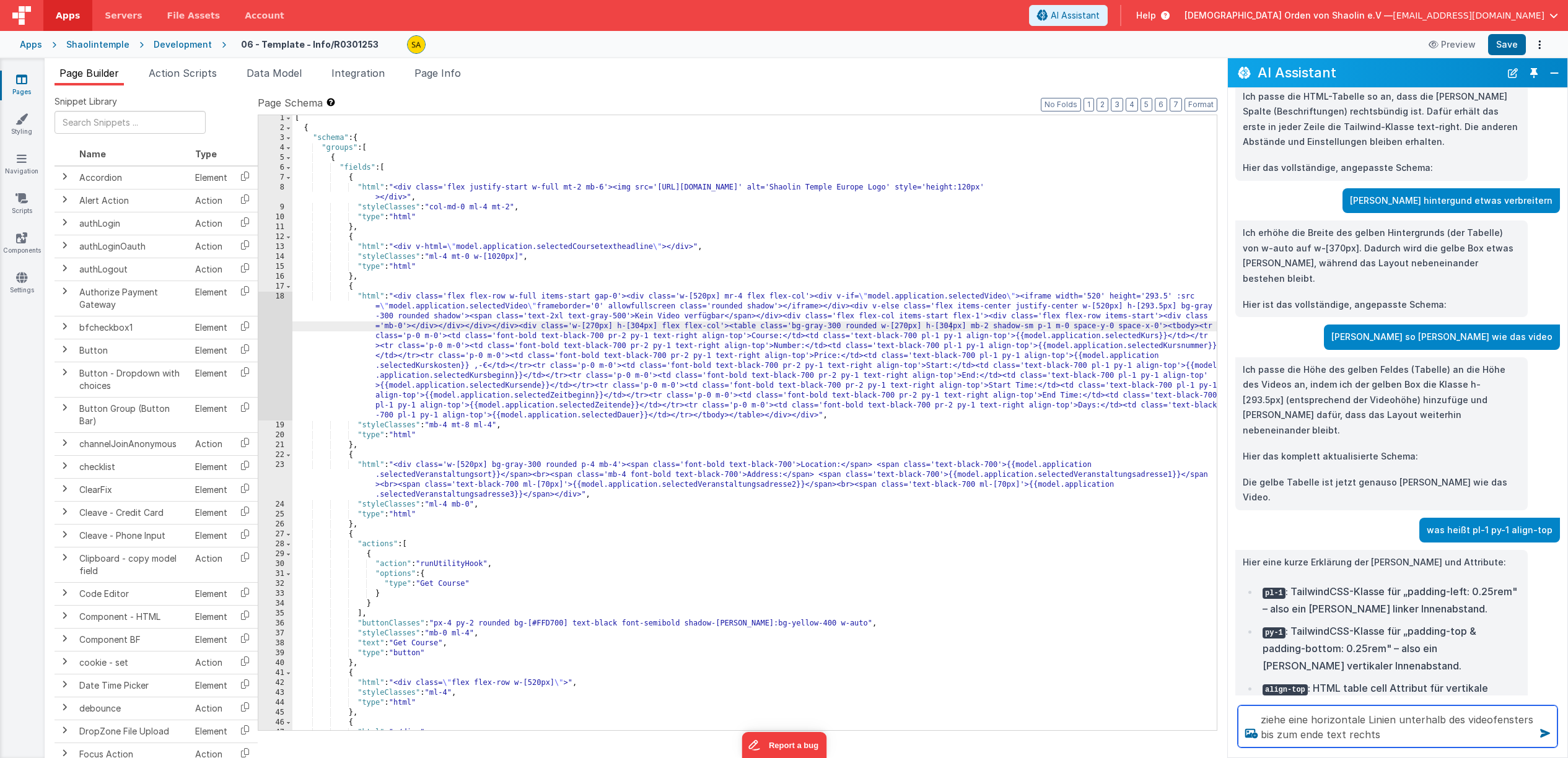
type textarea "ziehe eine horizontale Linien unterhalb des videofensters bis zum ende text rec…"
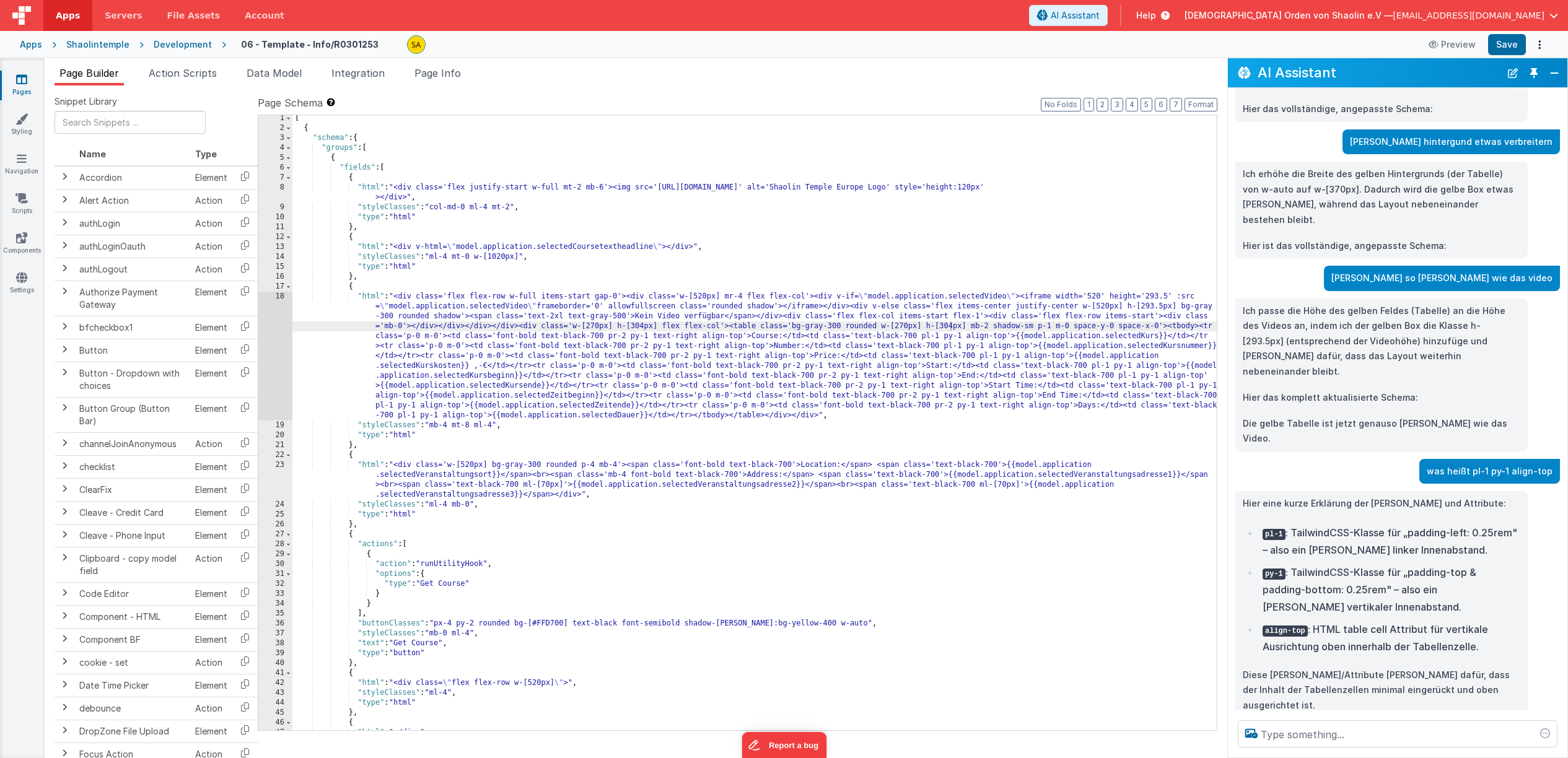
click at [1285, 731] on p "ziehe eine horizontale Linien unterhalb des videofensters bis zum ende text rec…" at bounding box center [1414, 746] width 278 height 30
drag, startPoint x: 1276, startPoint y: 647, endPoint x: 1378, endPoint y: 658, distance: 102.6
click at [1382, 725] on div "ziehe eine horizontale Linien unterhalb des videofensters bis zum ende text rec…" at bounding box center [1413, 745] width 292 height 41
copy p "ziehe eine horizontale Linien unterhalb des videofensters bis zum ende text rec…"
click at [1555, 73] on button "Close" at bounding box center [1554, 73] width 16 height 17
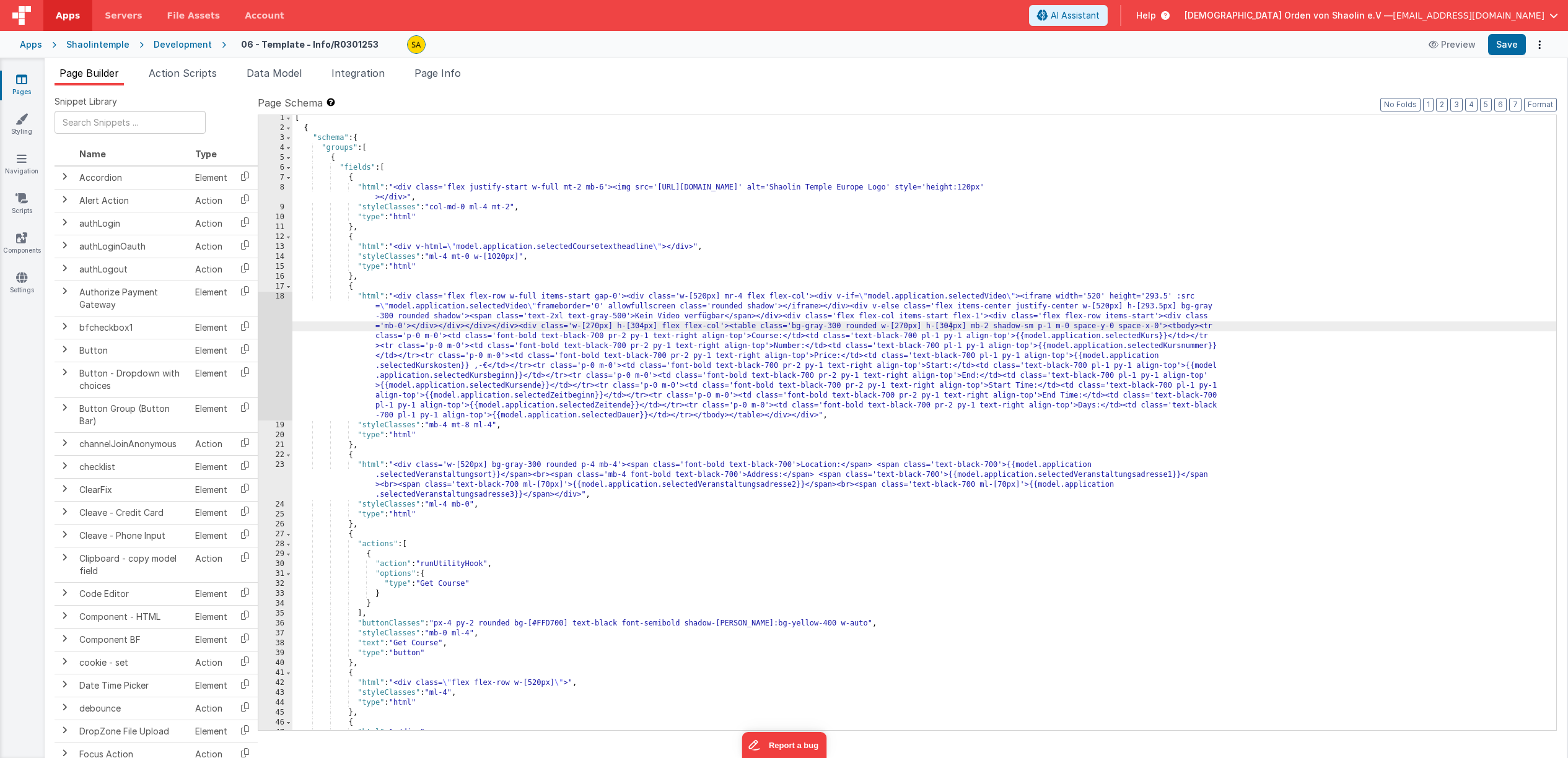
scroll to position [915, 0]
click at [1108, 23] on button "AI Assistant" at bounding box center [1068, 15] width 78 height 21
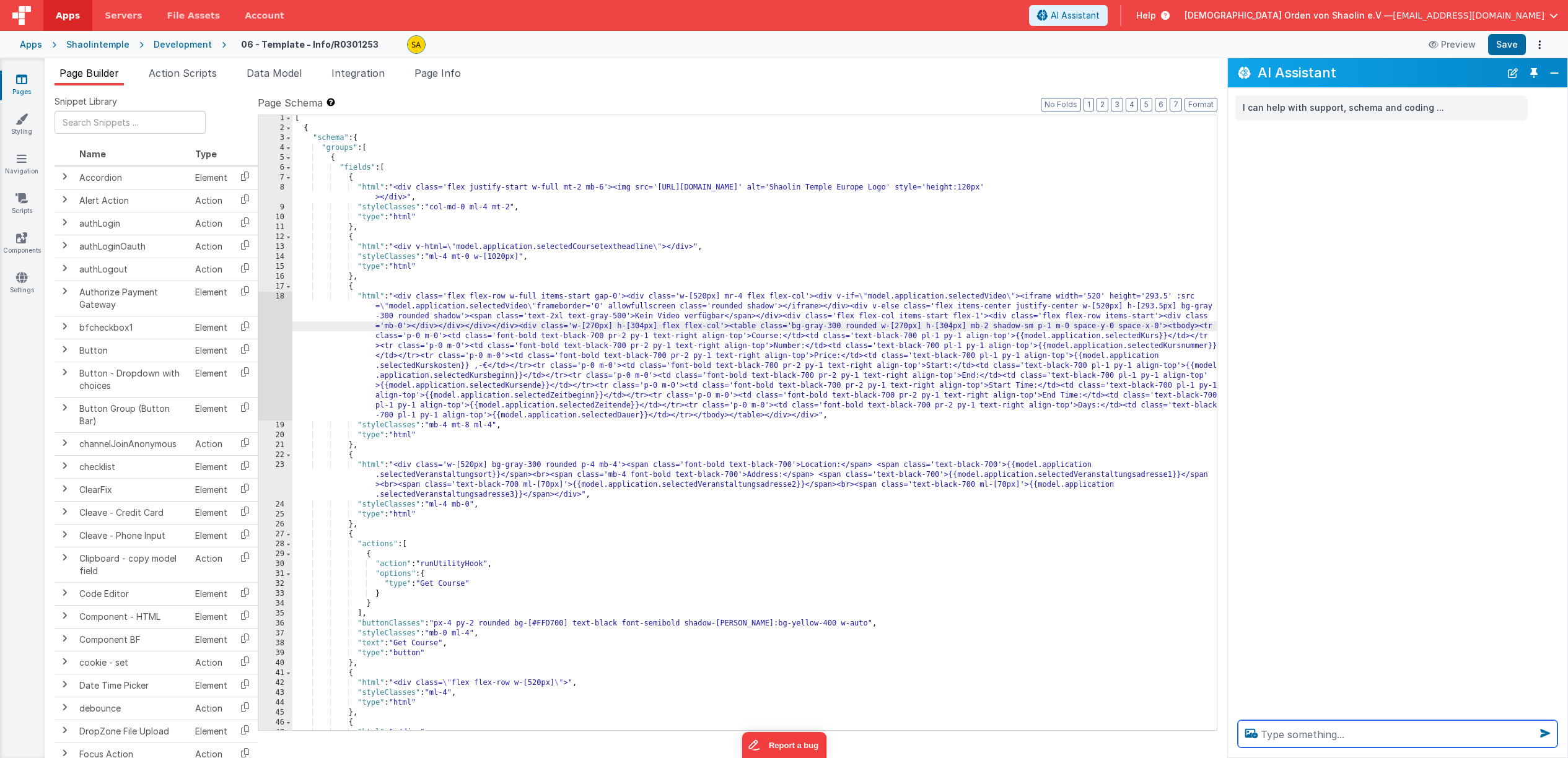
paste textarea "ziehe eine horizontale Linien unterhalb des videofensters bis zum ende text rec…"
type textarea "ziehe eine horizontale Linien unterhalb des videofensters bis zum ende text rec…"
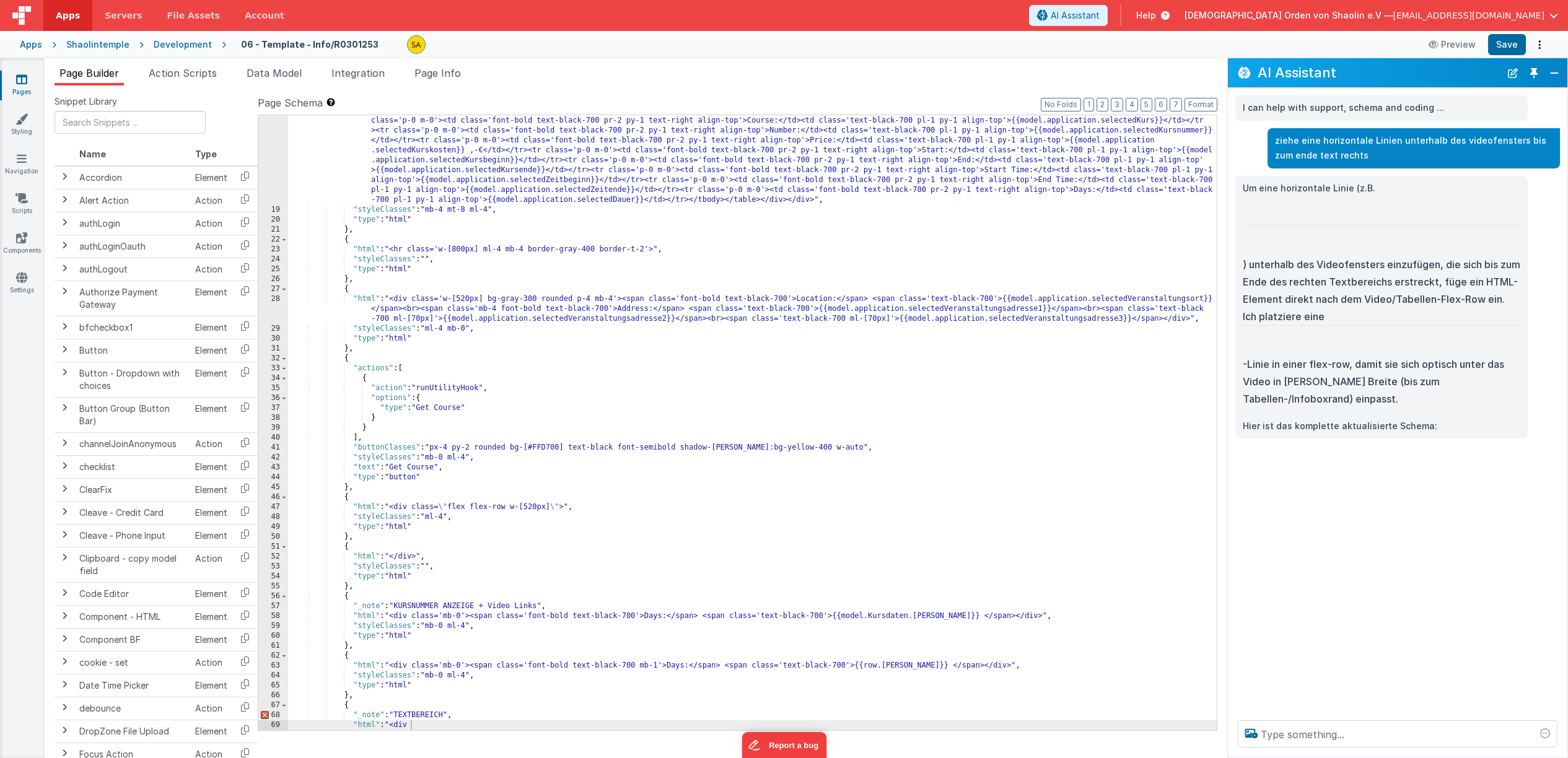
scroll to position [217, 0]
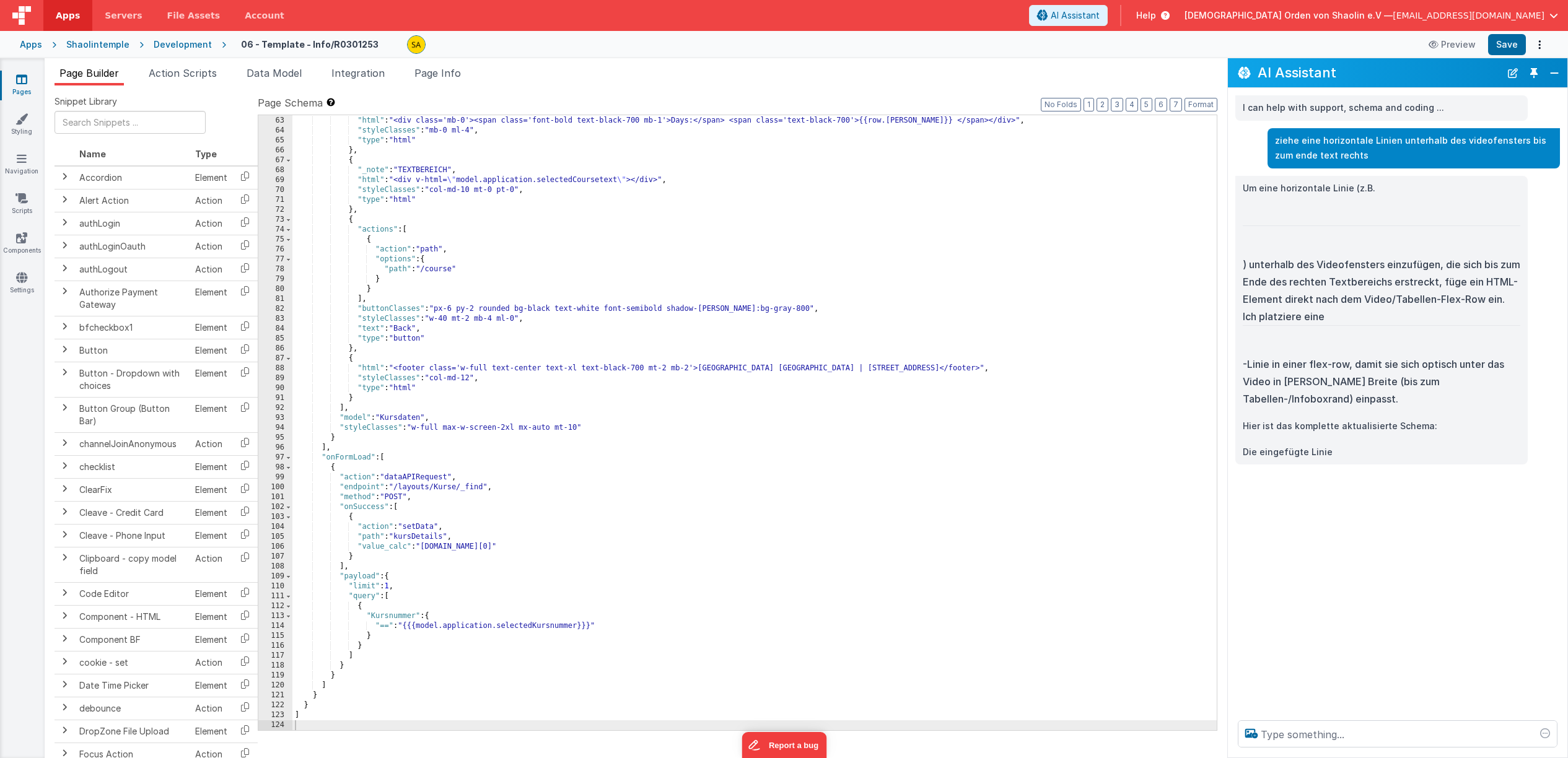
scroll to position [772, 0]
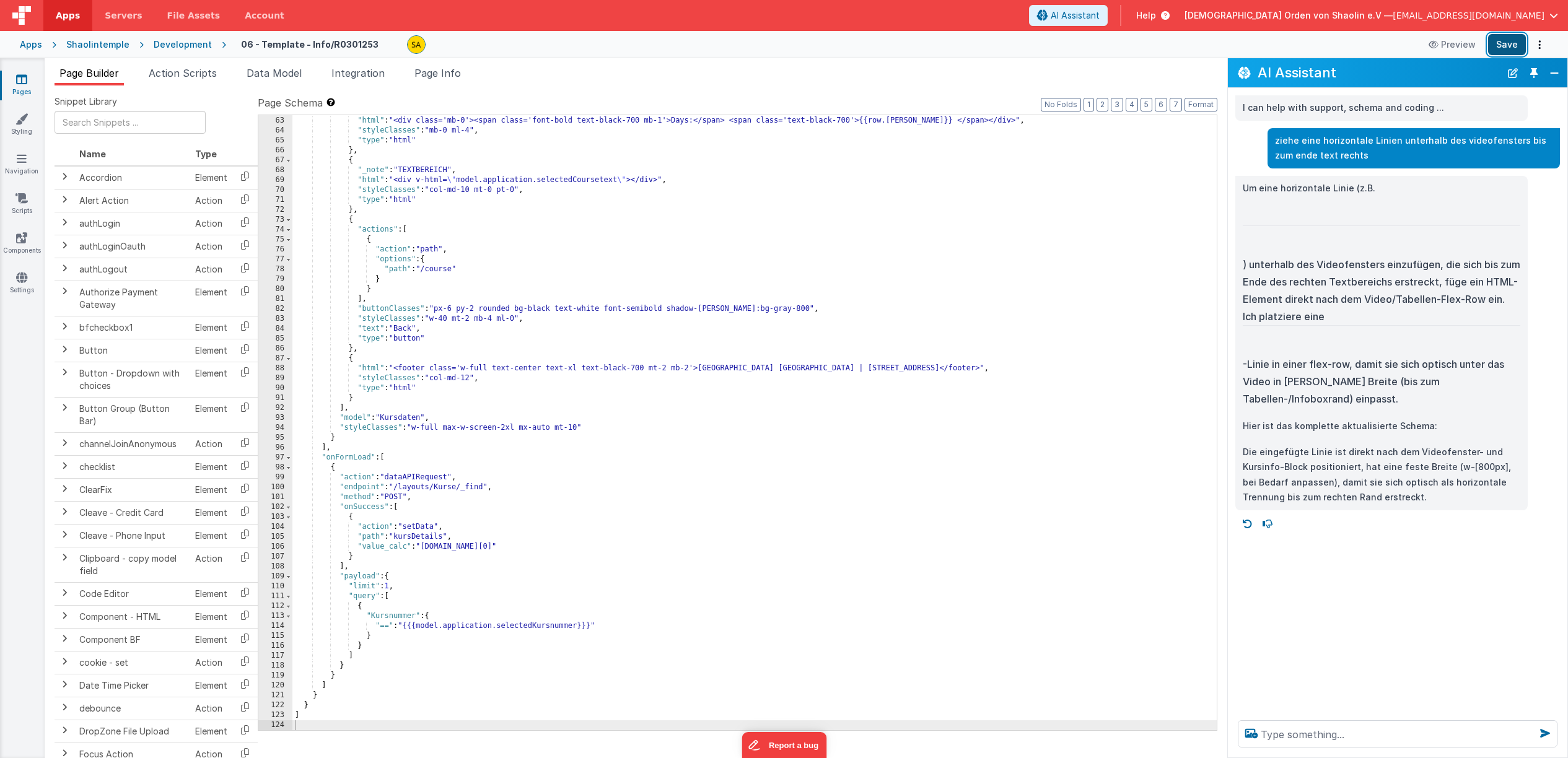
click at [1505, 46] on button "Save" at bounding box center [1507, 45] width 38 height 21
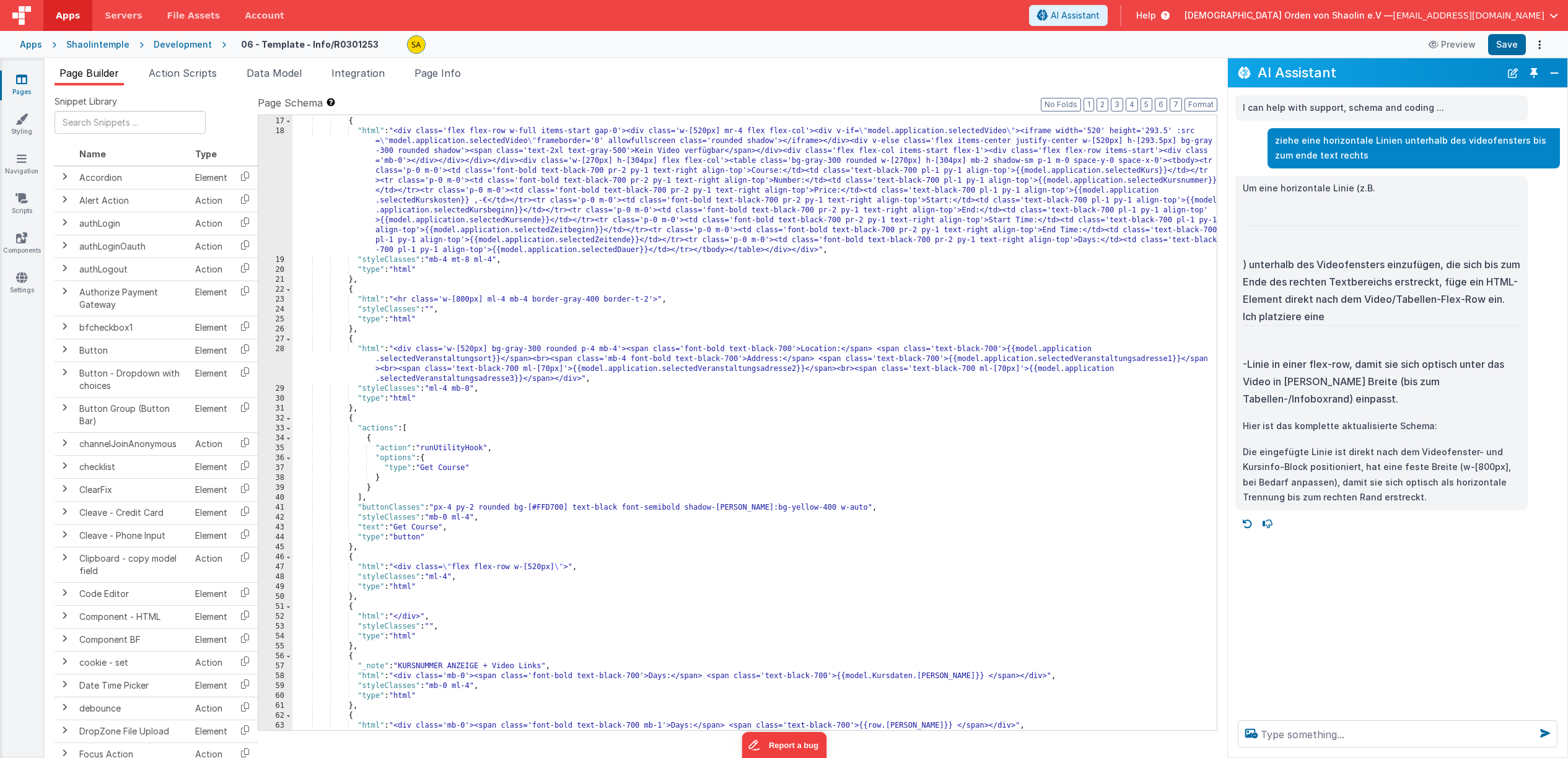
scroll to position [166, 0]
click at [463, 300] on div "} , { "html" : "<div class='flex flex-row w-full items-start gap-0'><div class=…" at bounding box center [754, 424] width 925 height 635
drag, startPoint x: 1505, startPoint y: 42, endPoint x: 1498, endPoint y: 43, distance: 7.1
click at [1505, 42] on button "Save" at bounding box center [1507, 45] width 38 height 21
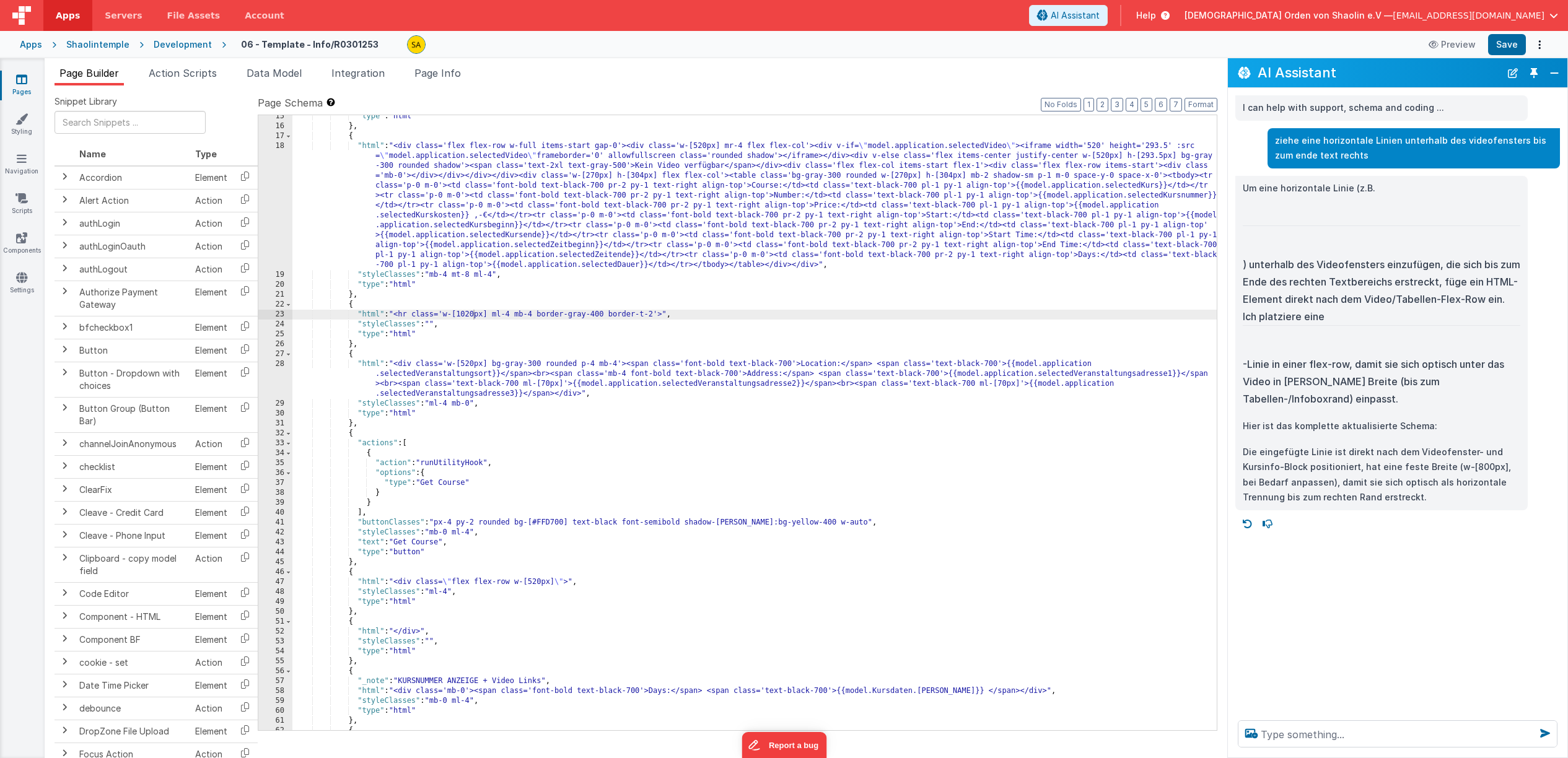
scroll to position [155, 0]
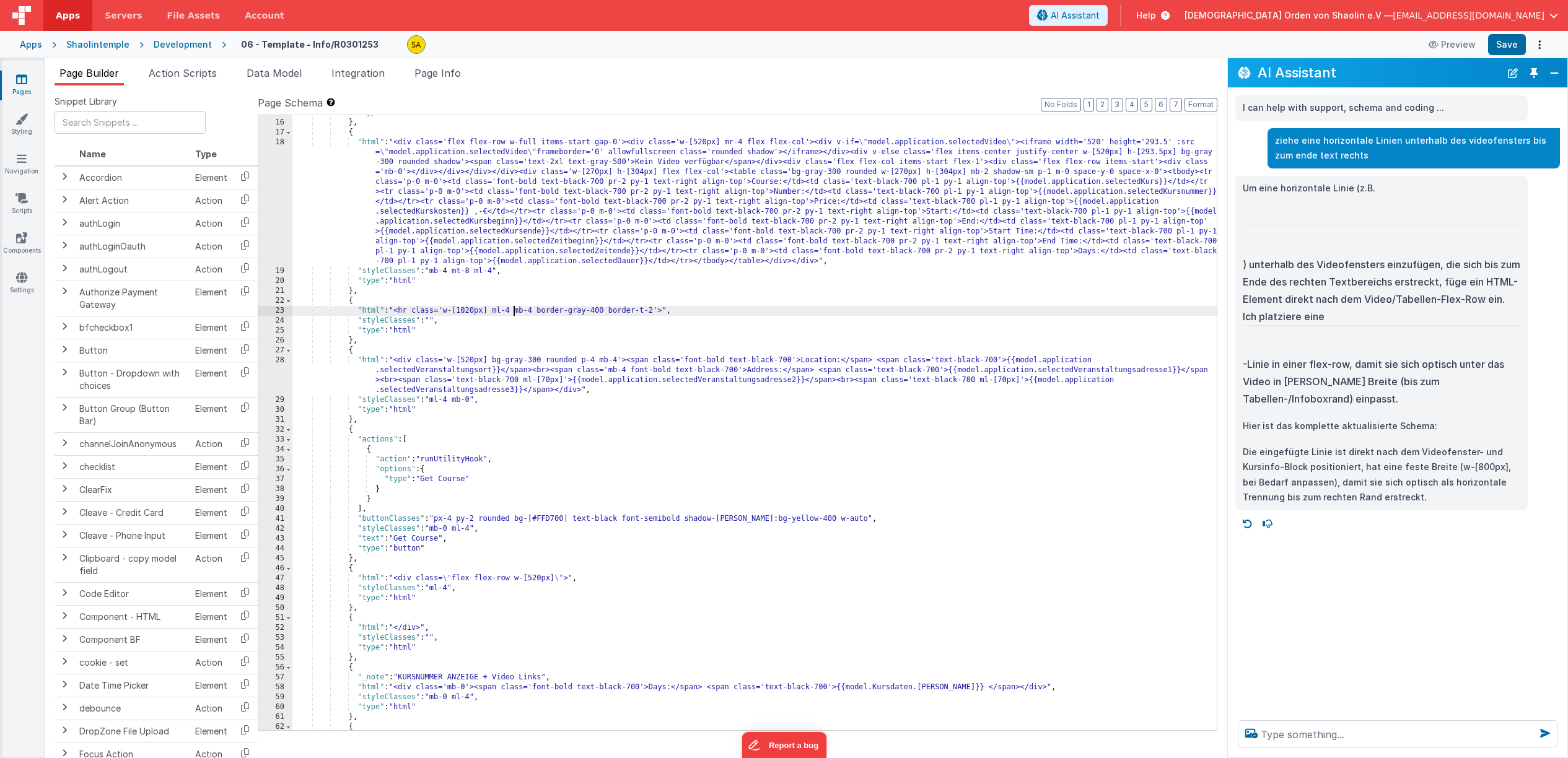
click at [514, 313] on div ""type" : "html" } , { "html" : "<div class='flex flex-row w-full items-start ga…" at bounding box center [754, 425] width 925 height 635
click at [538, 311] on div ""type" : "html" } , { "html" : "<div class='flex flex-row w-full items-start ga…" at bounding box center [754, 425] width 925 height 635
click at [1515, 41] on button "Save" at bounding box center [1507, 45] width 38 height 21
drag, startPoint x: 657, startPoint y: 309, endPoint x: 656, endPoint y: 317, distance: 8.1
click at [657, 309] on div ""type" : "html" } , { "html" : "<div class='flex flex-row w-full items-start ga…" at bounding box center [754, 425] width 925 height 635
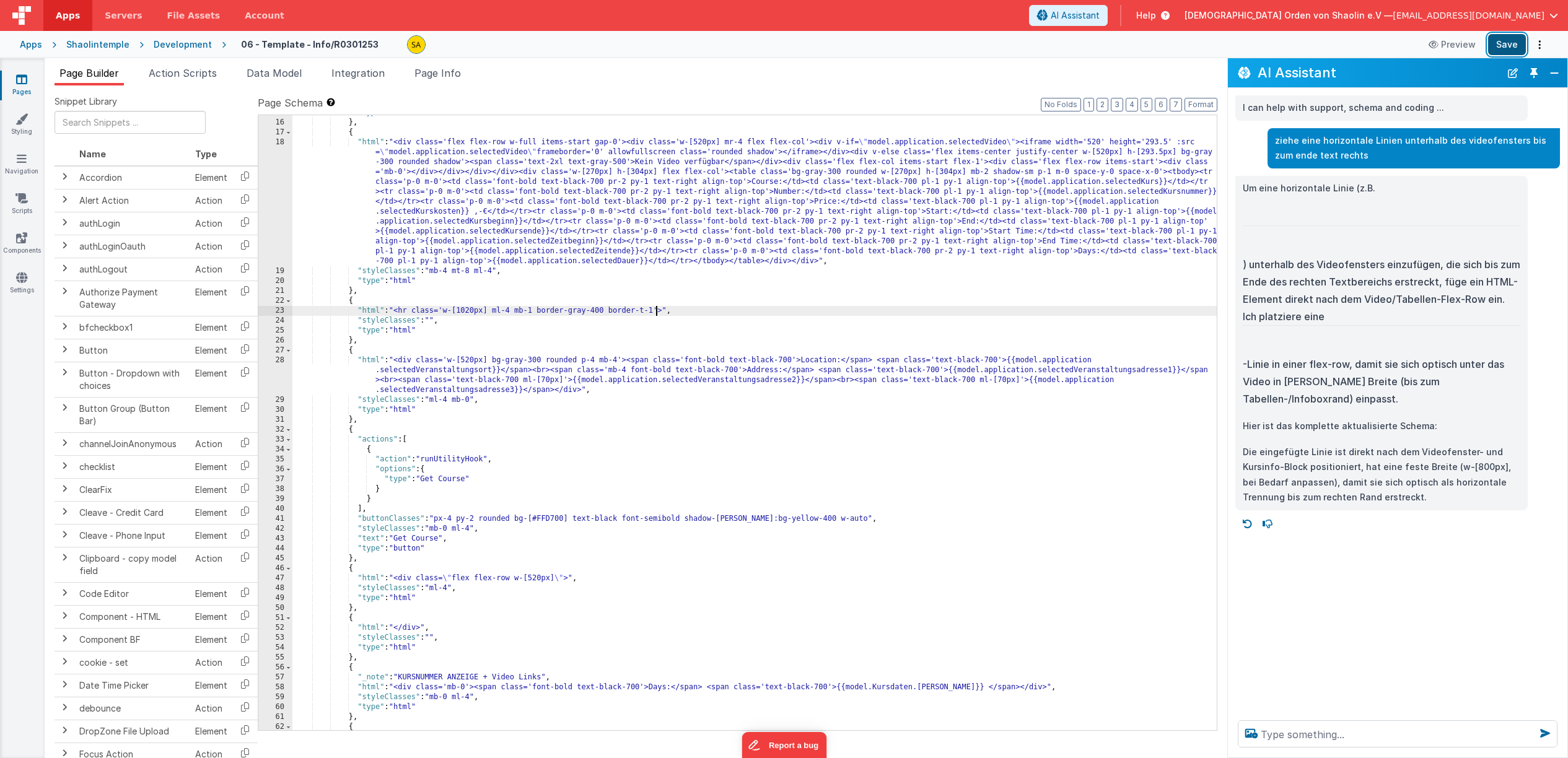
click at [1510, 45] on button "Save" at bounding box center [1507, 45] width 38 height 21
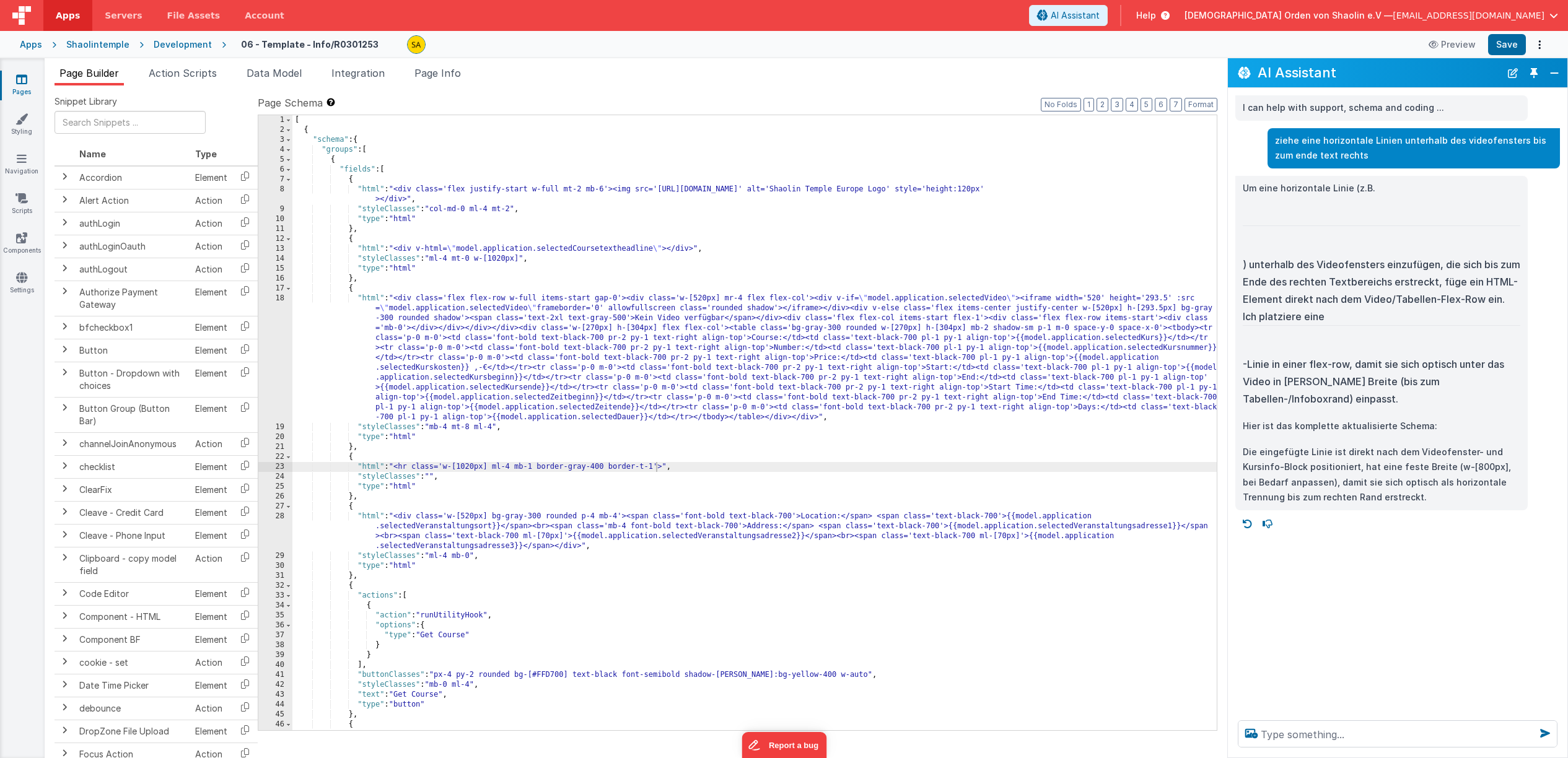
drag, startPoint x: 478, startPoint y: 467, endPoint x: 485, endPoint y: 489, distance: 23.1
click at [478, 467] on div "[ { "schema" : { "groups" : [ { "fields" : [ { "html" : "<div class='flex justi…" at bounding box center [754, 433] width 925 height 635
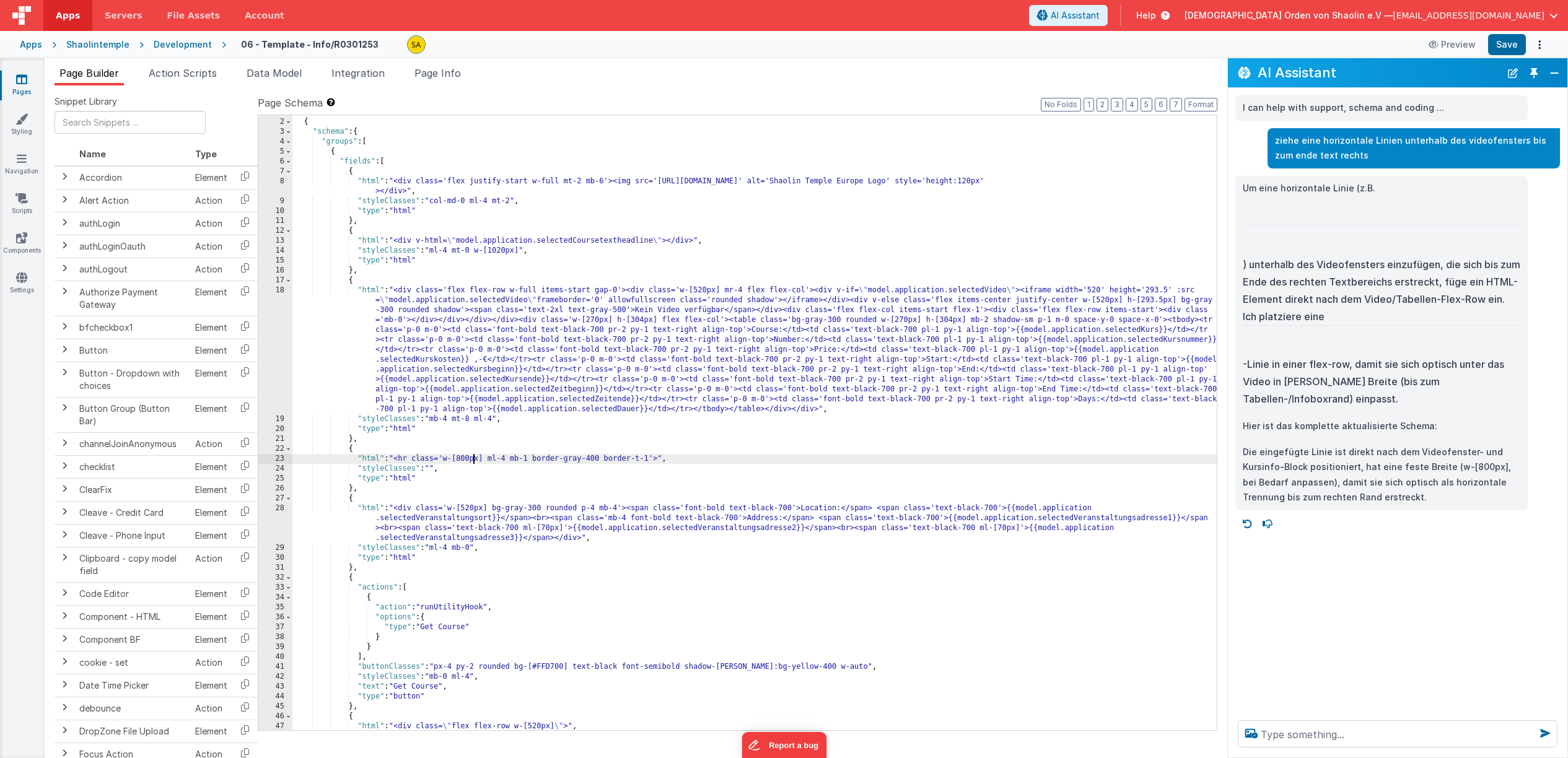
scroll to position [14, 0]
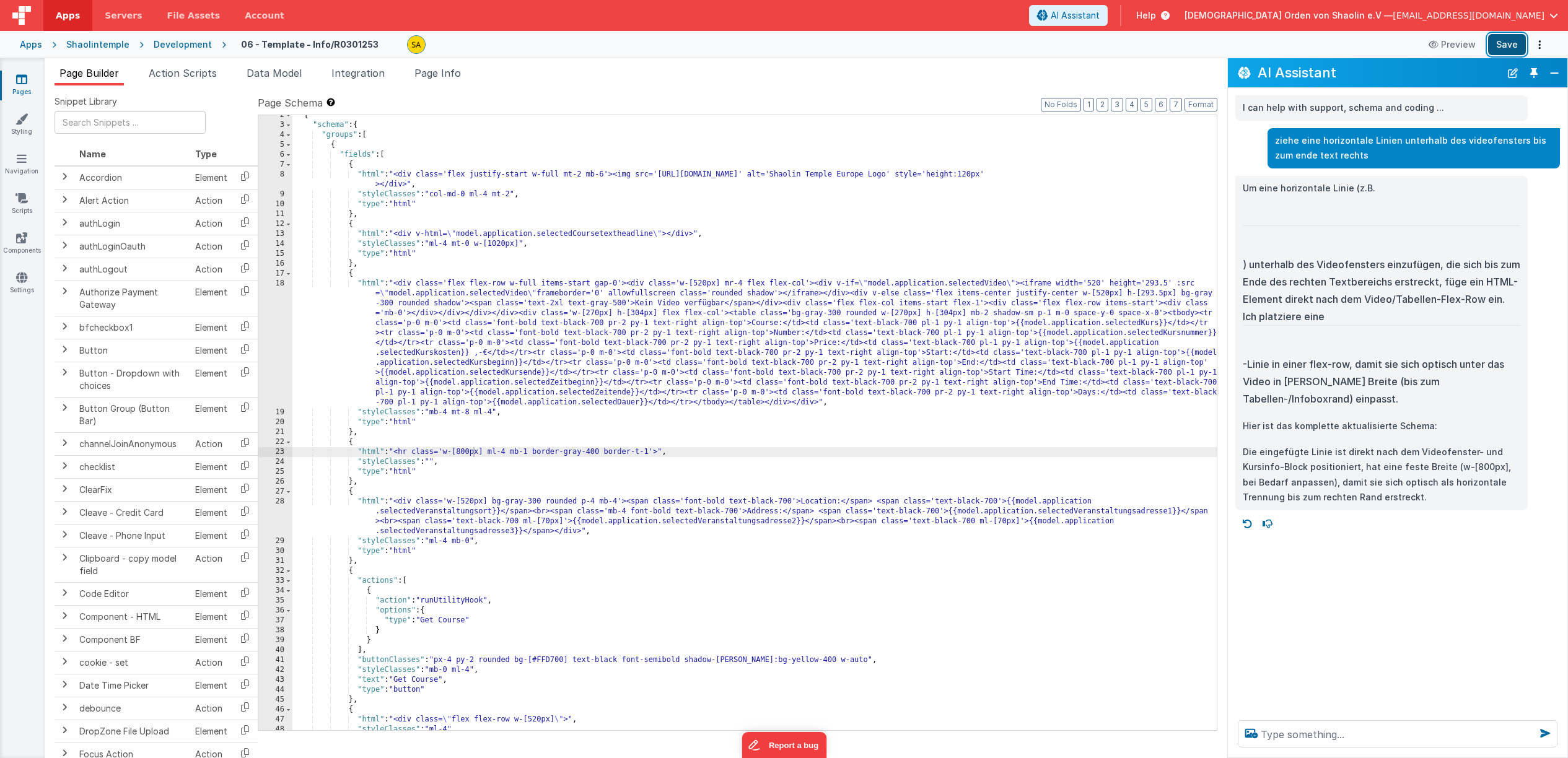
click at [1508, 50] on button "Save" at bounding box center [1507, 45] width 38 height 21
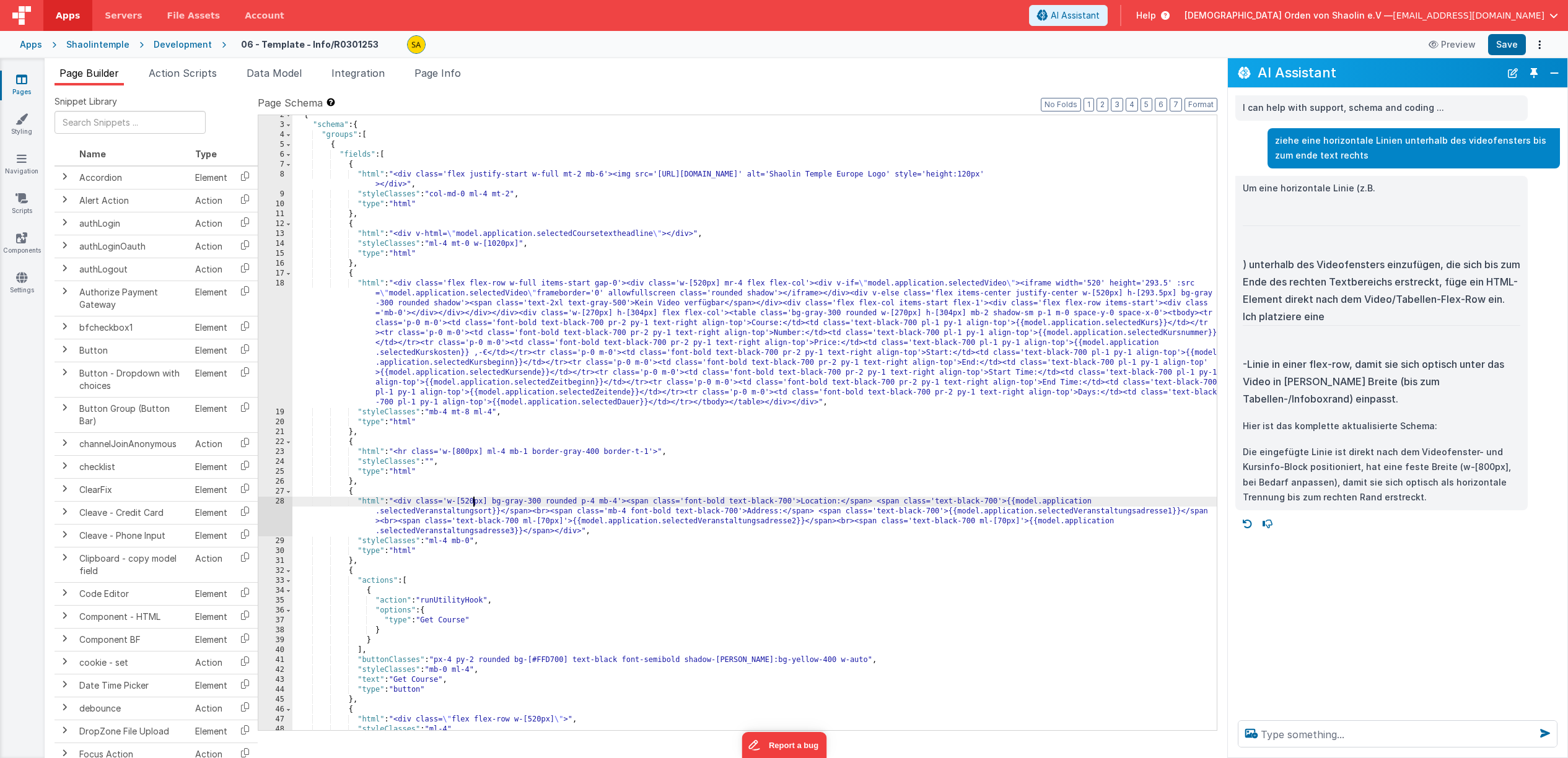
click at [474, 502] on div "{ "schema" : { "groups" : [ { "fields" : [ { "html" : "<div class='flex justify…" at bounding box center [754, 427] width 925 height 635
click at [1505, 45] on button "Save" at bounding box center [1507, 45] width 38 height 21
drag, startPoint x: 535, startPoint y: 501, endPoint x: 538, endPoint y: 528, distance: 27.2
click at [535, 501] on div "{ "schema" : { "groups" : [ { "fields" : [ { "html" : "<div class='flex justify…" at bounding box center [754, 427] width 925 height 635
click at [828, 316] on div "{ "schema" : { "groups" : [ { "fields" : [ { "html" : "<div class='flex justify…" at bounding box center [754, 427] width 925 height 635
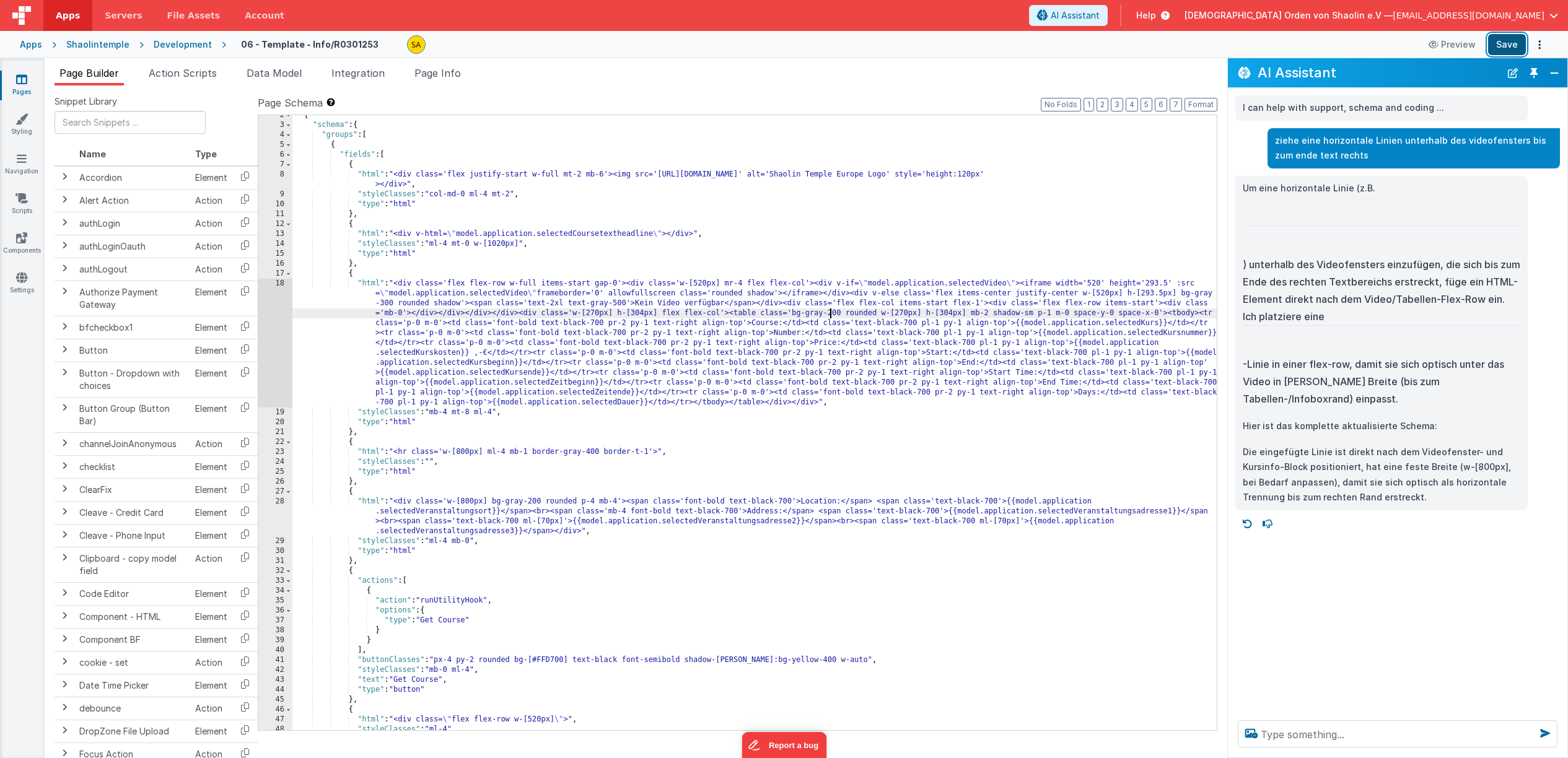
click at [1502, 45] on button "Save" at bounding box center [1507, 45] width 38 height 21
drag, startPoint x: 474, startPoint y: 414, endPoint x: 509, endPoint y: 458, distance: 56.2
click at [474, 414] on div "{ "schema" : { "groups" : [ { "fields" : [ { "html" : "<div class='flex justify…" at bounding box center [754, 427] width 925 height 635
click at [1507, 45] on button "Save" at bounding box center [1507, 45] width 38 height 21
drag, startPoint x: 474, startPoint y: 412, endPoint x: 476, endPoint y: 429, distance: 17.1
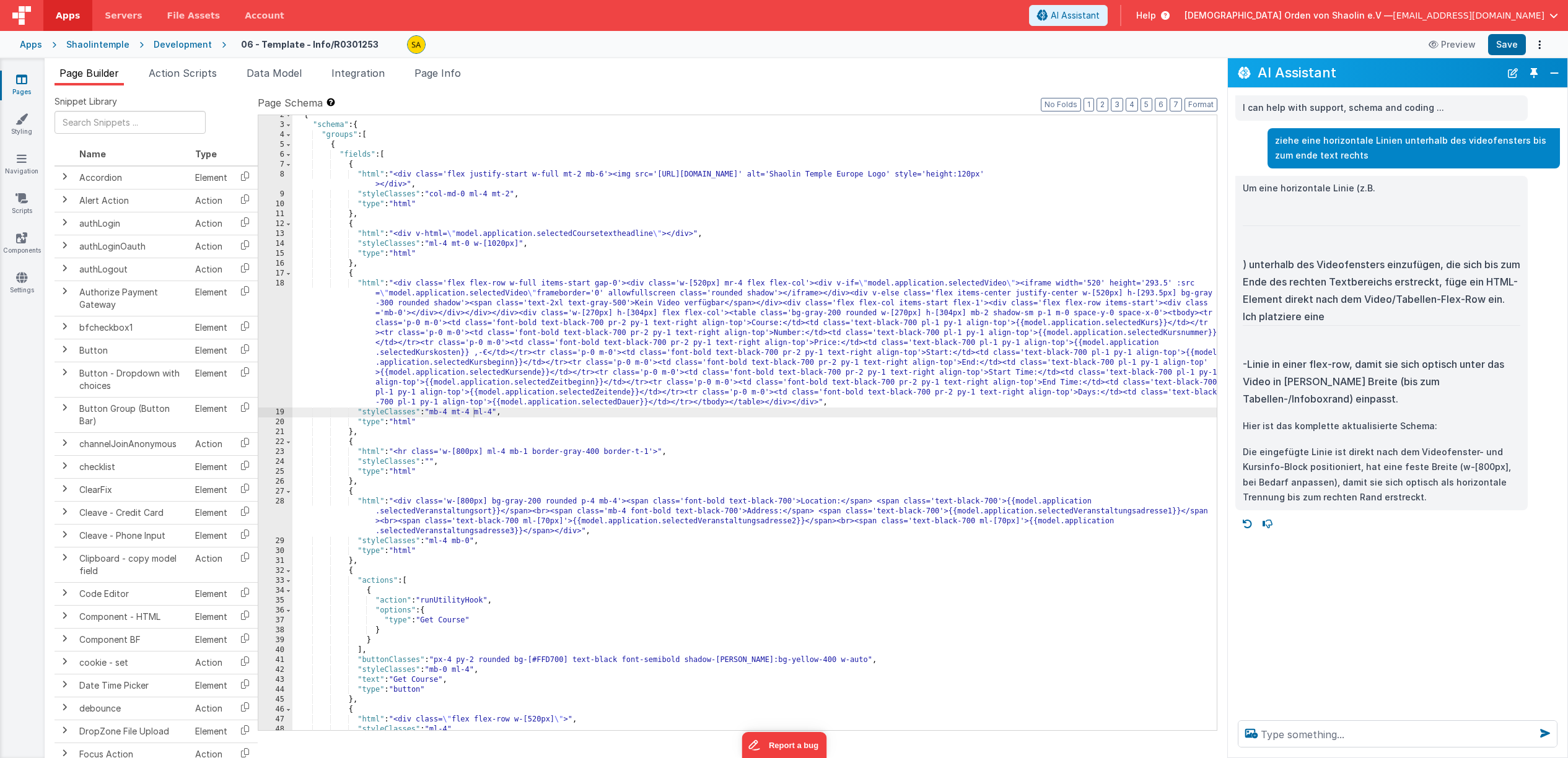
click at [474, 412] on div "{ "schema" : { "groups" : [ { "fields" : [ { "html" : "<div class='flex justify…" at bounding box center [754, 427] width 925 height 635
click at [1523, 43] on button "Save" at bounding box center [1507, 45] width 38 height 21
click at [1350, 733] on textarea at bounding box center [1398, 734] width 320 height 27
type textarea "linie etwas höher"
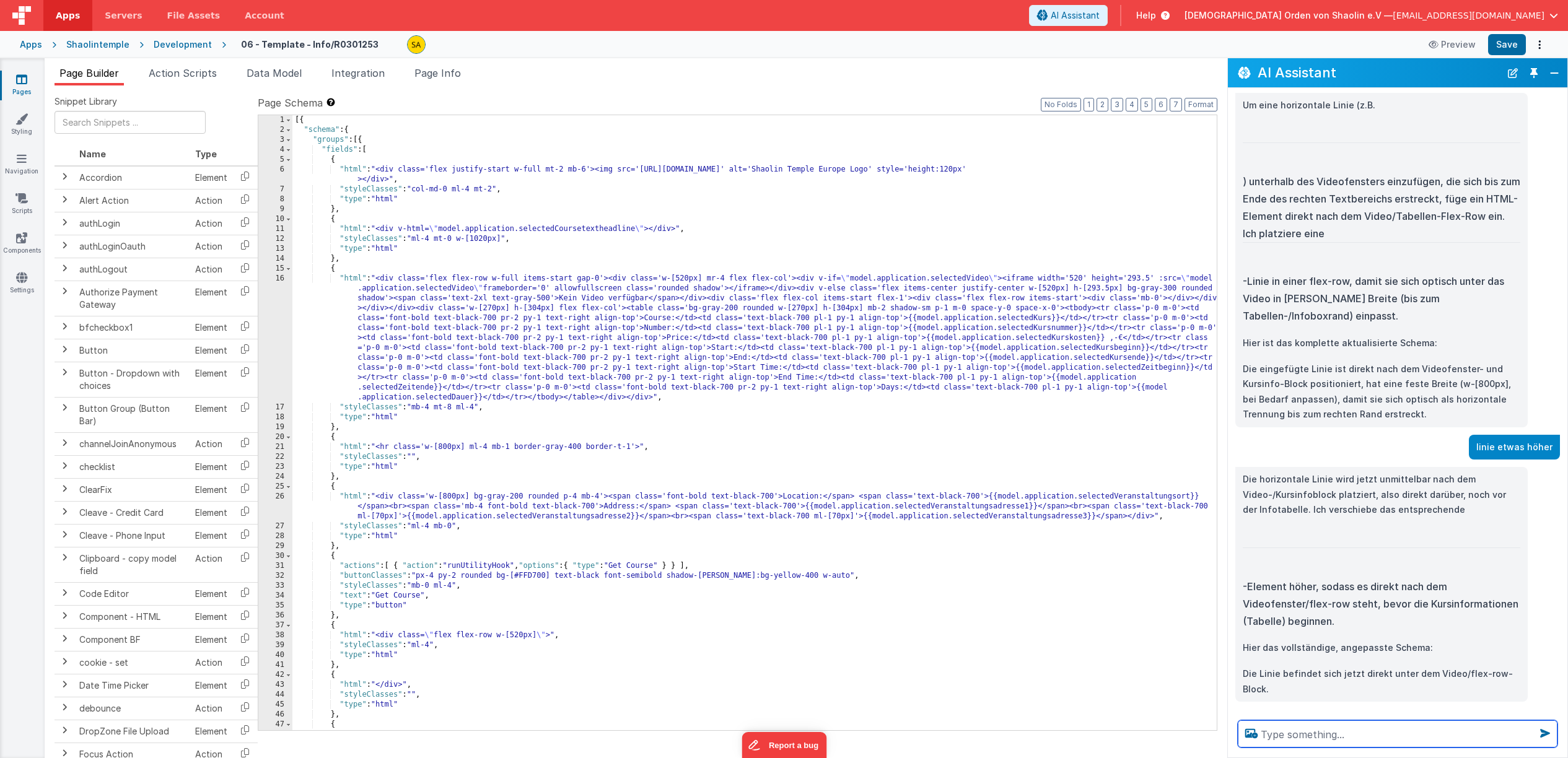
scroll to position [1, 0]
click at [1503, 43] on button "Save" at bounding box center [1507, 45] width 38 height 21
click at [491, 446] on div "[{ "schema" : { "groups" : [{ "fields" : [ { "html" : "<div class='flex justify…" at bounding box center [754, 432] width 925 height 635
drag, startPoint x: 568, startPoint y: 467, endPoint x: 477, endPoint y: 458, distance: 91.4
click at [567, 467] on div "[{ "schema" : { "groups" : [{ "fields" : [ { "html" : "<div class='flex justify…" at bounding box center [754, 432] width 925 height 635
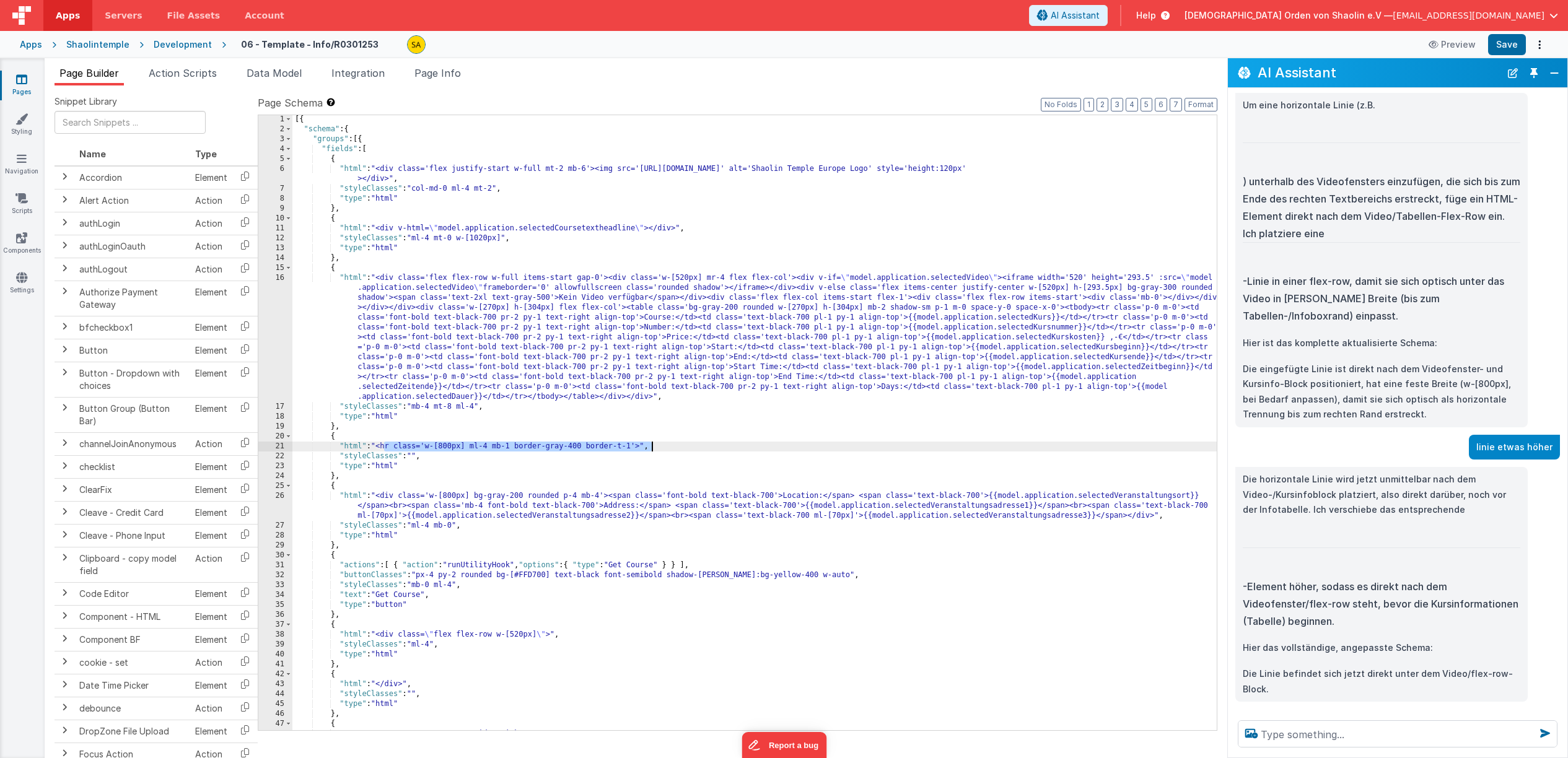
drag, startPoint x: 384, startPoint y: 449, endPoint x: 694, endPoint y: 449, distance: 310.0
click at [694, 449] on div "[{ "schema" : { "groups" : [{ "fields" : [ { "html" : "<div class='flex justify…" at bounding box center [754, 432] width 925 height 635
click at [1305, 731] on textarea at bounding box center [1398, 734] width 320 height 27
paste textarea "hr class='w-[800px] ml-4 mb-1 border-gray-400 border-t-1'>","
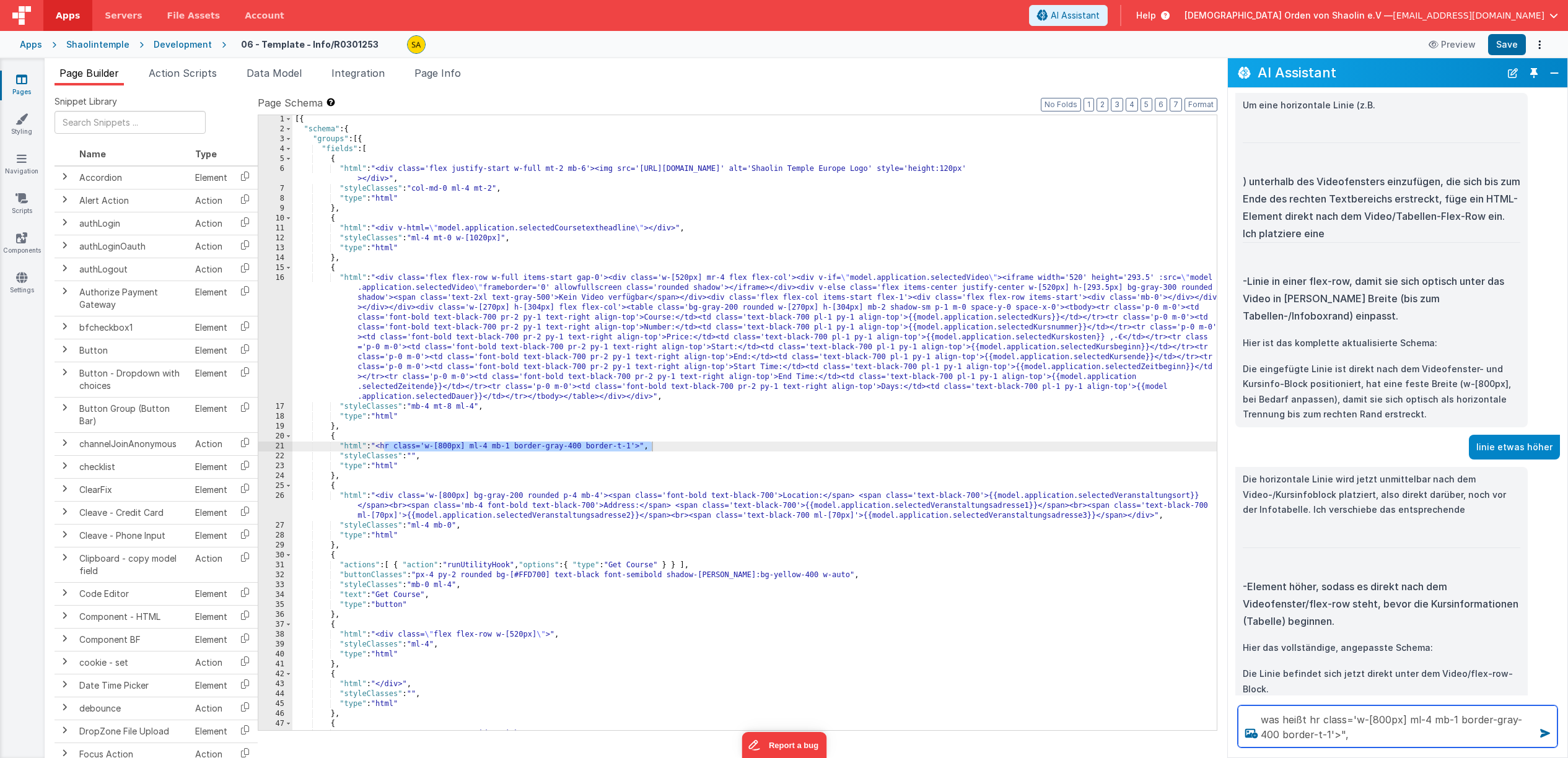
type textarea "was heißt hr class='w-[800px] ml-4 mb-1 border-gray-400 border-t-1'>","
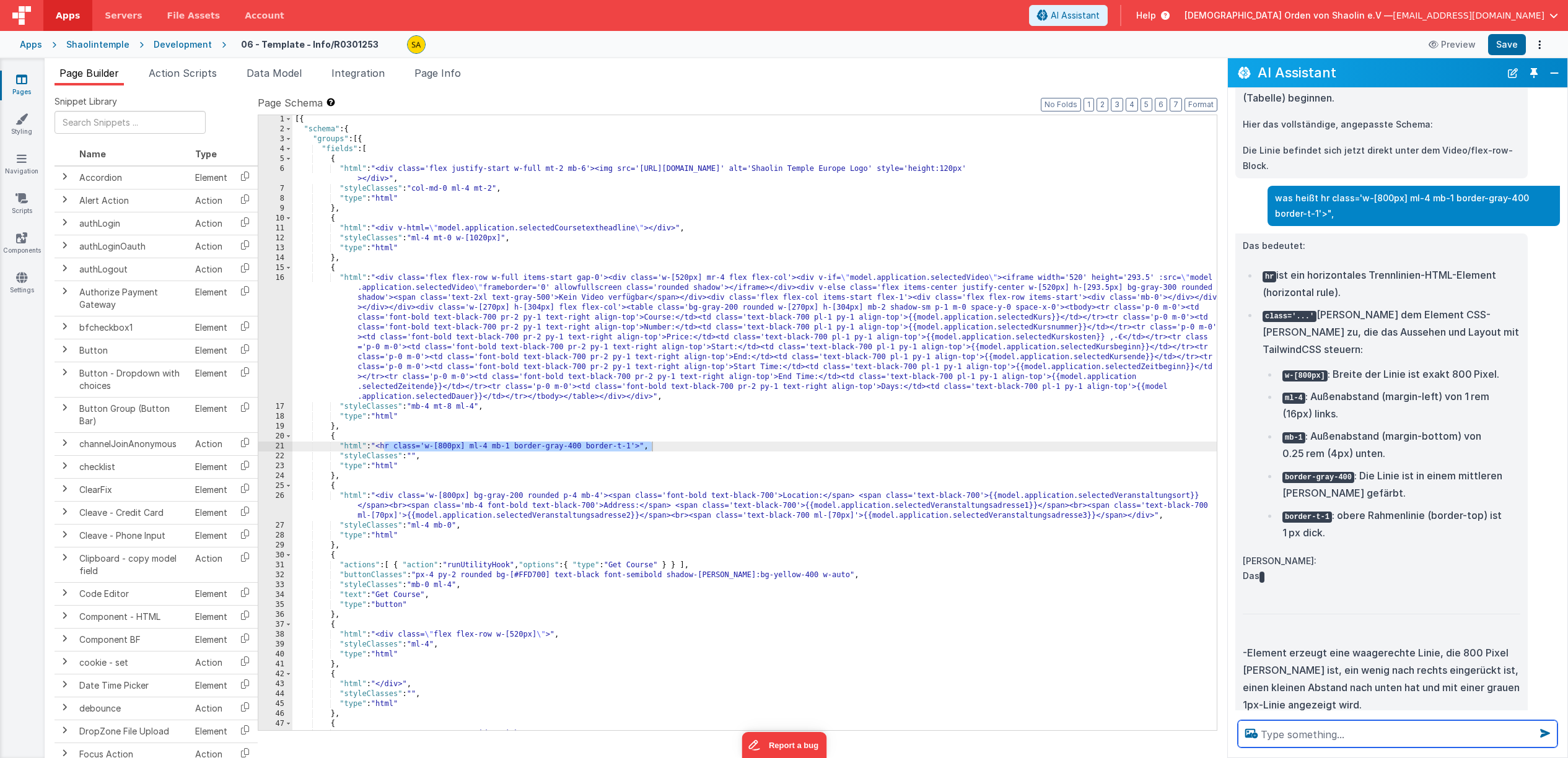
scroll to position [607, 0]
type textarea "was heißt abstand von oben"
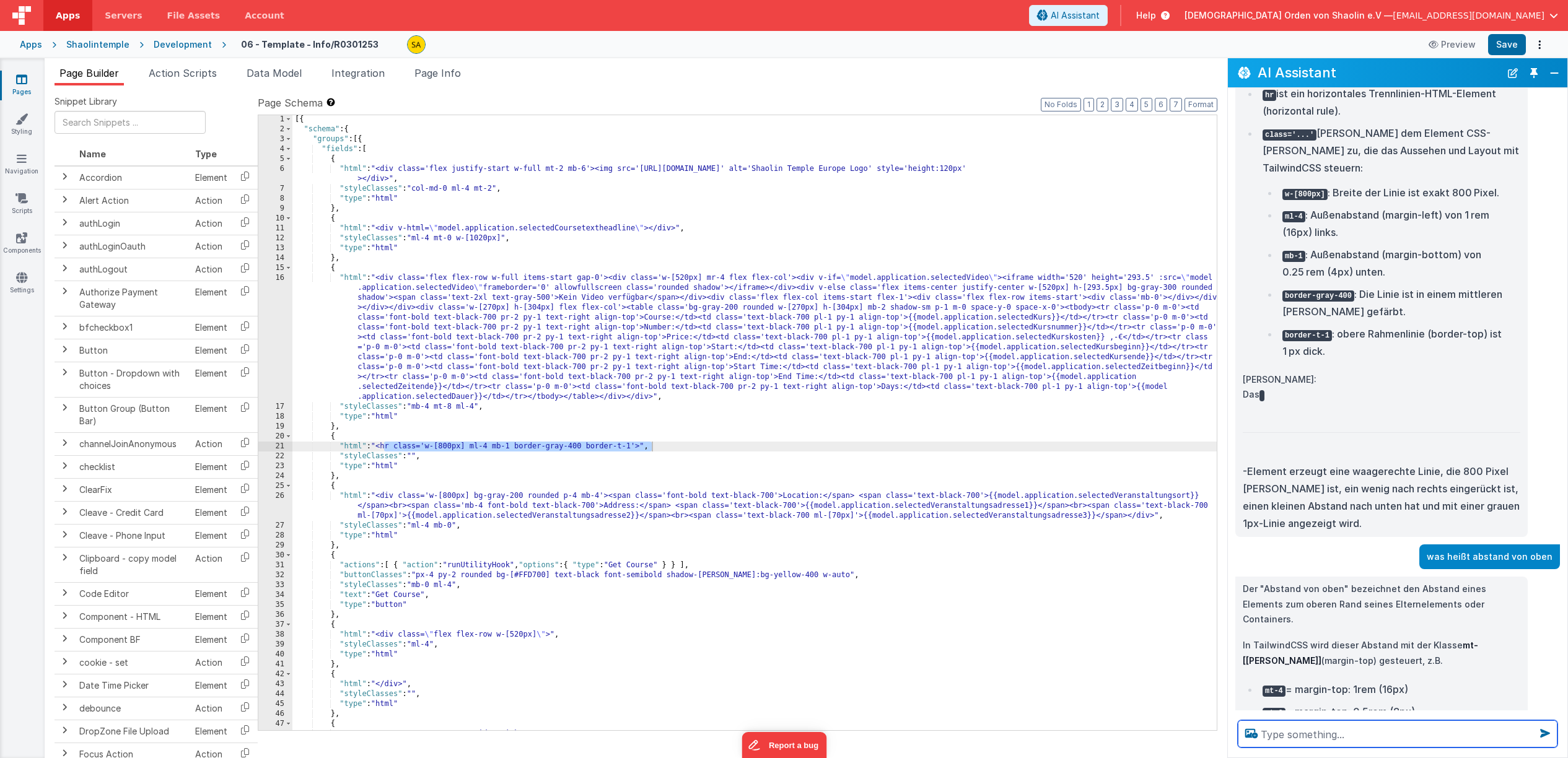
scroll to position [829, 0]
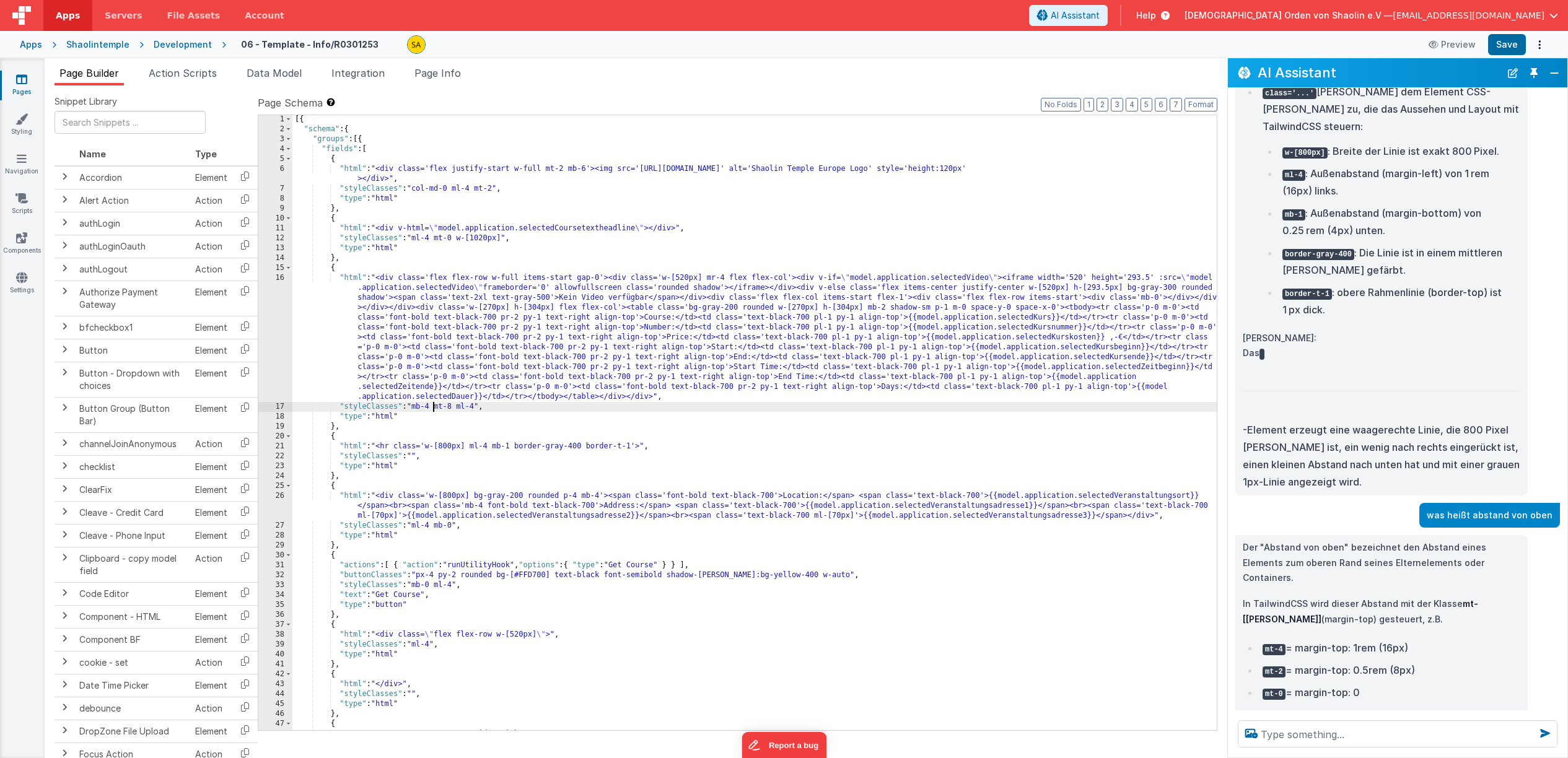
click at [432, 408] on div "[{ "schema" : { "groups" : [{ "fields" : [ { "html" : "<div class='flex justify…" at bounding box center [754, 432] width 925 height 635
click at [1510, 40] on button "Save" at bounding box center [1507, 45] width 38 height 21
click at [473, 447] on div "[{ "schema" : { "groups" : [{ "fields" : [ { "html" : "<div class='flex justify…" at bounding box center [754, 432] width 925 height 635
click at [1508, 41] on button "Save" at bounding box center [1507, 45] width 38 height 21
